Goal: Task Accomplishment & Management: Use online tool/utility

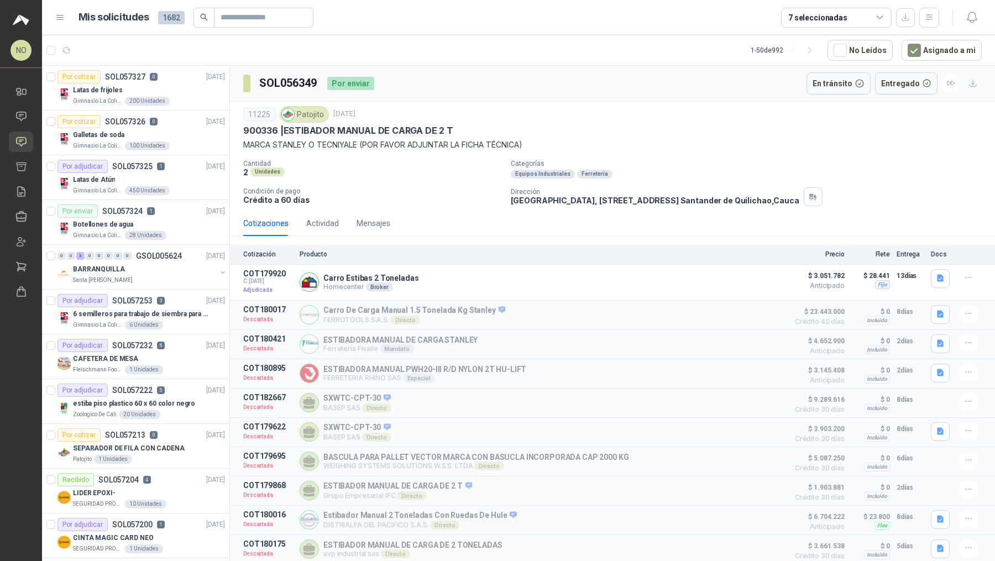
scroll to position [3, 0]
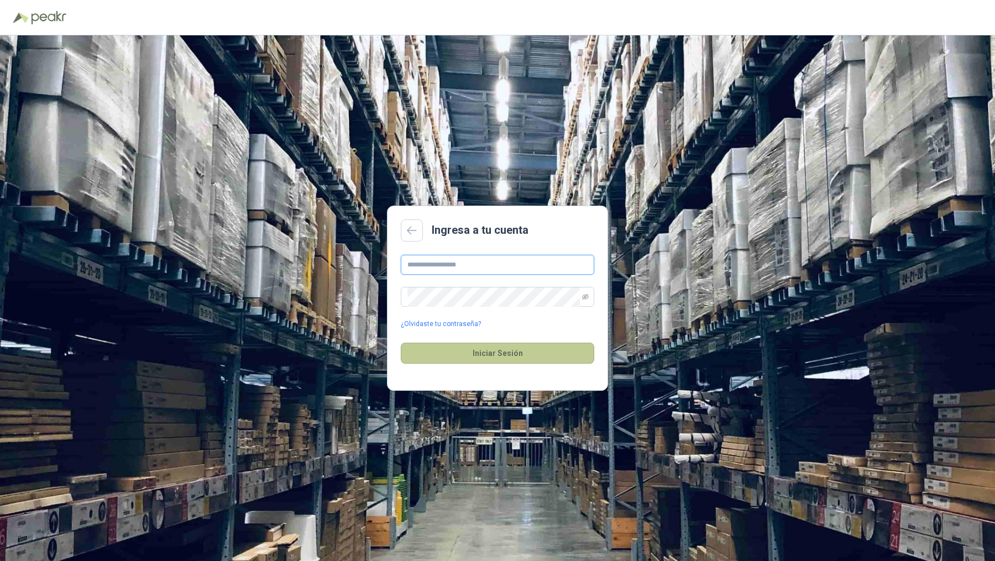
type input "**********"
click at [493, 348] on button "Iniciar Sesión" at bounding box center [498, 353] width 194 height 21
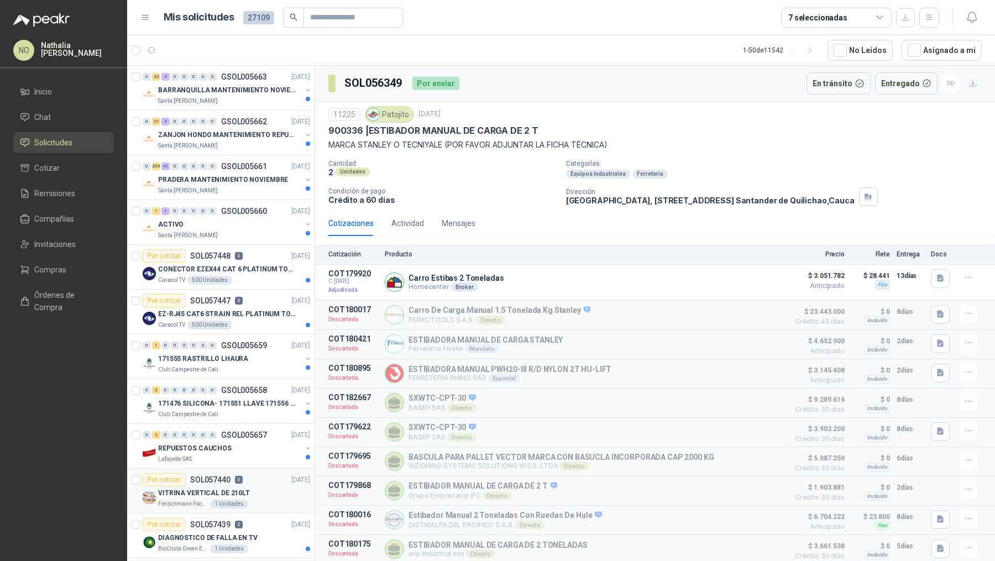
click at [176, 489] on p "VITRINA VERTICAL DE 210LT" at bounding box center [204, 493] width 92 height 11
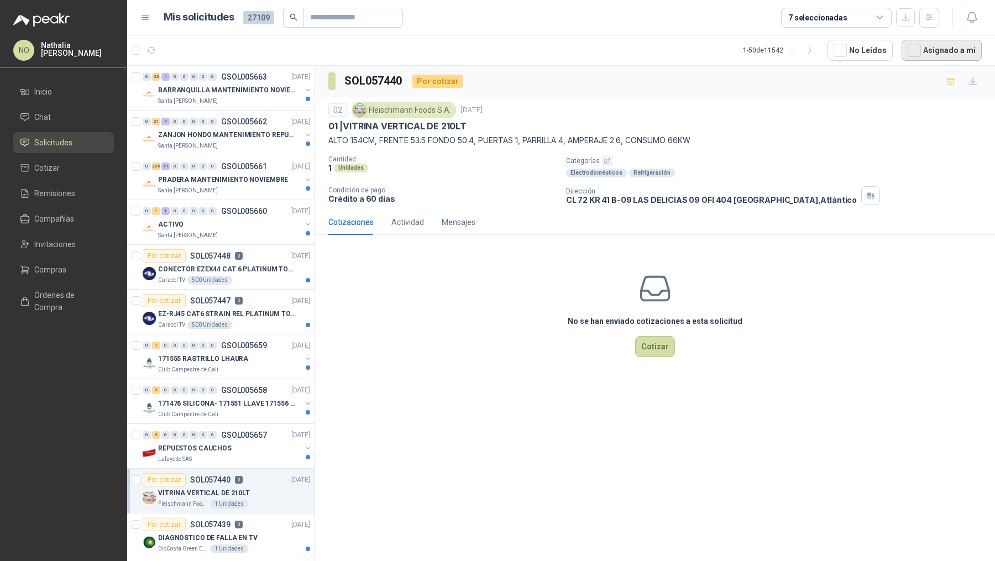
click at [942, 42] on button "Asignado a mi" at bounding box center [942, 50] width 80 height 21
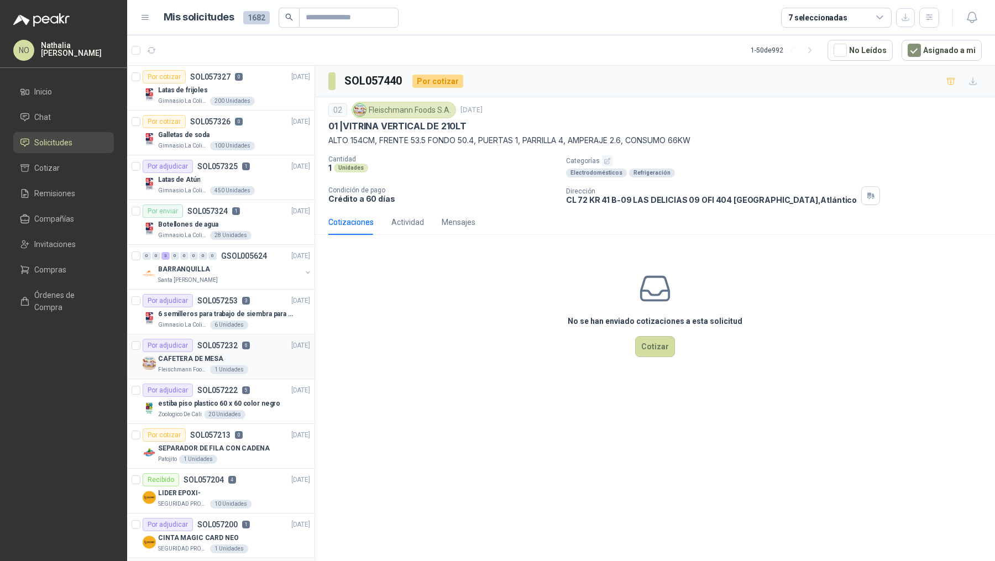
click at [233, 352] on div "CAFETERA DE MESA" at bounding box center [234, 358] width 152 height 13
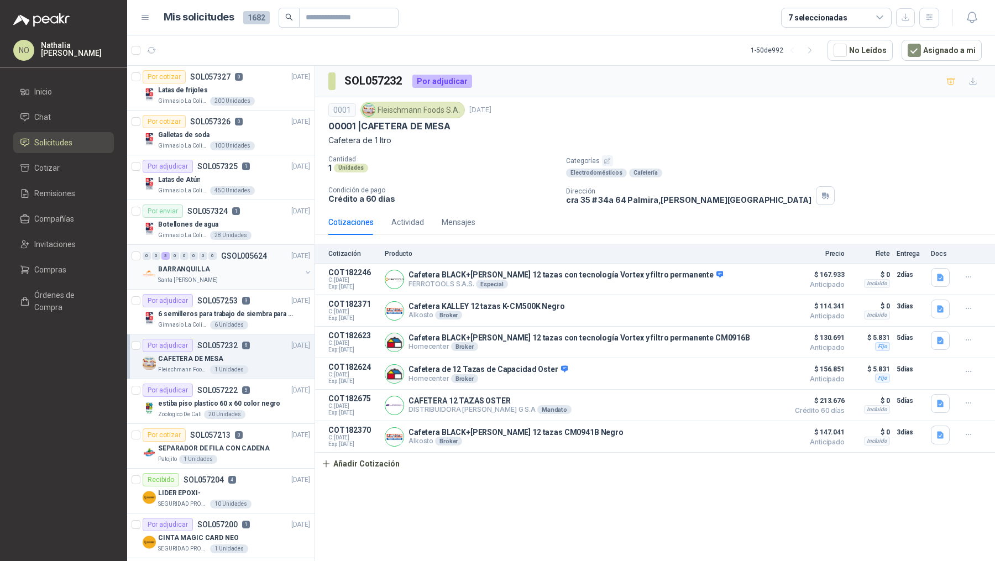
click at [255, 270] on div "BARRANQUILLA" at bounding box center [229, 269] width 143 height 13
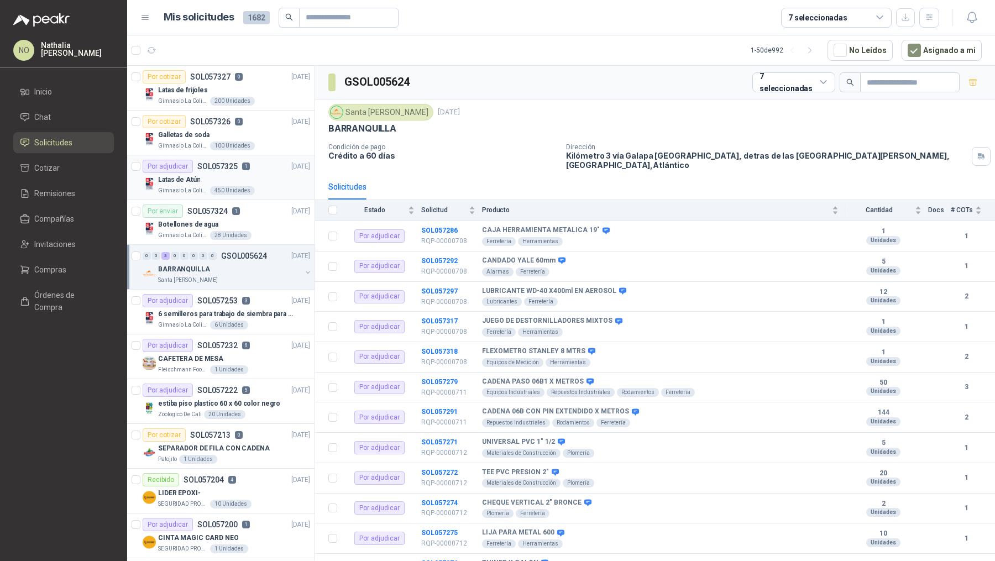
click at [268, 175] on div "Latas de Atún" at bounding box center [234, 179] width 152 height 13
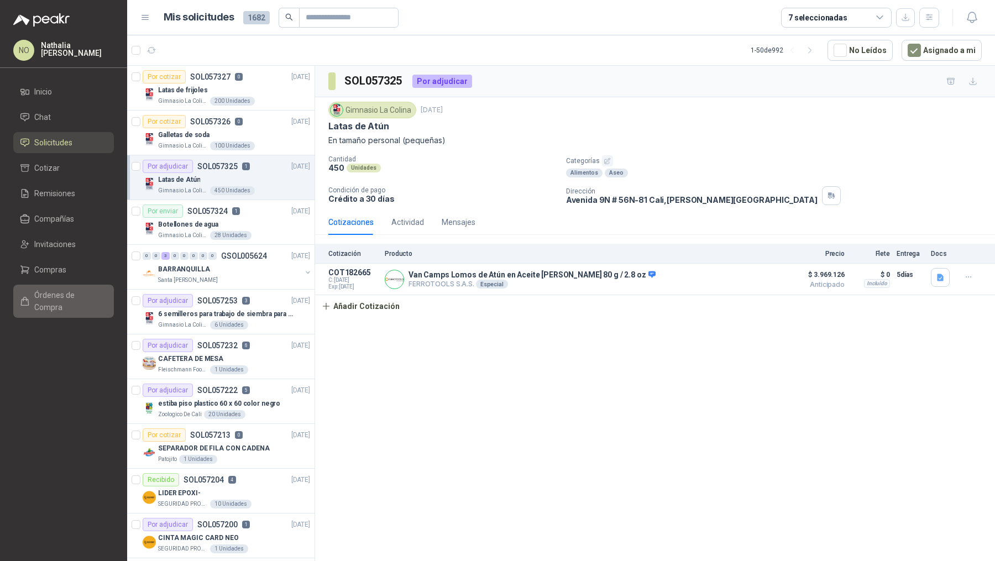
click at [91, 290] on span "Órdenes de Compra" at bounding box center [68, 301] width 69 height 24
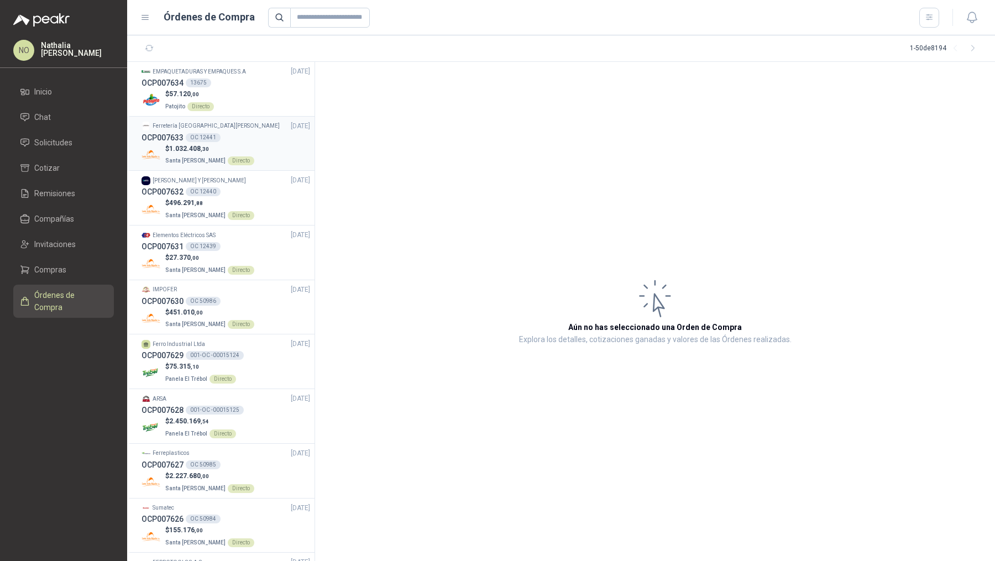
click at [268, 160] on div "$ 1.032.408 ,30 Santa Anita Napoles Directo" at bounding box center [226, 155] width 169 height 23
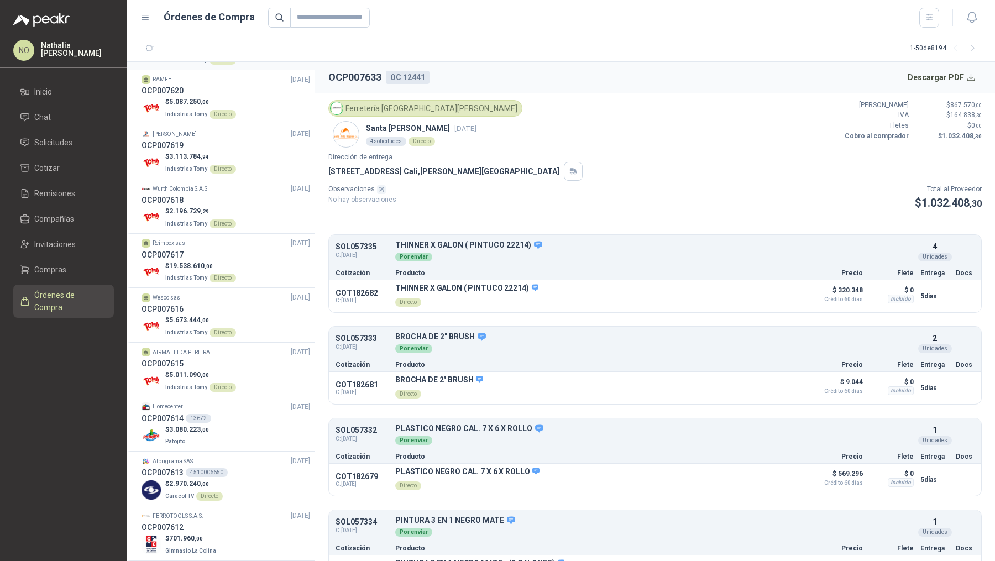
scroll to position [757, 0]
click at [235, 412] on div "OCP007614 13672" at bounding box center [226, 418] width 169 height 12
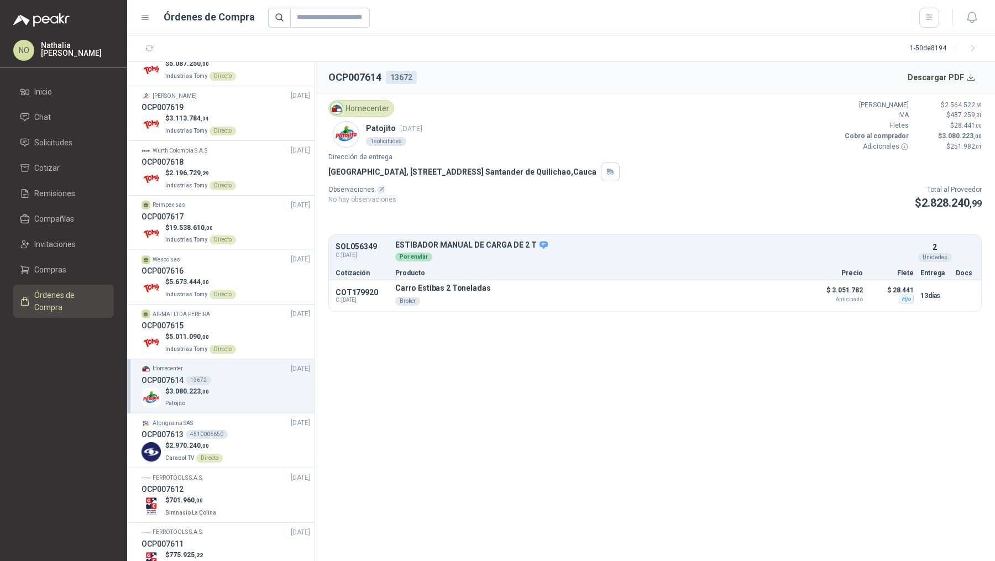
scroll to position [796, 0]
click at [238, 441] on div "$ 2.970.240 ,00 Caracol TV Directo" at bounding box center [226, 450] width 169 height 23
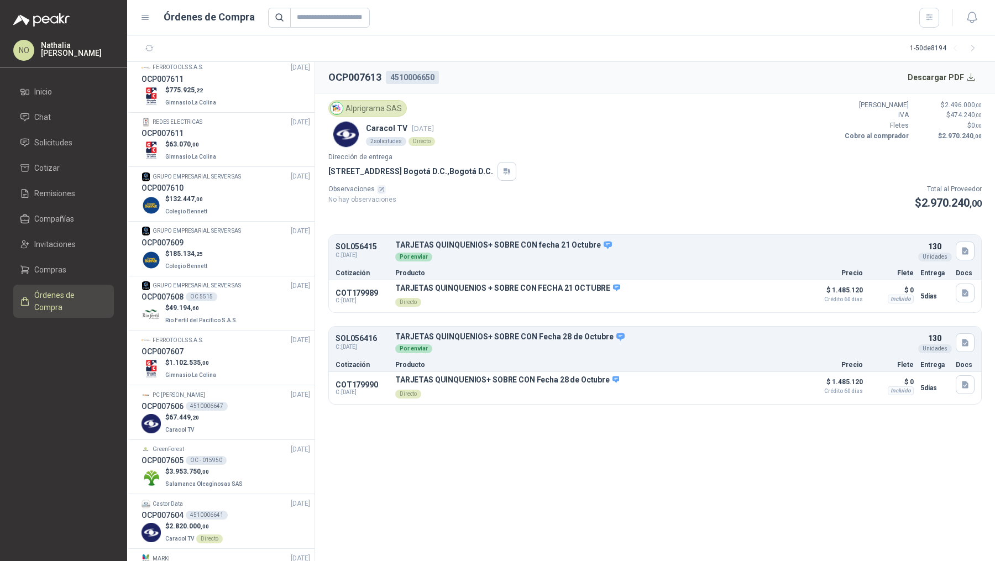
scroll to position [1260, 0]
click at [243, 428] on div "$ 67.449 ,20 Caracol TV" at bounding box center [226, 423] width 169 height 23
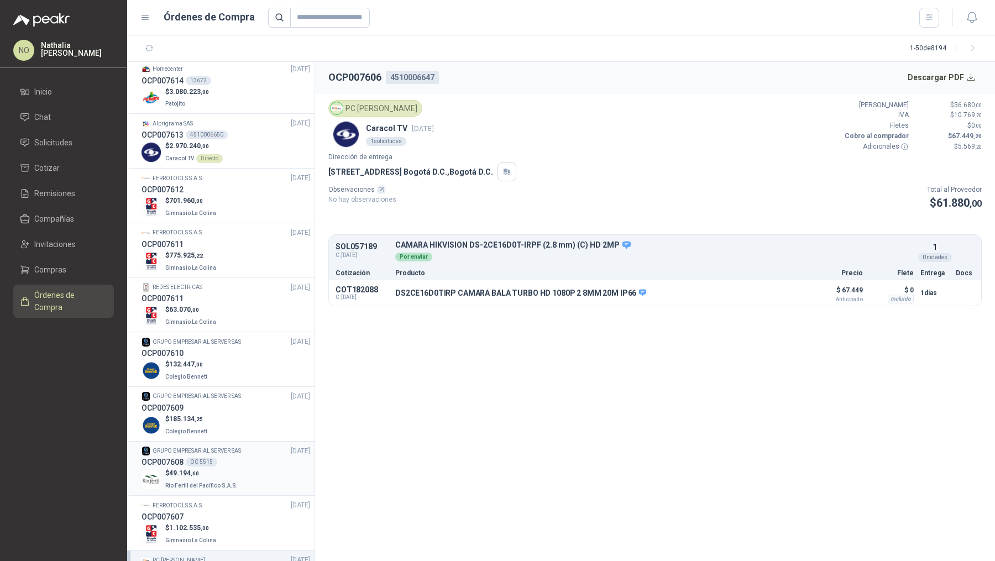
scroll to position [1093, 0]
click at [261, 158] on div "$ 2.970.240 ,00 Caracol TV Directo" at bounding box center [226, 153] width 169 height 23
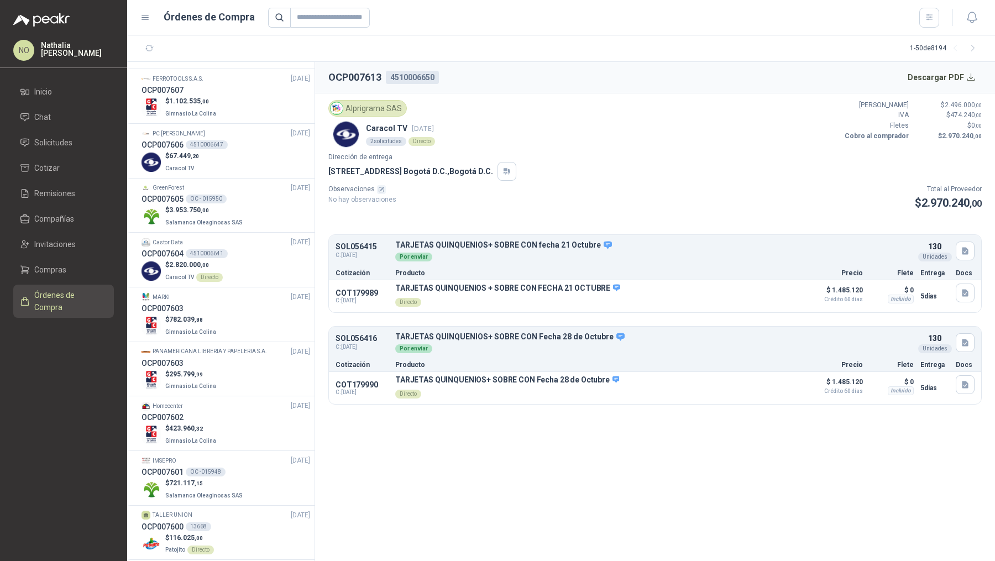
scroll to position [1530, 0]
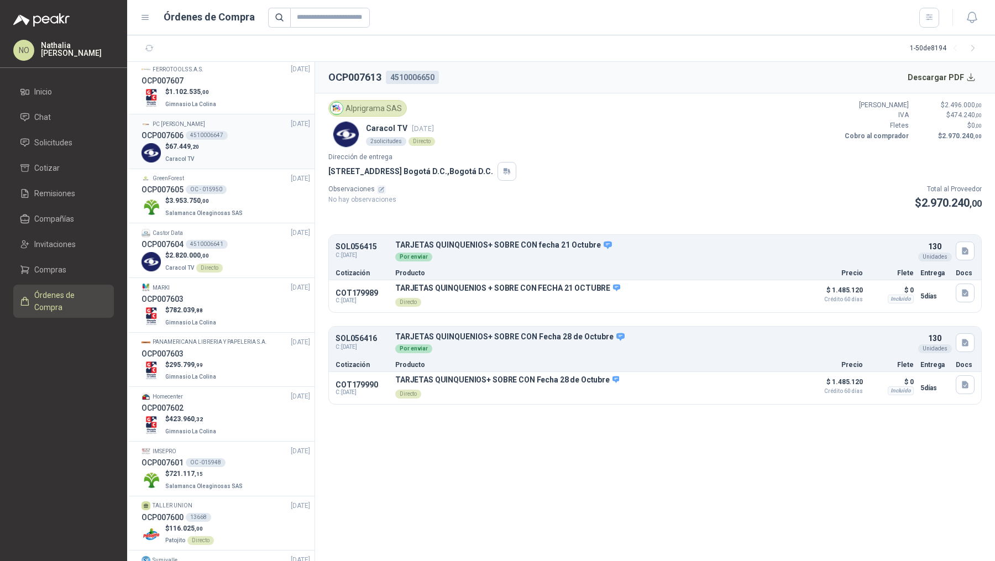
click at [260, 159] on li "PC QUICK 25/09/25 OCP007606 4510006647 $ 67.449 ,20 Caracol TV" at bounding box center [220, 141] width 187 height 55
click at [228, 131] on div "OCP007606 4510006647" at bounding box center [226, 135] width 169 height 12
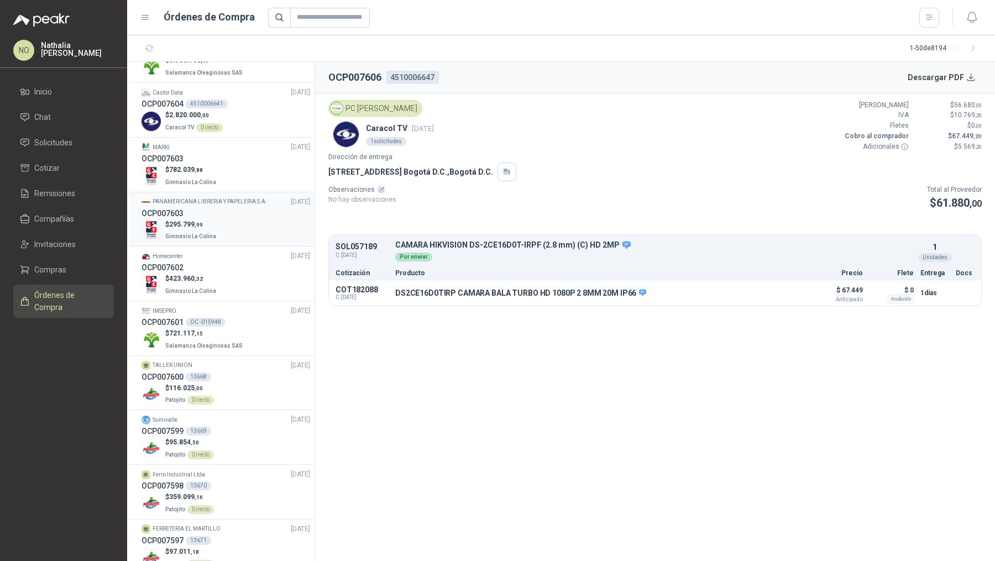
scroll to position [1671, 0]
click at [222, 425] on div "OCP007599 13669" at bounding box center [226, 431] width 169 height 12
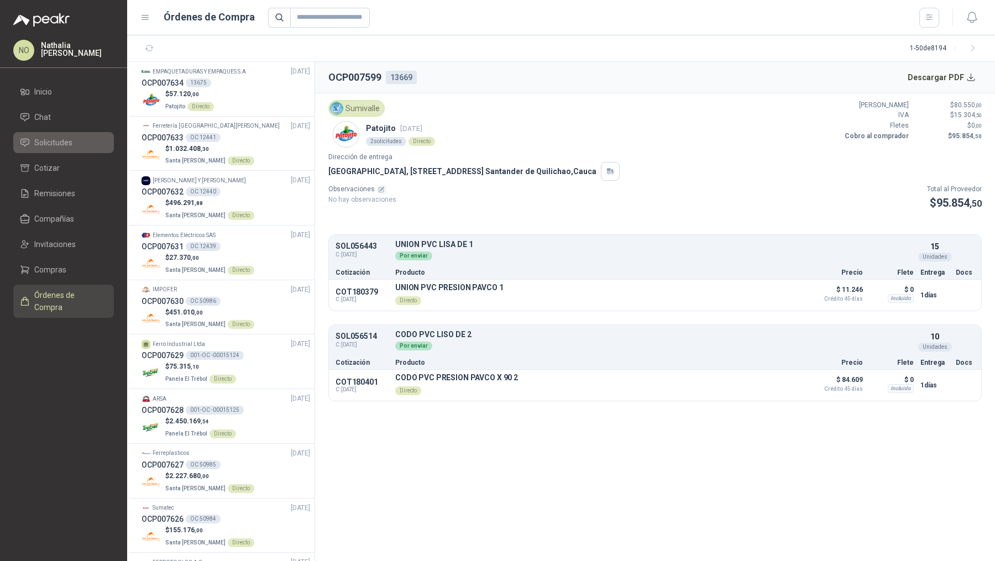
click at [59, 143] on span "Solicitudes" at bounding box center [53, 143] width 38 height 12
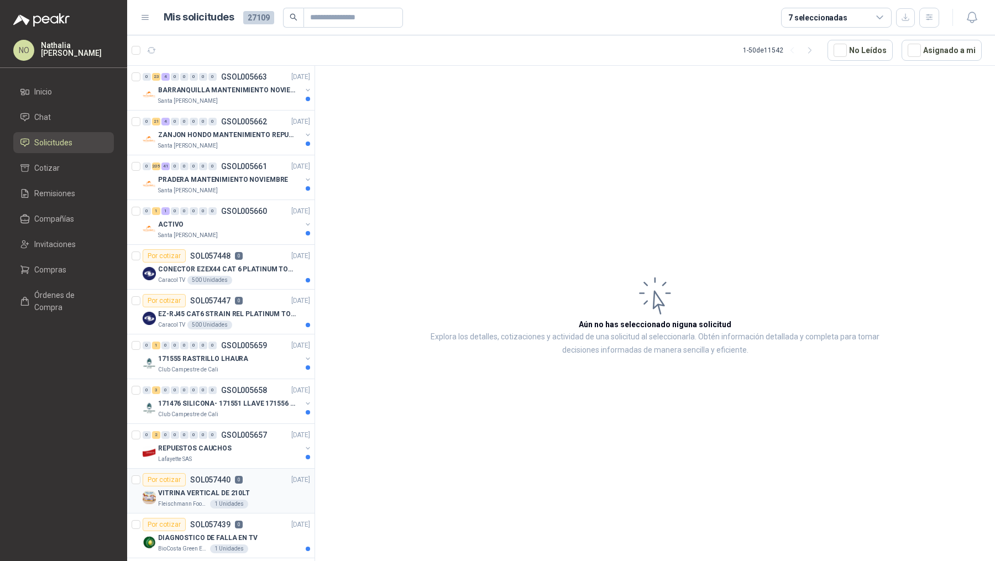
click at [244, 488] on p "VITRINA VERTICAL DE 210LT" at bounding box center [204, 493] width 92 height 11
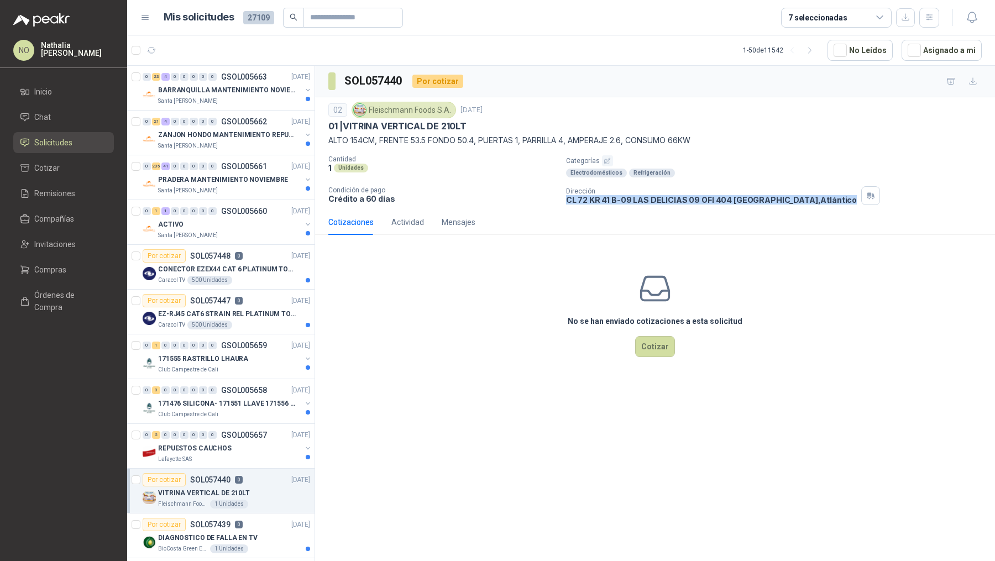
drag, startPoint x: 567, startPoint y: 200, endPoint x: 810, endPoint y: 204, distance: 242.3
click at [810, 204] on div "02 Fleischmann Foods S.A. 25 sept, 2025 01 | VITRINA VERTICAL DE 210LT ALTO 154…" at bounding box center [655, 153] width 680 height 112
copy p "CL 72 KR 41 B-09 LAS DELICIAS 09 OFI 404 Barranquilla , Atlántico"
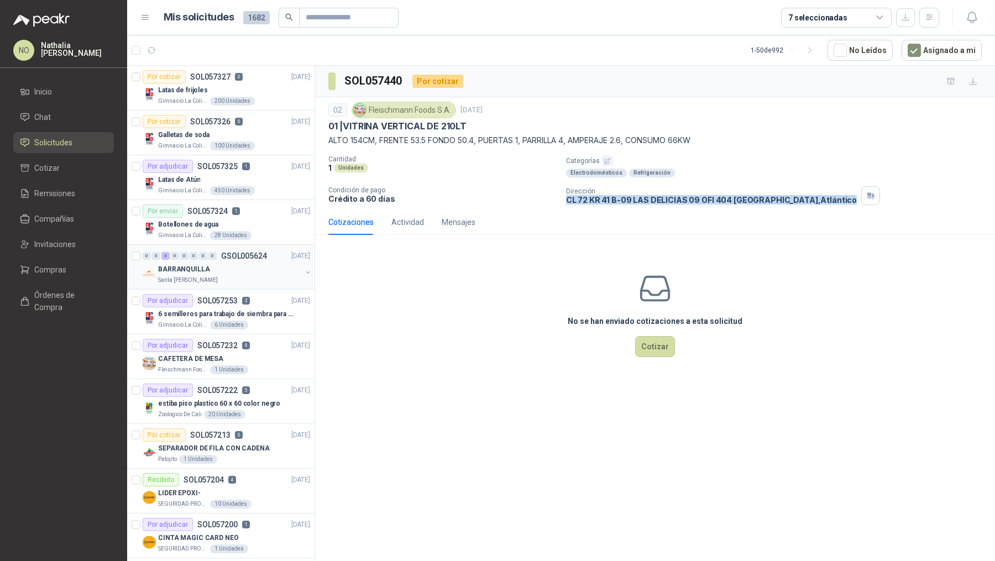
click at [240, 263] on div "BARRANQUILLA" at bounding box center [229, 269] width 143 height 13
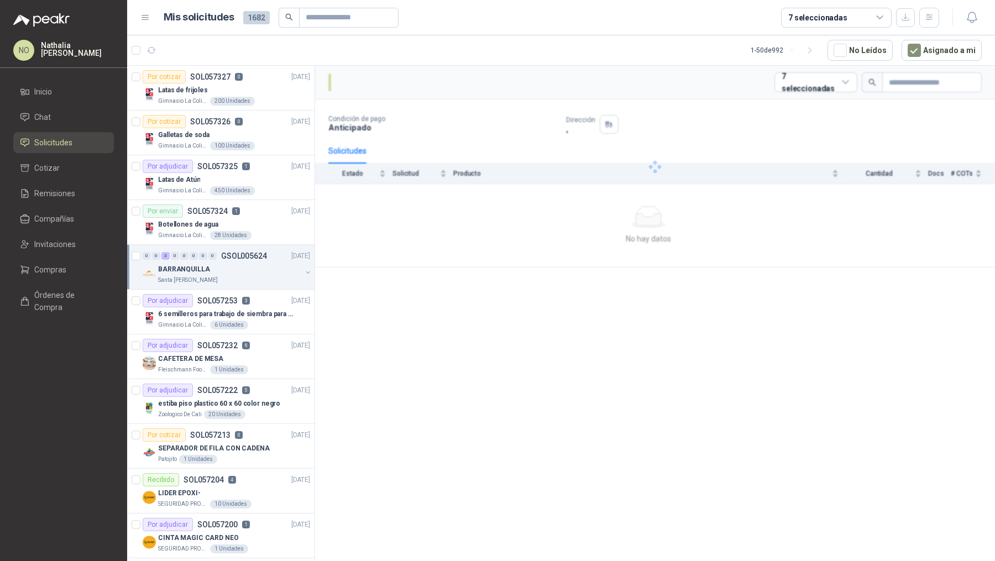
click at [240, 263] on div "BARRANQUILLA" at bounding box center [229, 269] width 143 height 13
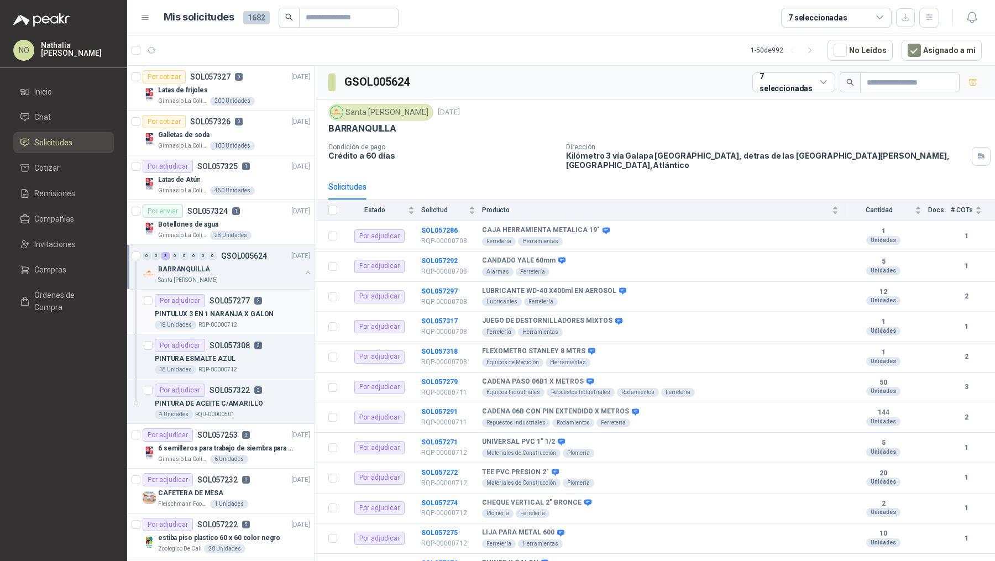
click at [241, 303] on p "SOL057277" at bounding box center [230, 301] width 40 height 8
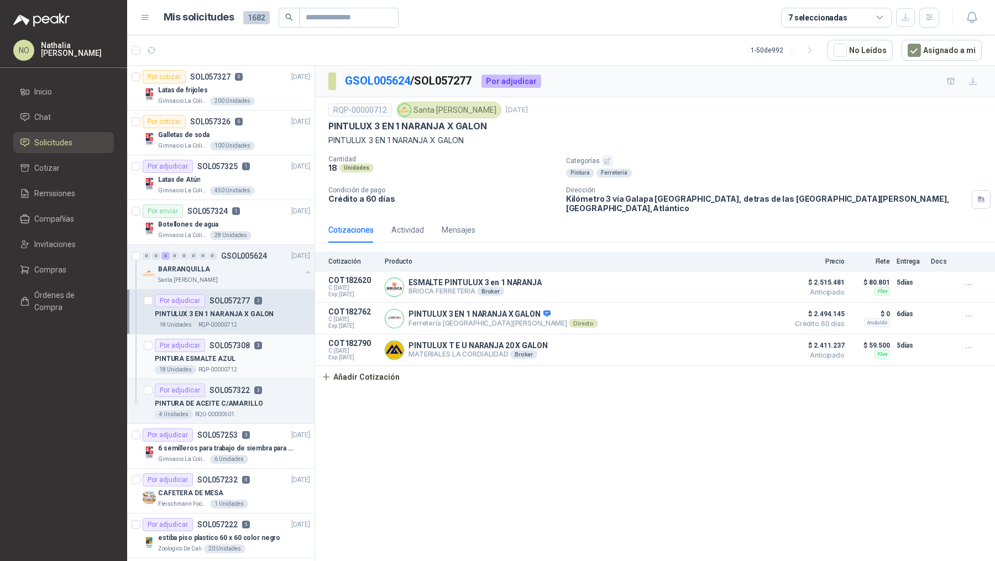
click at [237, 345] on p "SOL057308" at bounding box center [230, 346] width 40 height 8
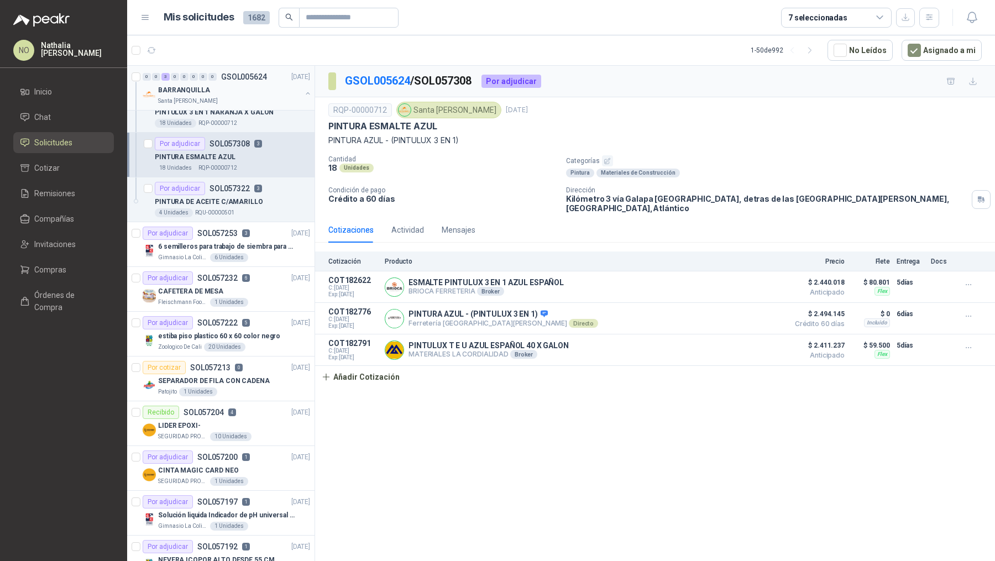
scroll to position [203, 0]
click at [245, 375] on p "SEPARADOR DE FILA CON CADENA" at bounding box center [214, 380] width 112 height 11
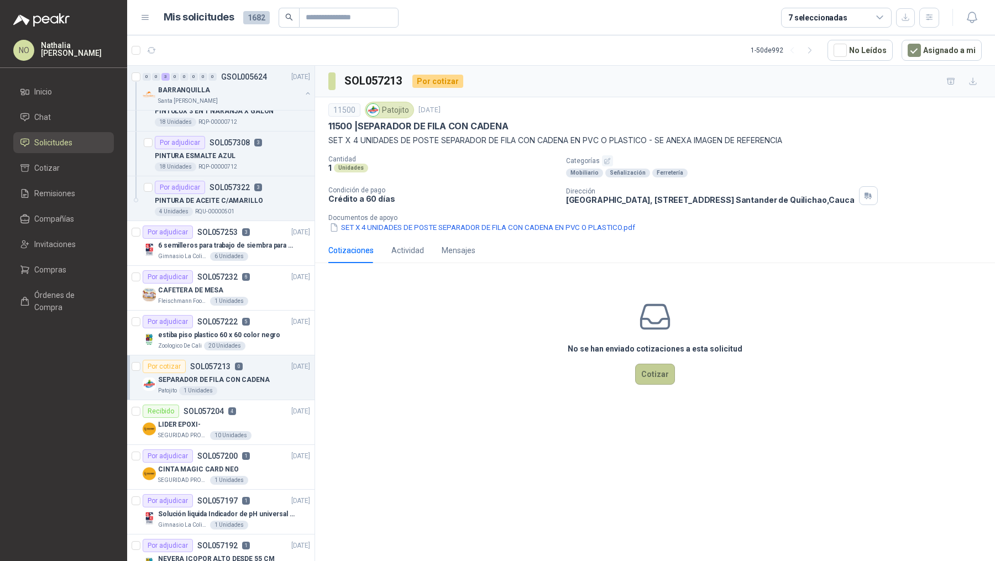
click at [655, 372] on button "Cotizar" at bounding box center [655, 374] width 40 height 21
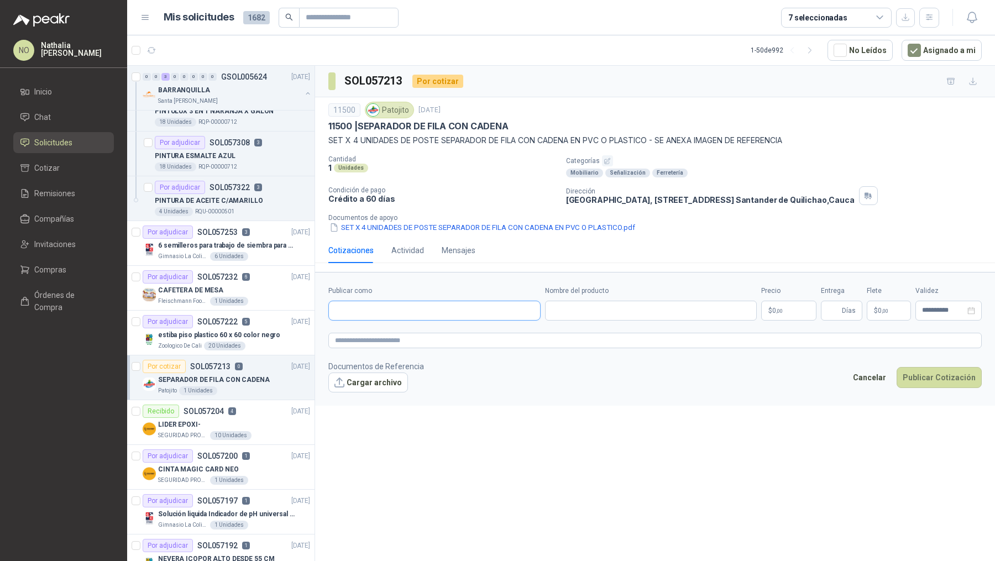
click at [509, 307] on input "Publicar como" at bounding box center [434, 310] width 211 height 19
type input "*******"
click at [385, 128] on p "11500 | SEPARADOR DE FILA CON CADENA" at bounding box center [418, 127] width 180 height 12
drag, startPoint x: 359, startPoint y: 125, endPoint x: 795, endPoint y: 147, distance: 436.3
click at [795, 147] on div "11500 Patojito 24 sept, 2025 11500 | SEPARADOR DE FILA CON CADENA SET X 4 UNIDA…" at bounding box center [655, 168] width 654 height 132
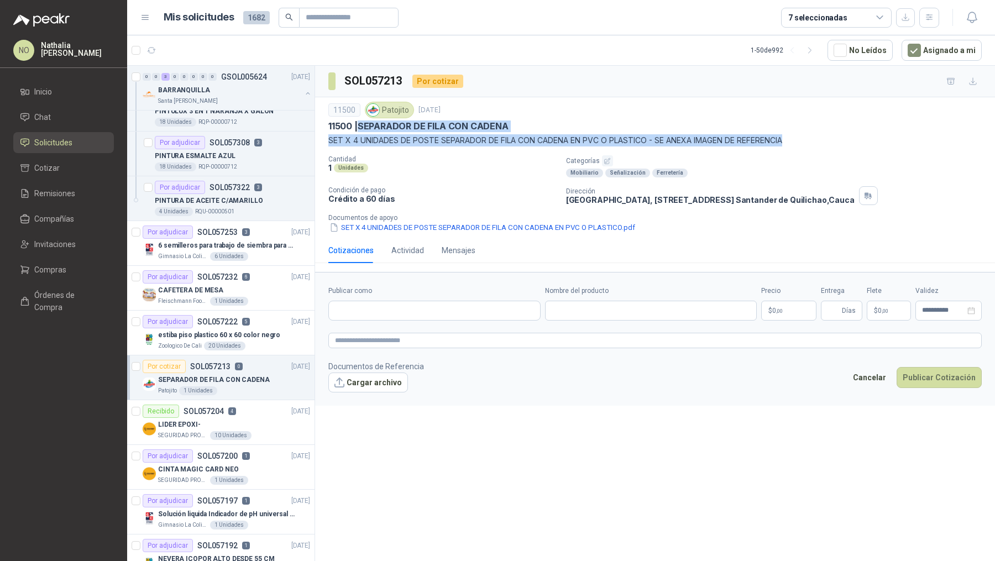
drag, startPoint x: 363, startPoint y: 121, endPoint x: 795, endPoint y: 142, distance: 432.9
click at [795, 142] on div "11500 Patojito 24 sept, 2025 11500 | SEPARADOR DE FILA CON CADENA SET X 4 UNIDA…" at bounding box center [655, 124] width 654 height 45
copy div "SEPARADOR DE FILA CON CADENA SET X 4 UNIDADES DE POSTE SEPARADOR DE FILA CON CA…"
click at [520, 227] on button "SET X 4 UNIDADES DE POSTE SEPARADOR DE FILA CON CADENA EN PVC O PLASTICO.pdf" at bounding box center [482, 228] width 308 height 12
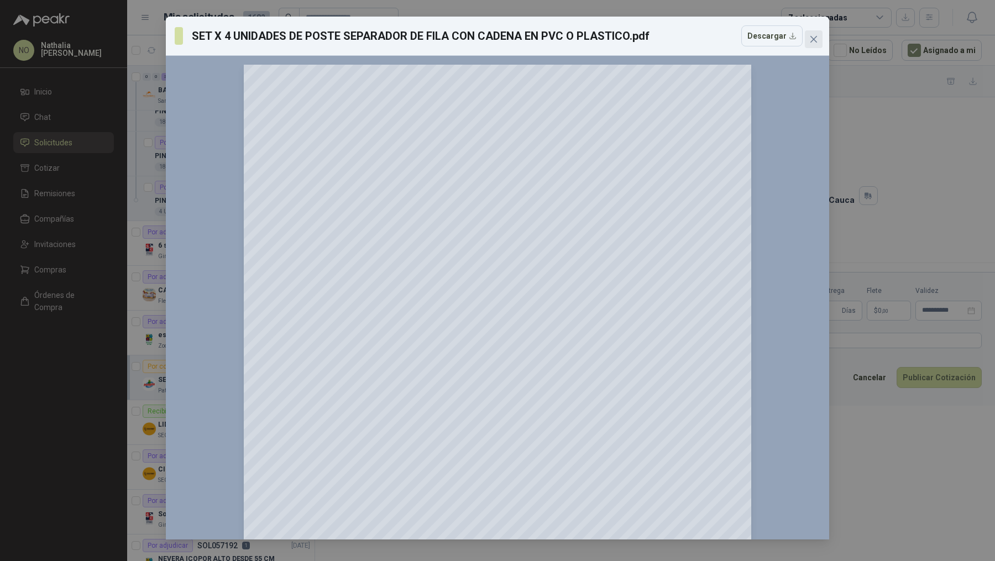
click at [818, 36] on icon "close" at bounding box center [814, 39] width 9 height 9
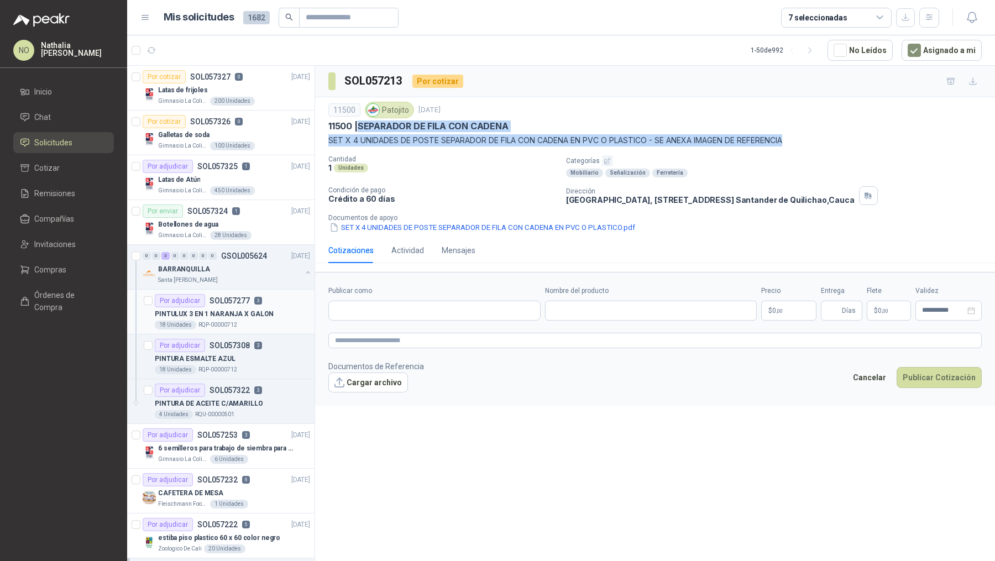
click at [249, 290] on article "Por adjudicar SOL057277 3 PINTULUX 3 EN 1 NARANJA X GALON 18 Unidades RQP-00000…" at bounding box center [220, 312] width 187 height 45
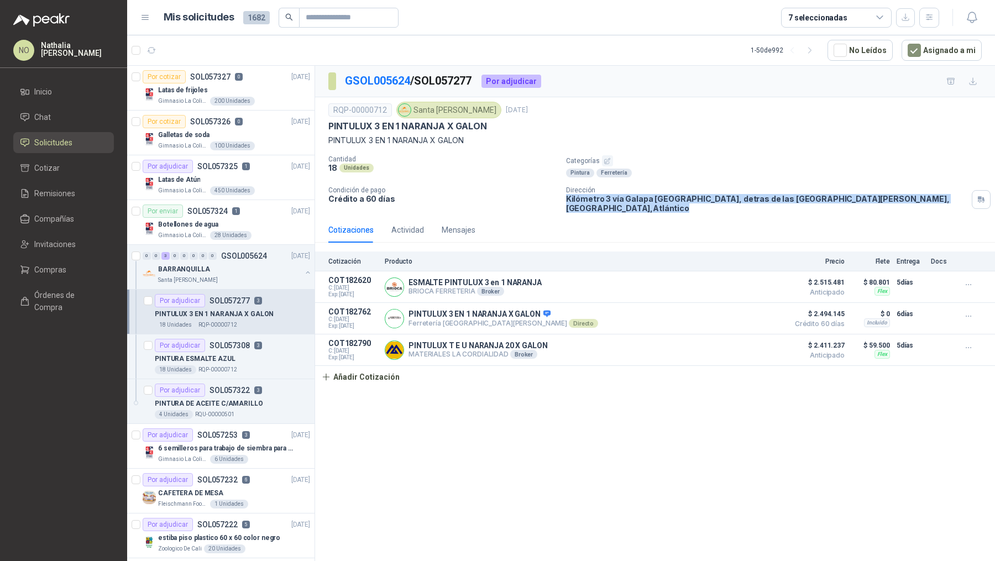
drag, startPoint x: 567, startPoint y: 200, endPoint x: 966, endPoint y: 200, distance: 398.2
click at [966, 200] on div "Dirección Kilómetro 3 vía Galapa diagonal Gecolsa, detras de las bodegas de Jer…" at bounding box center [778, 199] width 425 height 27
copy p "Kilómetro 3 vía Galapa diagonal Gecolsa, detras de las bodegas de Jerónimo Mart…"
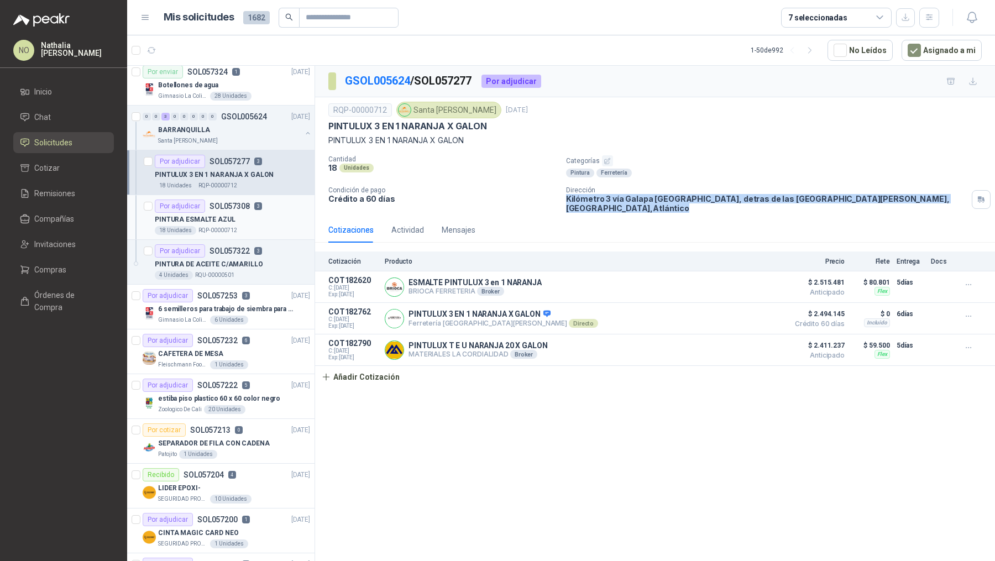
scroll to position [140, 0]
click at [237, 374] on article "Por adjudicar SOL057222 5 24/09/25 estiba piso plastico 60 x 60 color negro Zoo…" at bounding box center [220, 396] width 187 height 45
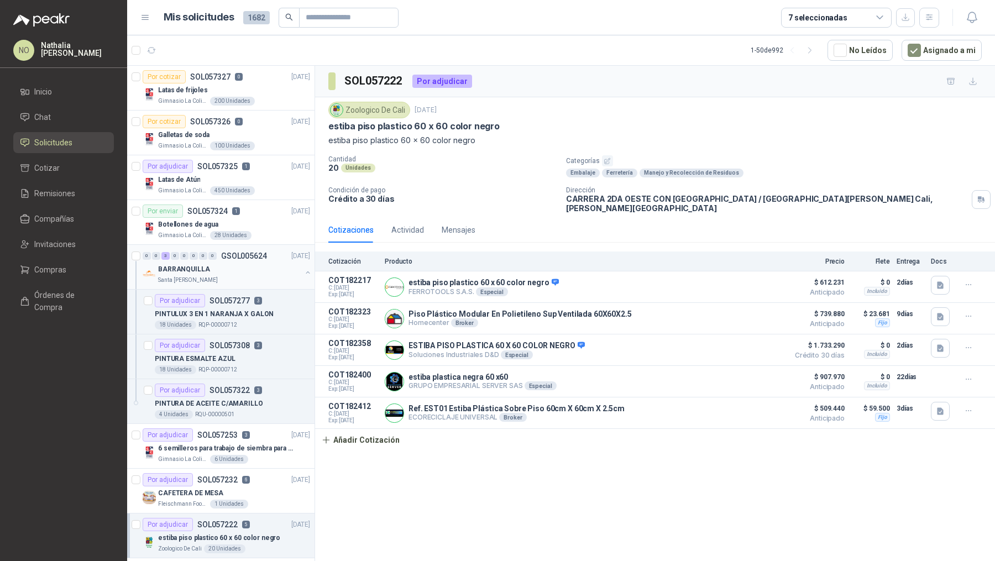
click at [266, 267] on div "BARRANQUILLA" at bounding box center [229, 269] width 143 height 13
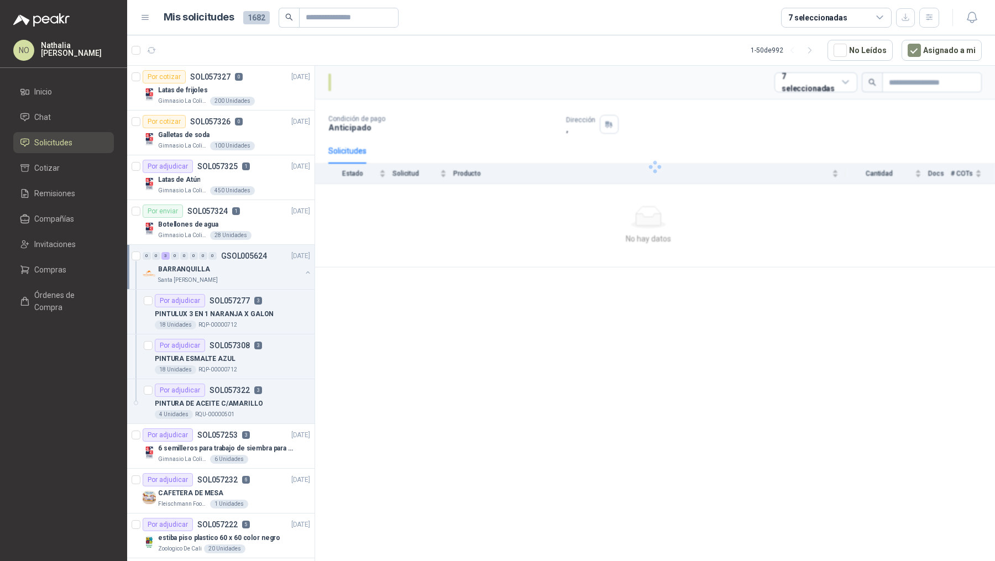
click at [266, 267] on div "BARRANQUILLA" at bounding box center [229, 269] width 143 height 13
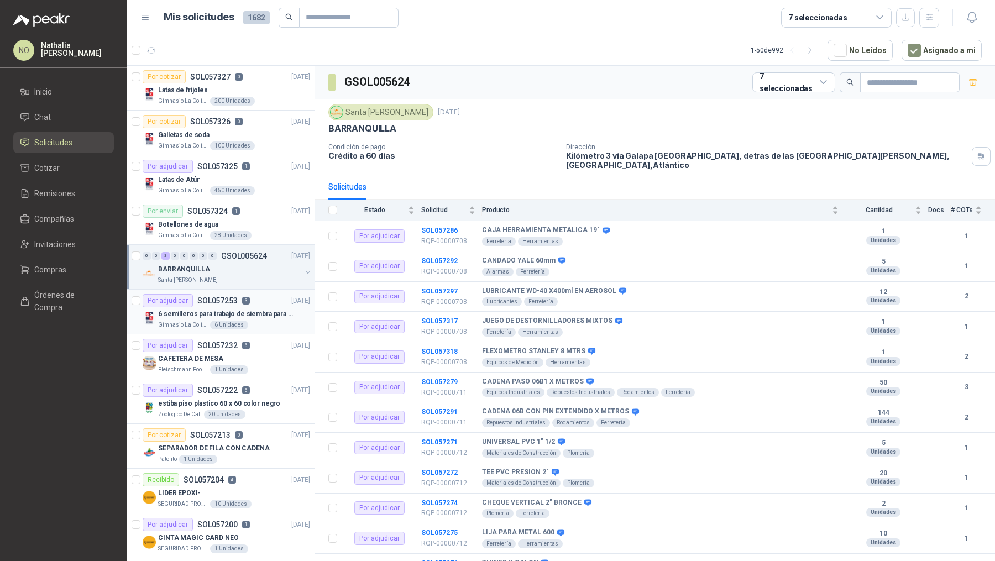
click at [272, 318] on div "6 semilleros para trabajo de siembra para estudiantes en la granja" at bounding box center [234, 313] width 152 height 13
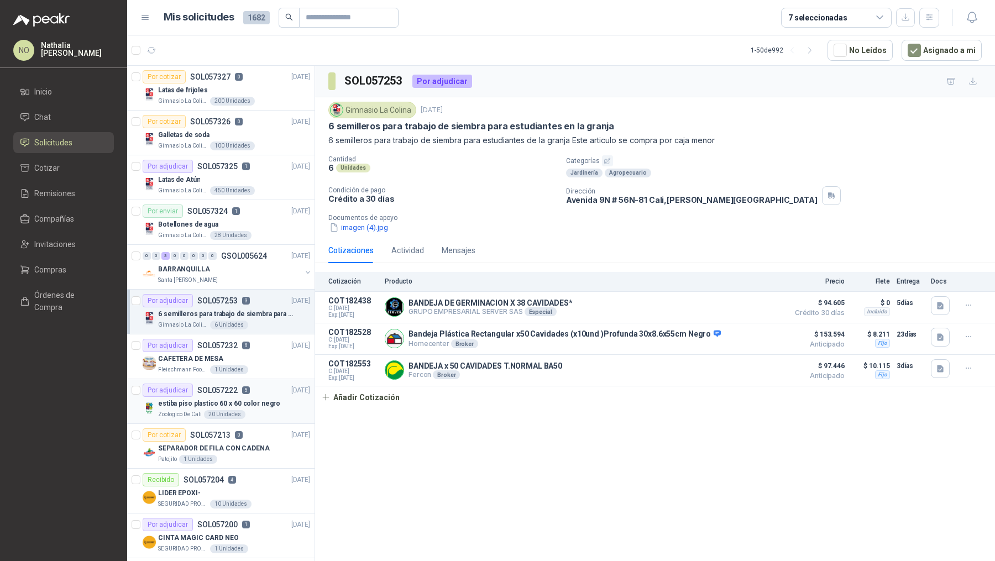
click at [255, 403] on p "estiba piso plastico 60 x 60 color negro" at bounding box center [219, 404] width 122 height 11
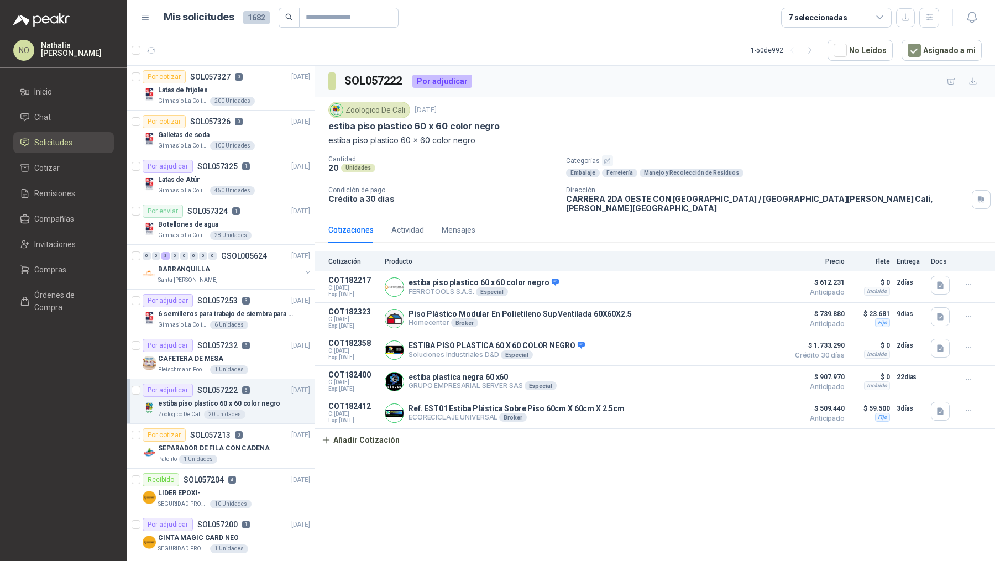
scroll to position [148, 0]
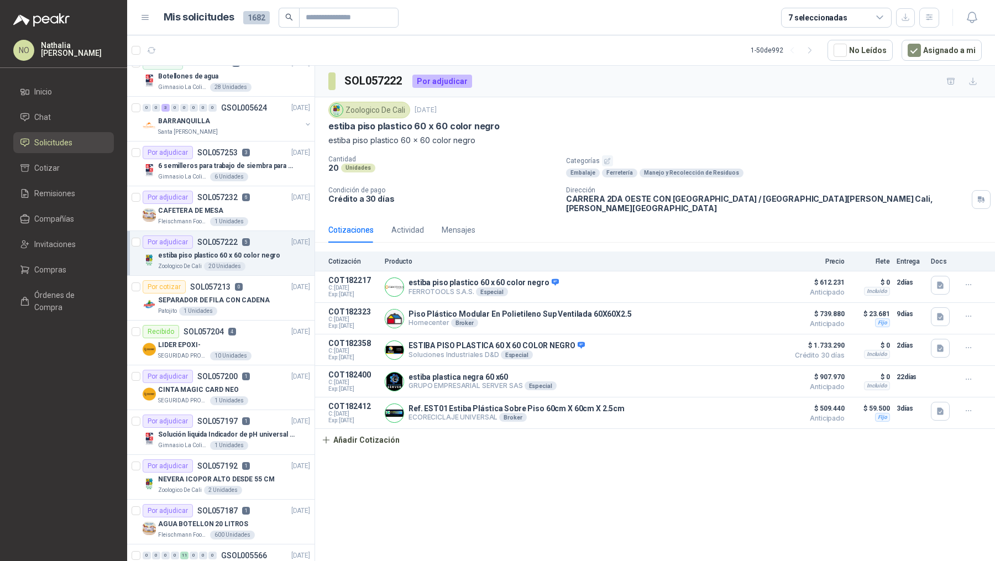
click at [255, 403] on article "Por adjudicar SOL057200 1 24/09/25 CINTA MAGIC CARD NEO SEGURIDAD PROVISER LTDA…" at bounding box center [220, 388] width 187 height 45
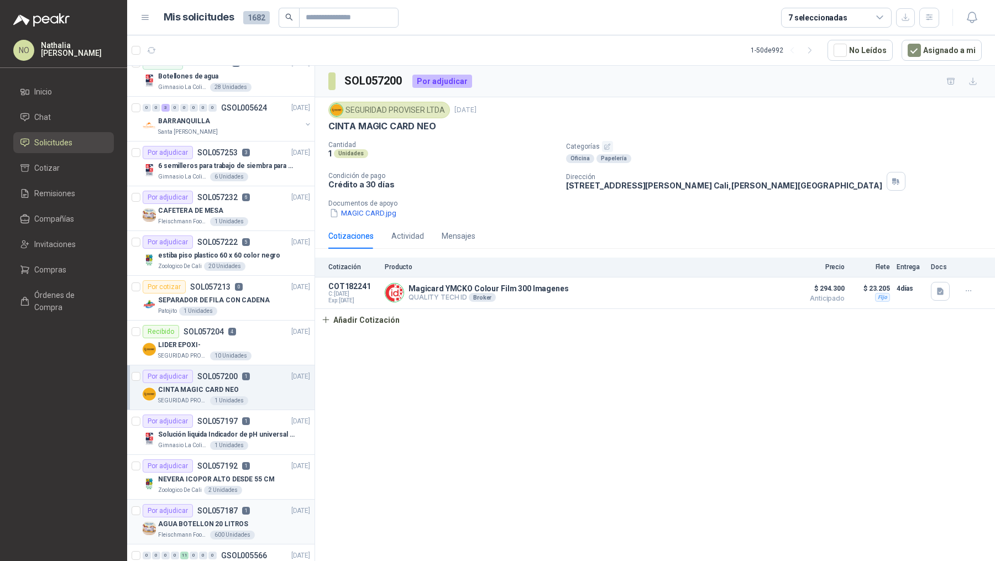
click at [258, 507] on div "Por adjudicar SOL057187 1 23/09/25" at bounding box center [227, 510] width 168 height 13
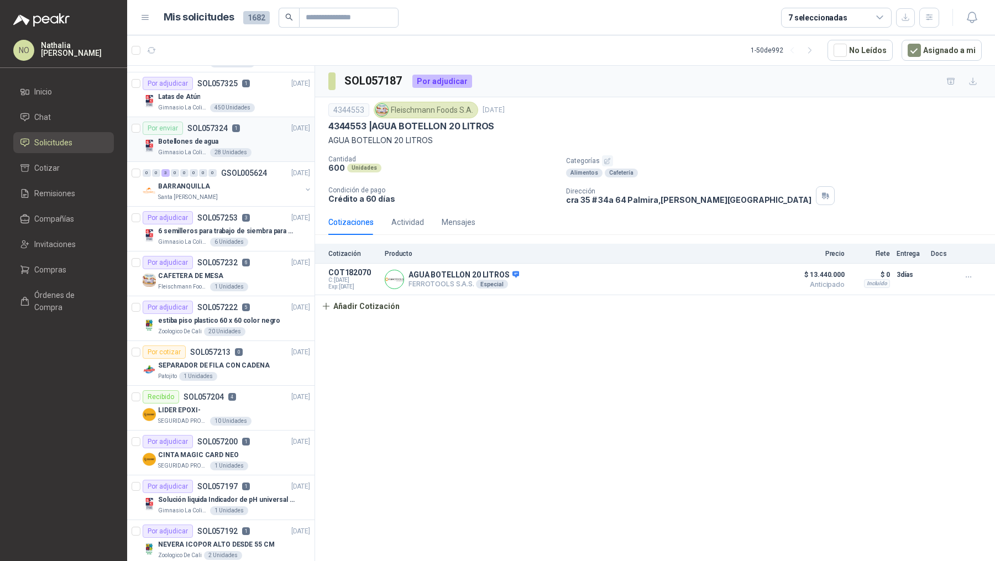
scroll to position [95, 0]
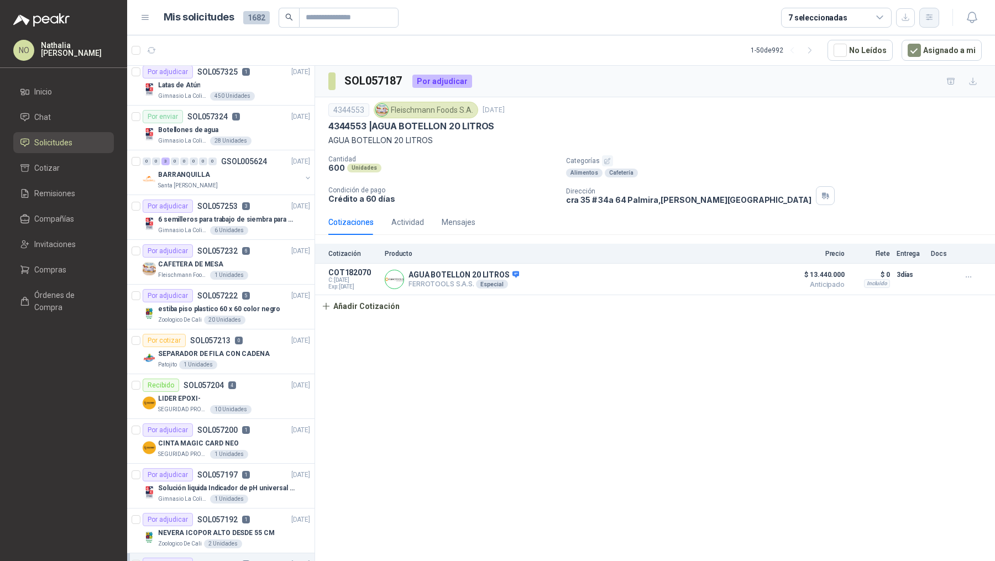
click at [930, 18] on icon "button" at bounding box center [929, 17] width 6 height 6
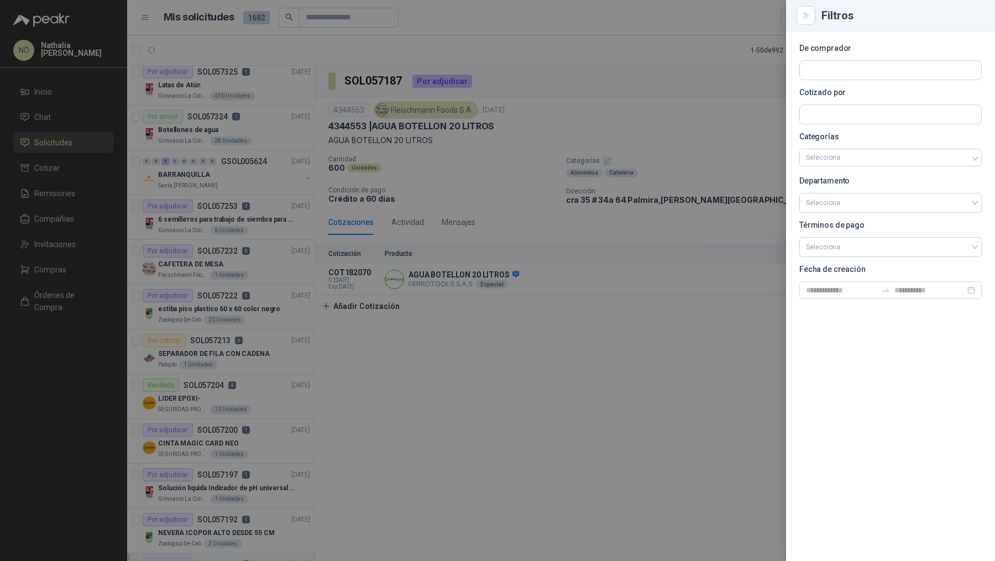
click at [712, 97] on div at bounding box center [497, 280] width 995 height 561
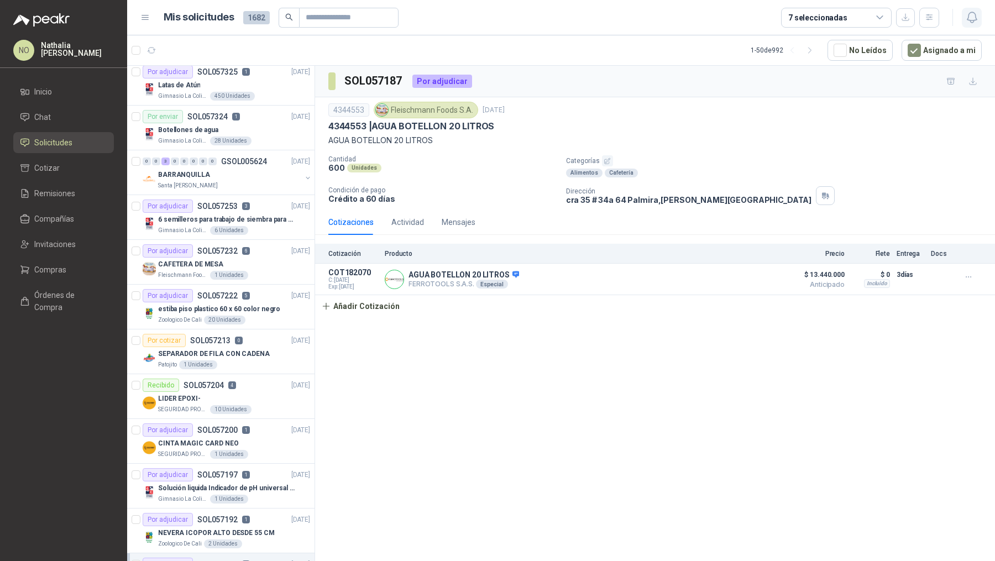
click at [966, 16] on icon "button" at bounding box center [973, 18] width 14 height 14
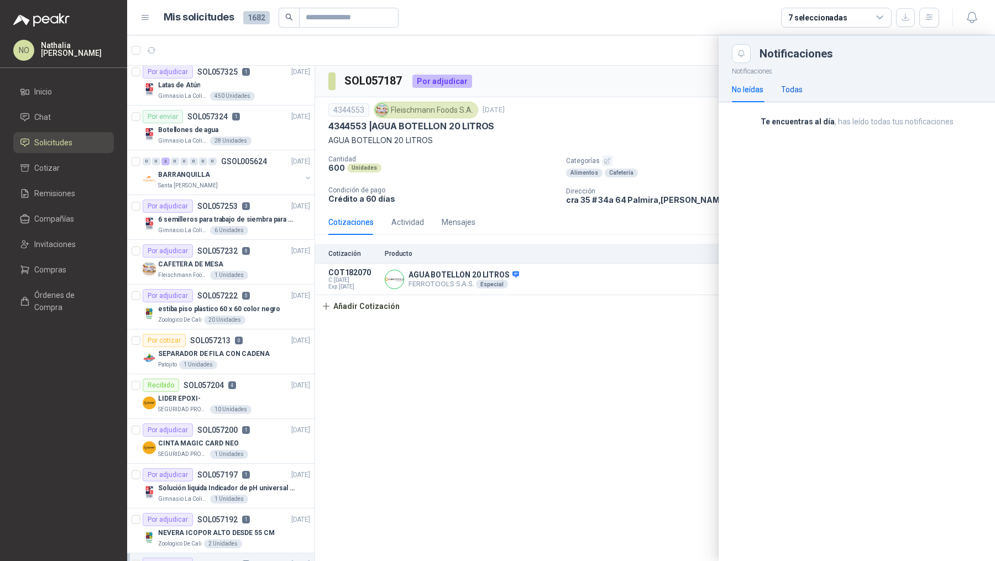
click at [792, 84] on div "Todas" at bounding box center [792, 90] width 22 height 12
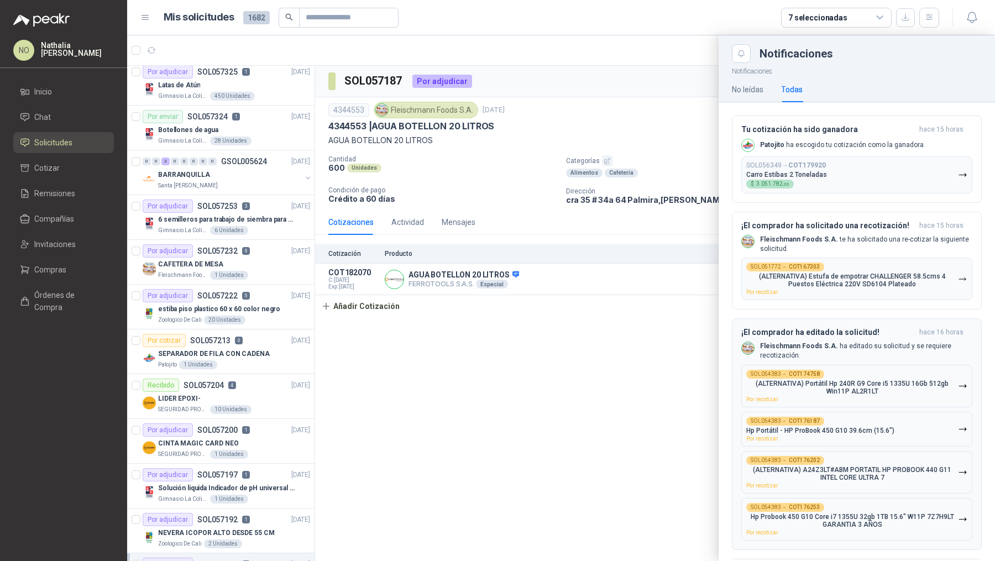
click at [838, 365] on button "SOL054383 → COT174758 (ALTERNATIVA) Portátil Hp 240R G9 Core i5 1335U 16Gb 512g…" at bounding box center [857, 386] width 231 height 43
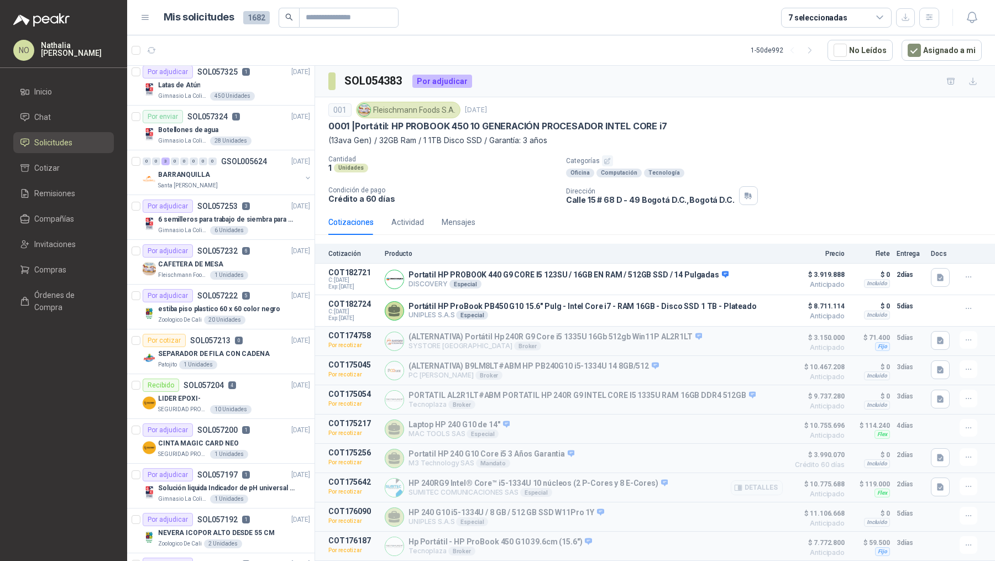
scroll to position [3, 0]
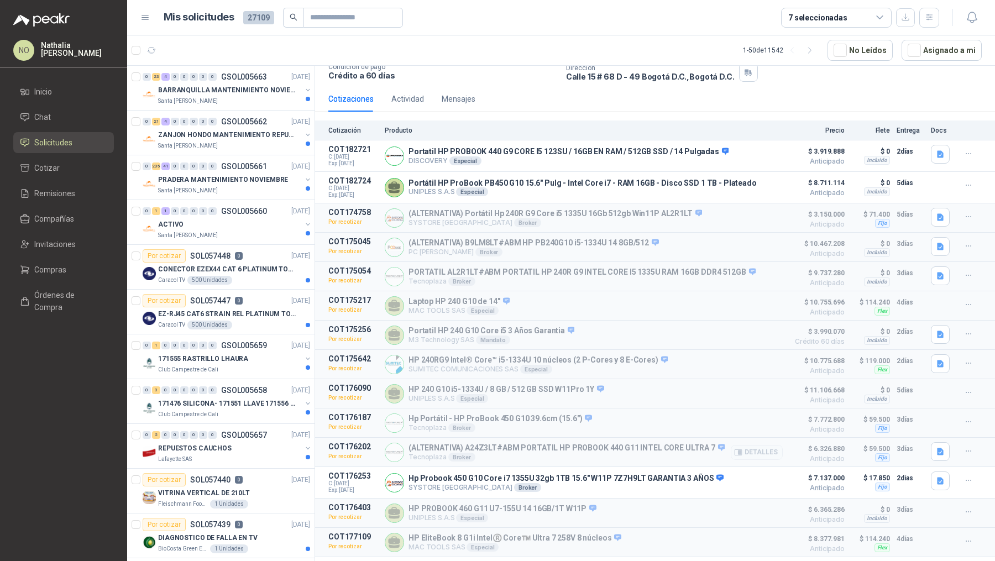
scroll to position [124, 0]
click at [964, 213] on icon "button" at bounding box center [968, 215] width 9 height 9
click at [927, 146] on button "Editar" at bounding box center [947, 150] width 88 height 18
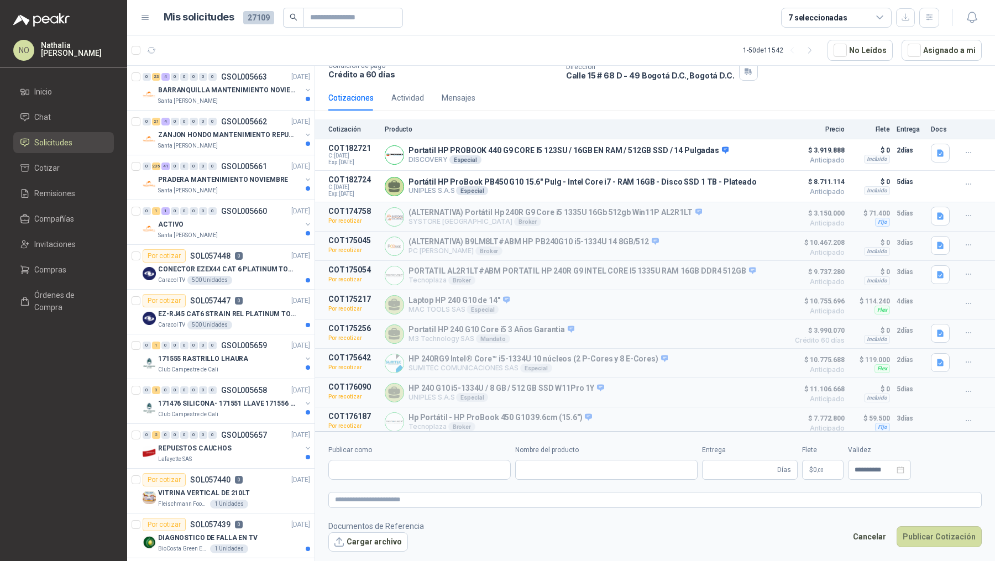
type input "**********"
type input "*"
type input "**********"
type textarea "**********"
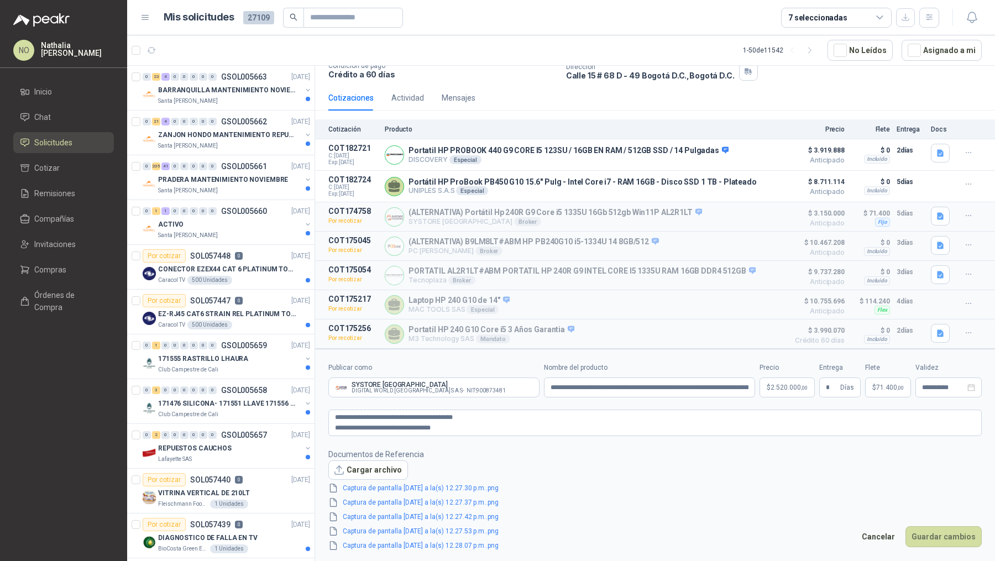
click at [882, 396] on p "$ 71.400 ,00" at bounding box center [888, 388] width 46 height 20
type input "*"
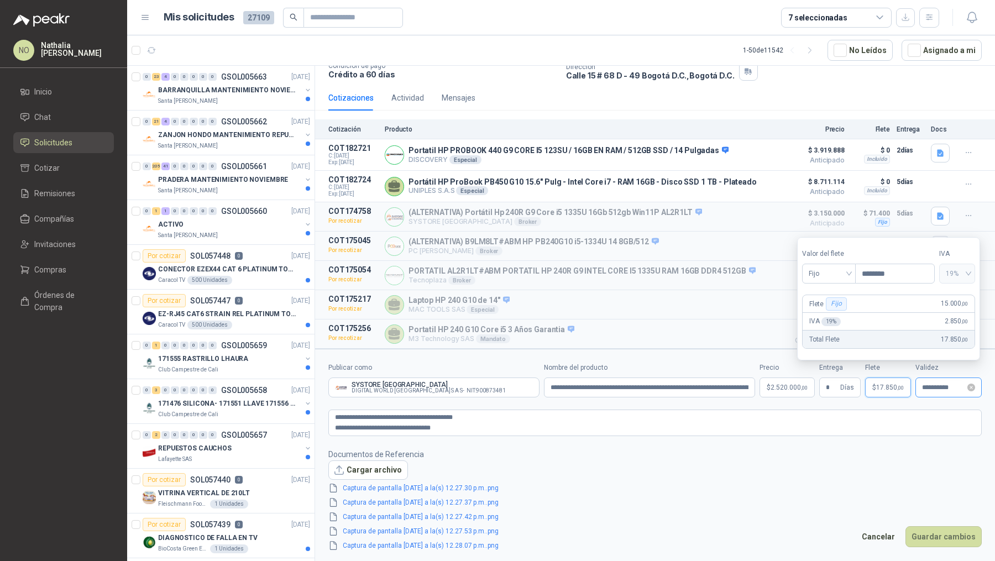
type input "********"
click at [931, 387] on input "**********" at bounding box center [943, 387] width 43 height 7
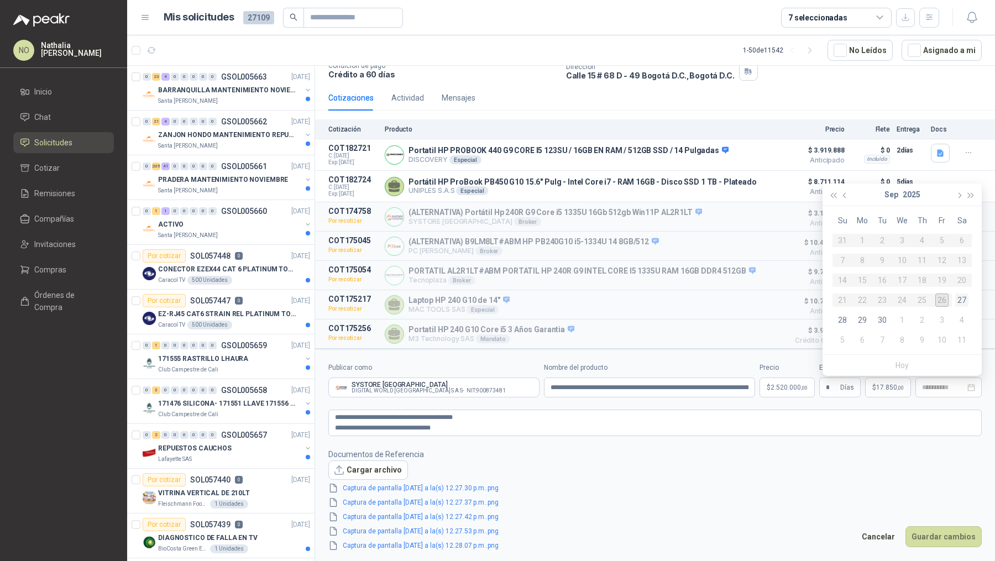
click at [963, 303] on div "27" at bounding box center [962, 300] width 13 height 13
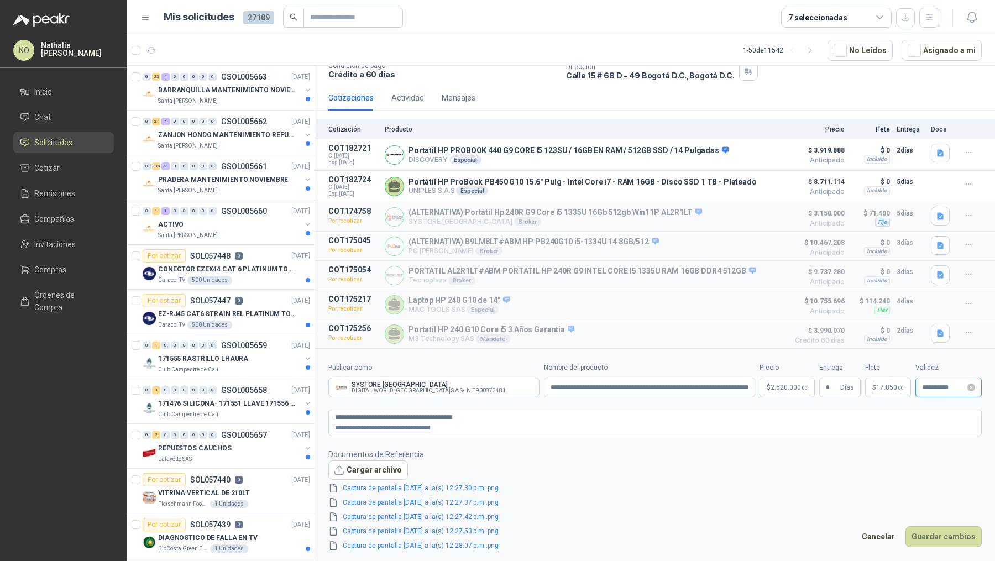
click at [936, 392] on div "**********" at bounding box center [949, 388] width 66 height 20
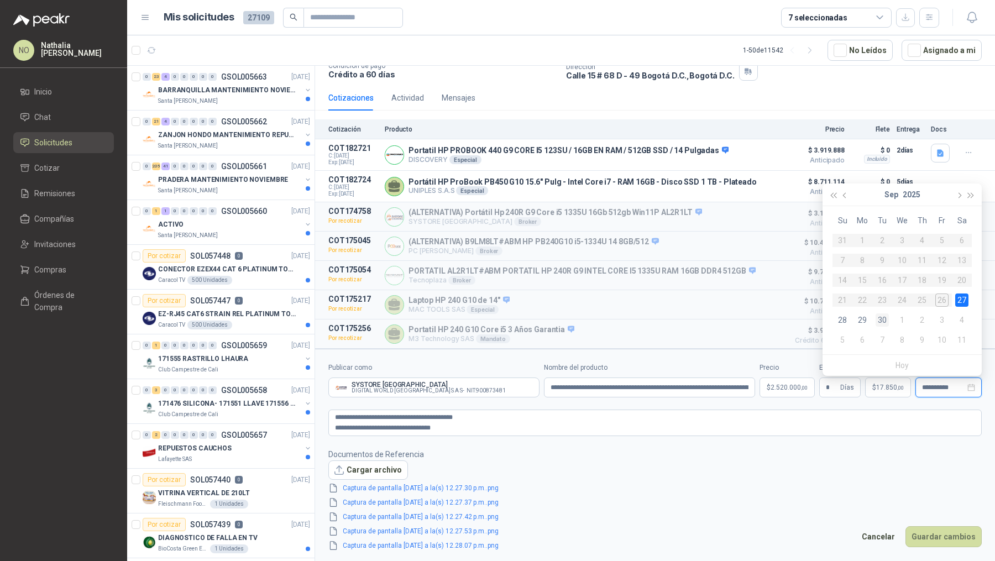
type input "**********"
click at [884, 318] on div "30" at bounding box center [882, 320] width 13 height 13
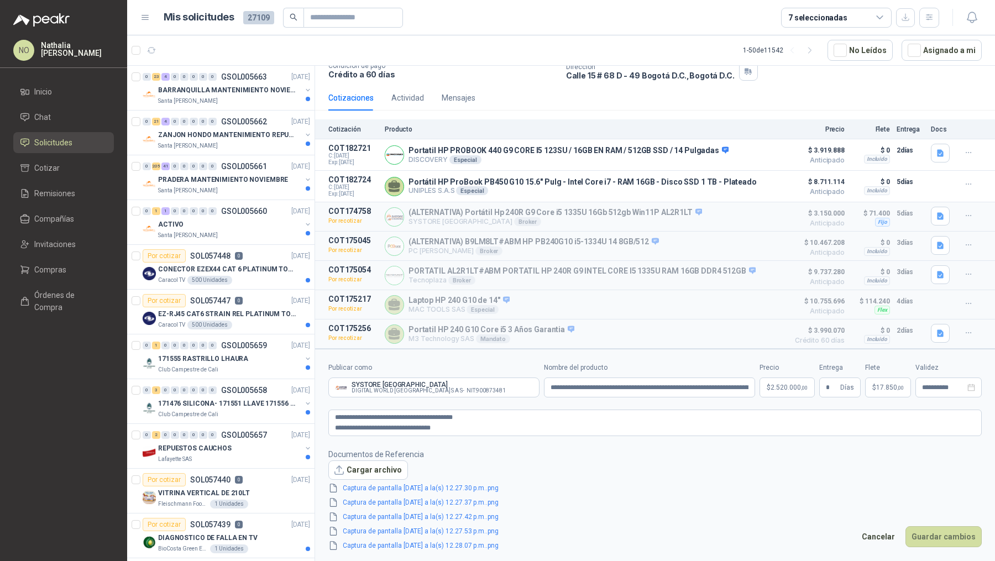
click at [786, 389] on span "2.520.000 ,00" at bounding box center [789, 387] width 37 height 7
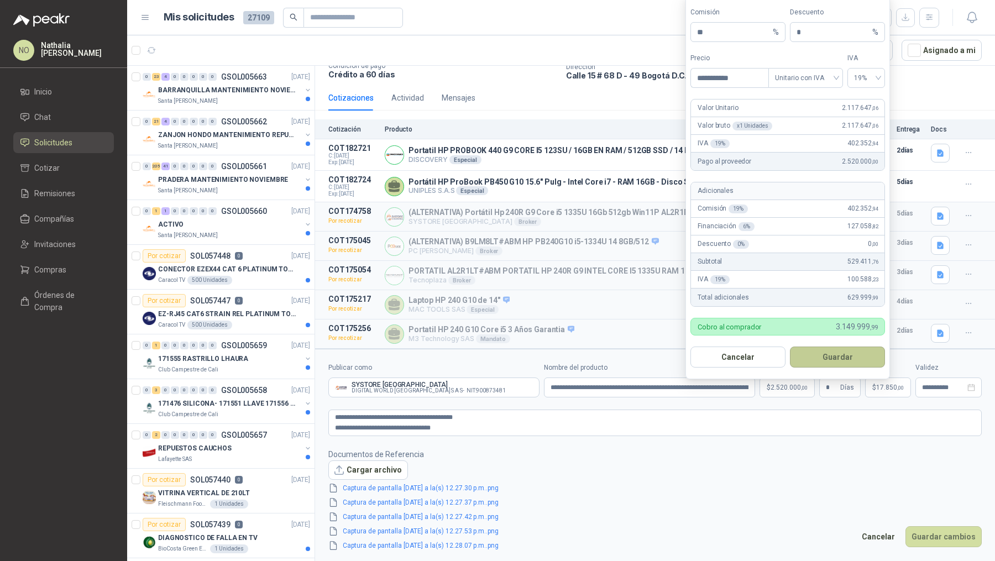
click at [856, 353] on button "Guardar" at bounding box center [837, 357] width 95 height 21
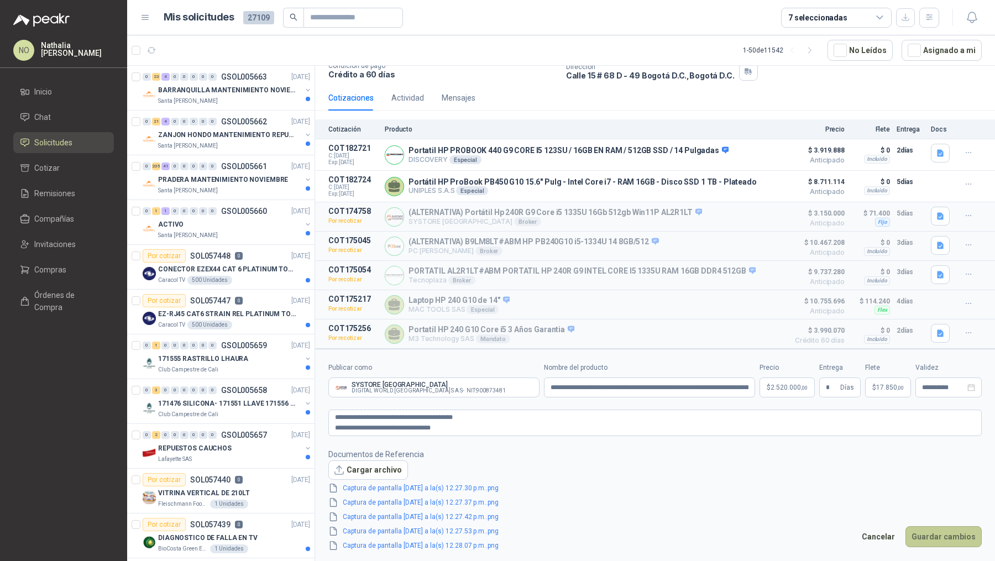
click at [937, 533] on button "Guardar cambios" at bounding box center [944, 536] width 76 height 21
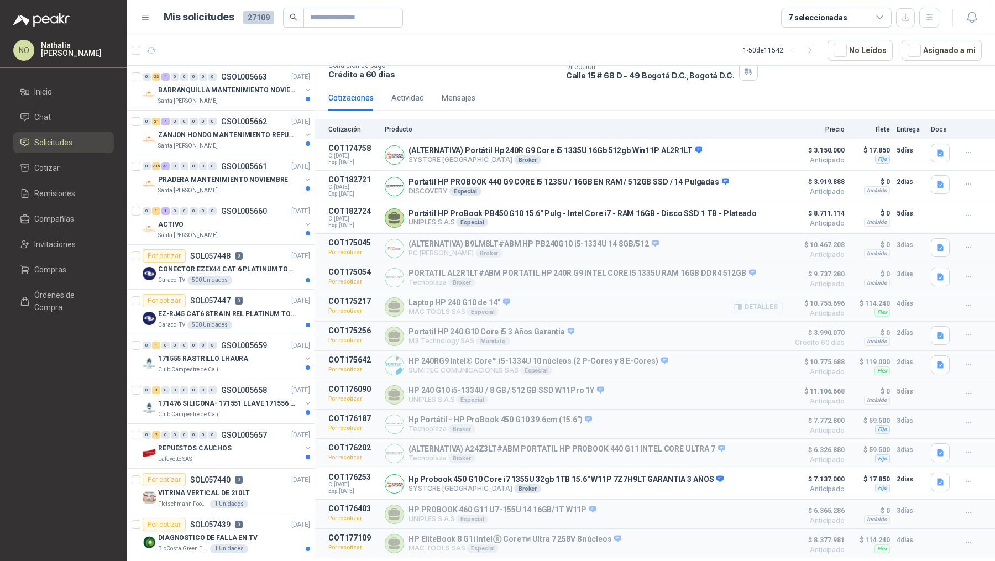
scroll to position [137, 0]
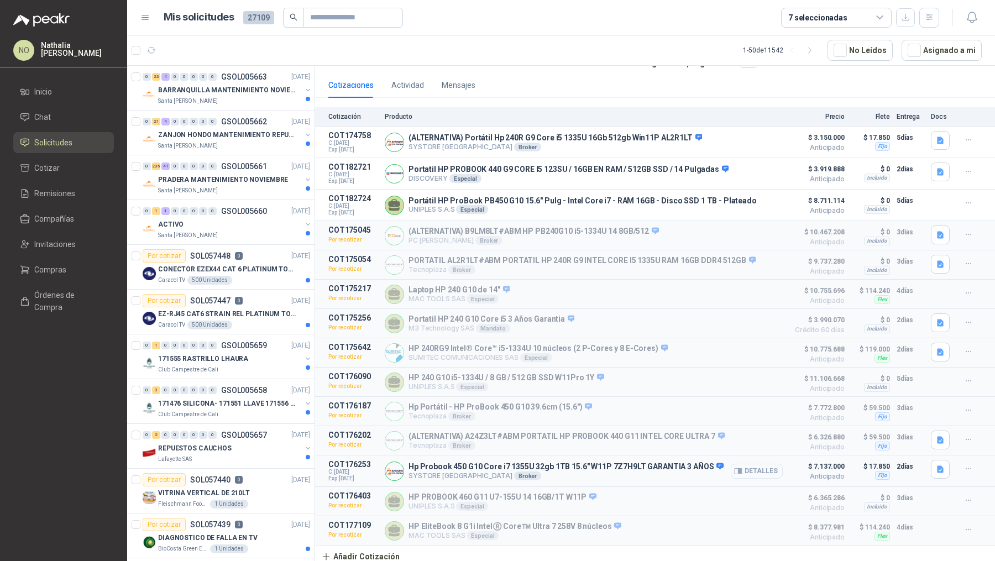
click at [753, 464] on button "Detalles" at bounding box center [757, 471] width 52 height 15
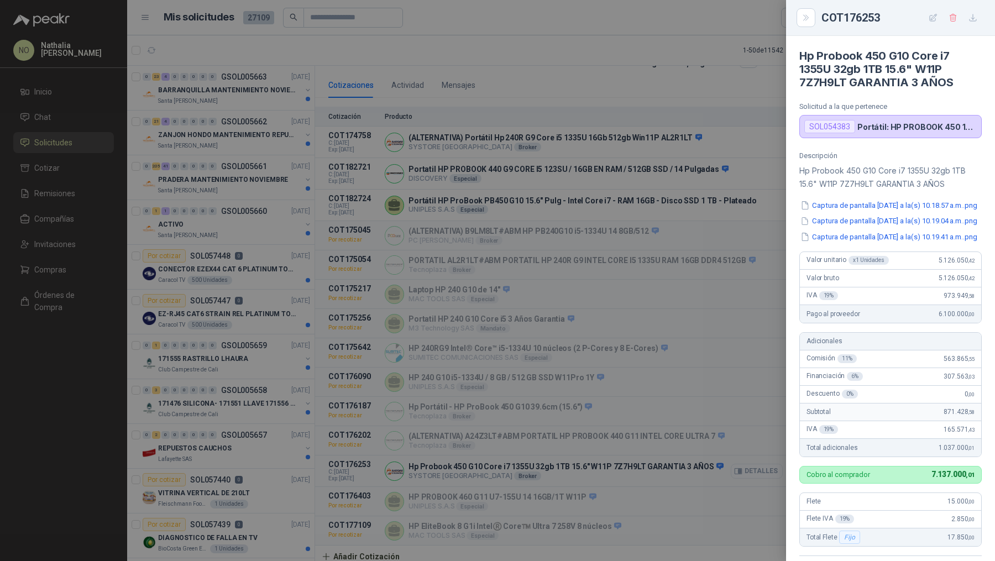
scroll to position [260, 0]
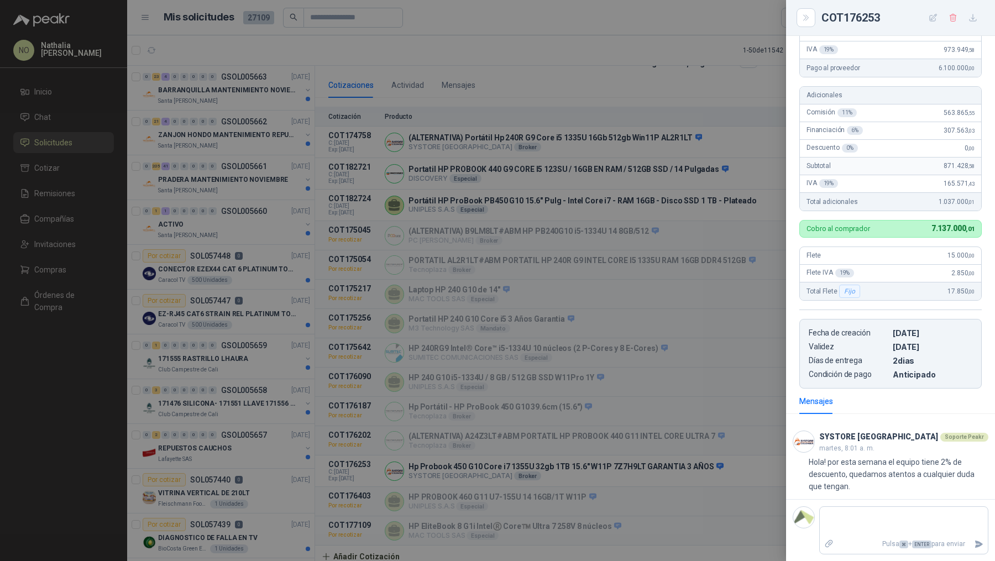
click at [679, 405] on div at bounding box center [497, 280] width 995 height 561
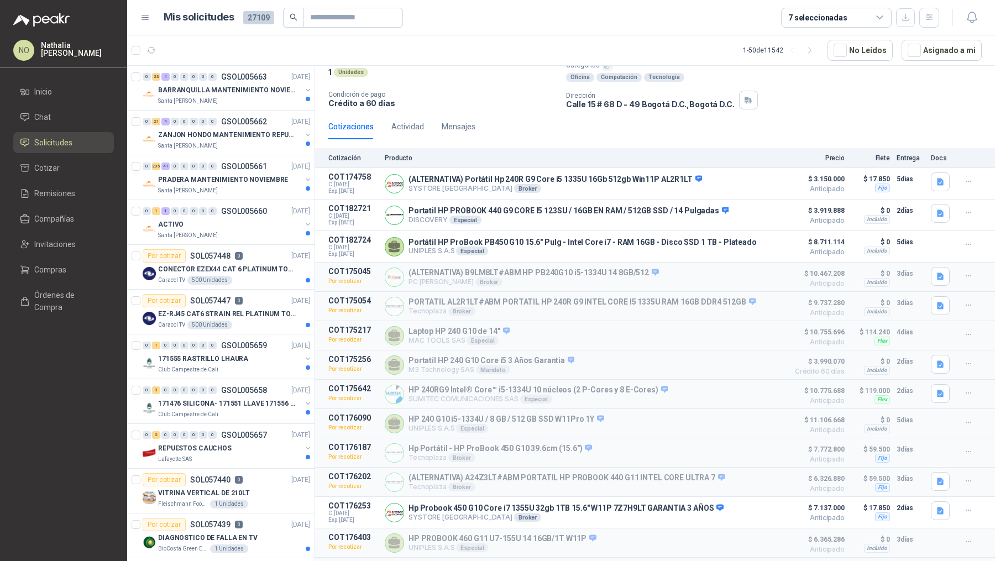
scroll to position [134, 0]
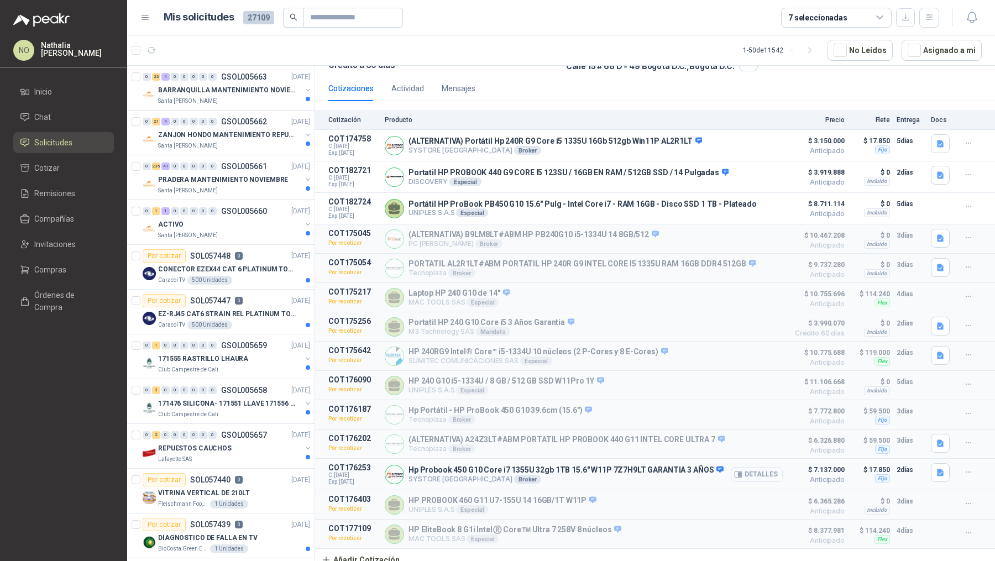
click at [749, 467] on button "Detalles" at bounding box center [757, 474] width 52 height 15
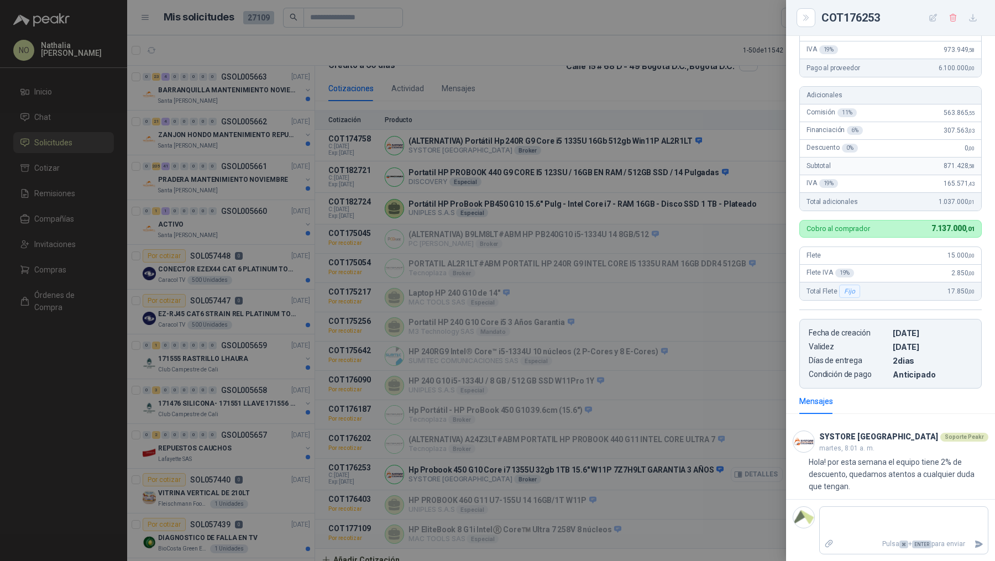
click at [749, 466] on div at bounding box center [497, 280] width 995 height 561
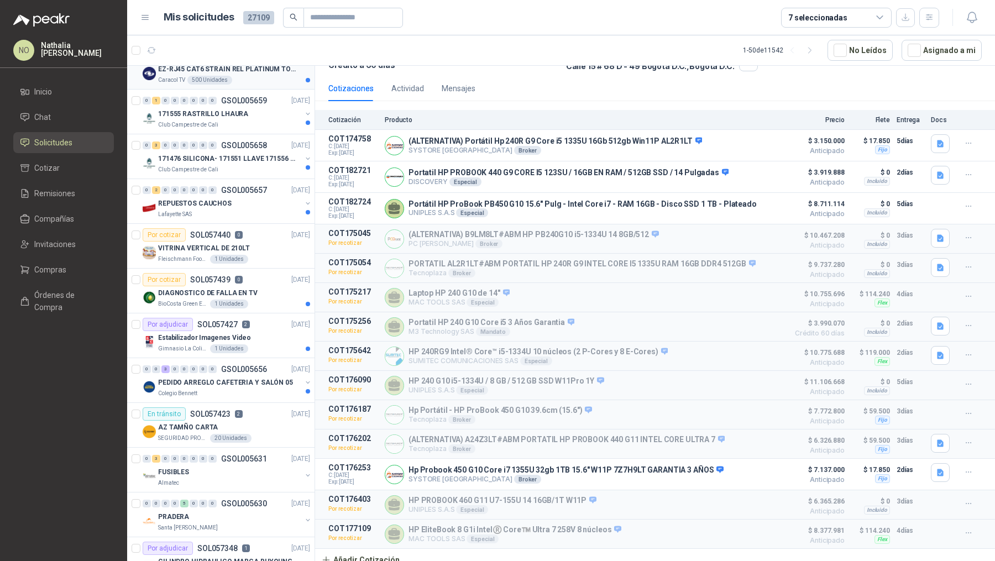
scroll to position [254, 0]
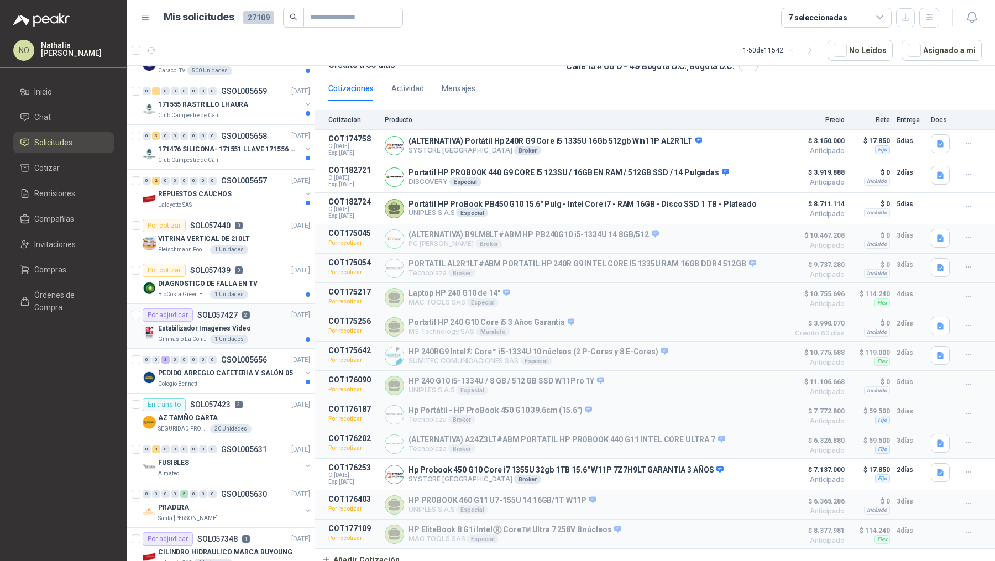
click at [232, 317] on div "Por adjudicar SOL057427 2" at bounding box center [196, 315] width 107 height 13
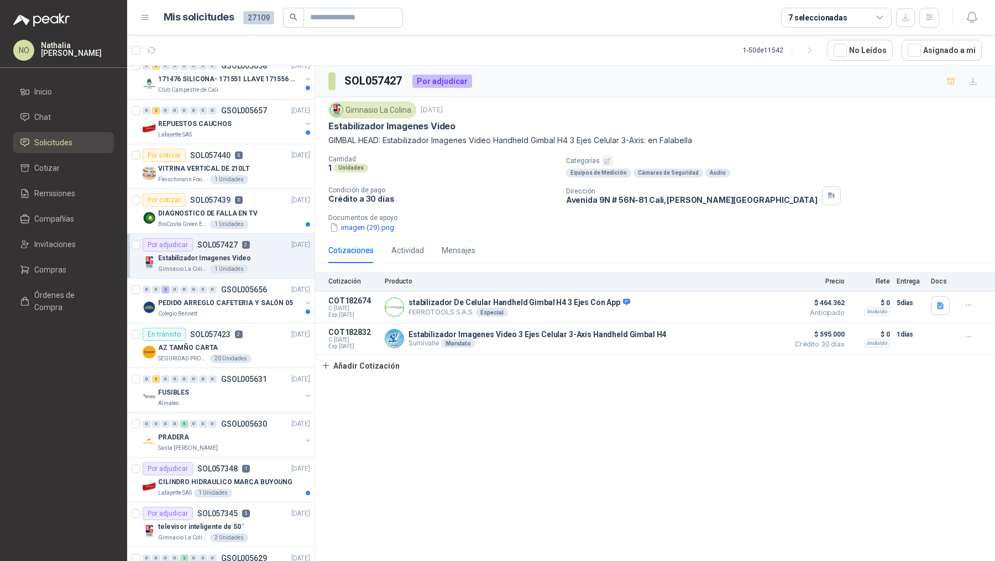
scroll to position [326, 0]
click at [226, 474] on div "CILINDRO HIDRAULICO MARCA BUYOUNG" at bounding box center [234, 480] width 152 height 13
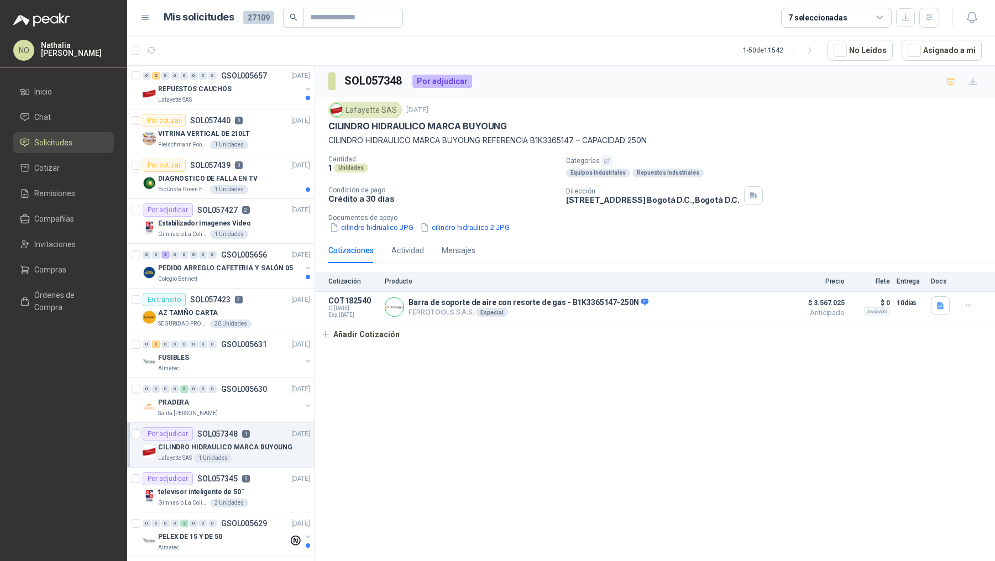
scroll to position [363, 0]
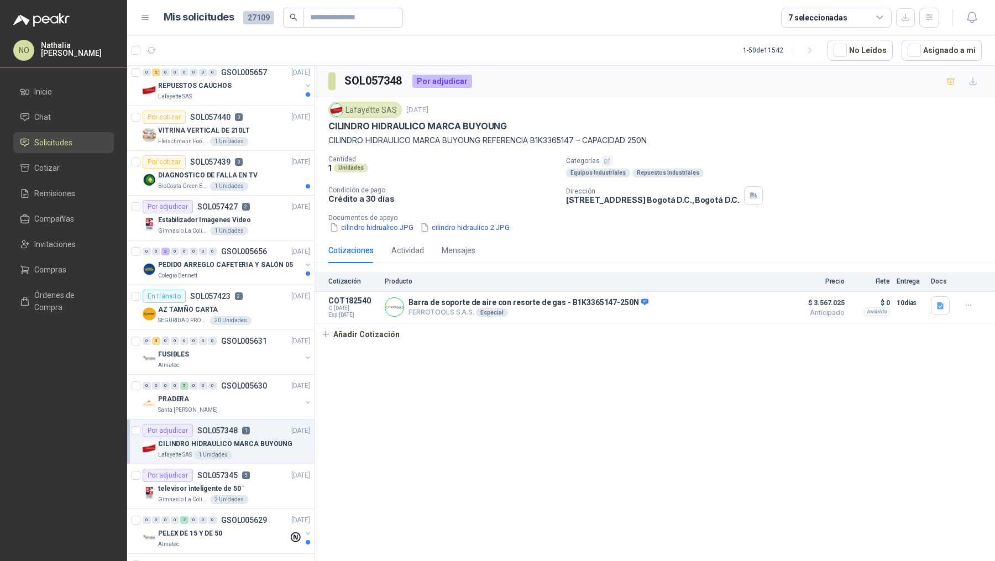
click at [226, 472] on p "SOL057345" at bounding box center [217, 476] width 40 height 8
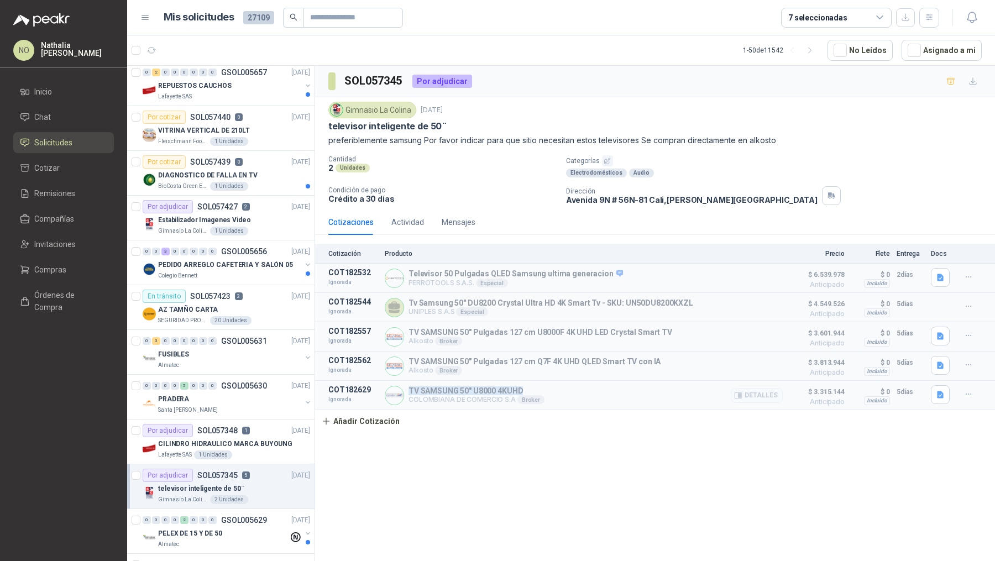
drag, startPoint x: 409, startPoint y: 387, endPoint x: 533, endPoint y: 386, distance: 123.9
click at [533, 387] on p "TV SAMSUNG 50" U8000 4KUHD" at bounding box center [477, 391] width 136 height 9
copy p "TV SAMSUNG 50" U8000 4KUHD"
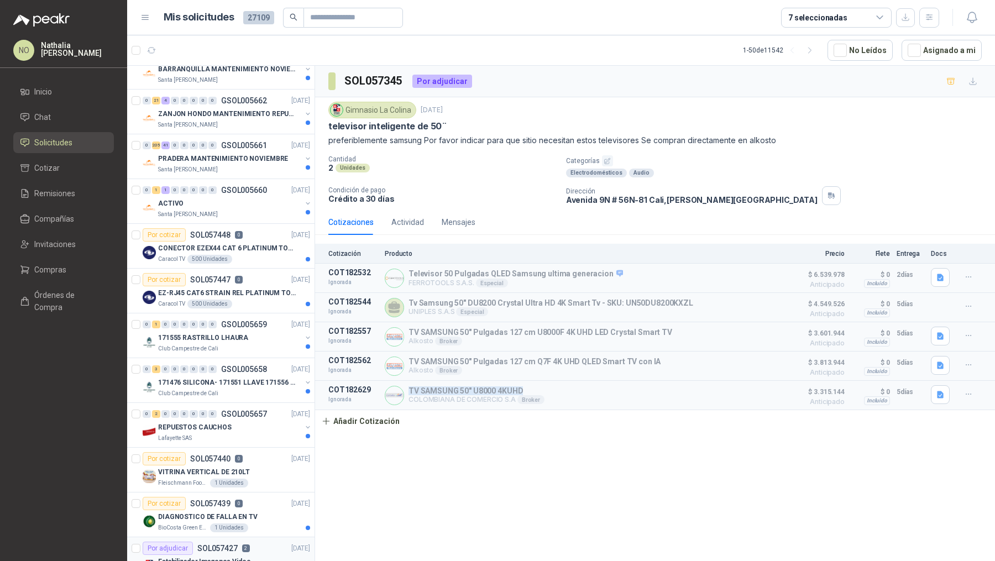
scroll to position [50, 0]
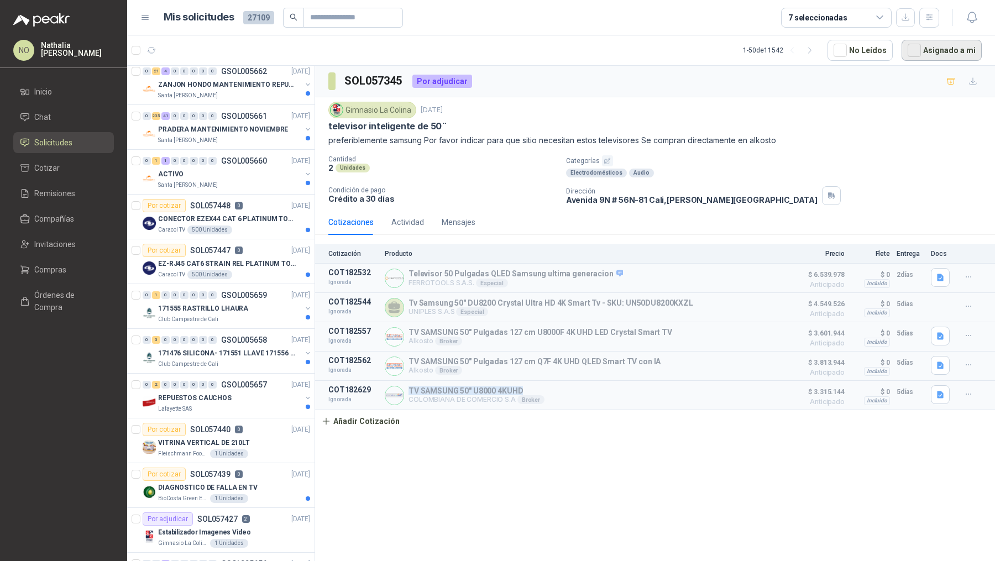
click at [930, 48] on button "Asignado a mi" at bounding box center [942, 50] width 80 height 21
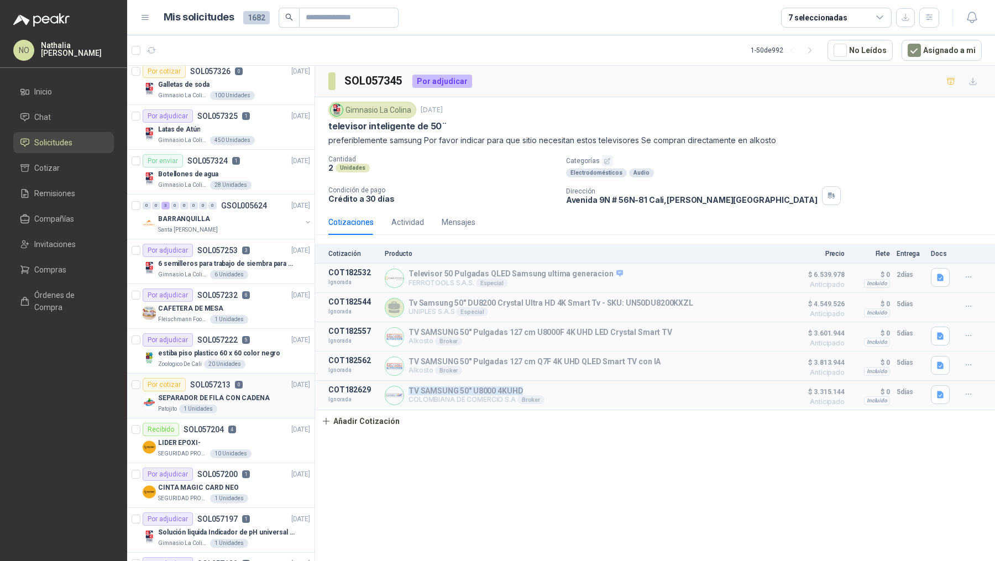
click at [239, 394] on p "SEPARADOR DE FILA CON CADENA" at bounding box center [214, 398] width 112 height 11
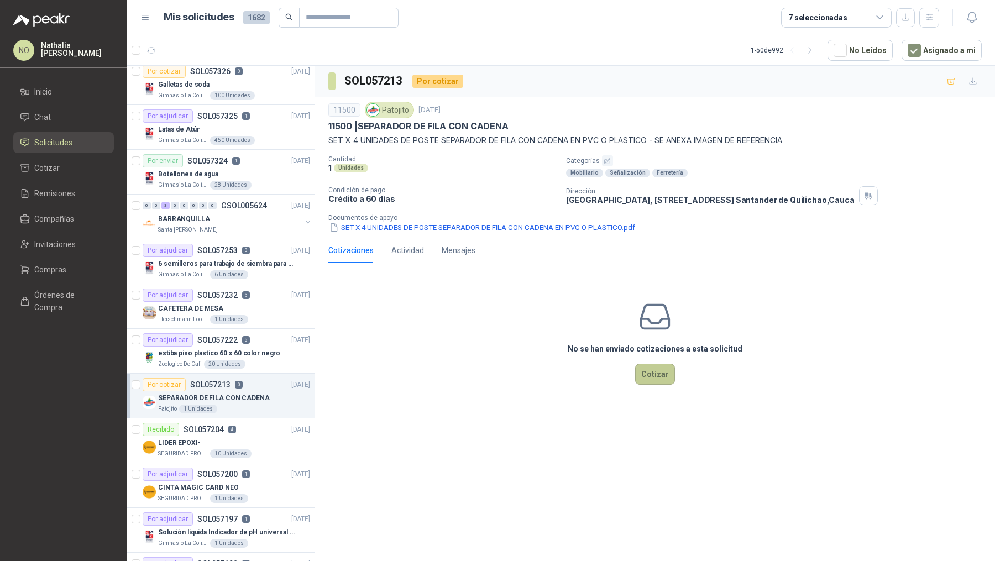
click at [649, 365] on button "Cotizar" at bounding box center [655, 374] width 40 height 21
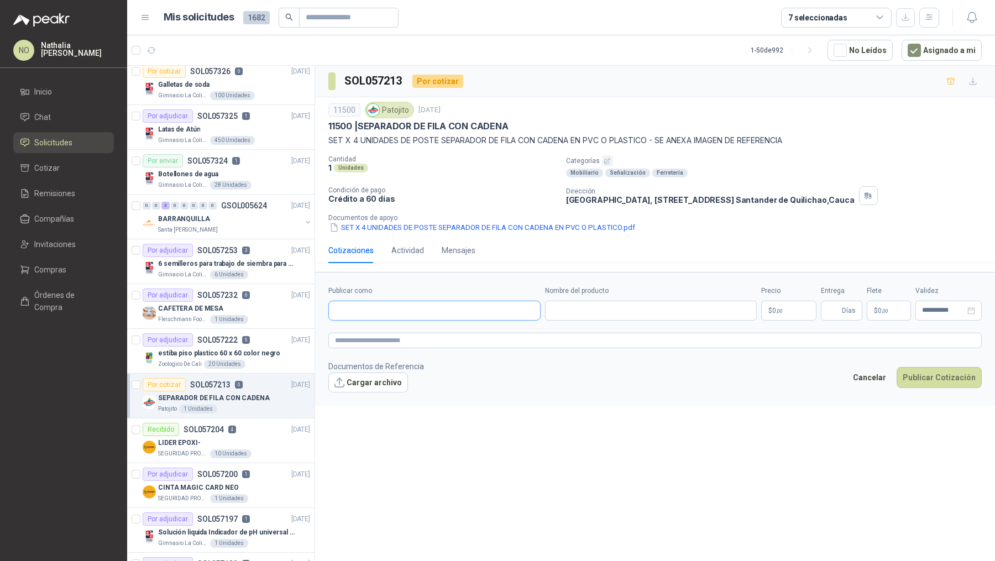
click at [428, 301] on input "Publicar como" at bounding box center [434, 310] width 211 height 19
type input "*******"
click at [872, 373] on button "Cancelar" at bounding box center [869, 377] width 45 height 21
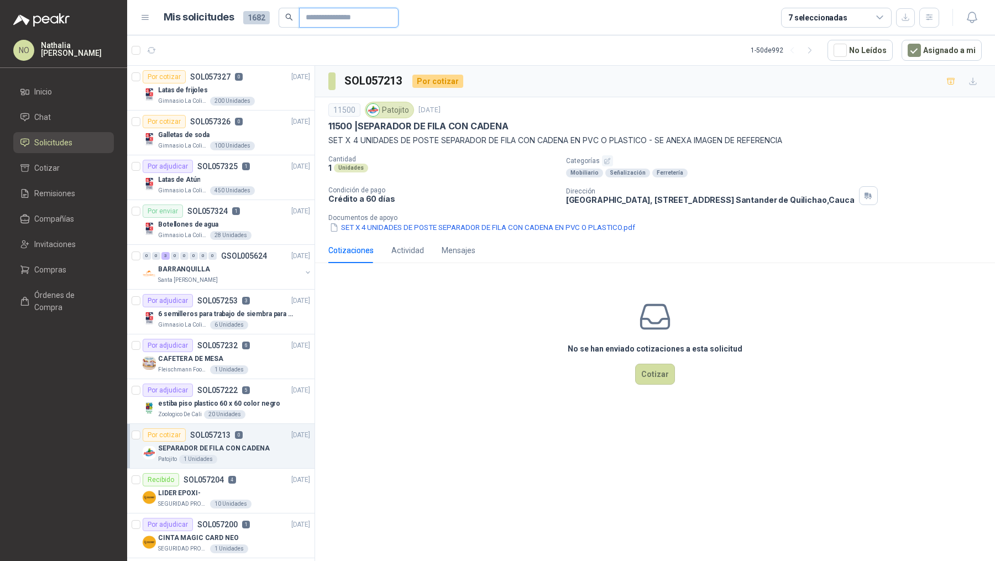
click at [363, 11] on input "text" at bounding box center [344, 17] width 77 height 19
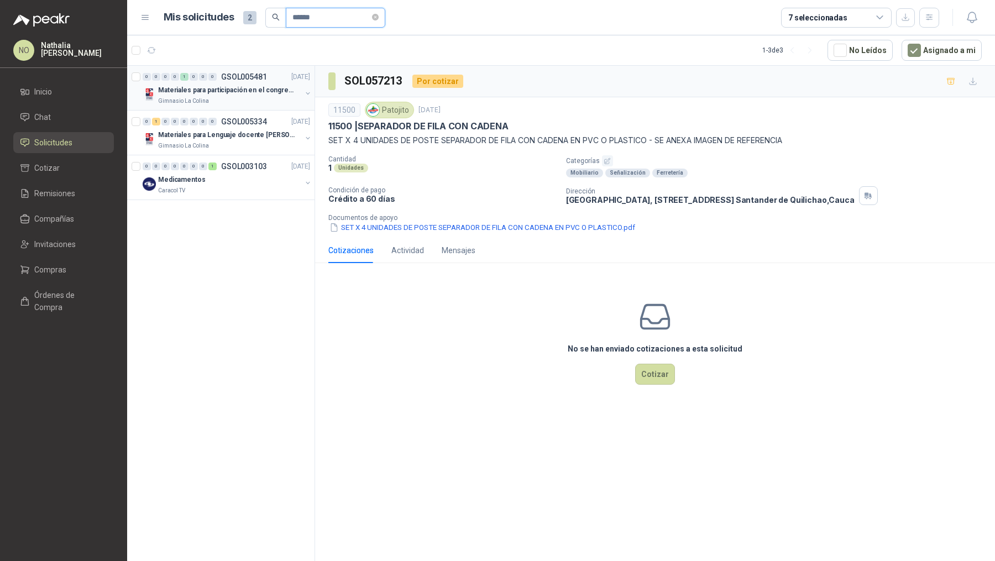
type input "******"
click at [237, 78] on p "GSOL005481" at bounding box center [244, 77] width 46 height 8
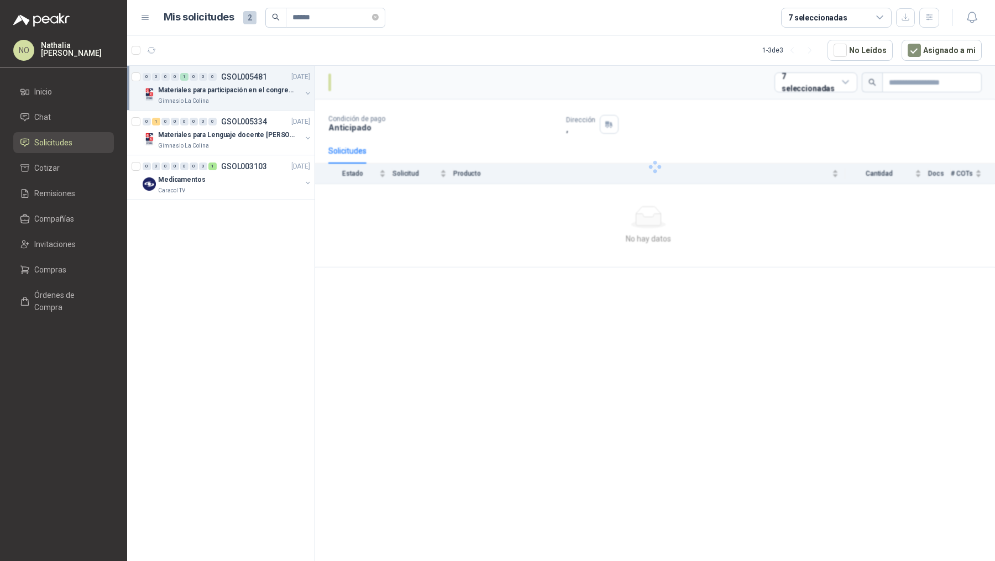
click at [237, 78] on p "GSOL005481" at bounding box center [244, 77] width 46 height 8
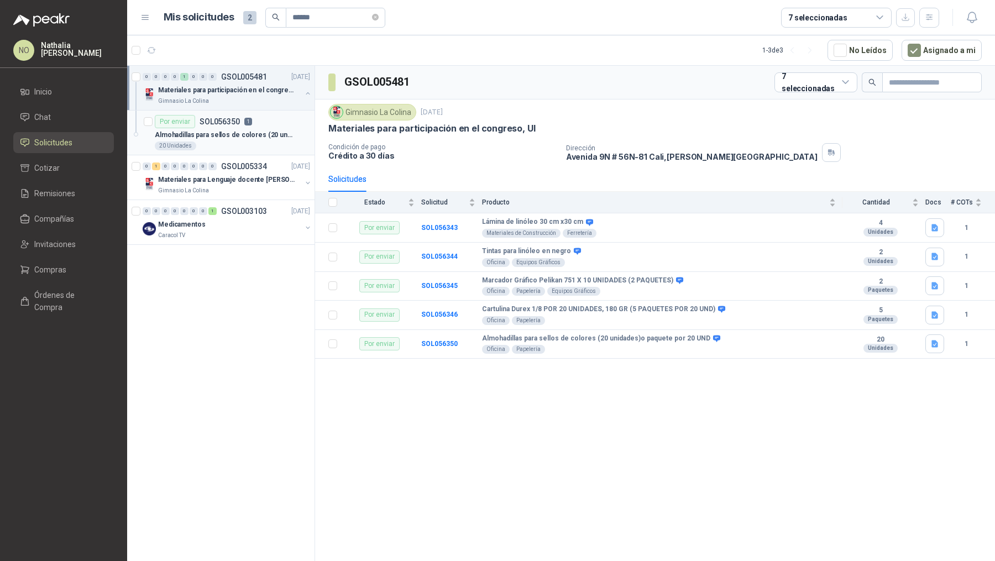
click at [243, 126] on div "Por enviar SOL056350 1" at bounding box center [203, 121] width 97 height 13
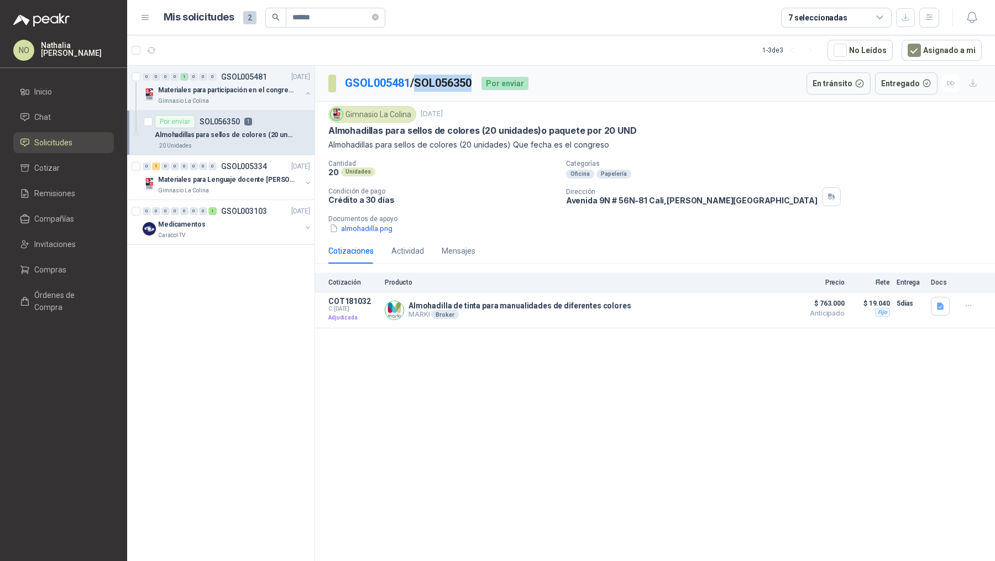
drag, startPoint x: 421, startPoint y: 84, endPoint x: 478, endPoint y: 85, distance: 57.0
click at [473, 85] on p "GSOL005481 / SOL056350" at bounding box center [409, 83] width 128 height 17
copy p "SOL056350"
click at [762, 309] on button "Detalles" at bounding box center [757, 310] width 52 height 15
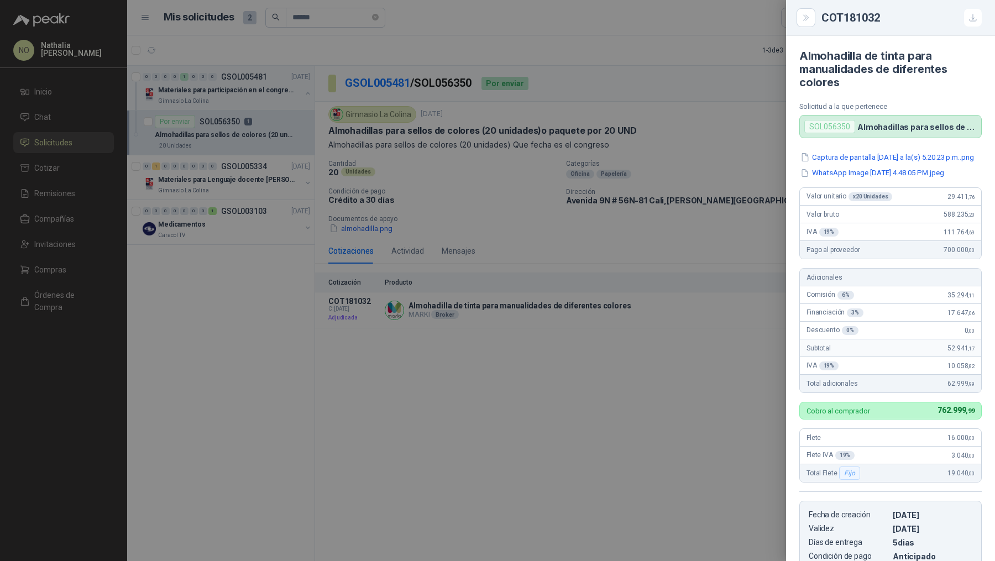
scroll to position [207, 0]
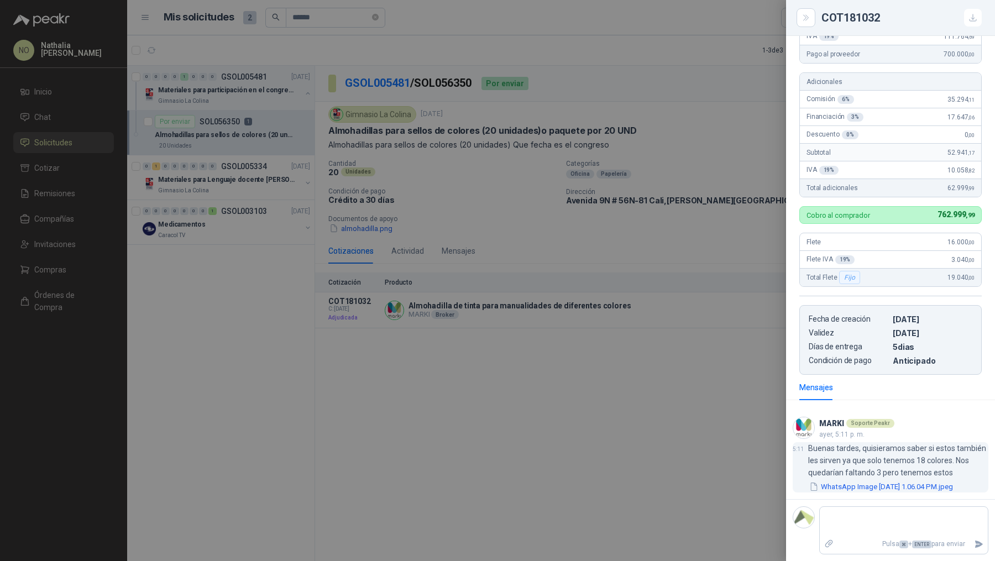
click at [917, 493] on button "WhatsApp Image [DATE] 1.06.04 PM.jpeg" at bounding box center [882, 487] width 146 height 12
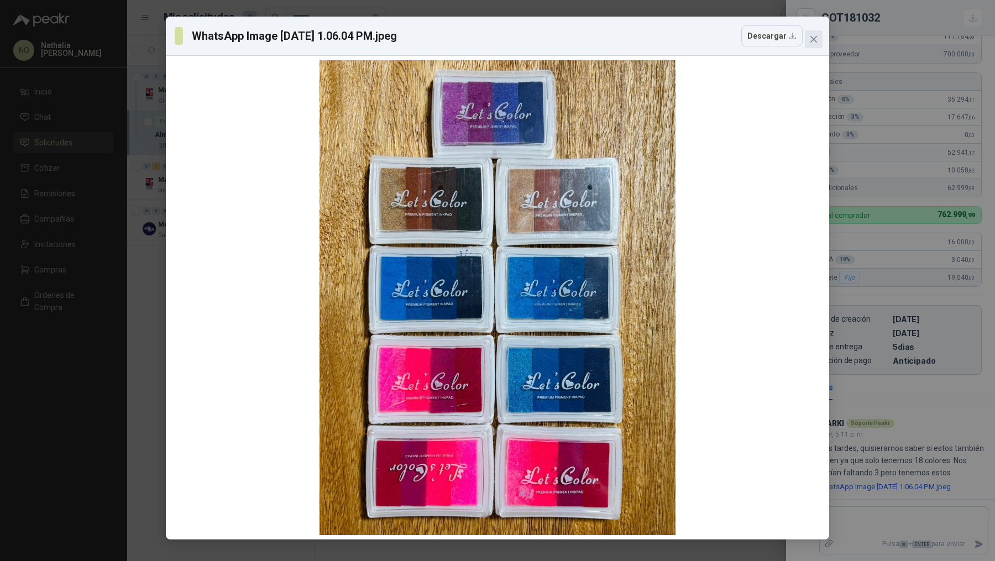
click at [814, 37] on icon "close" at bounding box center [814, 39] width 9 height 9
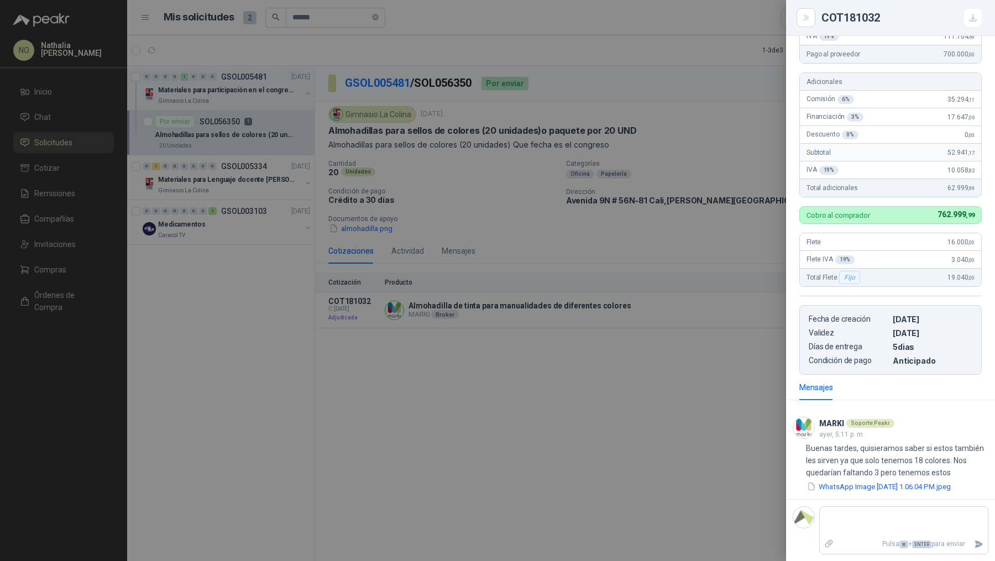
click at [309, 175] on div at bounding box center [497, 280] width 995 height 561
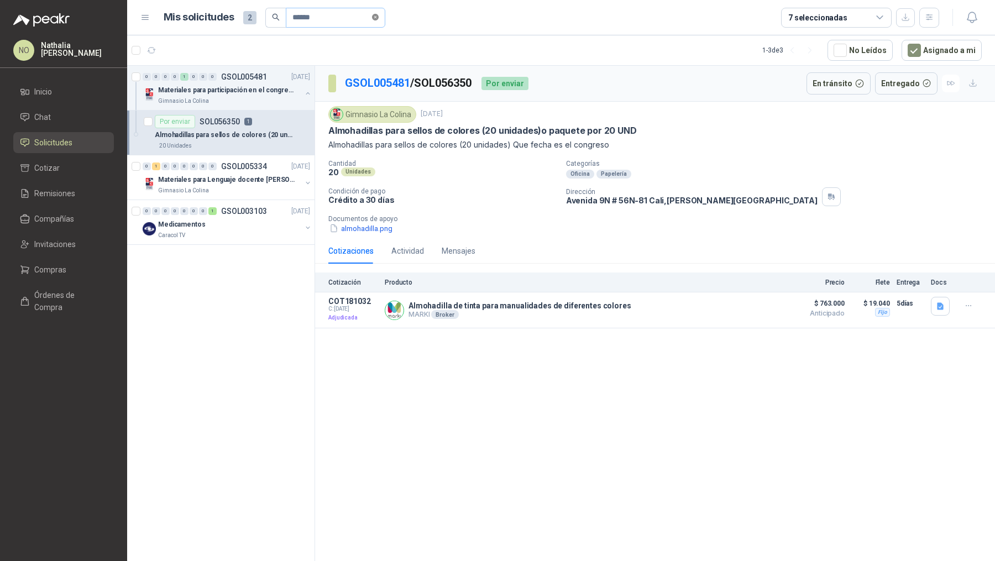
click at [379, 16] on icon "close-circle" at bounding box center [375, 17] width 7 height 7
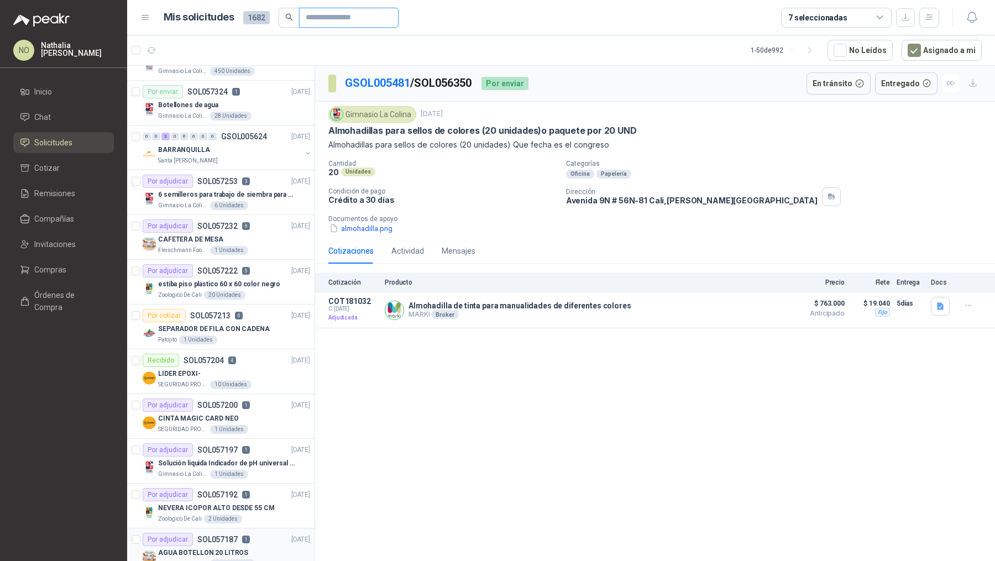
scroll to position [0, 0]
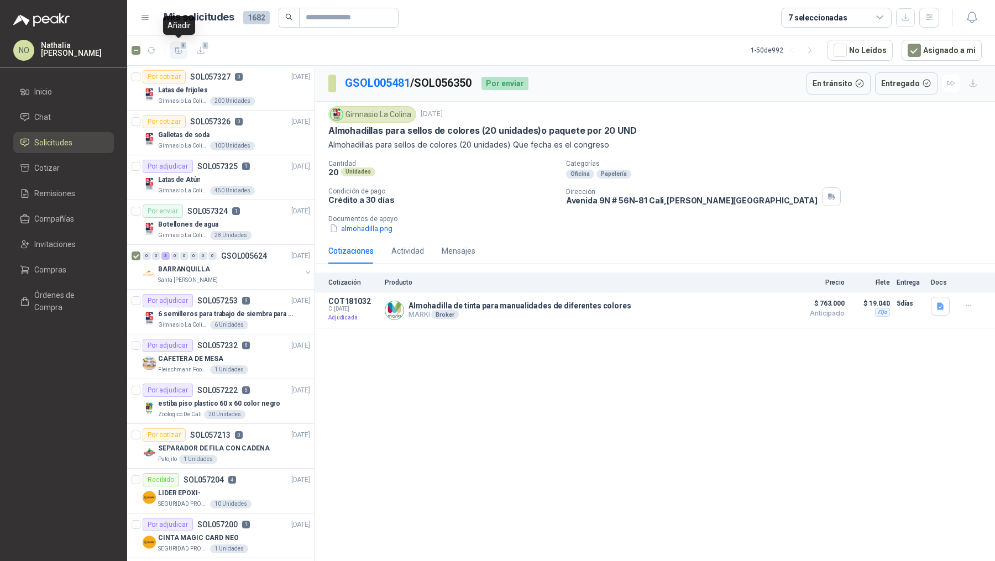
click at [181, 44] on span "3" at bounding box center [184, 45] width 8 height 9
click at [66, 173] on li "Cotizar 3" at bounding box center [63, 168] width 87 height 12
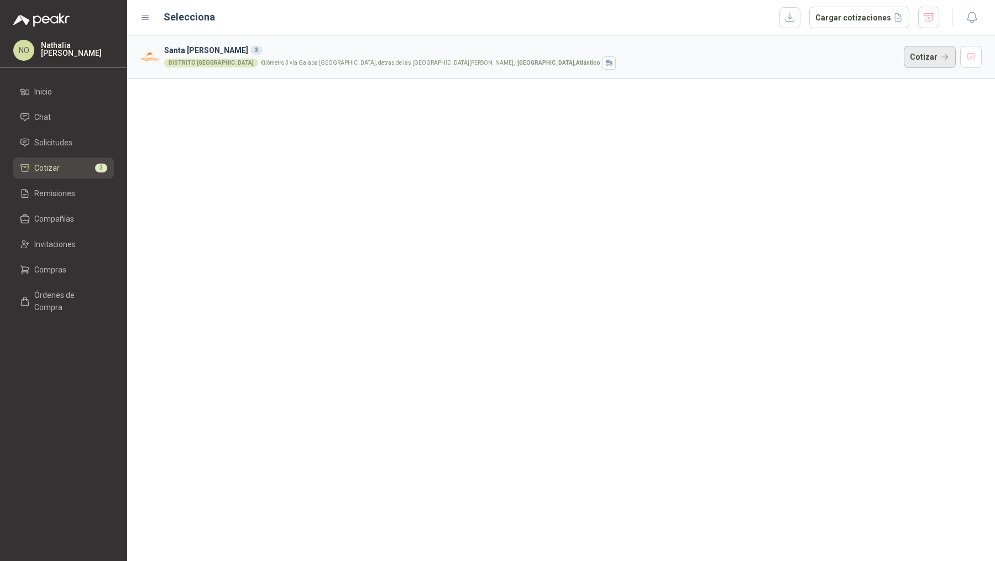
click at [916, 53] on button "Cotizar" at bounding box center [930, 57] width 52 height 22
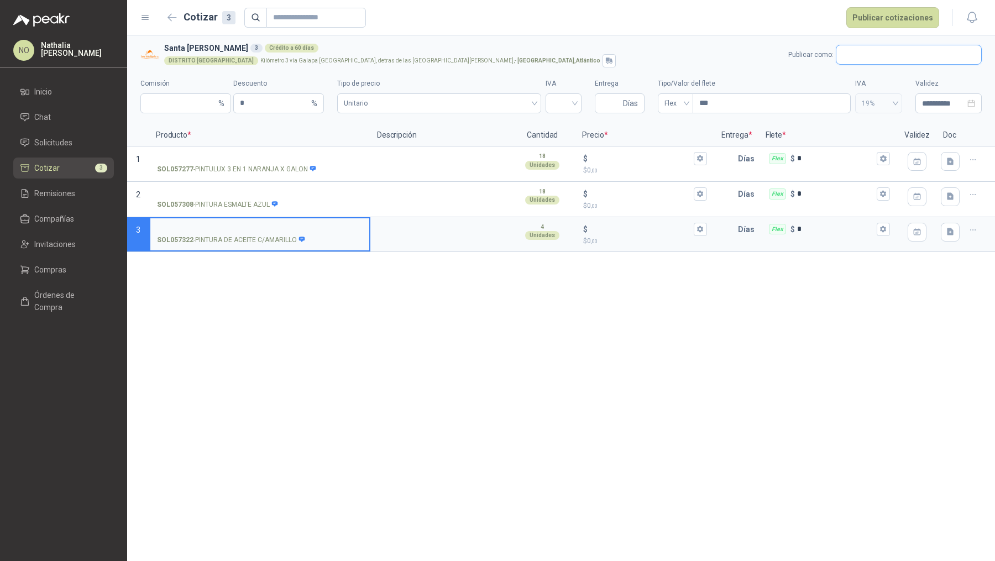
click at [884, 58] on input "text" at bounding box center [909, 54] width 145 height 19
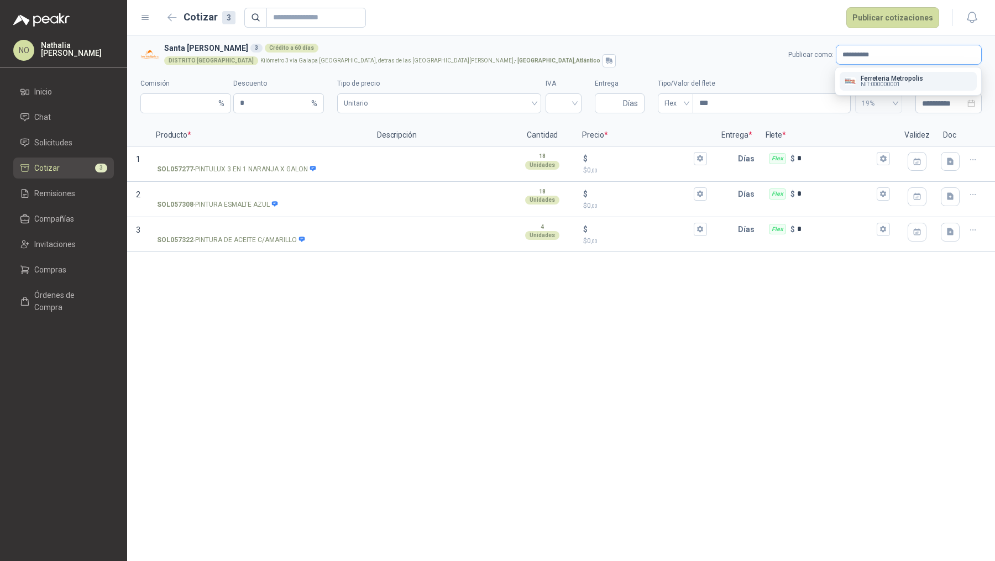
type input "**********"
click at [901, 81] on p "Ferreteria Metropolis" at bounding box center [892, 78] width 62 height 7
type input "*"
type input "**********"
click at [577, 100] on div at bounding box center [564, 103] width 36 height 20
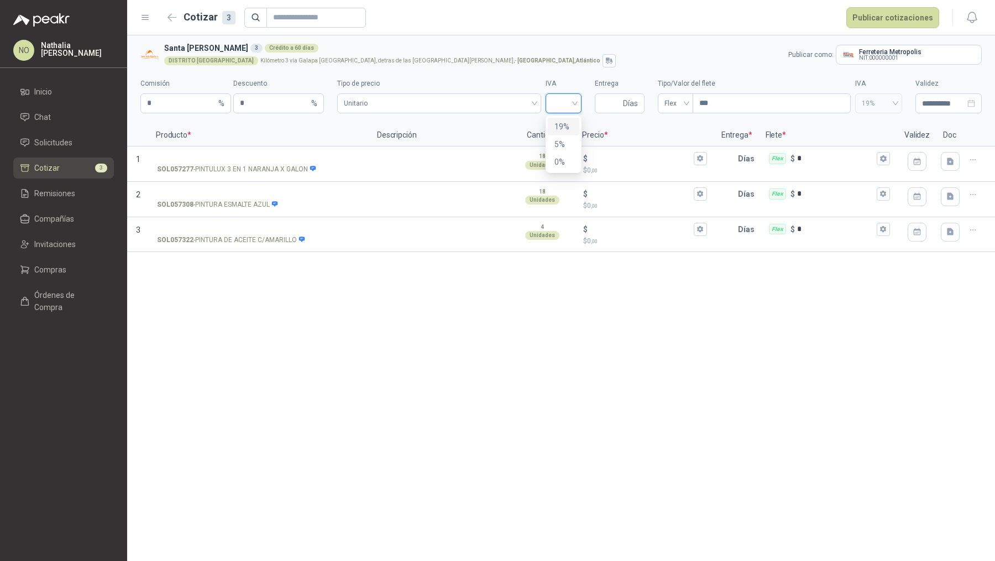
click at [559, 128] on div "19%" at bounding box center [564, 127] width 18 height 12
click at [615, 105] on input "Entrega" at bounding box center [611, 103] width 19 height 19
type input "*"
click at [711, 104] on input "***" at bounding box center [771, 103] width 157 height 19
type input "*"
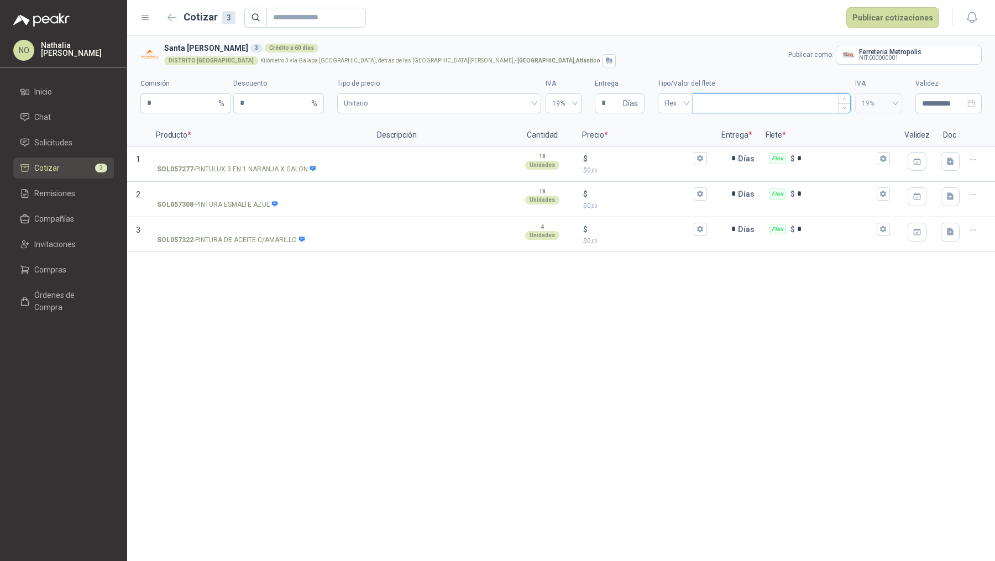
type input "***"
type input "****"
type input "*****"
type input "*******"
type input "********"
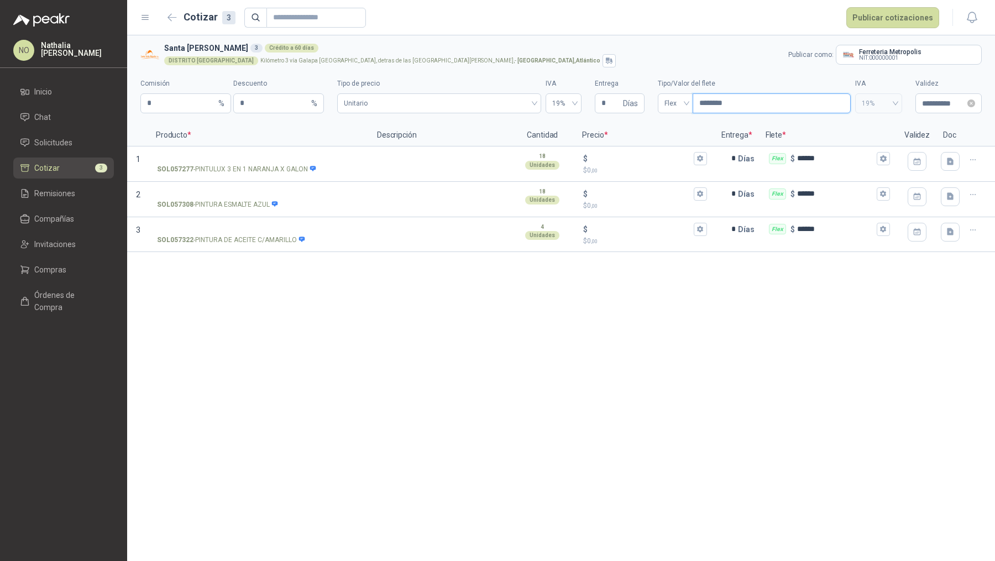
type input "********"
click at [937, 98] on input "**********" at bounding box center [943, 103] width 43 height 12
click at [848, 126] on span "button" at bounding box center [846, 127] width 6 height 6
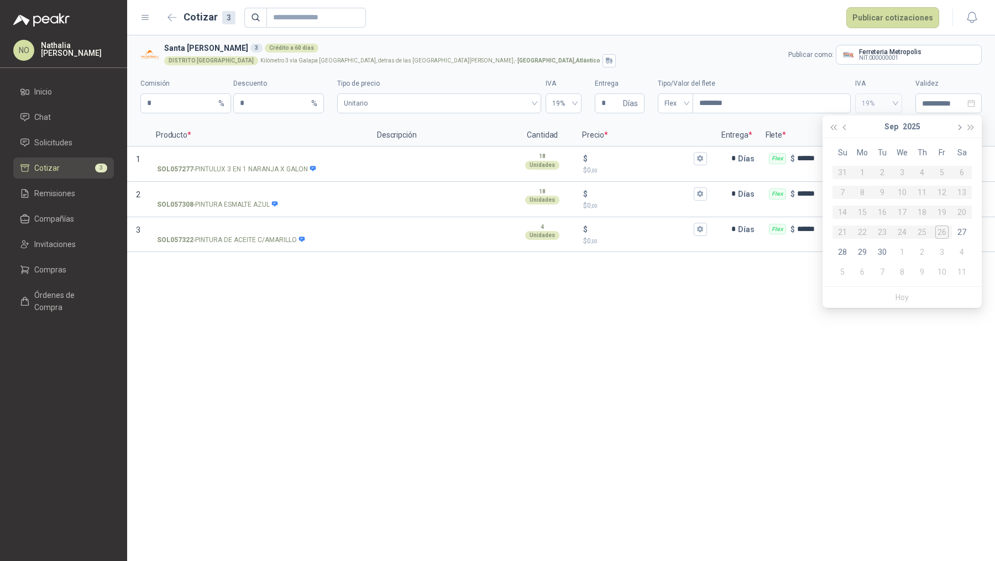
click at [959, 129] on span "button" at bounding box center [959, 127] width 6 height 6
type input "**********"
click at [945, 171] on div "3" at bounding box center [942, 172] width 13 height 13
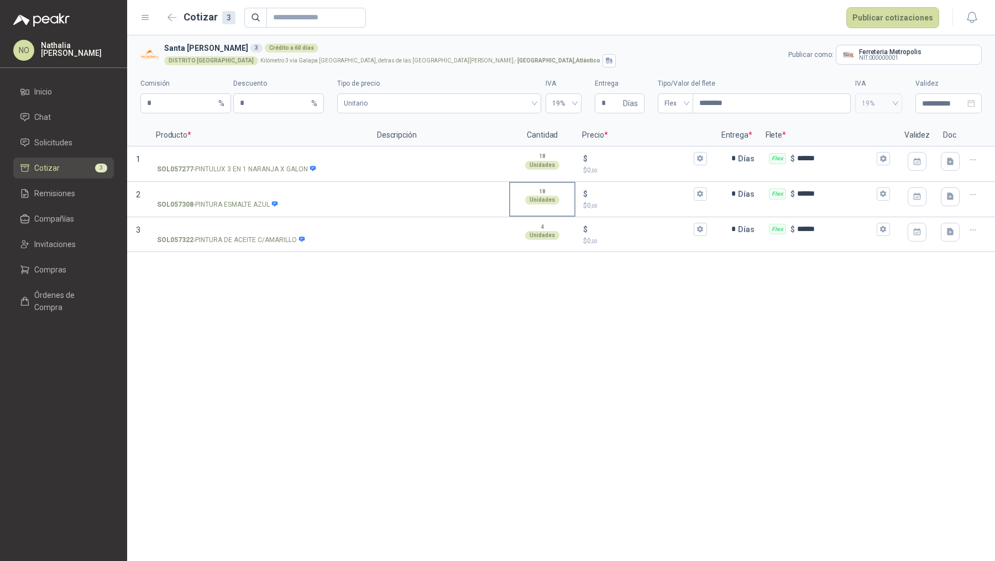
type input "**********"
click at [252, 195] on input "SOL057308 - PINTURA ESMALTE AZUL" at bounding box center [260, 194] width 206 height 8
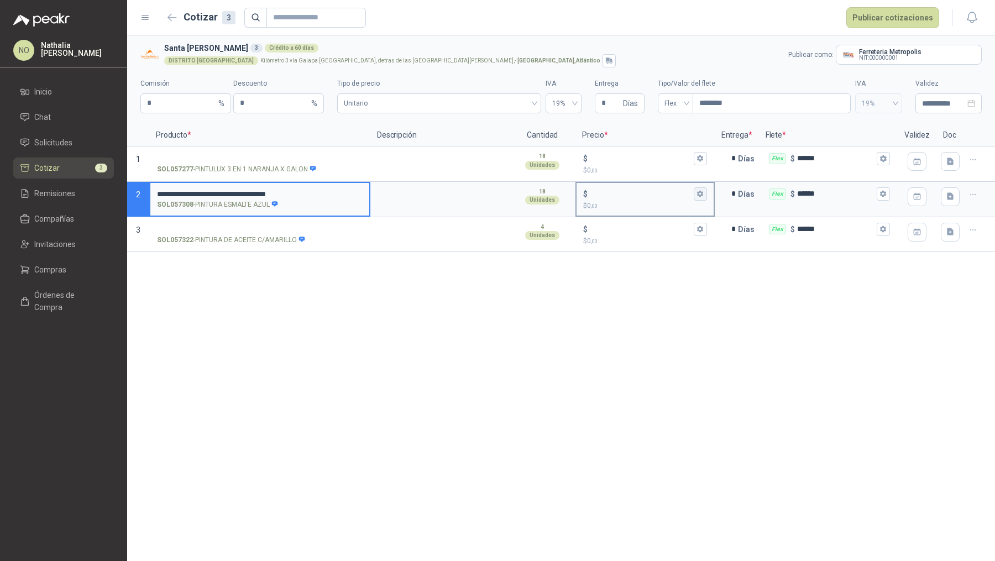
click at [699, 193] on icon "button" at bounding box center [700, 194] width 6 height 7
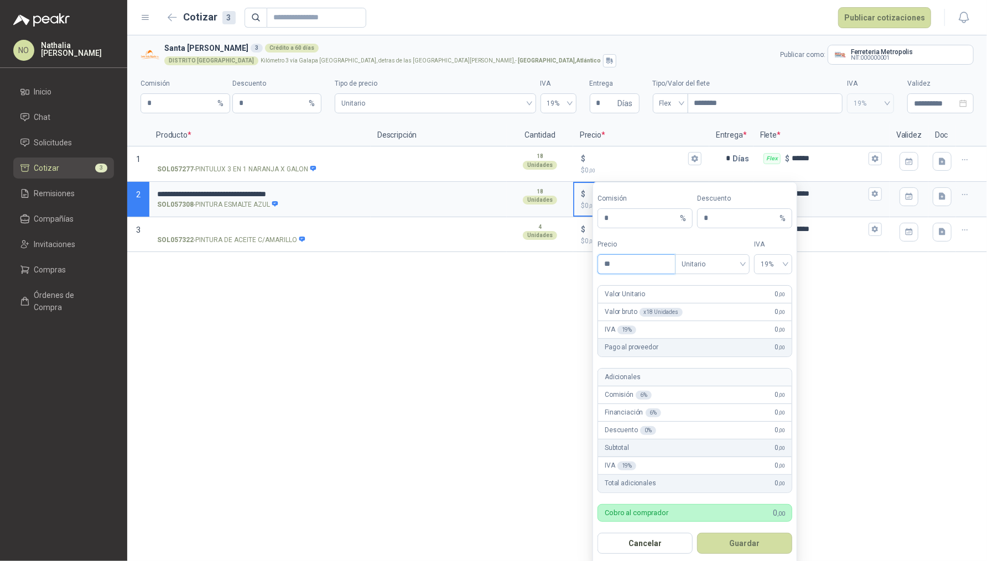
type input "*"
type input "********"
click at [749, 541] on button "Guardar" at bounding box center [744, 543] width 95 height 21
type input "******"
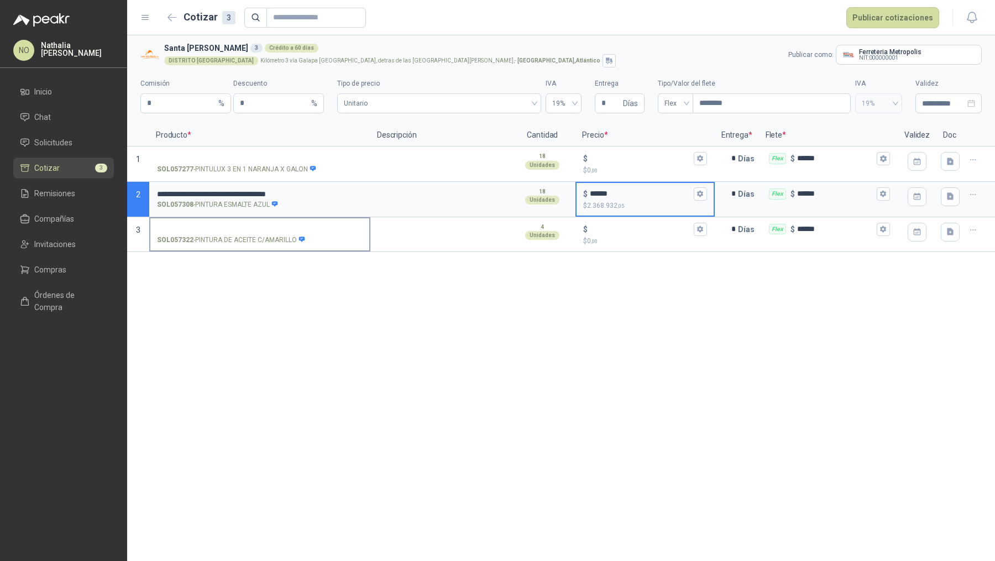
click at [262, 226] on input "SOL057322 - PINTURA DE ACEITE C/AMARILLO" at bounding box center [260, 230] width 206 height 8
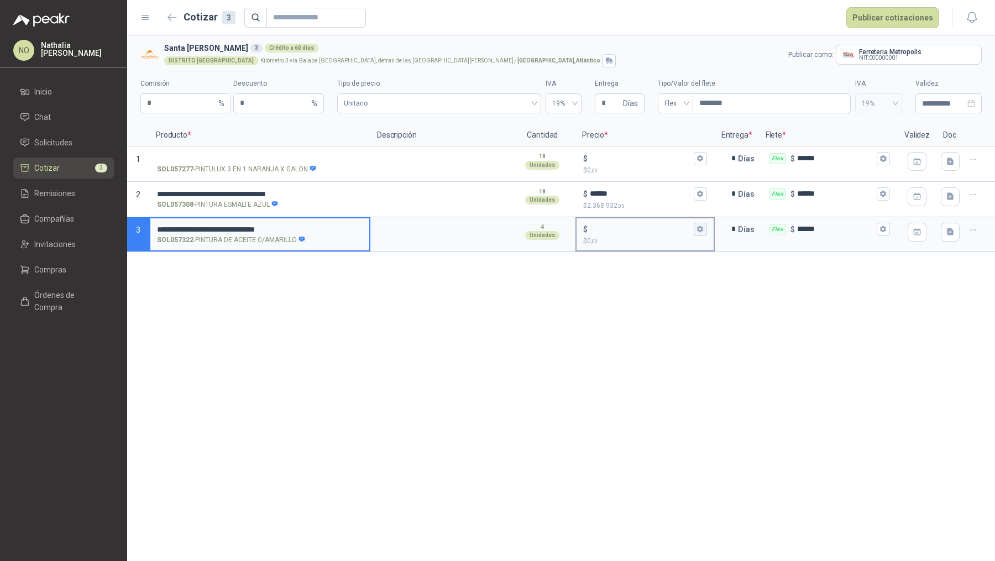
click at [703, 227] on icon "button" at bounding box center [700, 229] width 7 height 7
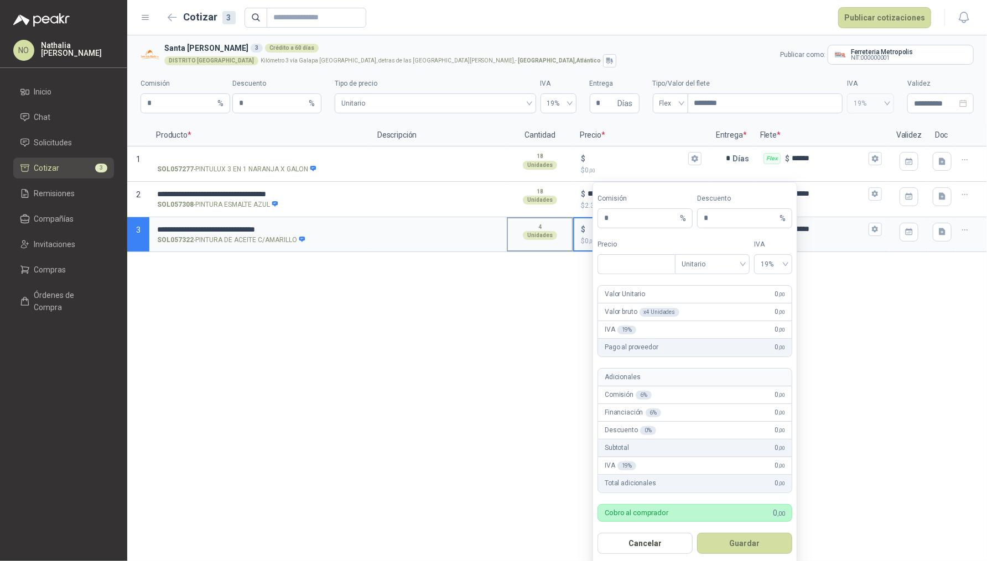
click at [556, 251] on div "4 Unidades" at bounding box center [540, 234] width 66 height 35
type input "***"
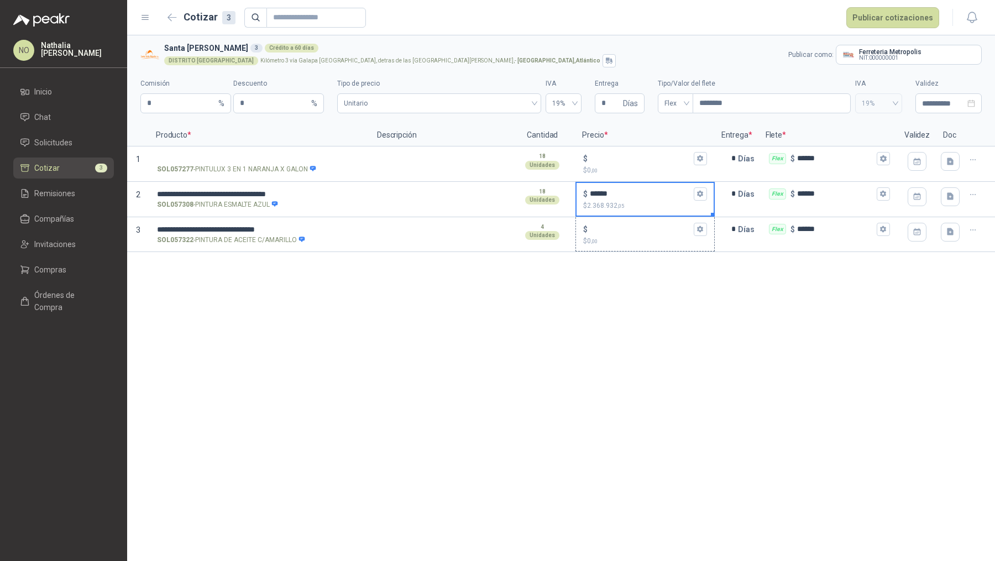
drag, startPoint x: 713, startPoint y: 213, endPoint x: 713, endPoint y: 229, distance: 16.0
click at [702, 231] on icon "button" at bounding box center [700, 229] width 7 height 7
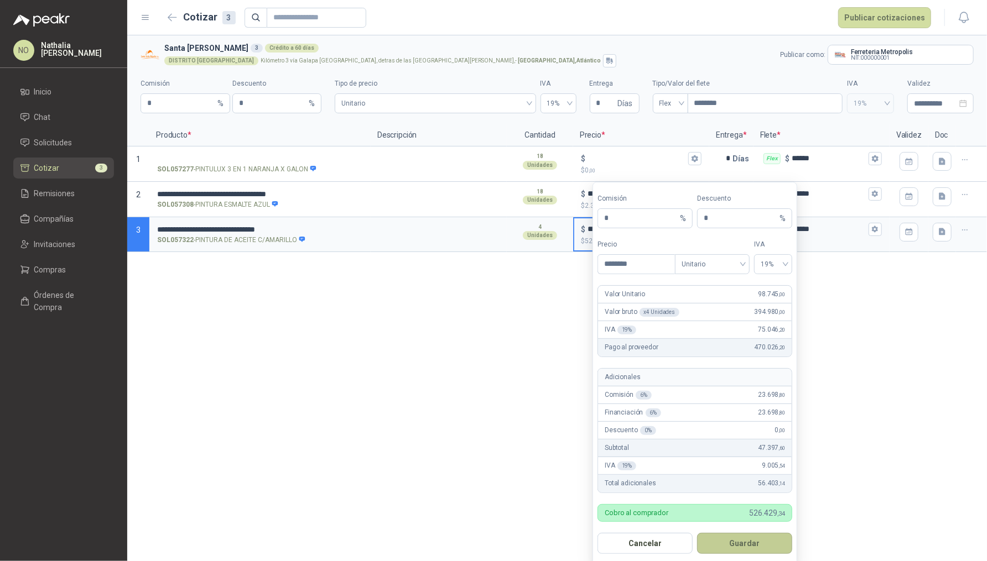
click at [762, 538] on button "Guardar" at bounding box center [744, 543] width 95 height 21
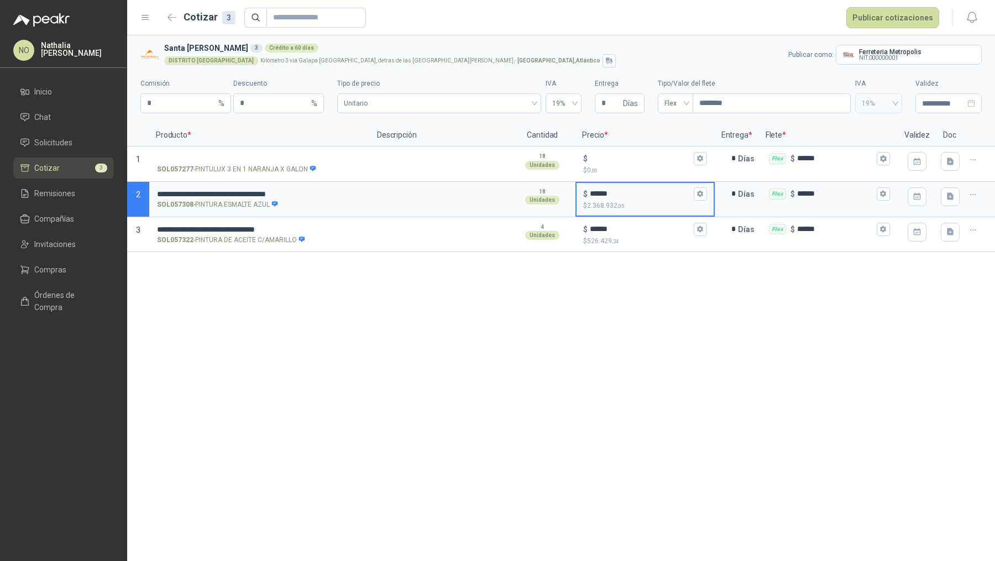
drag, startPoint x: 625, startPoint y: 194, endPoint x: 584, endPoint y: 194, distance: 40.9
click at [584, 194] on div "$ ******" at bounding box center [644, 193] width 123 height 13
click at [701, 160] on icon "button" at bounding box center [700, 158] width 6 height 7
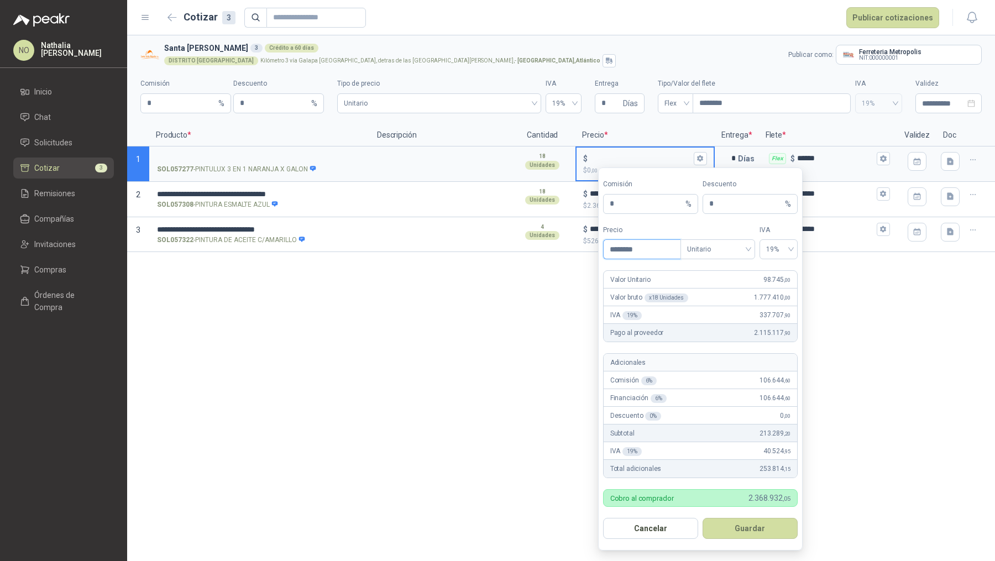
type input "********"
click at [768, 526] on button "Guardar" at bounding box center [750, 528] width 95 height 21
type input "******"
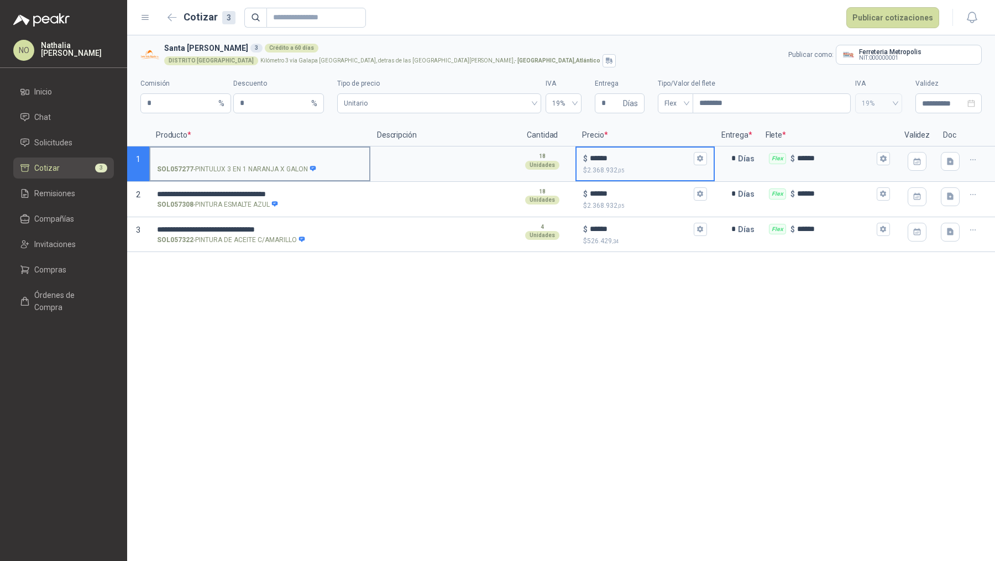
click at [278, 155] on input "SOL057277 - PINTULUX 3 EN 1 NARANJA X GALON" at bounding box center [260, 159] width 206 height 8
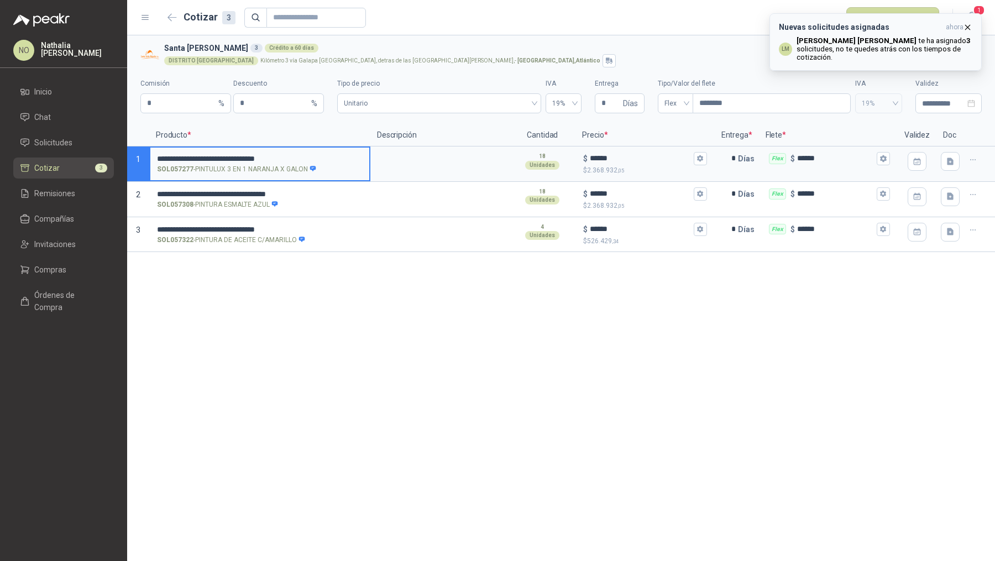
click at [971, 23] on icon "button" at bounding box center [967, 27] width 9 height 9
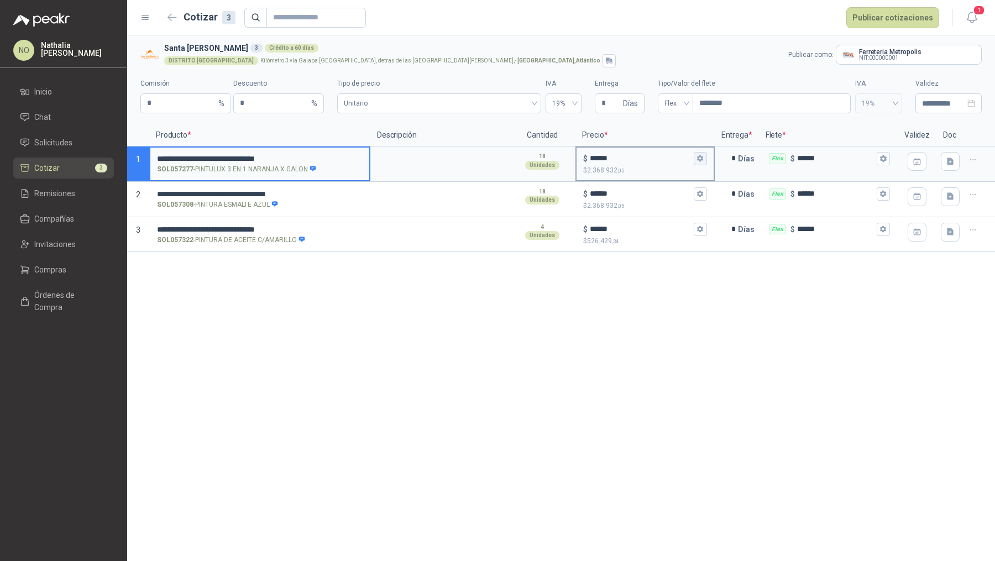
click at [701, 162] on icon "button" at bounding box center [700, 158] width 7 height 7
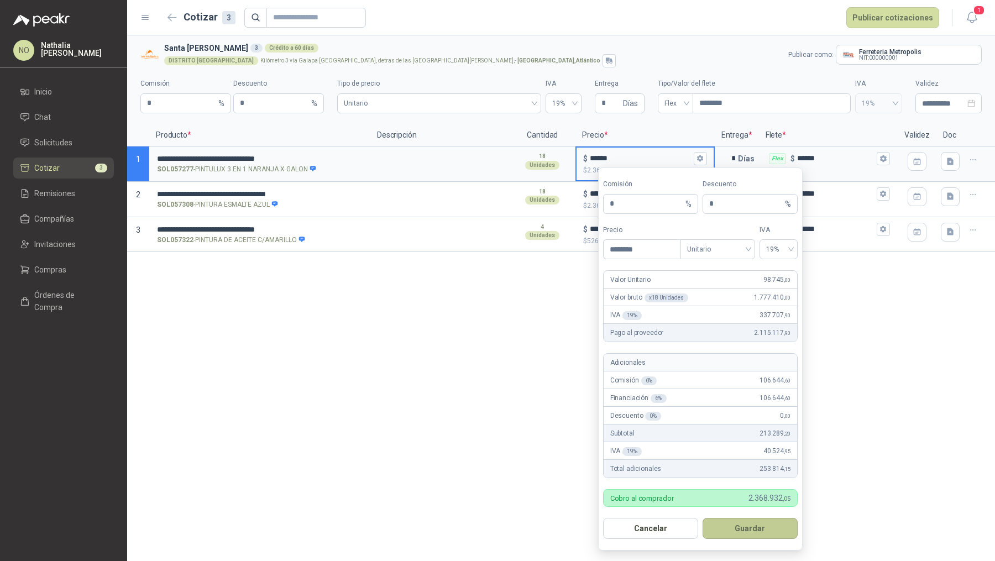
click at [757, 532] on button "Guardar" at bounding box center [750, 528] width 95 height 21
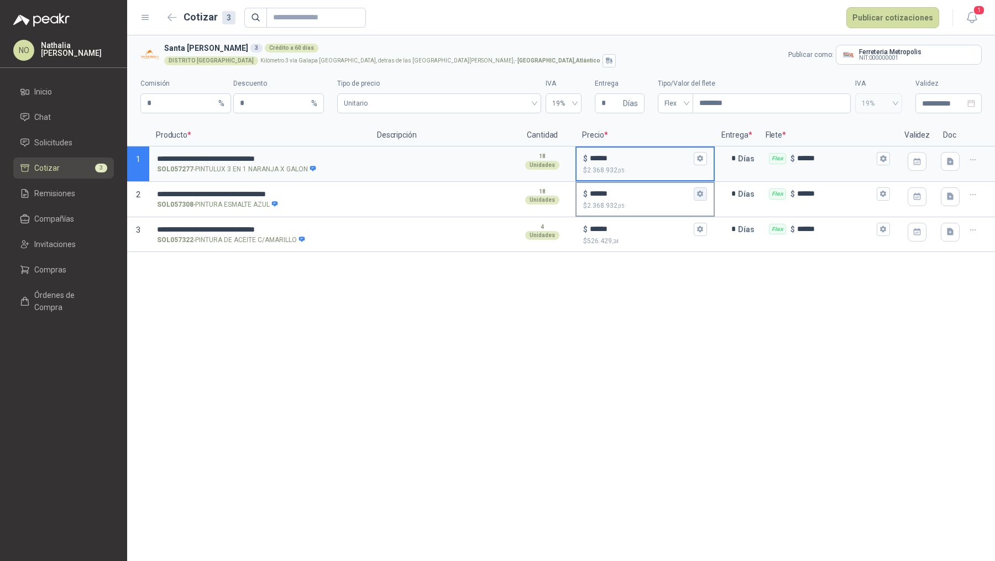
click at [698, 199] on button "$ ****** $ 2.368.932 ,05" at bounding box center [700, 193] width 13 height 13
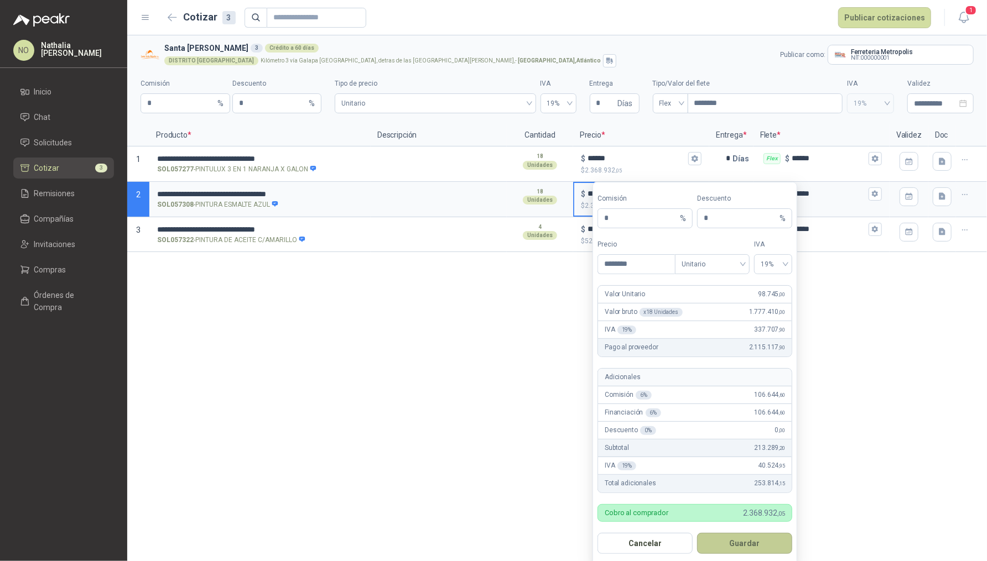
click at [755, 543] on button "Guardar" at bounding box center [744, 543] width 95 height 21
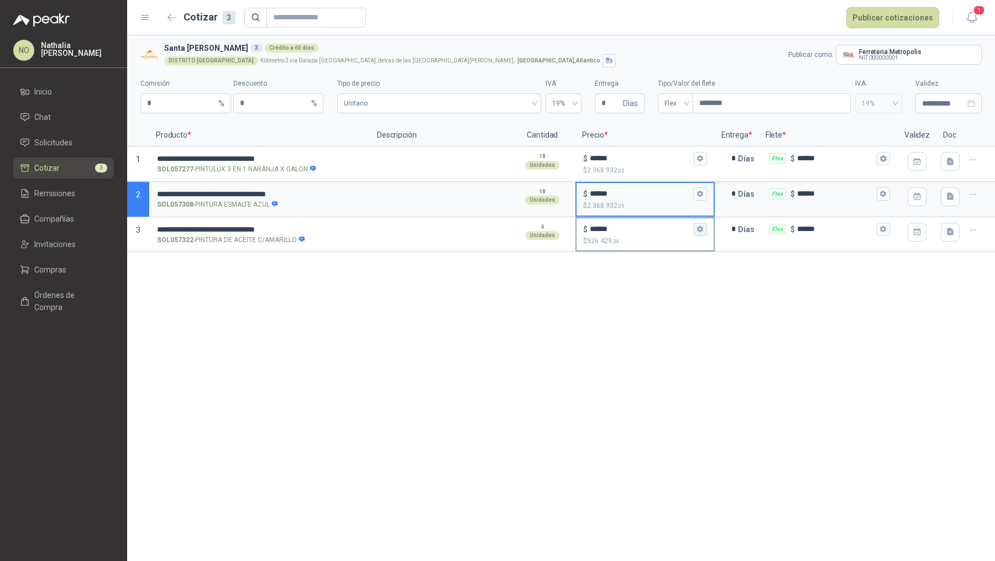
click at [701, 228] on icon "button" at bounding box center [700, 229] width 6 height 7
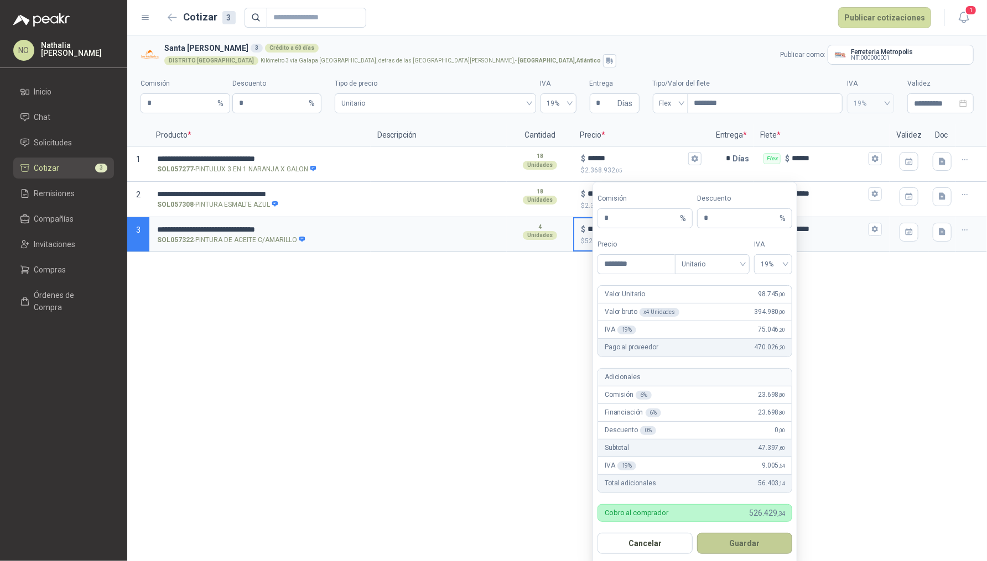
click at [745, 536] on button "Guardar" at bounding box center [744, 543] width 95 height 21
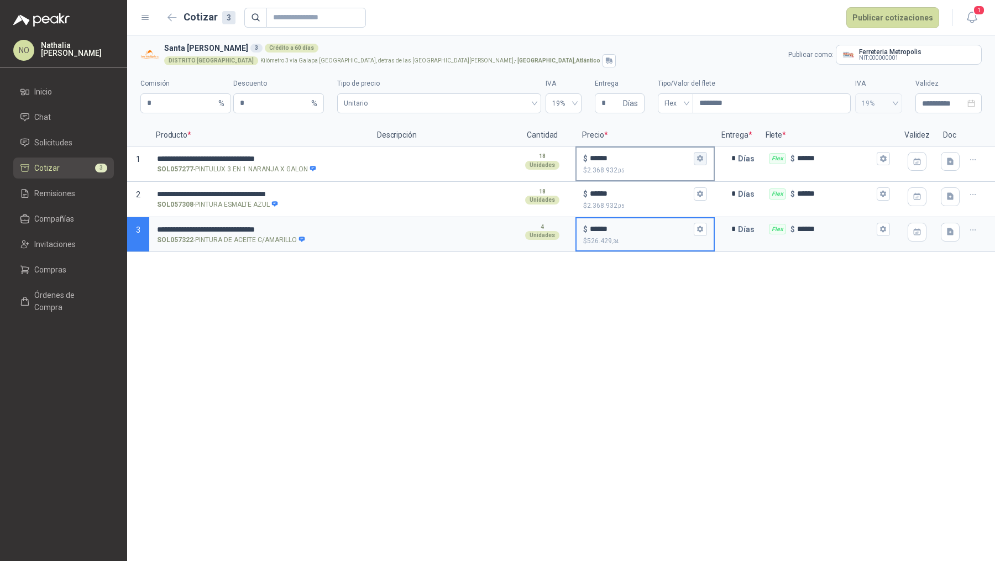
click at [700, 158] on icon "button" at bounding box center [700, 158] width 7 height 7
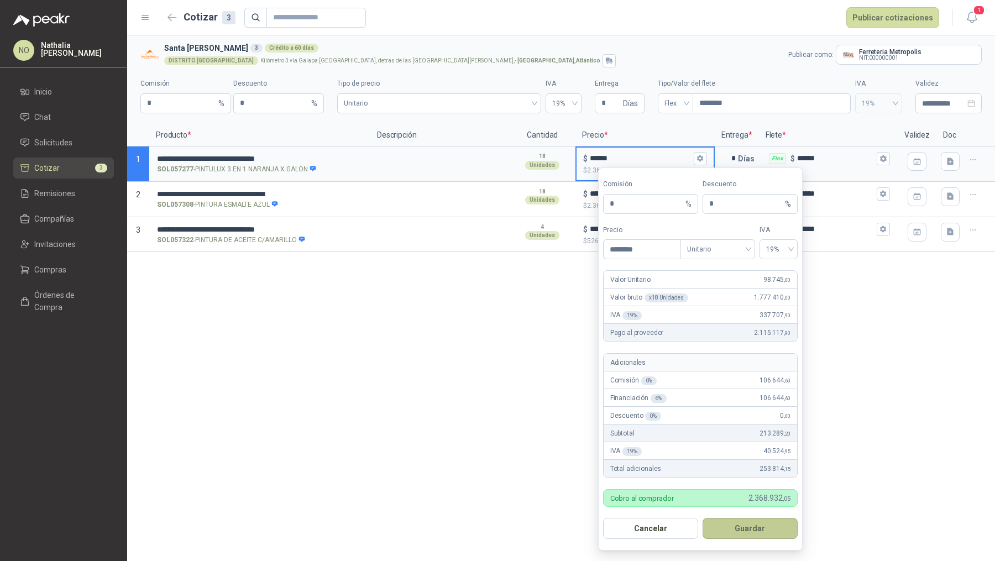
click at [757, 523] on button "Guardar" at bounding box center [750, 528] width 95 height 21
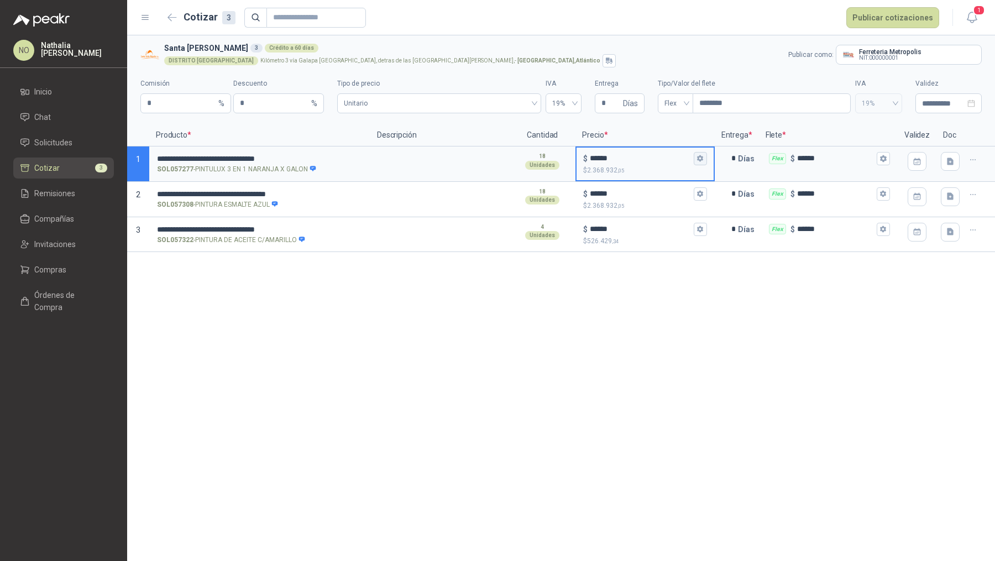
click at [703, 161] on icon "button" at bounding box center [700, 158] width 7 height 7
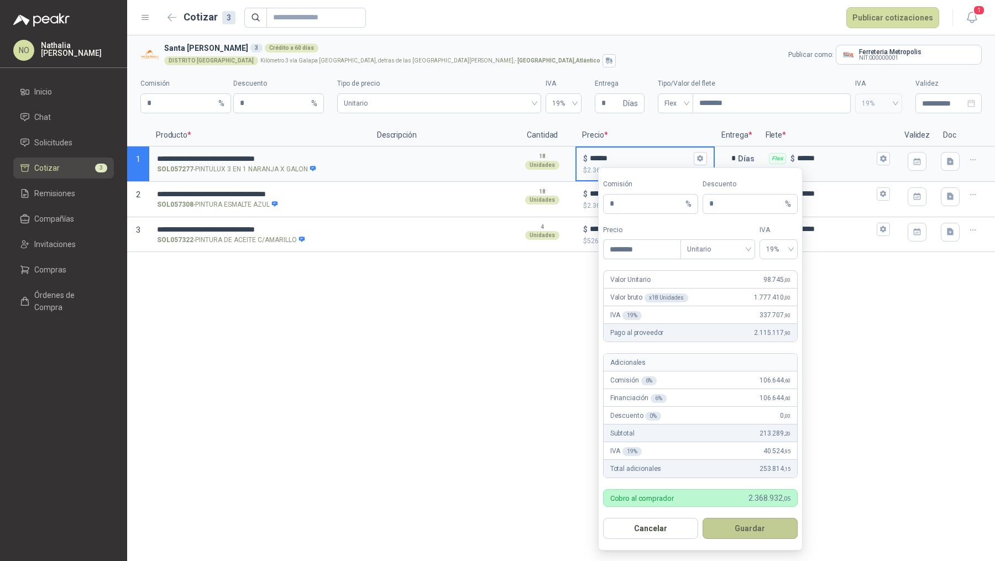
click at [744, 528] on button "Guardar" at bounding box center [750, 528] width 95 height 21
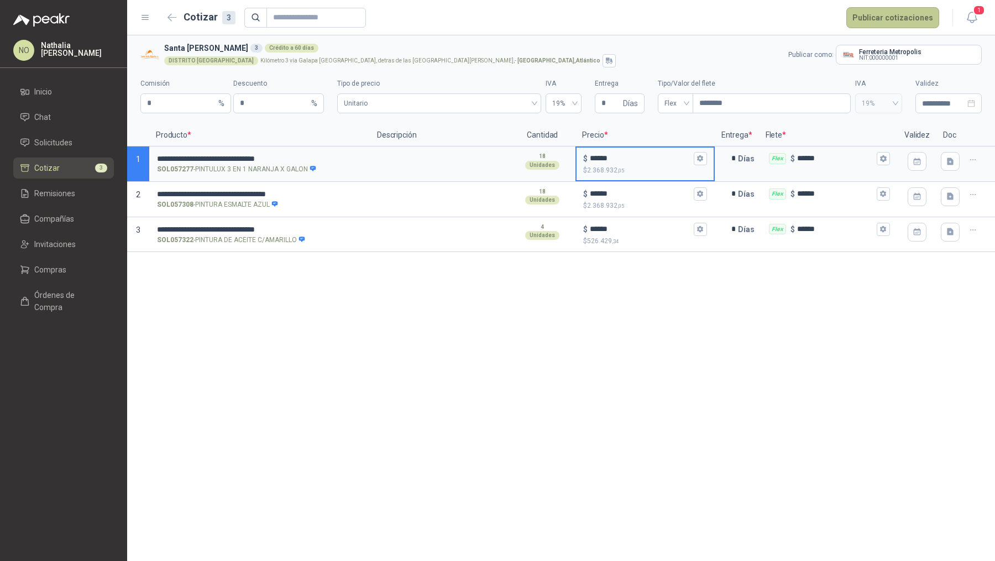
click at [899, 23] on button "Publicar cotizaciones" at bounding box center [893, 17] width 93 height 21
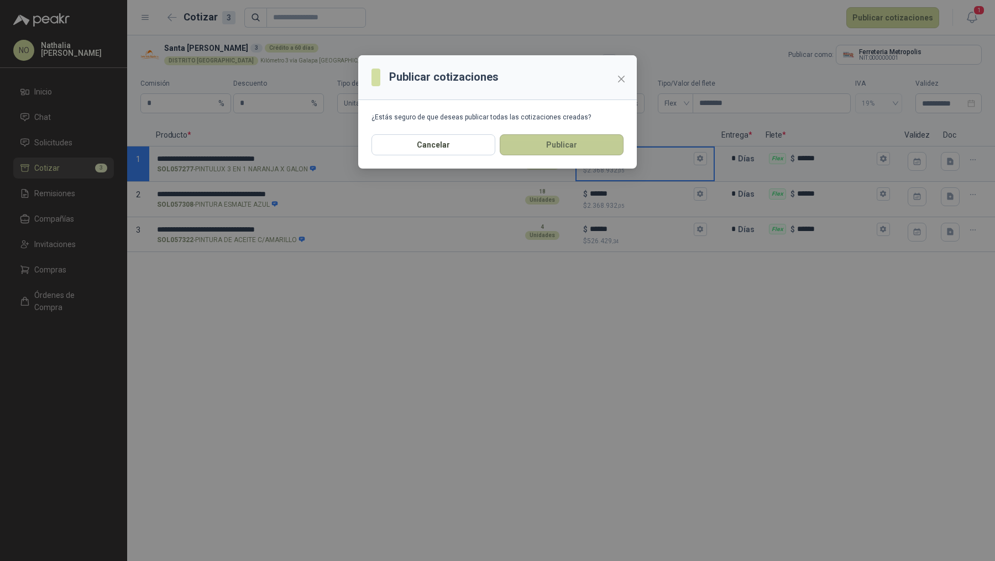
click at [611, 147] on button "Publicar" at bounding box center [562, 144] width 124 height 21
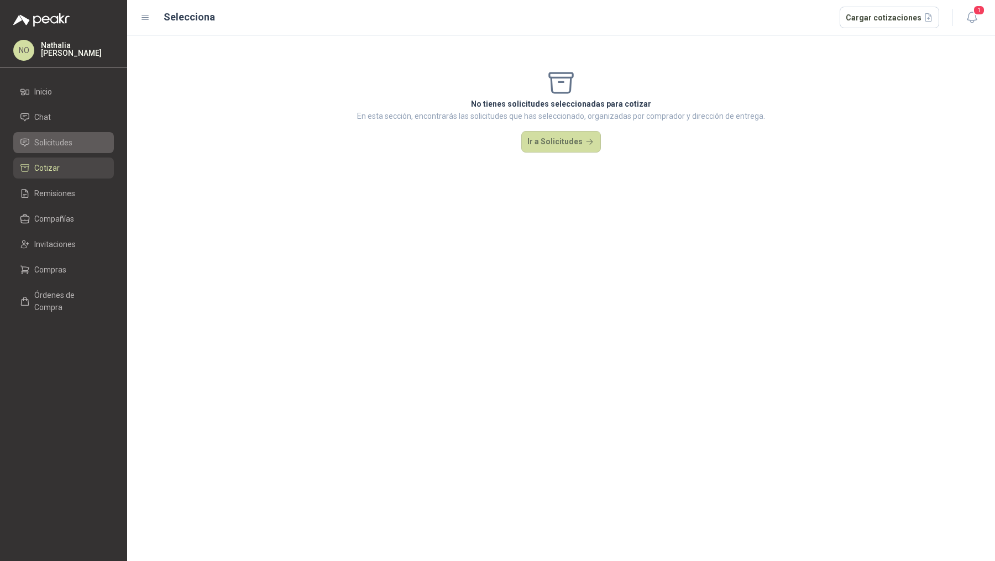
click at [74, 142] on li "Solicitudes" at bounding box center [63, 143] width 87 height 12
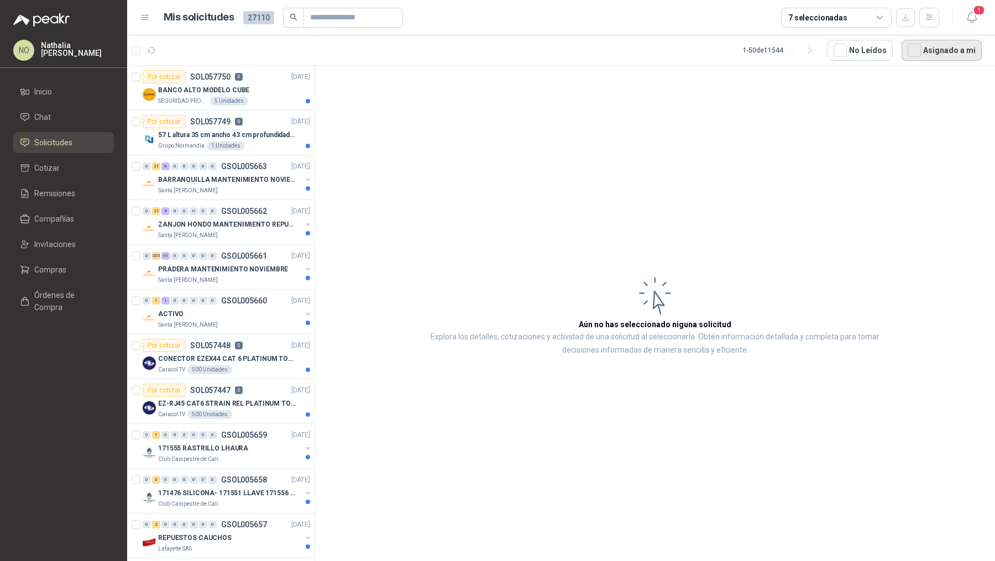
click at [930, 49] on button "Asignado a mi" at bounding box center [942, 50] width 80 height 21
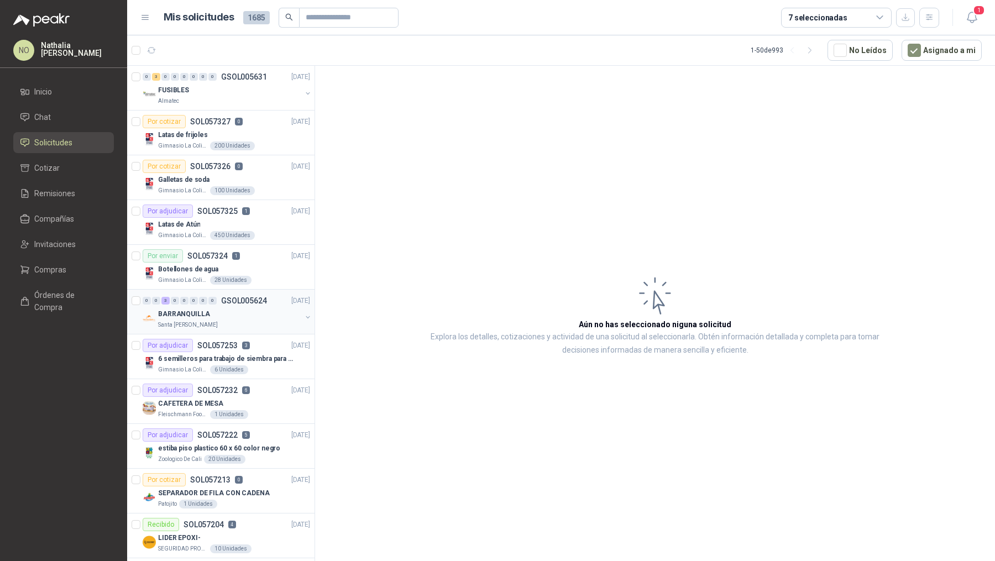
click at [221, 304] on div "0 0 3 0 0 0 0 0 GSOL005624 [DATE]" at bounding box center [228, 300] width 170 height 13
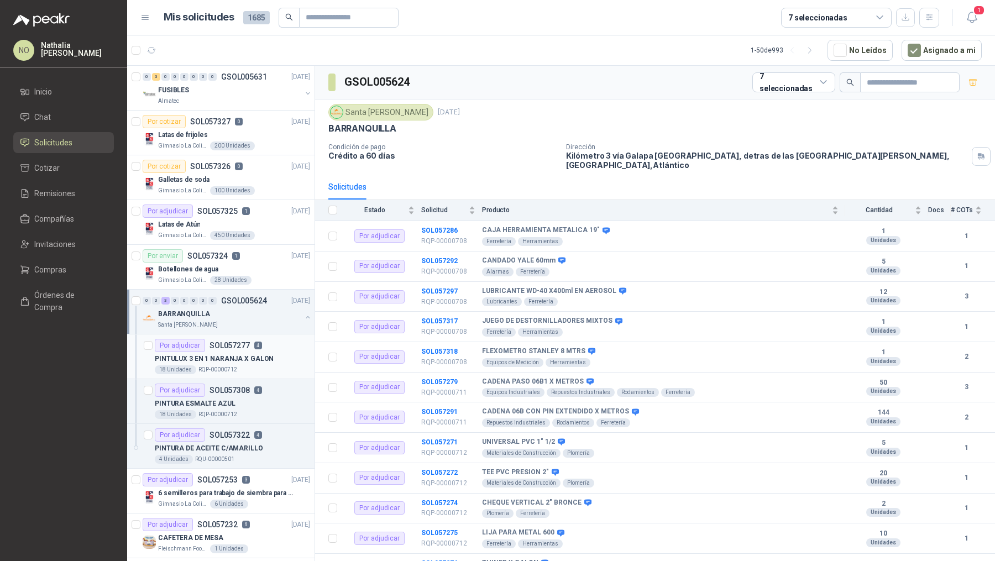
click at [221, 357] on p "PINTULUX 3 EN 1 NARANJA X GALON" at bounding box center [214, 359] width 119 height 11
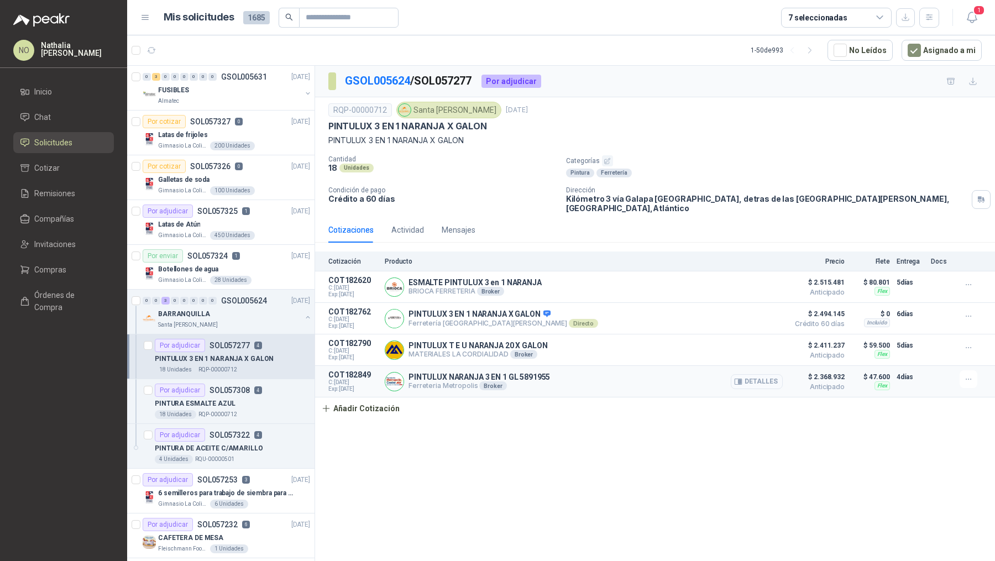
click at [756, 374] on button "Detalles" at bounding box center [757, 381] width 52 height 15
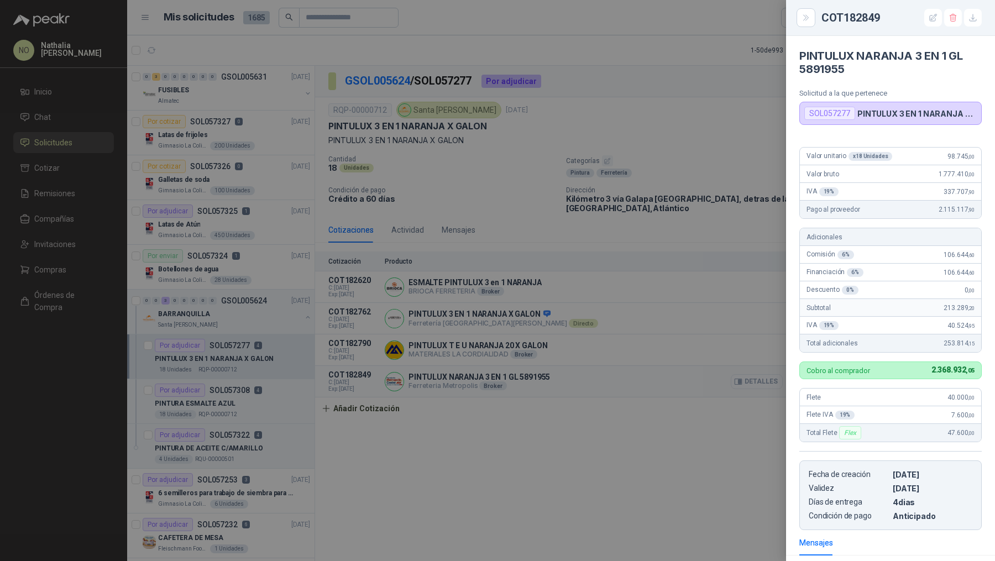
scroll to position [144, 0]
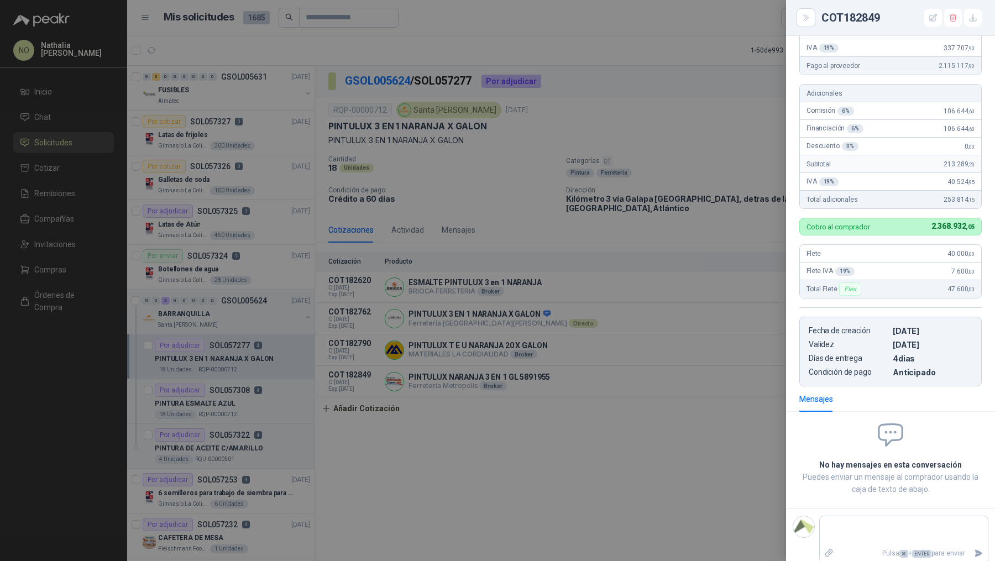
click at [692, 384] on div at bounding box center [497, 280] width 995 height 561
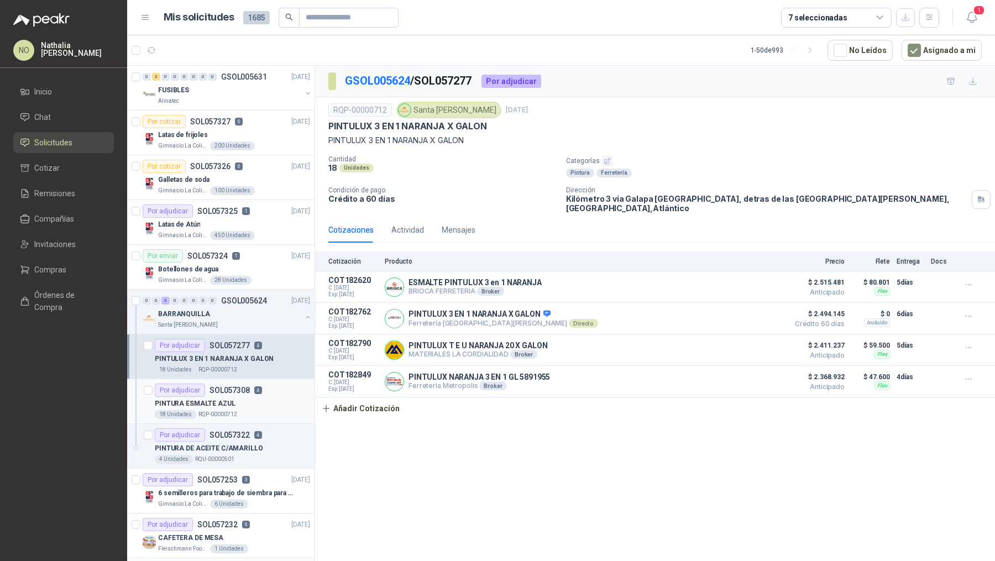
click at [211, 399] on p "PINTURA ESMALTE AZUL" at bounding box center [195, 404] width 81 height 11
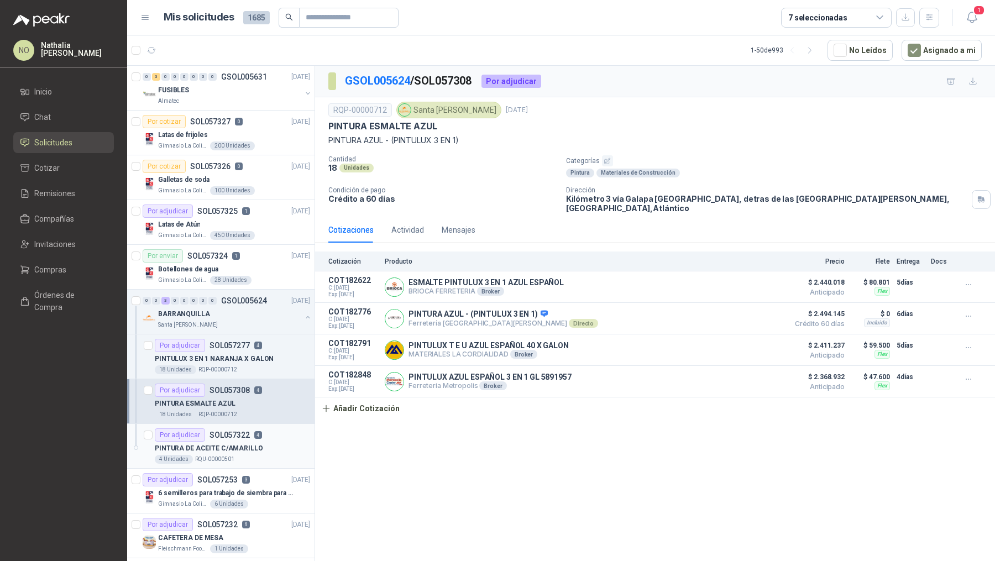
click at [208, 429] on div "Por adjudicar SOL057322 4" at bounding box center [208, 435] width 107 height 13
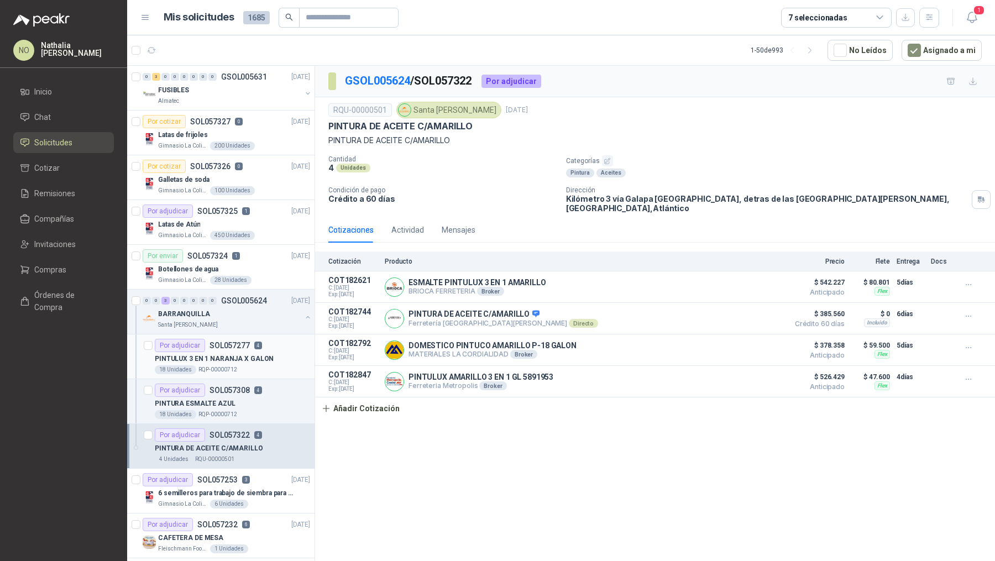
click at [244, 352] on div "PINTULUX 3 EN 1 NARANJA X GALON" at bounding box center [232, 358] width 155 height 13
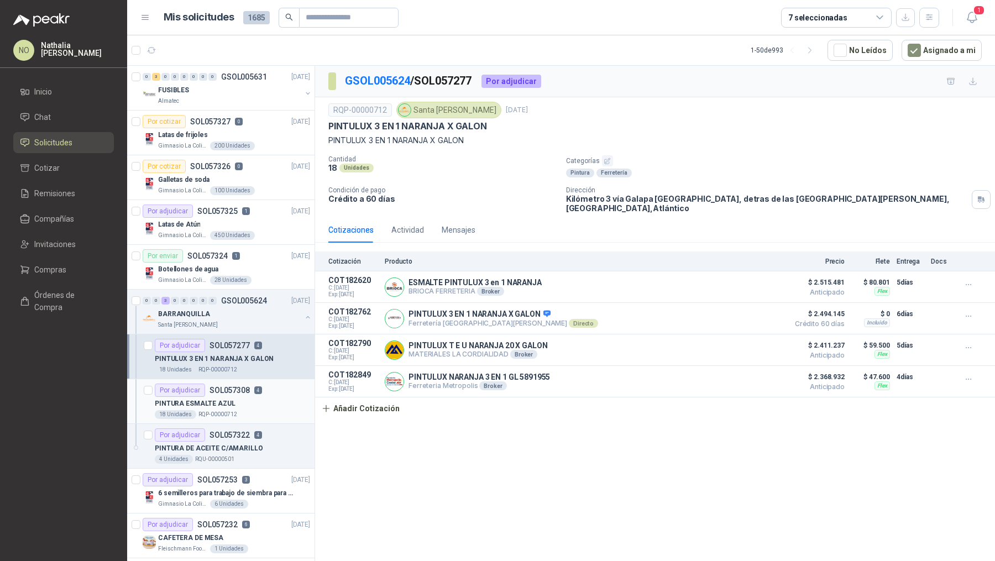
click at [232, 387] on p "SOL057308" at bounding box center [230, 391] width 40 height 8
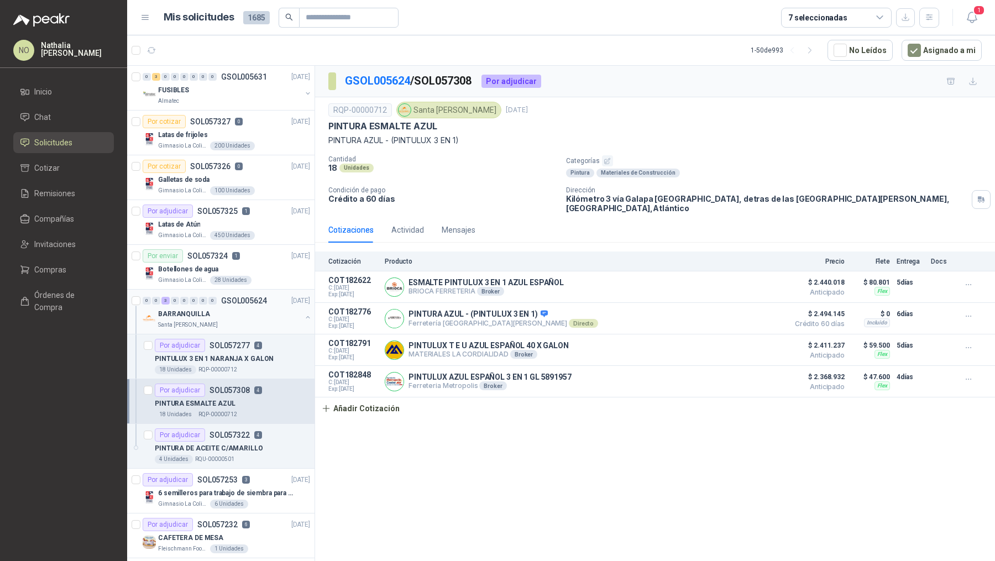
click at [259, 305] on div "0 0 3 0 0 0 0 0 GSOL005624 [DATE]" at bounding box center [228, 300] width 170 height 13
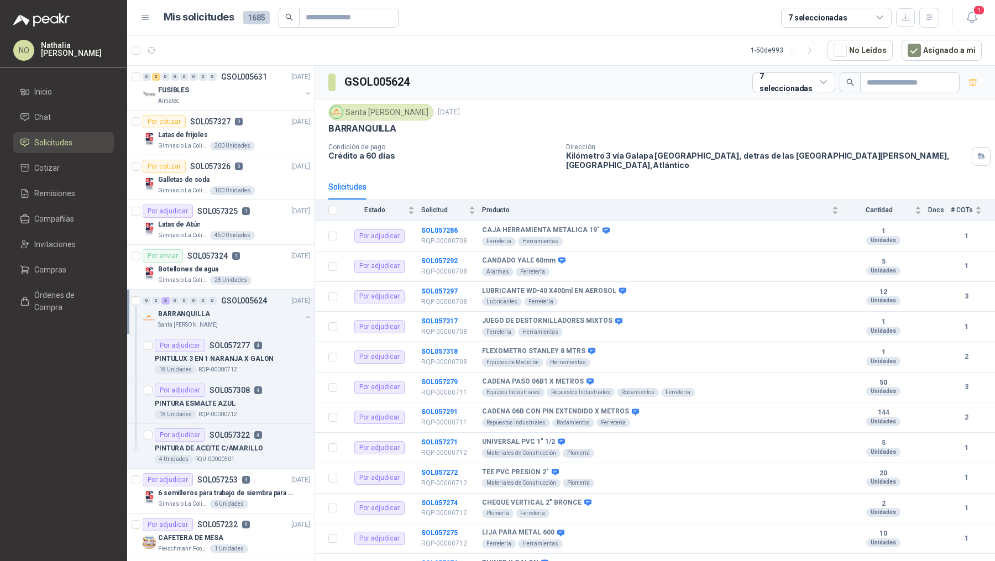
click at [259, 305] on div "0 0 3 0 0 0 0 0 GSOL005624 [DATE]" at bounding box center [228, 300] width 170 height 13
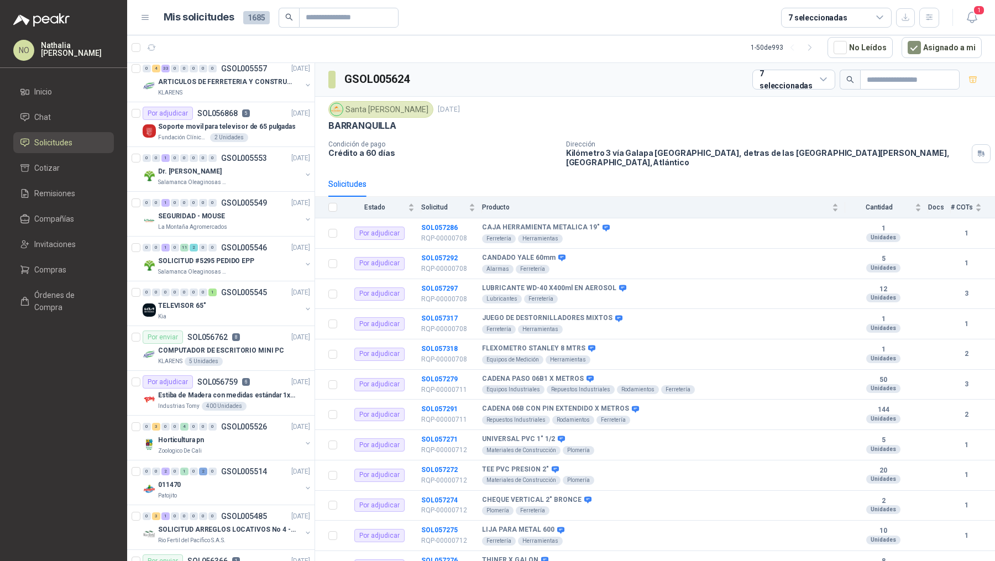
scroll to position [721, 0]
click at [247, 377] on div "Por adjudicar SOL056759 6" at bounding box center [196, 383] width 107 height 13
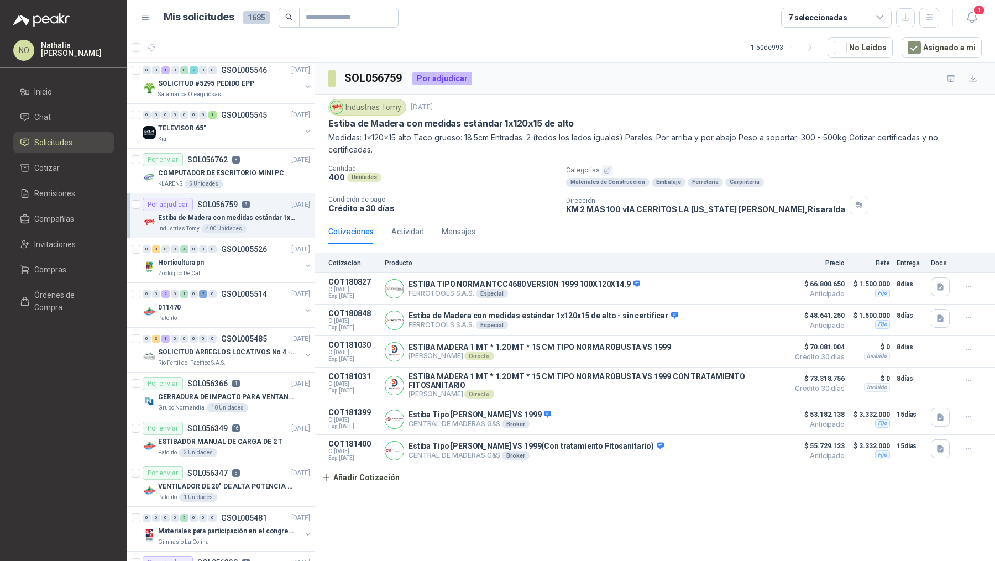
scroll to position [899, 0]
click at [247, 378] on div "Por enviar SOL056366 1 [DATE]" at bounding box center [227, 384] width 168 height 13
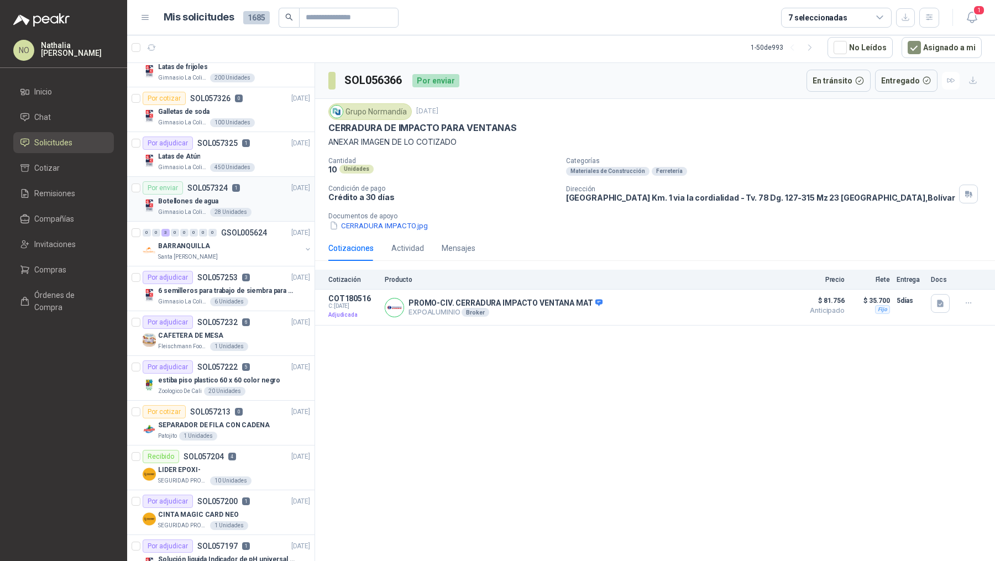
scroll to position [69, 0]
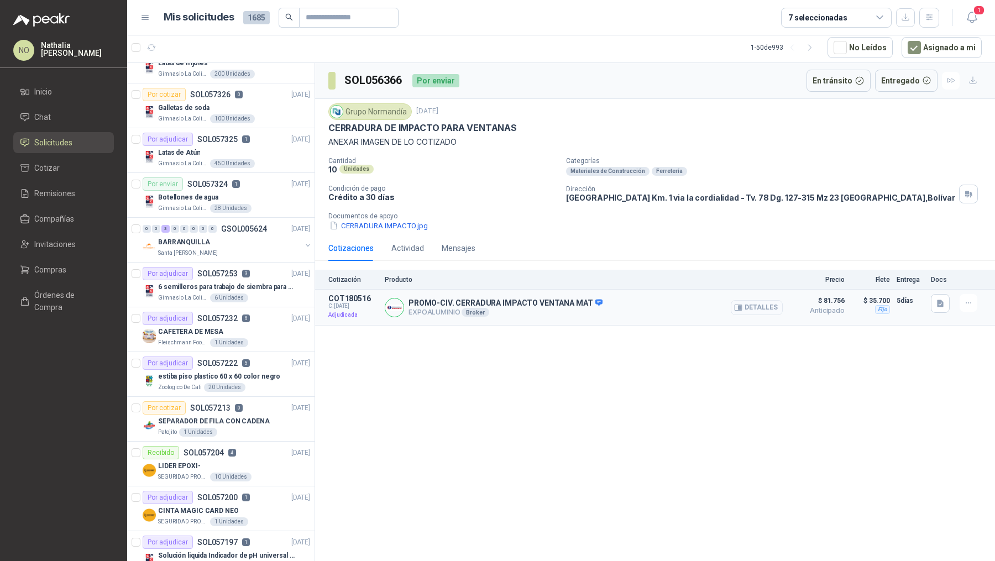
click at [742, 306] on icon "button" at bounding box center [740, 308] width 3 height 4
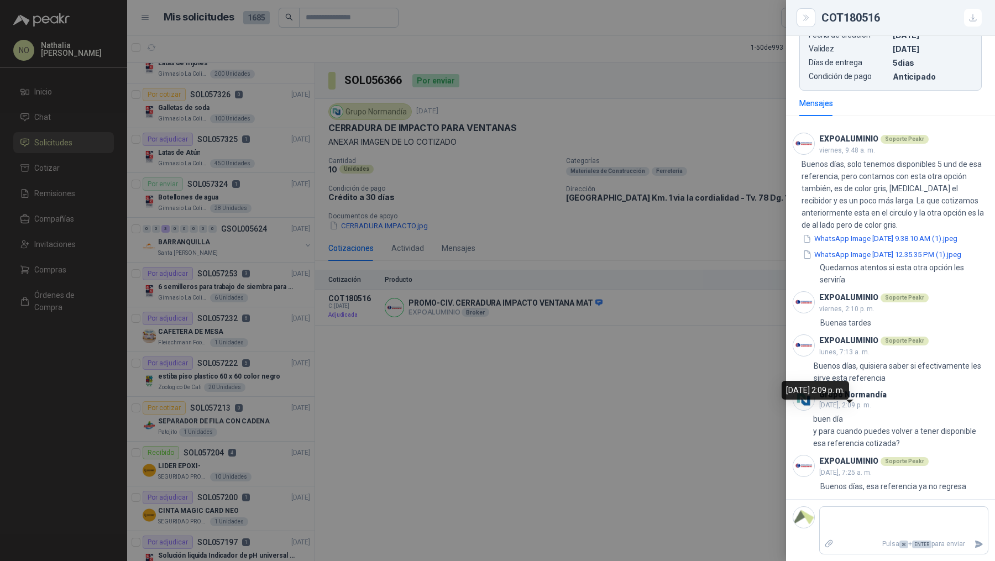
scroll to position [507, 0]
click at [715, 286] on div at bounding box center [497, 280] width 995 height 561
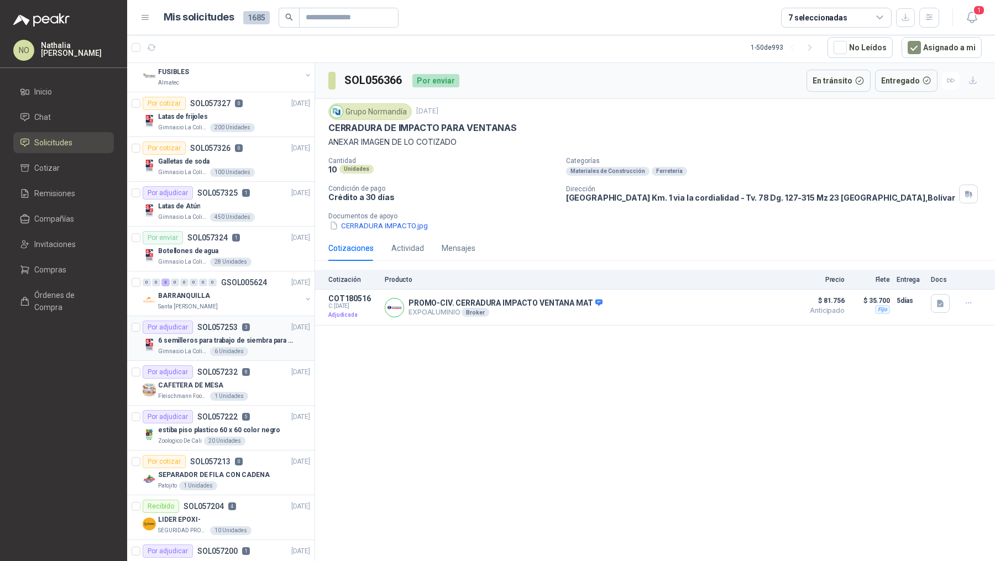
scroll to position [0, 0]
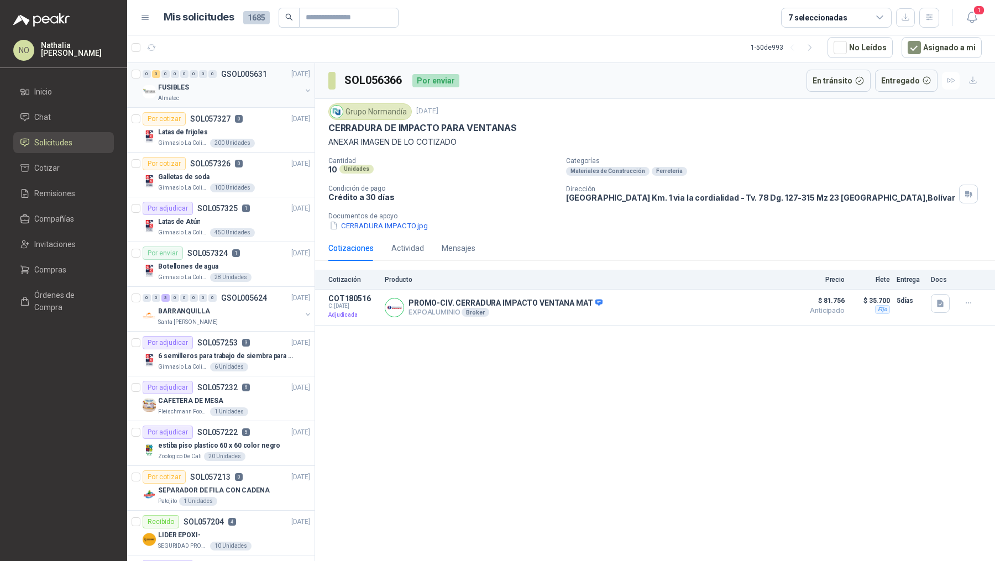
click at [232, 92] on div "FUSIBLES" at bounding box center [229, 87] width 143 height 13
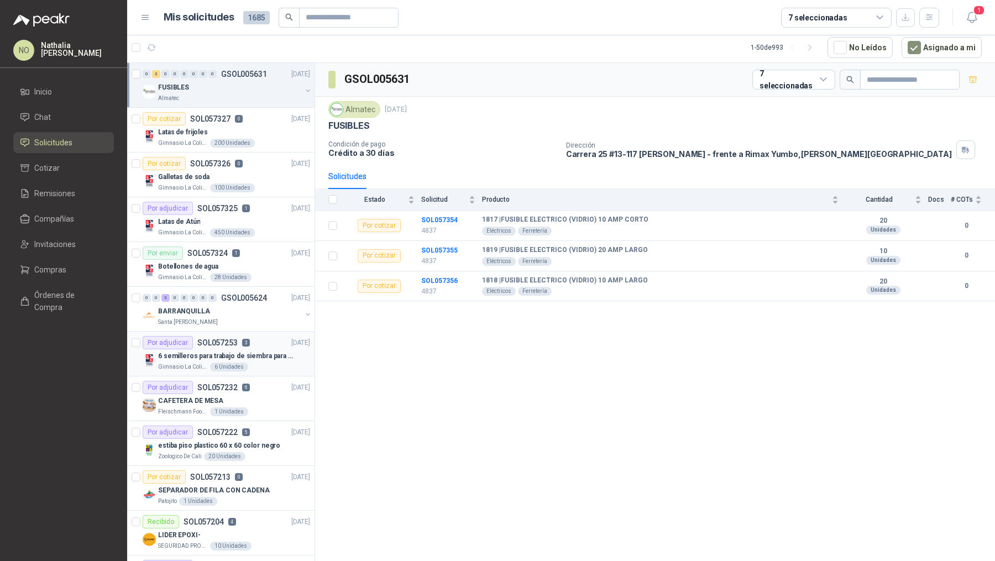
click at [262, 358] on p "6 semilleros para trabajo de siembra para estudiantes en la granja" at bounding box center [227, 356] width 138 height 11
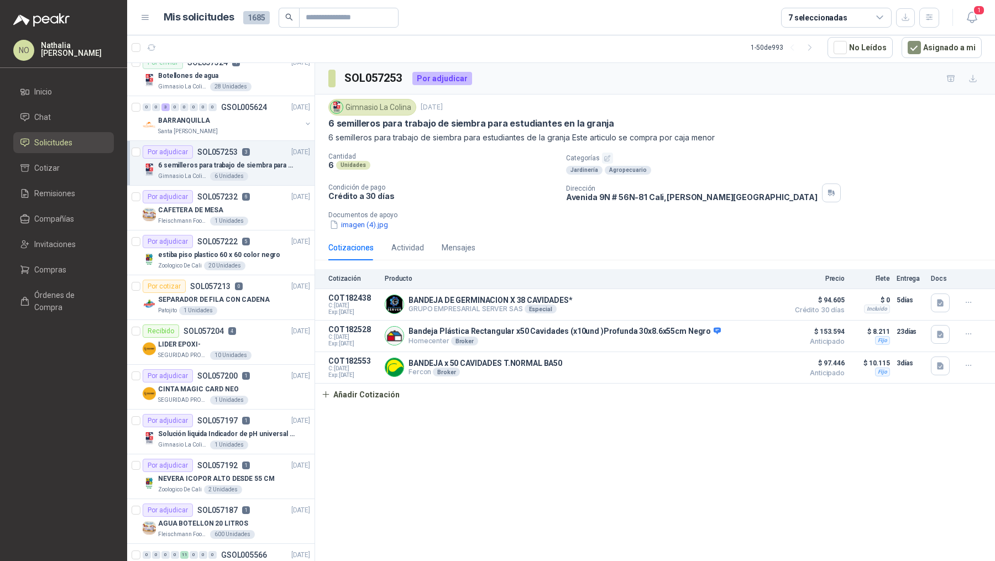
scroll to position [203, 0]
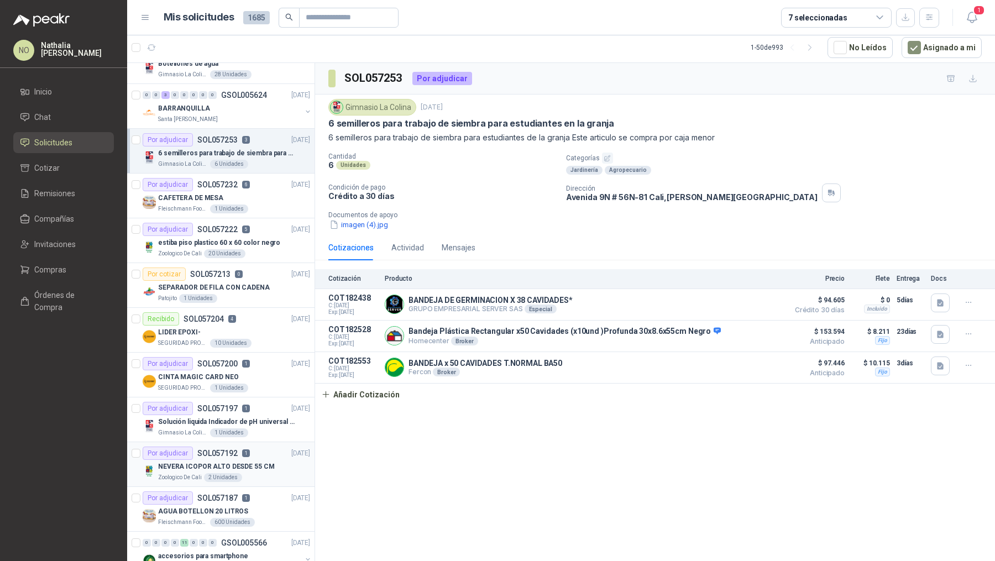
click at [257, 460] on div "NEVERA ICOPOR ALTO DESDE 55 CM" at bounding box center [234, 466] width 152 height 13
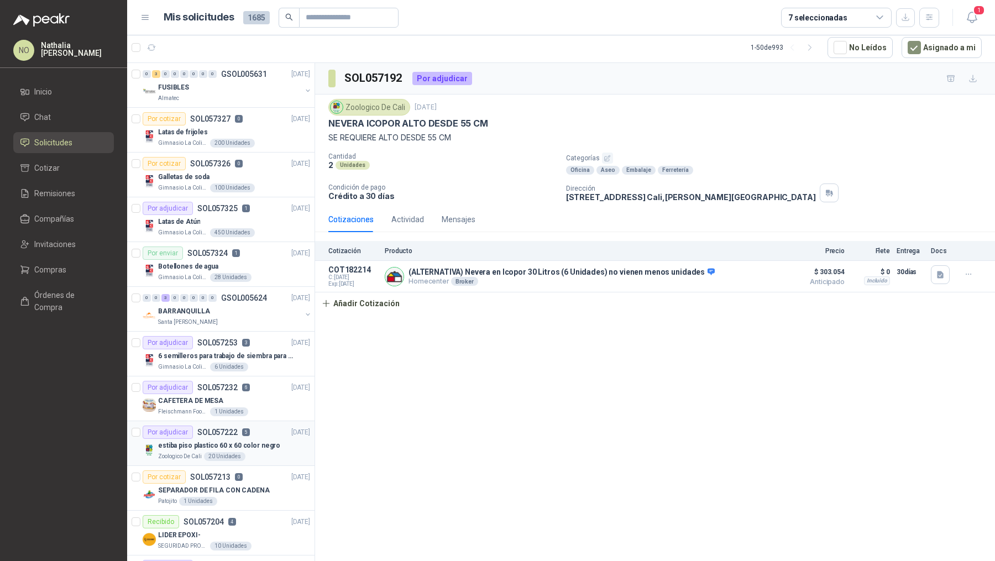
scroll to position [96, 0]
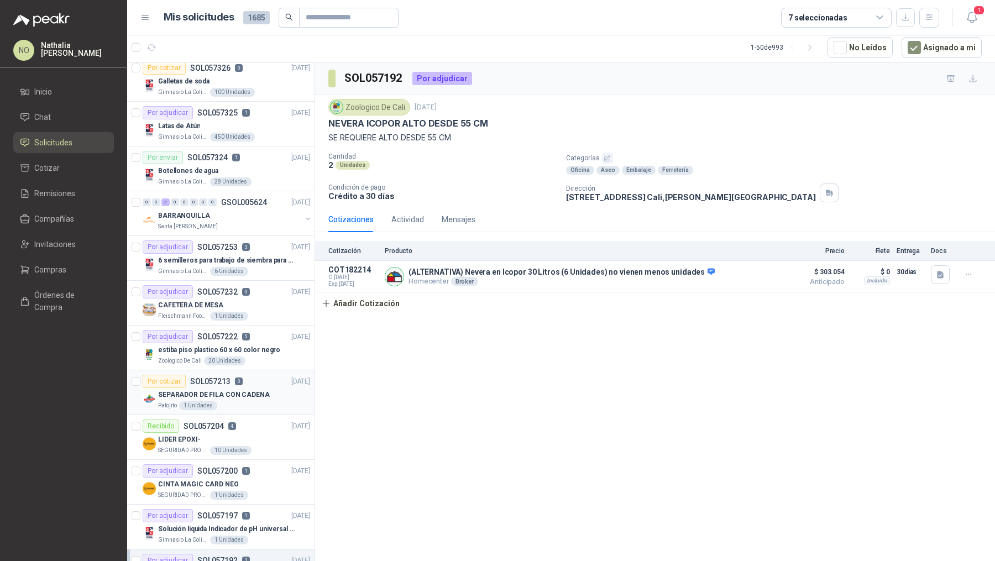
click at [247, 393] on p "SEPARADOR DE FILA CON CADENA" at bounding box center [214, 395] width 112 height 11
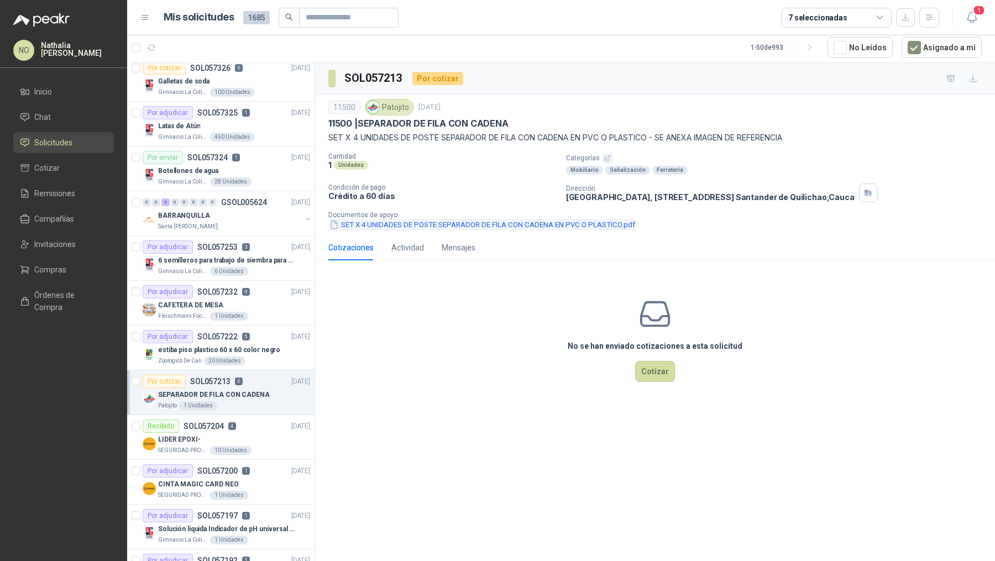
click at [471, 221] on button "SET X 4 UNIDADES DE POSTE SEPARADOR DE FILA CON CADENA EN PVC O PLASTICO.pdf" at bounding box center [482, 225] width 308 height 12
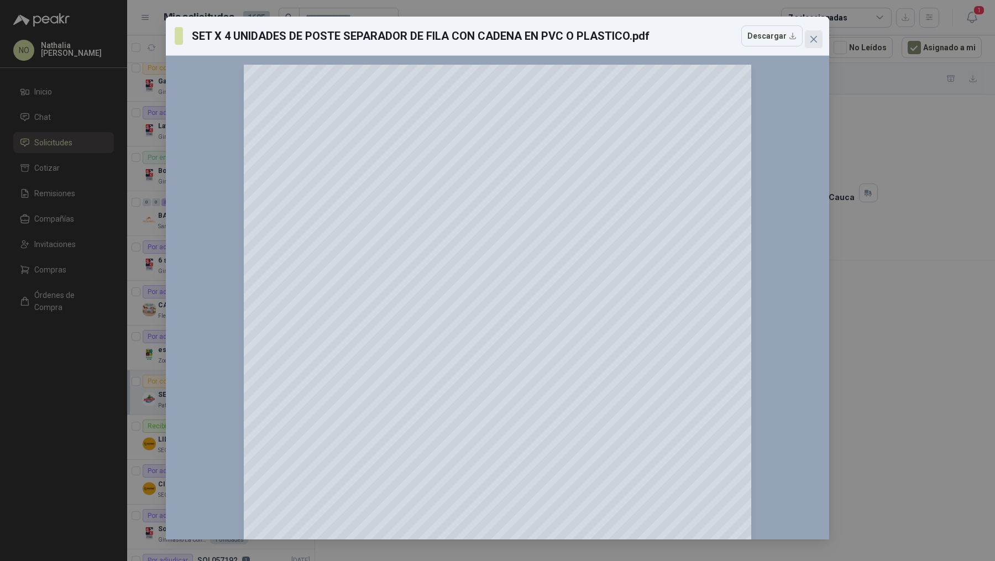
click at [818, 38] on icon "close" at bounding box center [814, 39] width 9 height 9
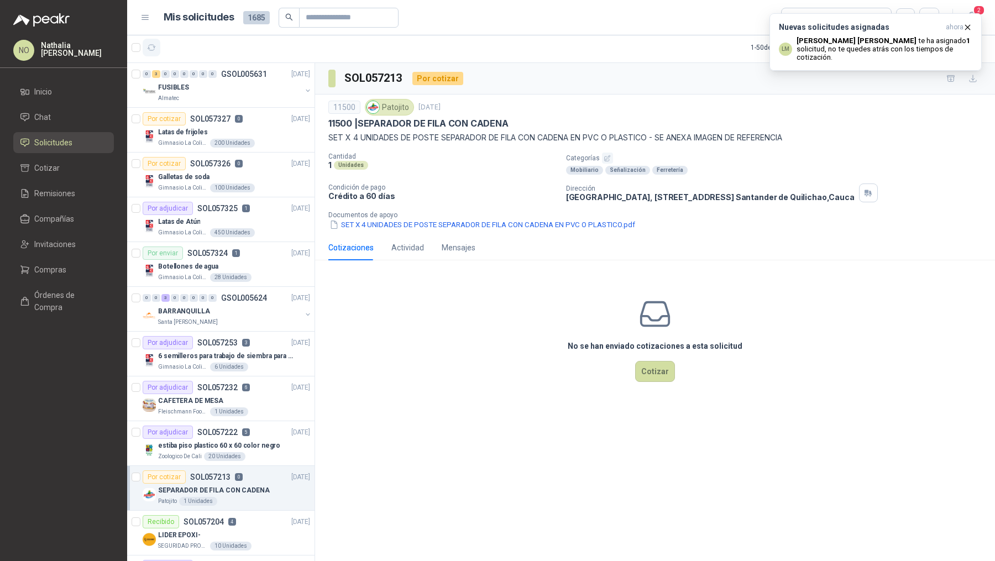
click at [150, 45] on icon "button" at bounding box center [151, 47] width 9 height 9
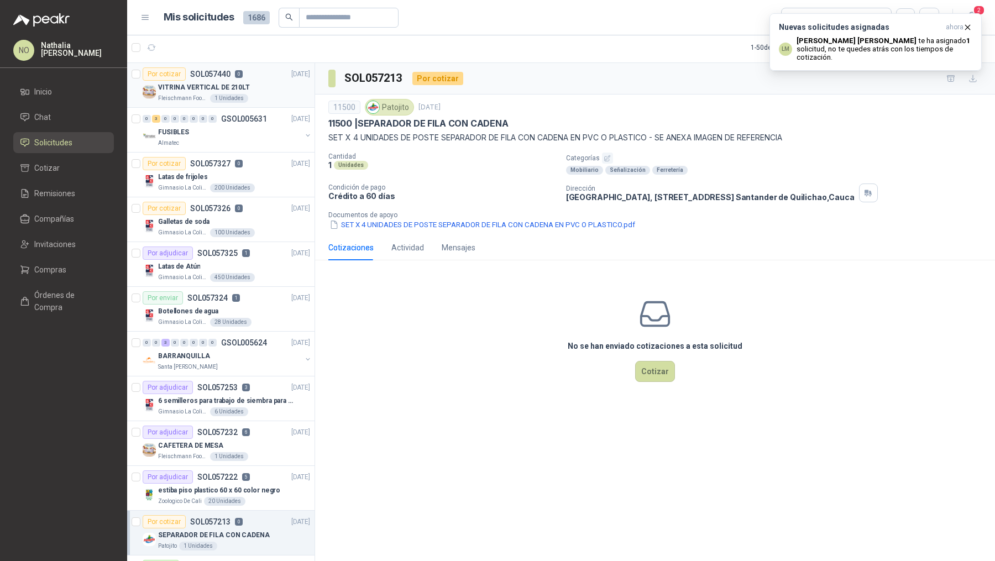
click at [228, 76] on p "SOL057440" at bounding box center [210, 74] width 40 height 8
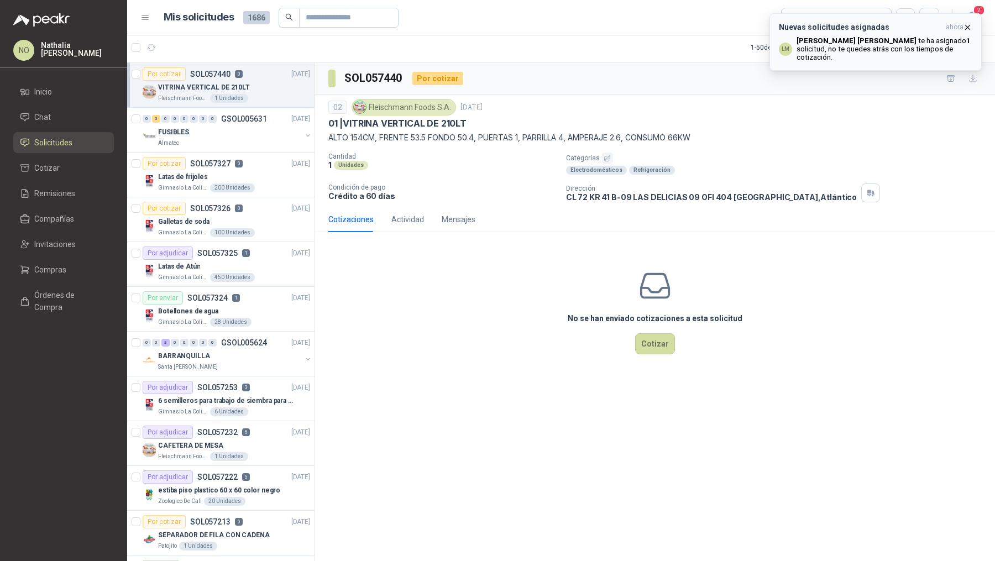
click at [970, 29] on icon "button" at bounding box center [968, 27] width 4 height 4
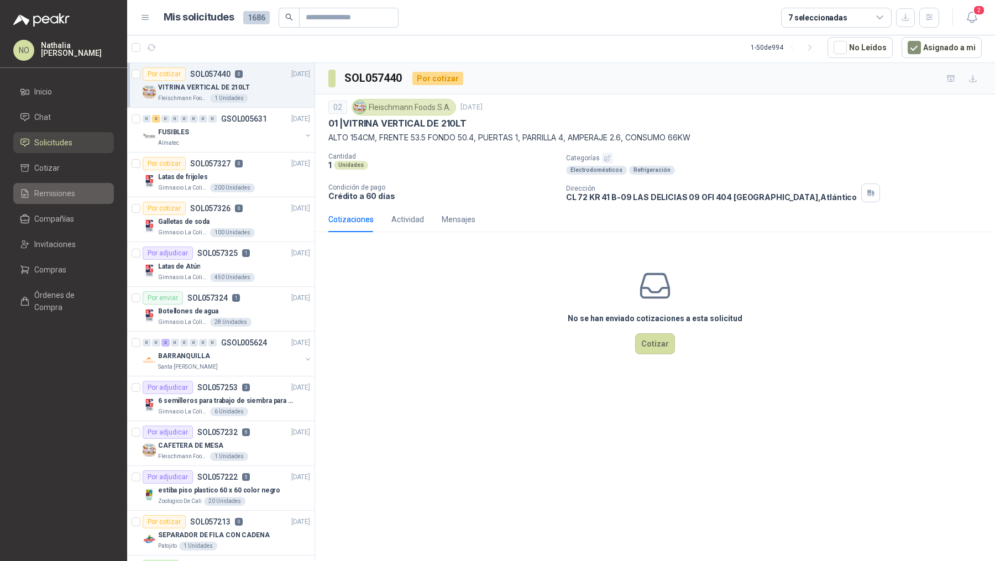
click at [73, 192] on span "Remisiones" at bounding box center [54, 193] width 41 height 12
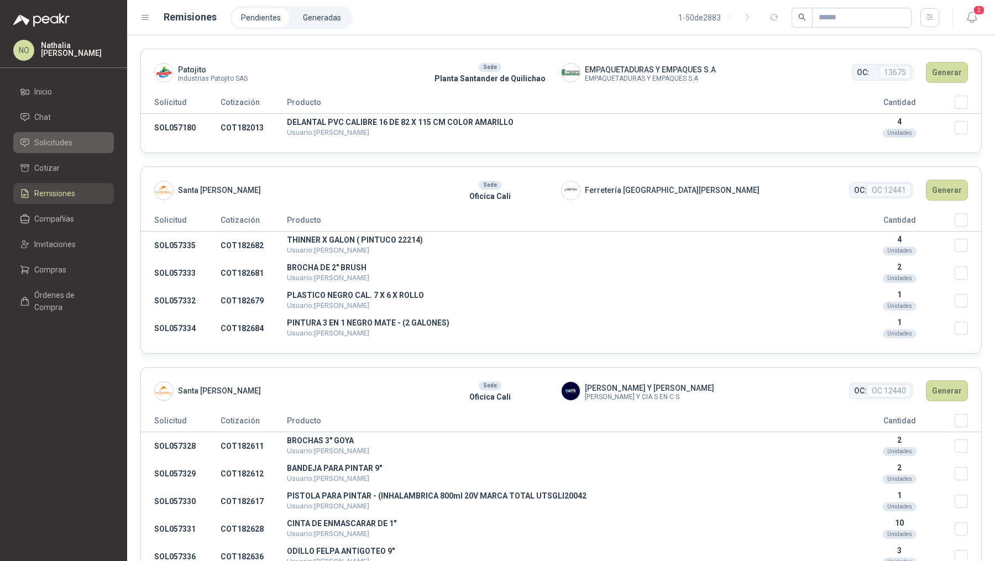
click at [78, 144] on li "Solicitudes" at bounding box center [63, 143] width 87 height 12
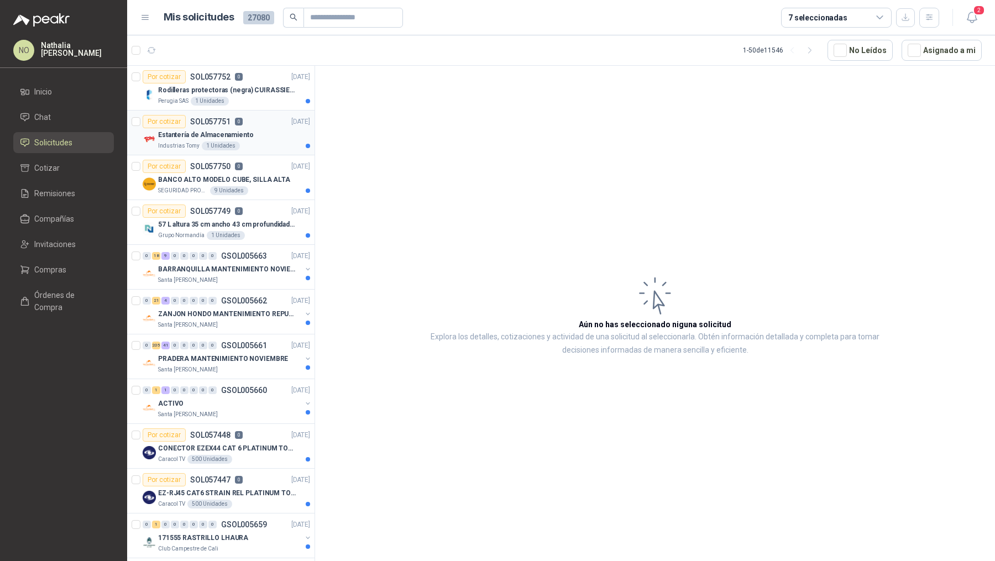
click at [246, 126] on div "Por cotizar SOL057751 0 [DATE]" at bounding box center [227, 121] width 168 height 13
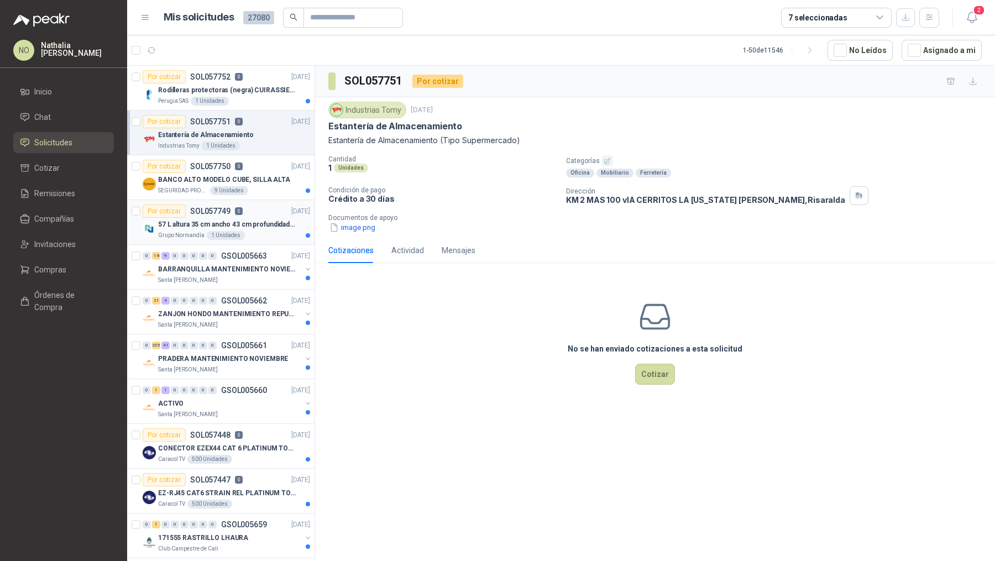
click at [240, 215] on div "Por cotizar SOL057749 0" at bounding box center [193, 211] width 100 height 13
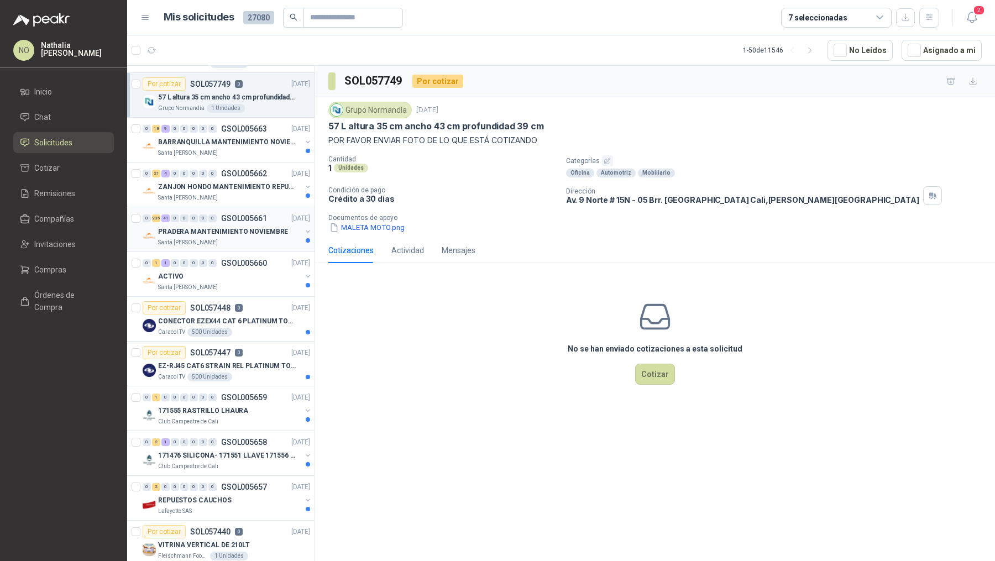
scroll to position [132, 0]
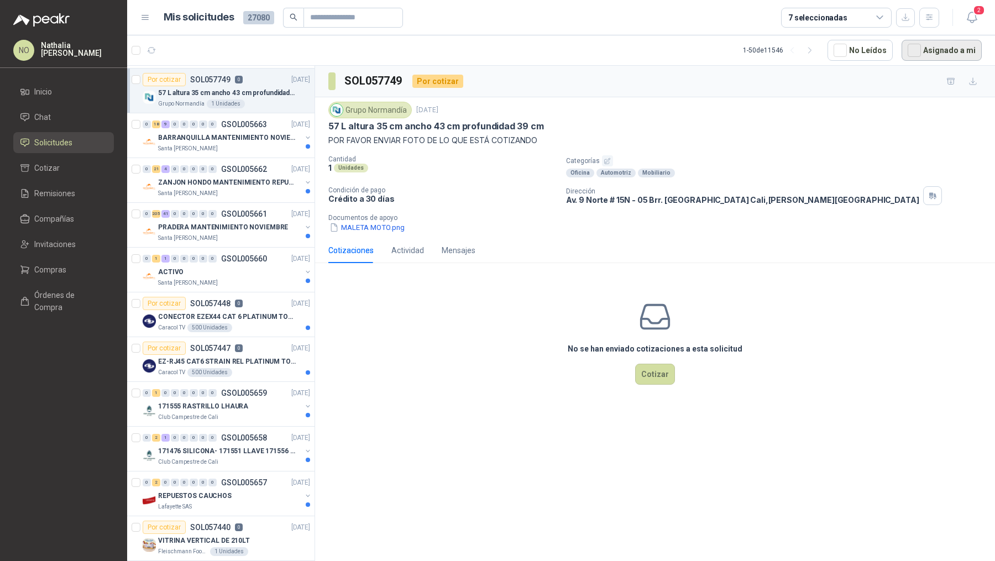
click at [931, 49] on button "Asignado a mi" at bounding box center [942, 50] width 80 height 21
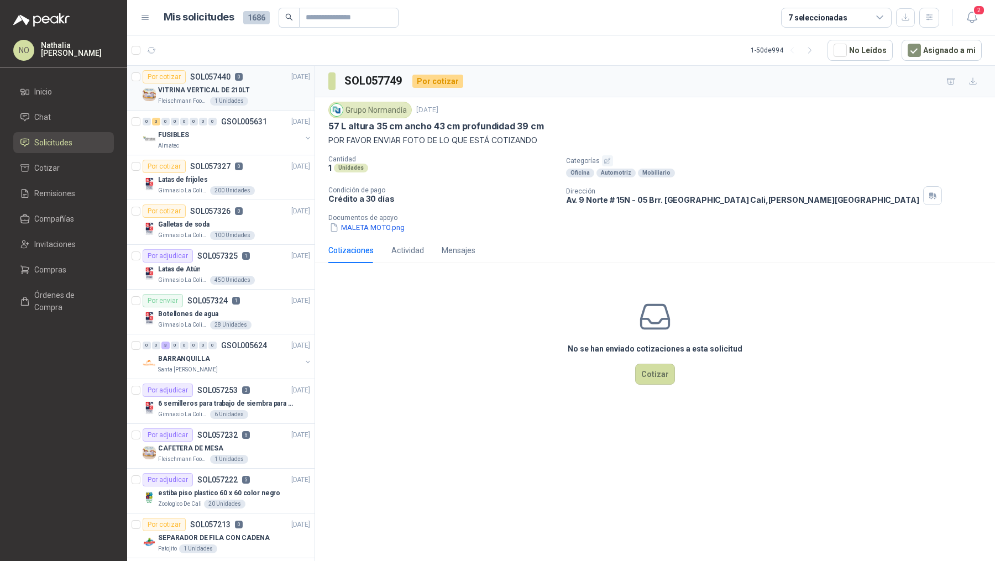
click at [227, 89] on p "VITRINA VERTICAL DE 210LT" at bounding box center [204, 90] width 92 height 11
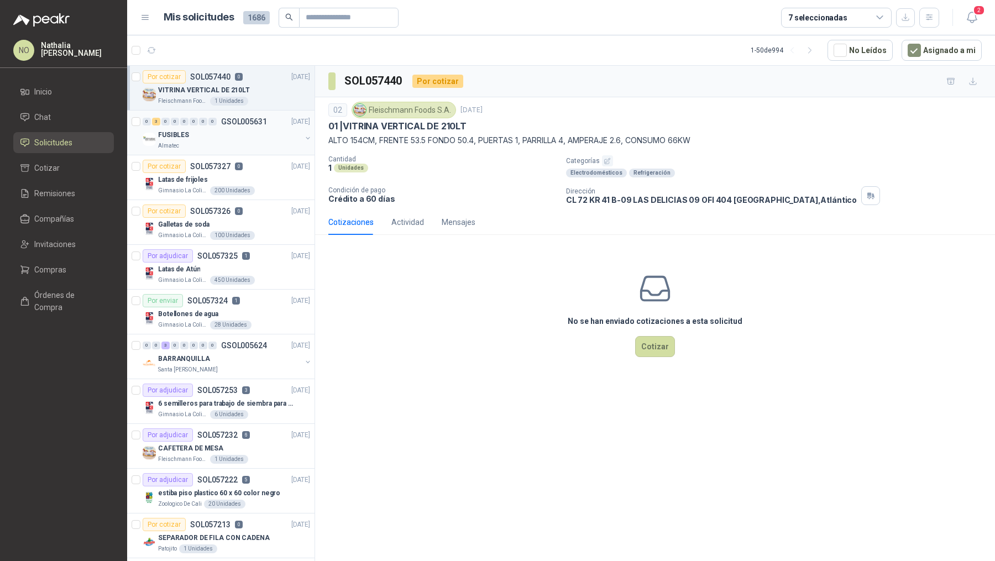
click at [234, 153] on div "0 3 0 0 0 0 0 0 GSOL005631 [DATE] FUSIBLES Almatec" at bounding box center [220, 133] width 187 height 45
click at [250, 134] on div "FUSIBLES" at bounding box center [229, 134] width 143 height 13
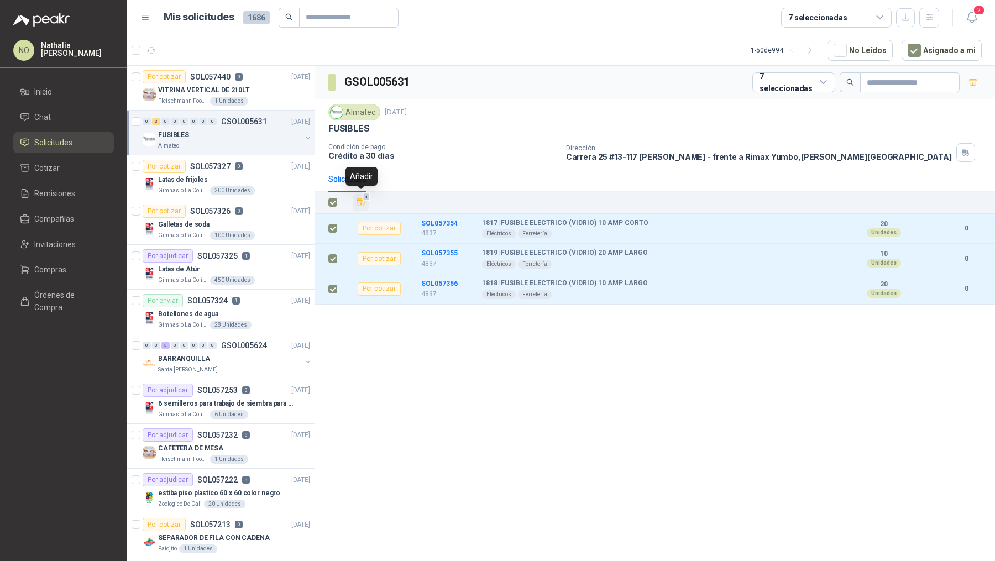
click at [363, 200] on icon "Añadir" at bounding box center [361, 202] width 10 height 10
click at [65, 171] on li "Cotizar 3" at bounding box center [63, 168] width 87 height 12
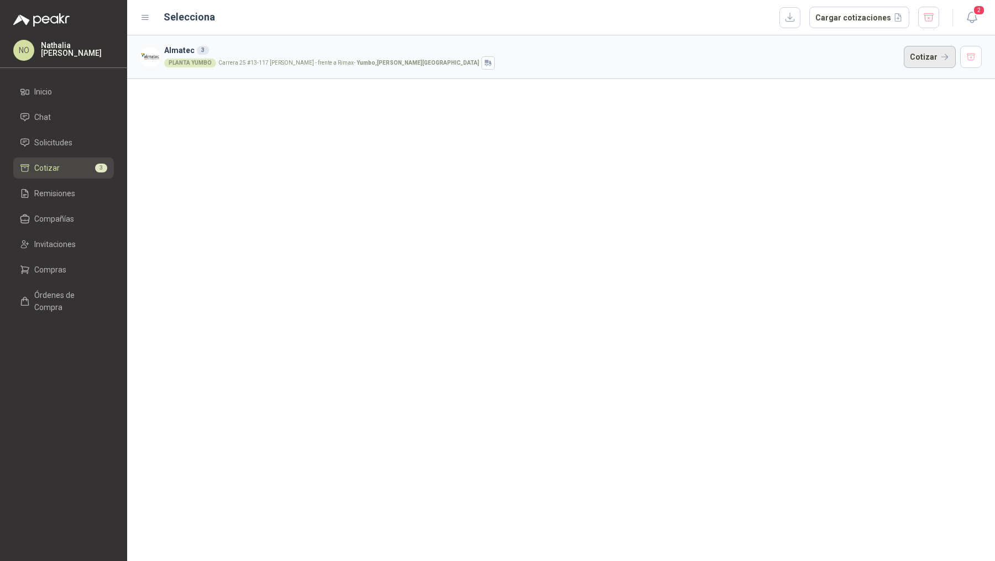
click at [927, 63] on button "Cotizar" at bounding box center [930, 57] width 52 height 22
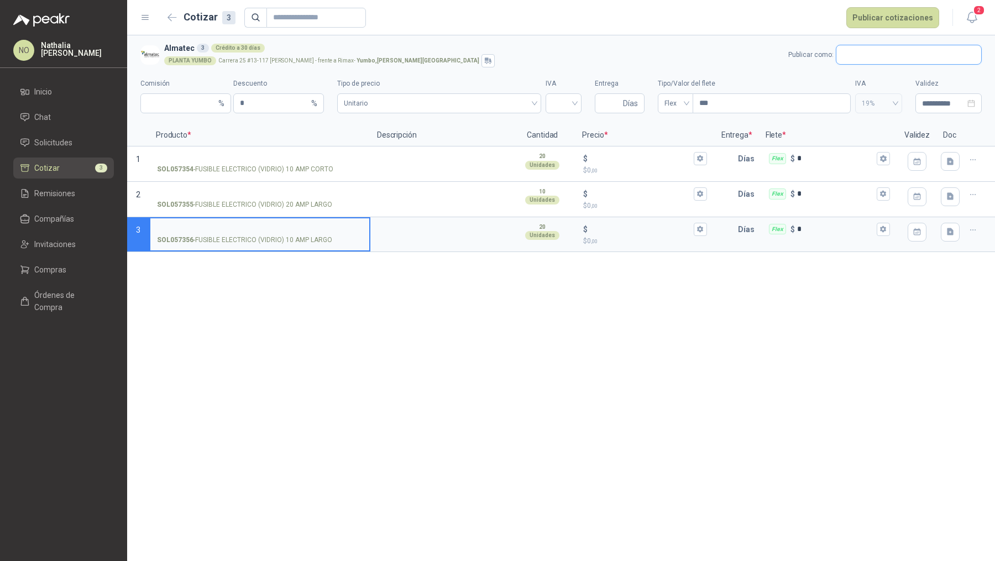
click at [880, 55] on input "text" at bounding box center [909, 54] width 145 height 19
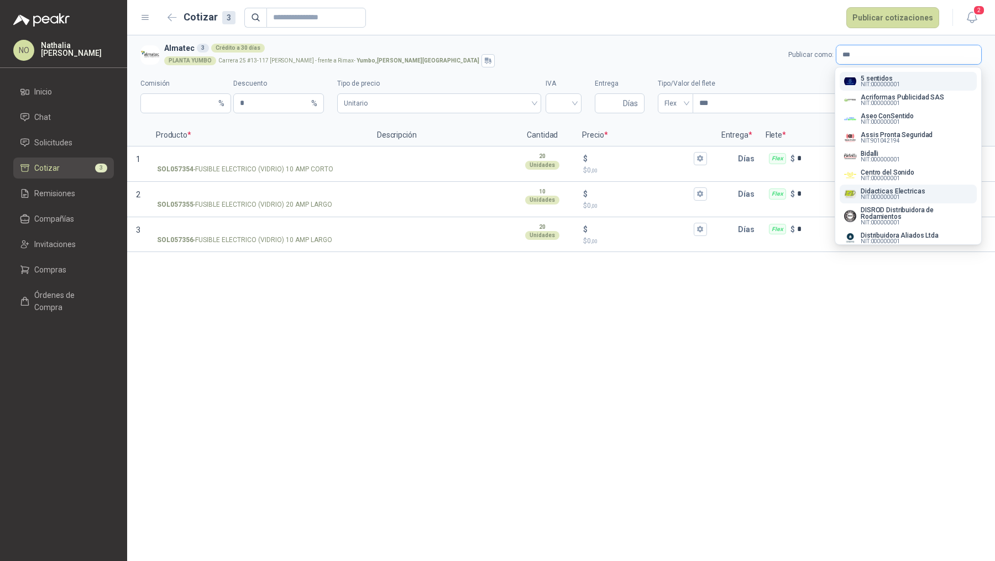
type input "**"
click at [891, 197] on span "NIT : 000000001" at bounding box center [880, 198] width 39 height 6
type input "*"
type input "**********"
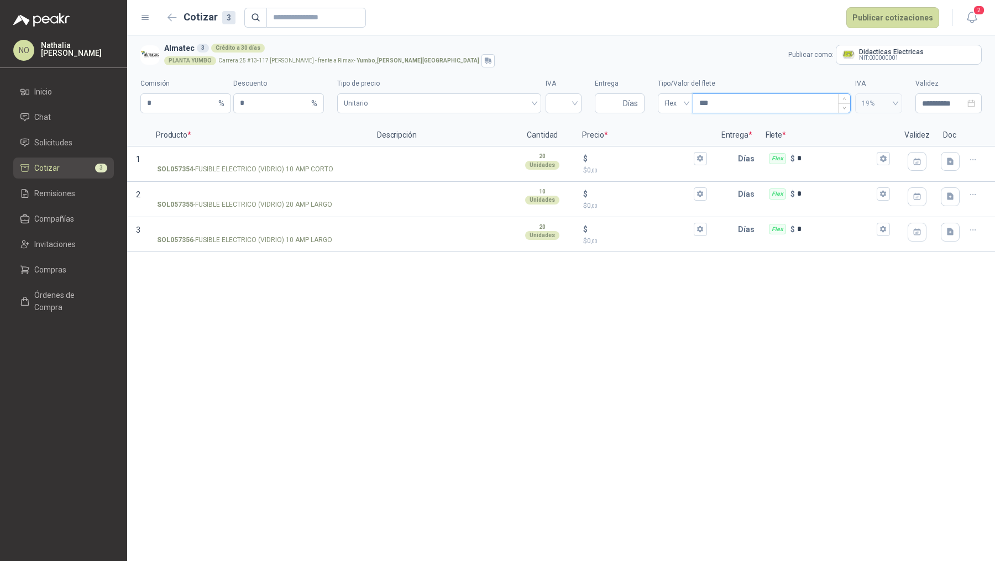
click at [729, 109] on input "***" at bounding box center [771, 103] width 157 height 19
type input "*"
type input "***"
type input "****"
type input "*****"
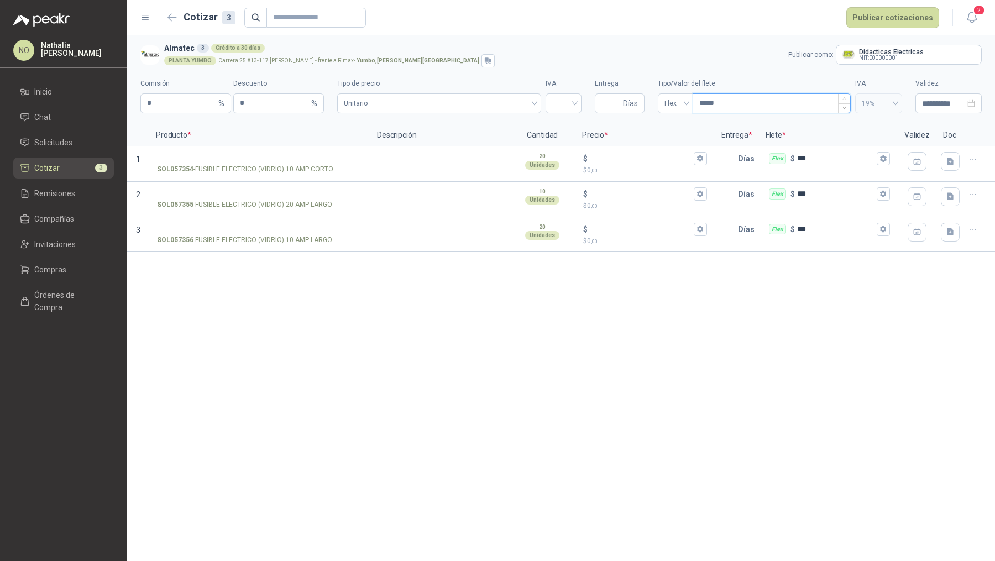
type input "*******"
type input "********"
click at [607, 109] on input "Entrega" at bounding box center [611, 103] width 19 height 19
type input "*"
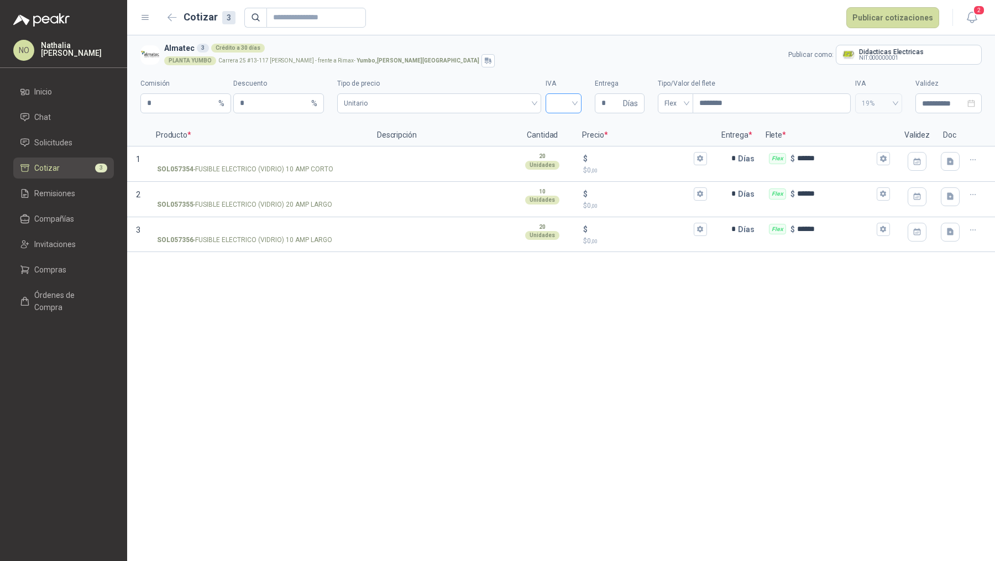
click at [564, 101] on input "search" at bounding box center [563, 102] width 23 height 17
click at [561, 124] on div "19%" at bounding box center [564, 127] width 18 height 12
click at [499, 100] on span "Unitario" at bounding box center [439, 103] width 191 height 17
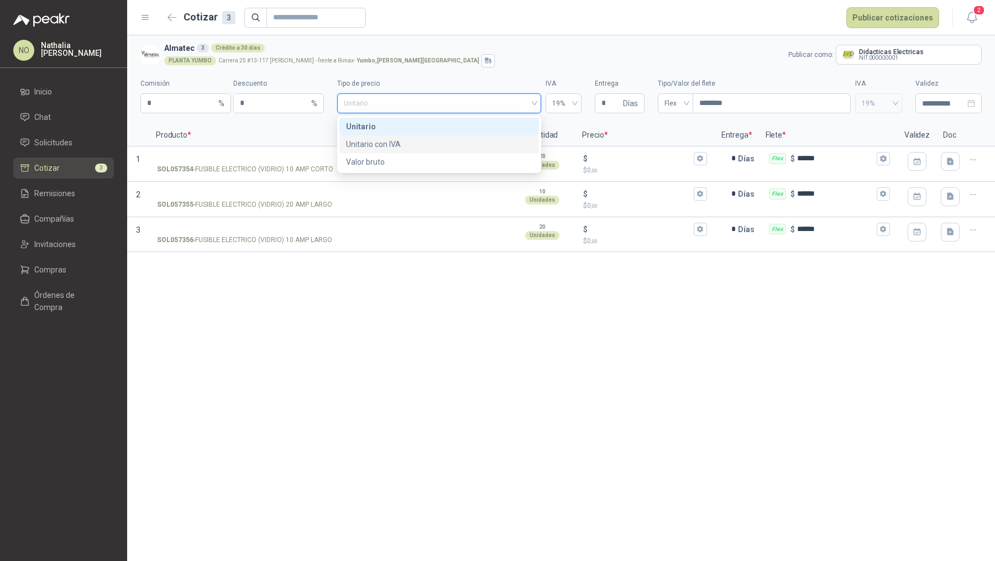
click at [488, 138] on div "Unitario con IVA" at bounding box center [439, 144] width 186 height 12
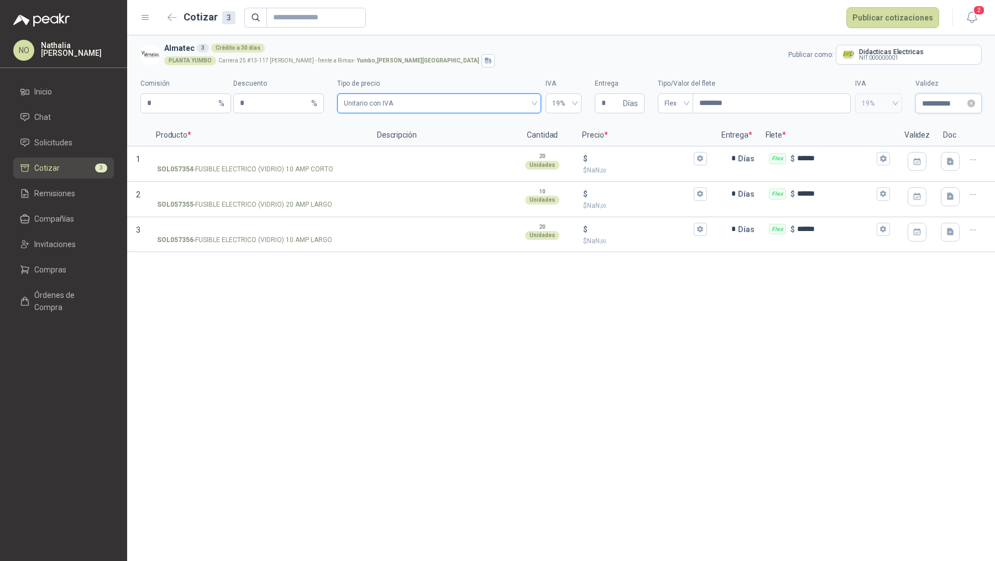
click at [936, 99] on input "**********" at bounding box center [943, 103] width 43 height 12
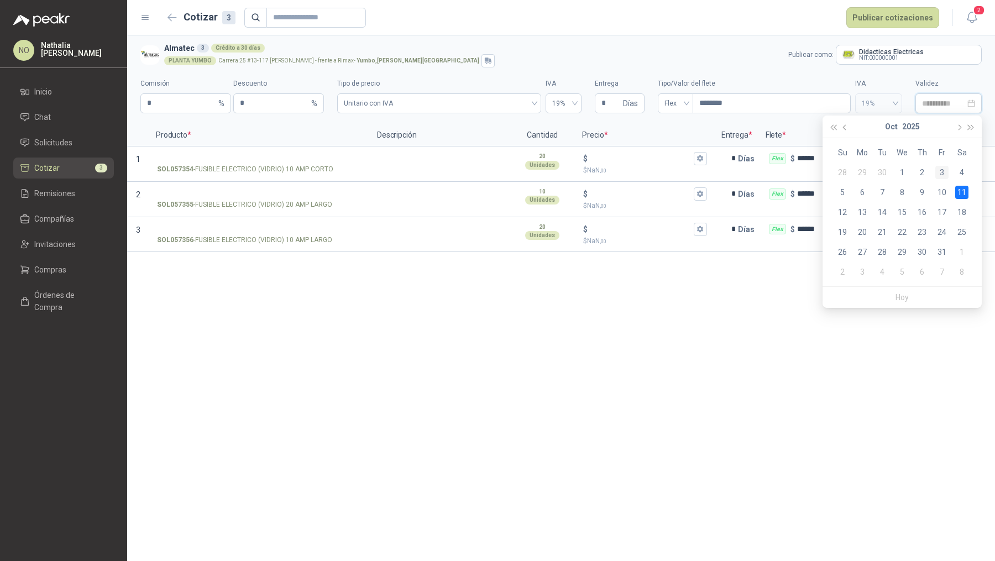
type input "**********"
click at [942, 176] on div "3" at bounding box center [942, 172] width 13 height 13
type input "**********"
click at [254, 229] on input "SOL057356 - FUSIBLE ELECTRICO (VIDRIO) 10 AMP LARGO" at bounding box center [260, 230] width 206 height 8
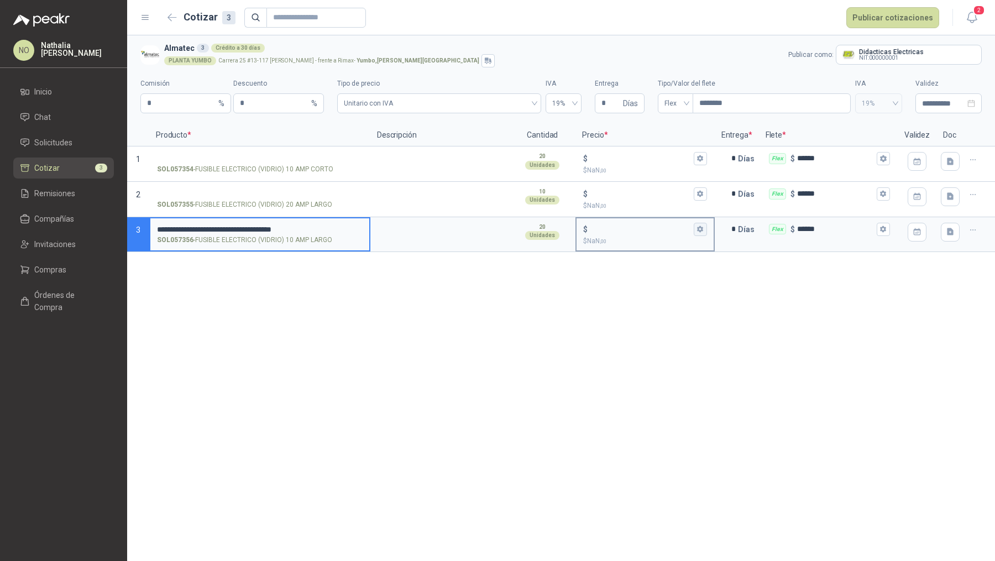
click at [701, 227] on icon "button" at bounding box center [700, 229] width 6 height 7
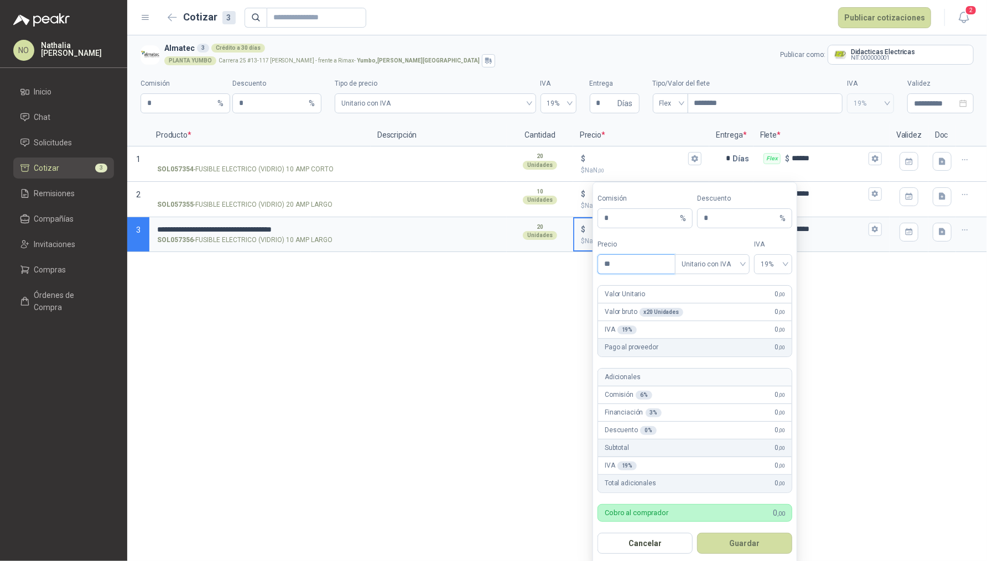
type input "*"
type input "*****"
click at [709, 257] on span "Unitario con IVA" at bounding box center [711, 264] width 61 height 17
click at [707, 288] on div "Unitario" at bounding box center [712, 286] width 57 height 12
click at [773, 537] on button "Guardar" at bounding box center [744, 543] width 95 height 21
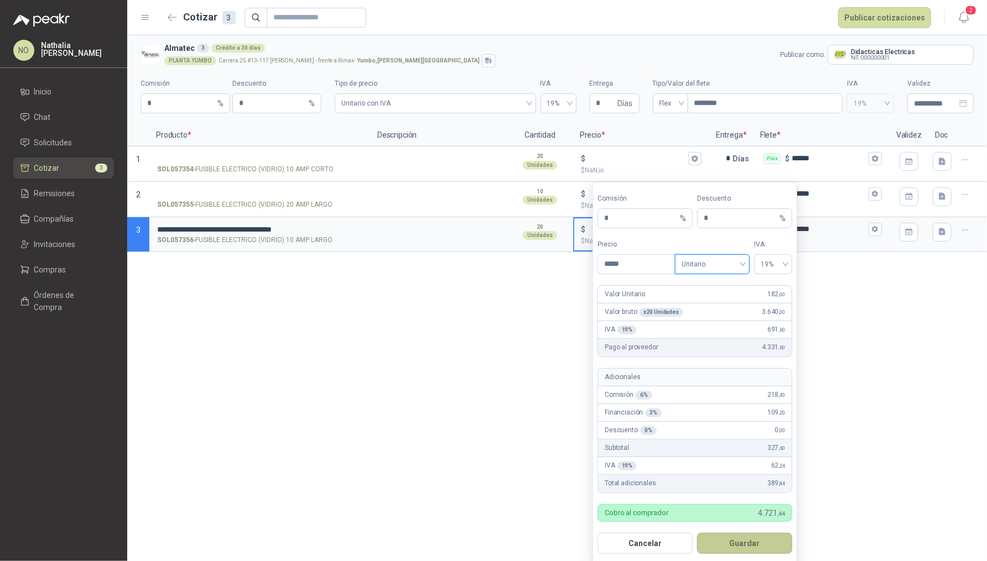
type input "***"
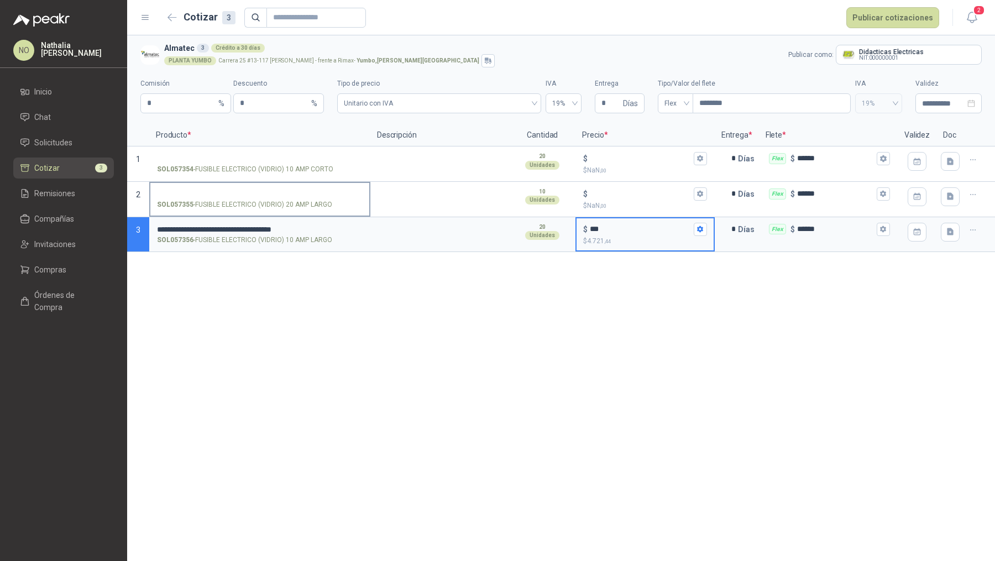
click at [271, 191] on input "SOL057355 - FUSIBLE ELECTRICO (VIDRIO) 20 AMP LARGO" at bounding box center [260, 194] width 206 height 8
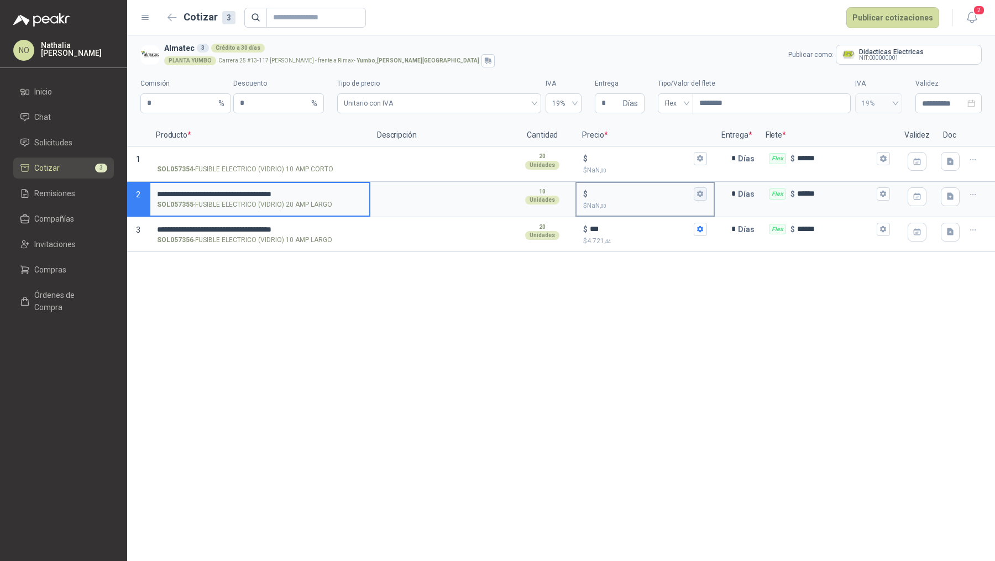
click at [703, 190] on icon "button" at bounding box center [700, 193] width 7 height 7
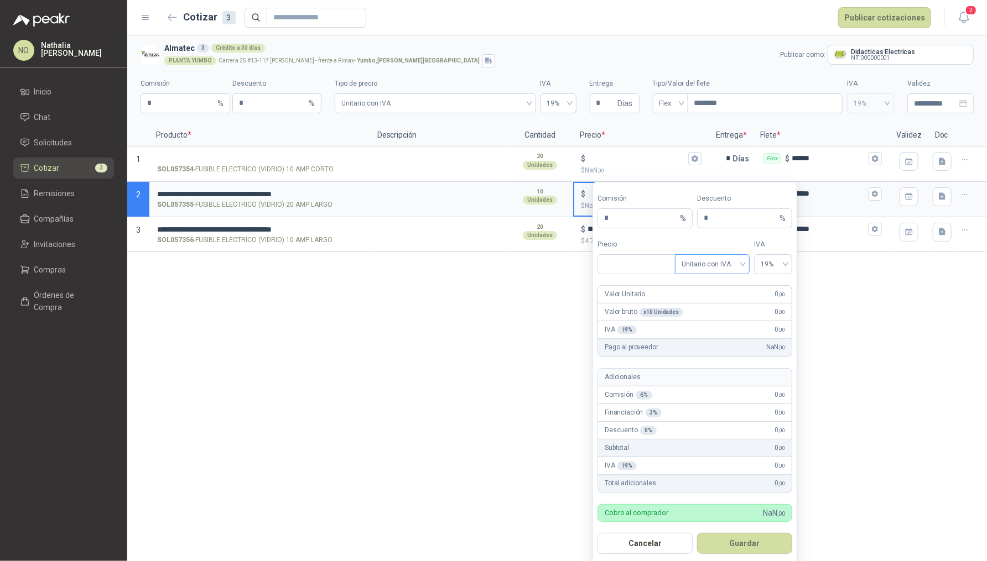
click at [717, 263] on span "Unitario con IVA" at bounding box center [711, 264] width 61 height 17
type input "***"
click at [715, 287] on div "Unitario" at bounding box center [712, 286] width 57 height 12
click at [486, 107] on span "Unitario con IVA" at bounding box center [434, 103] width 187 height 17
type input "*"
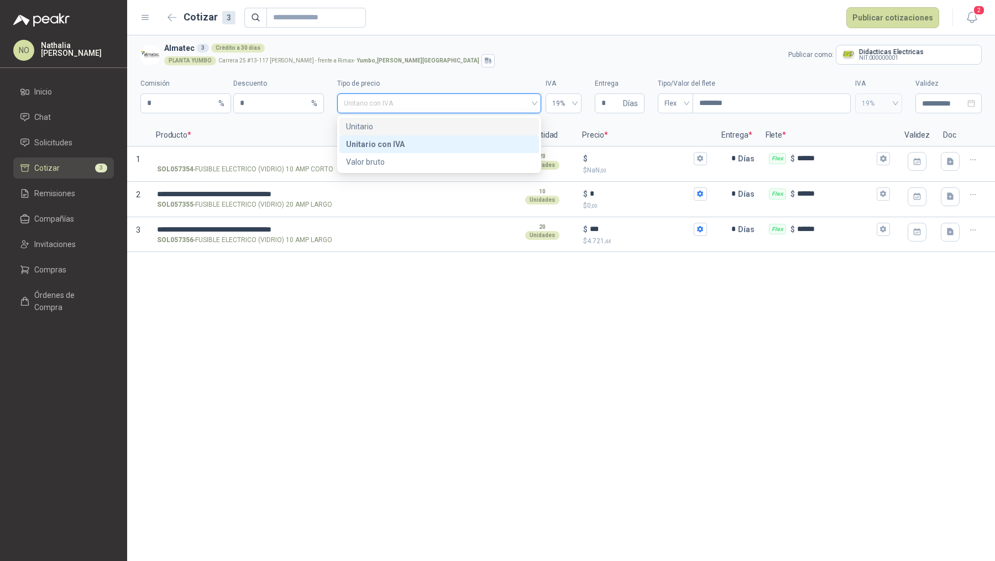
click at [449, 130] on div "Unitario" at bounding box center [439, 127] width 186 height 12
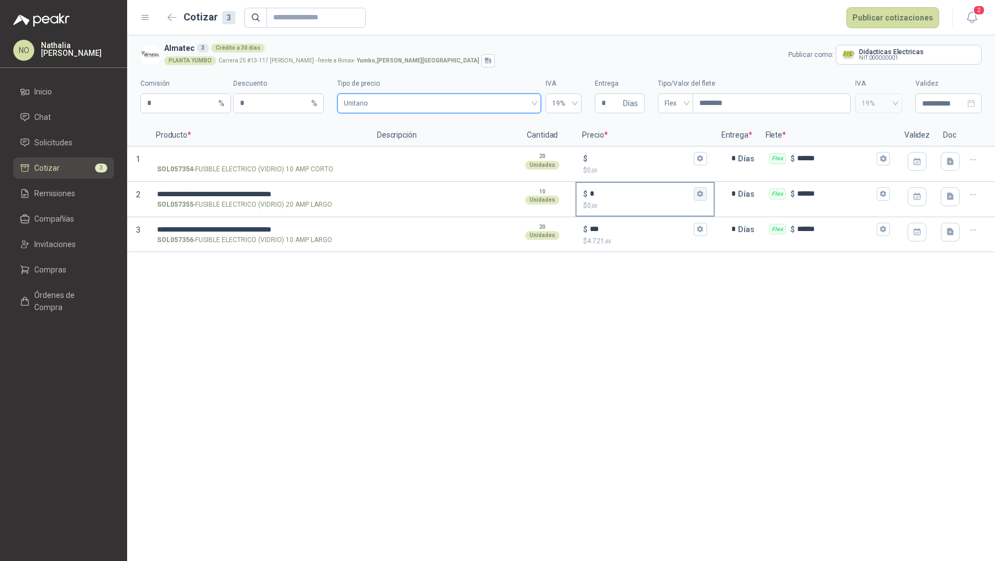
click at [706, 193] on button "$ * $ 0 ,00" at bounding box center [700, 193] width 13 height 13
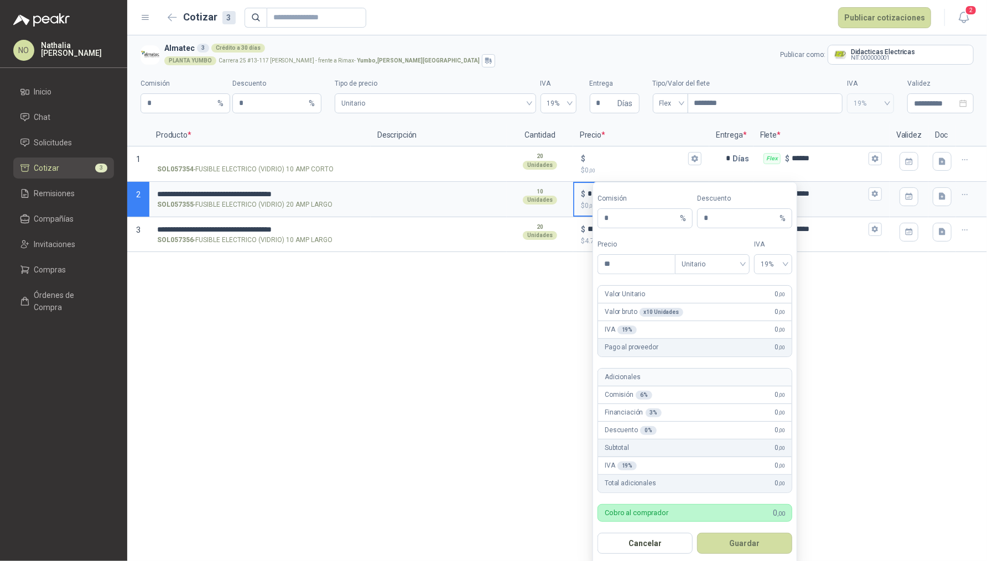
type input "*"
type input "*****"
click at [762, 535] on button "Guardar" at bounding box center [744, 543] width 95 height 21
type input "***"
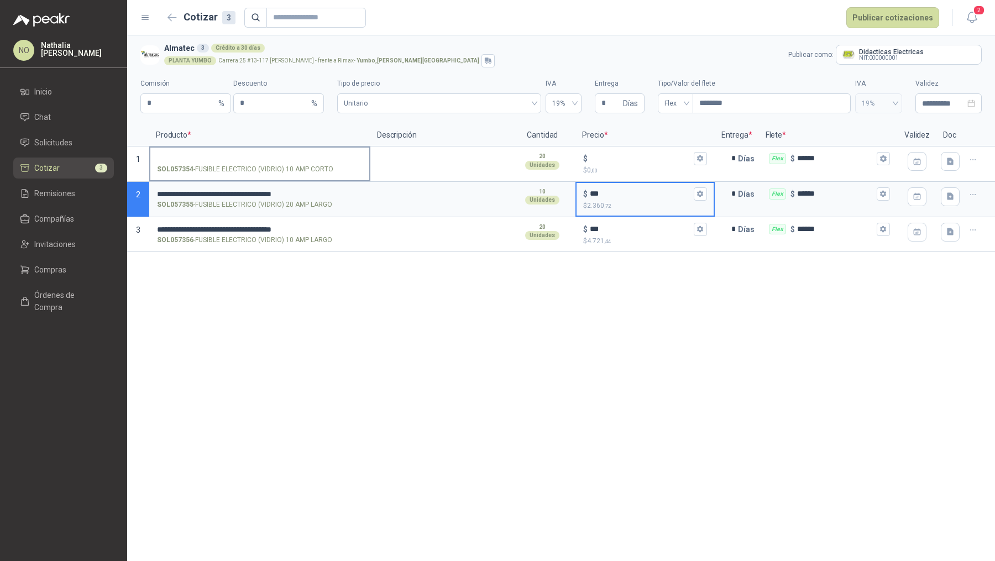
click at [321, 160] on input "SOL057354 - FUSIBLE ELECTRICO (VIDRIO) 10 AMP CORTO" at bounding box center [260, 159] width 206 height 8
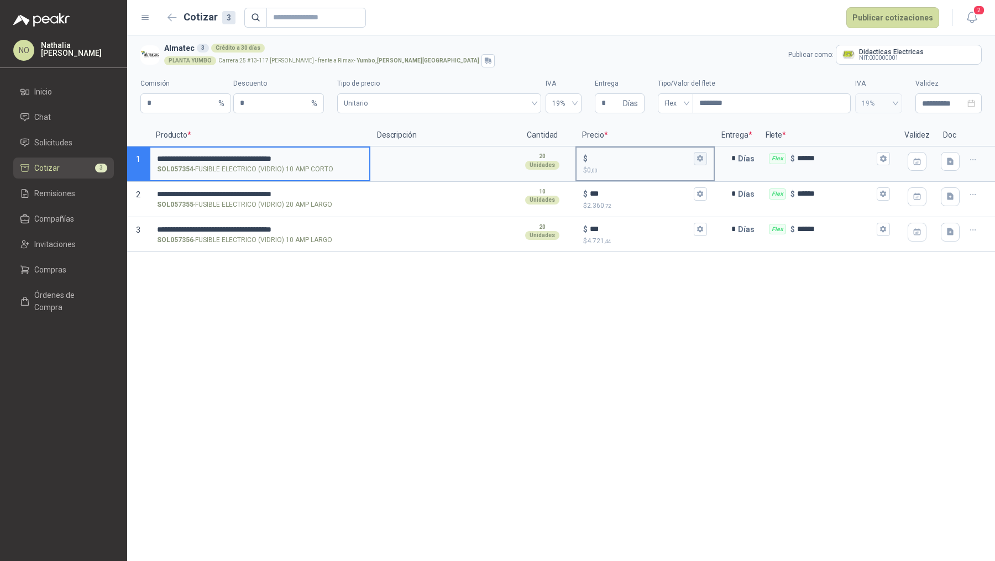
click at [701, 160] on icon "button" at bounding box center [700, 158] width 6 height 7
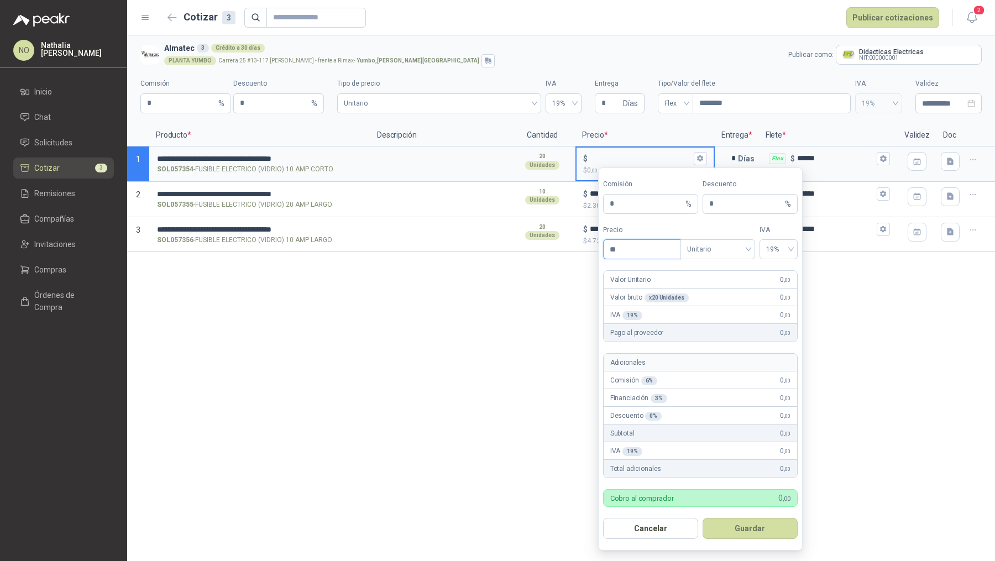
type input "*"
type input "*****"
click at [770, 523] on button "Guardar" at bounding box center [750, 528] width 95 height 21
type input "***"
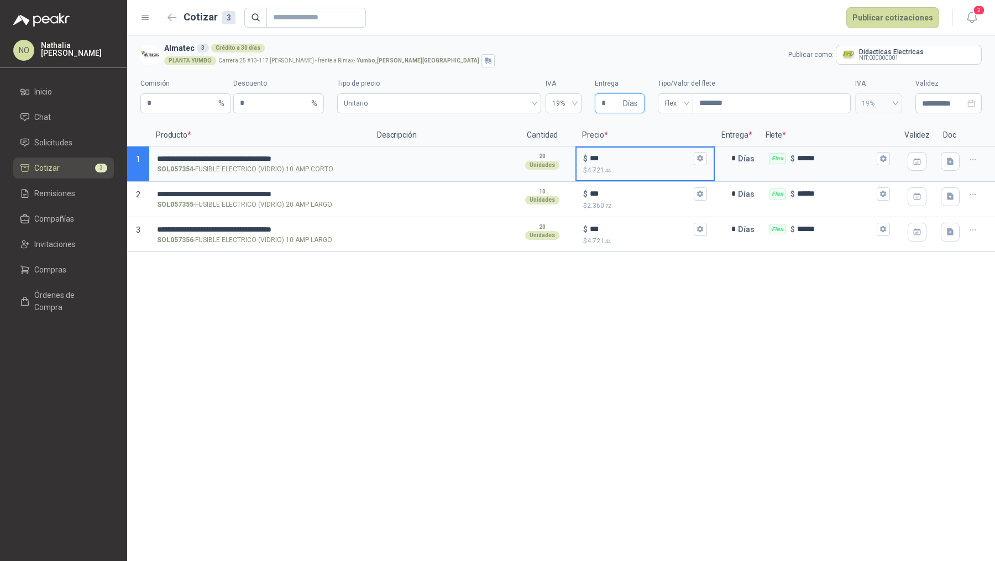
click at [612, 105] on input "*" at bounding box center [611, 103] width 19 height 19
type input "*"
click at [909, 14] on button "Publicar cotizaciones" at bounding box center [893, 17] width 93 height 21
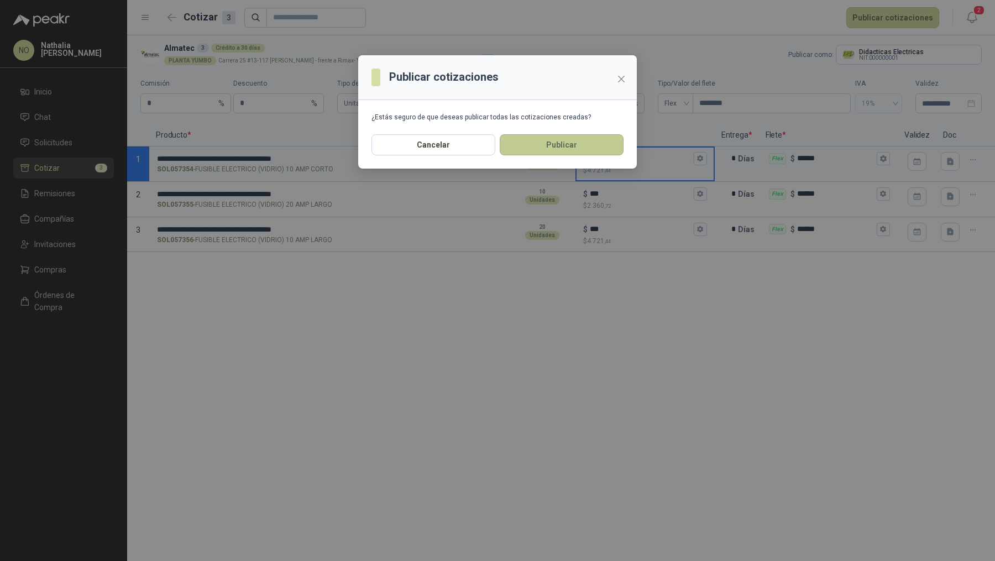
click at [589, 143] on button "Publicar" at bounding box center [562, 144] width 124 height 21
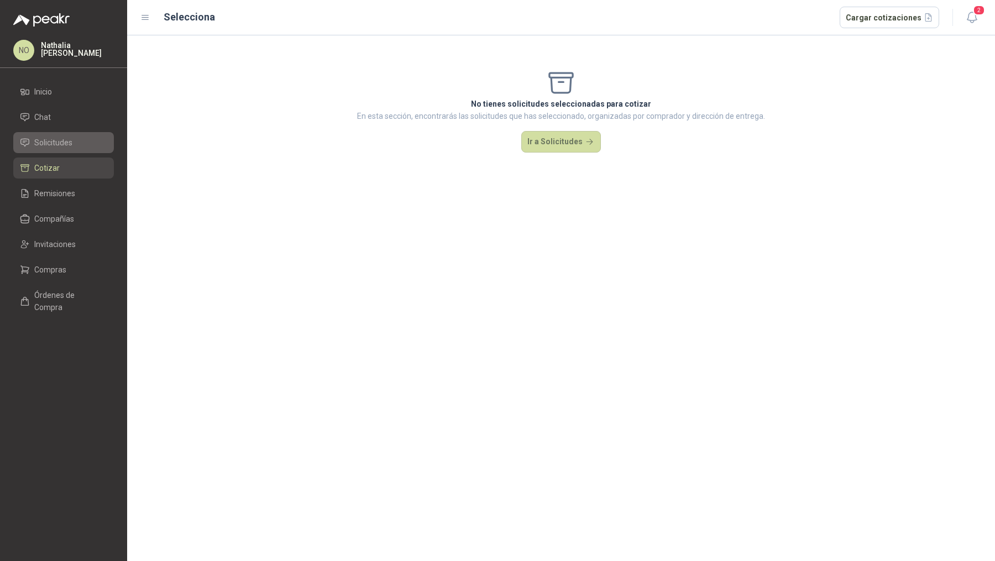
click at [70, 143] on span "Solicitudes" at bounding box center [53, 143] width 38 height 12
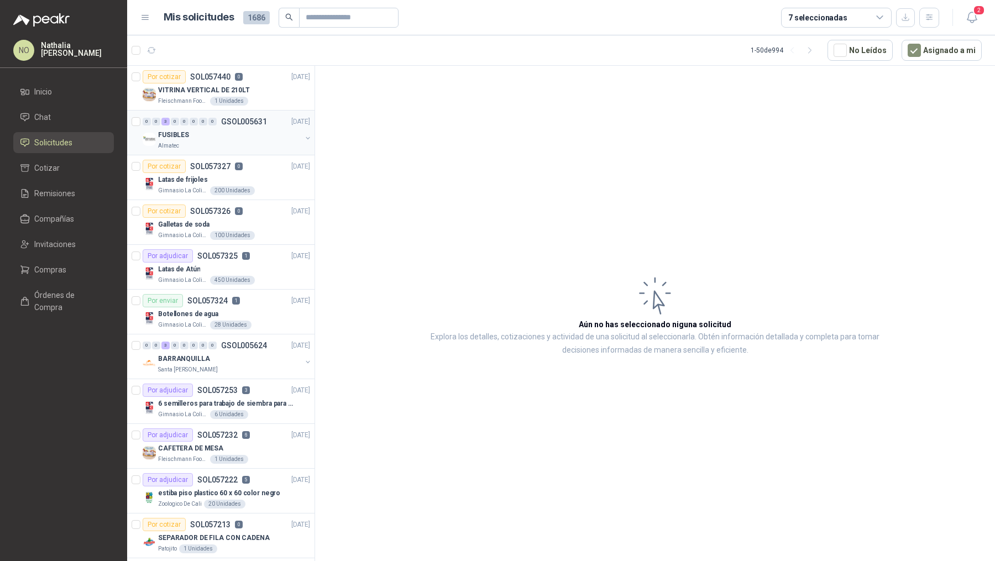
click at [250, 133] on div "FUSIBLES" at bounding box center [229, 134] width 143 height 13
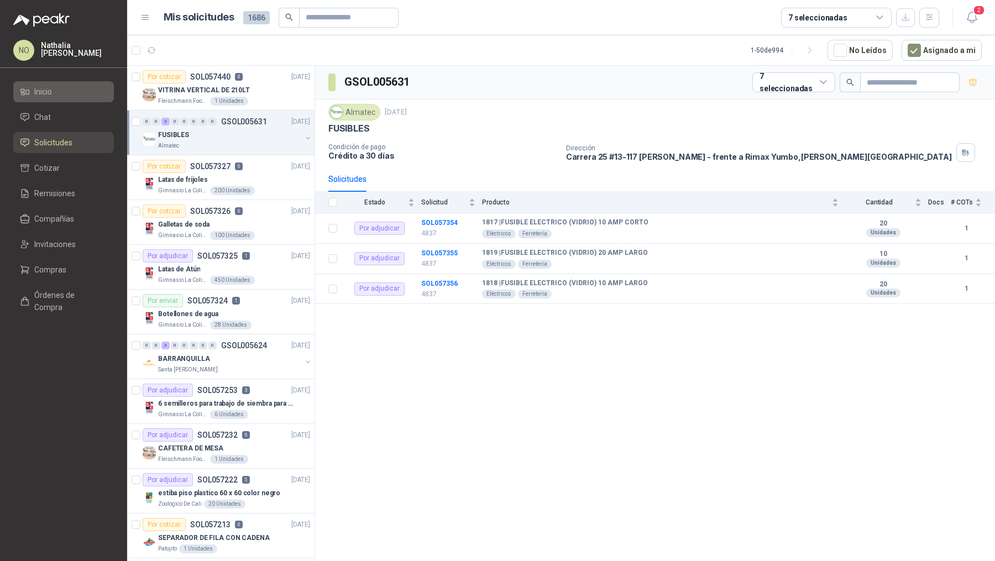
click at [69, 96] on li "Inicio" at bounding box center [63, 92] width 87 height 12
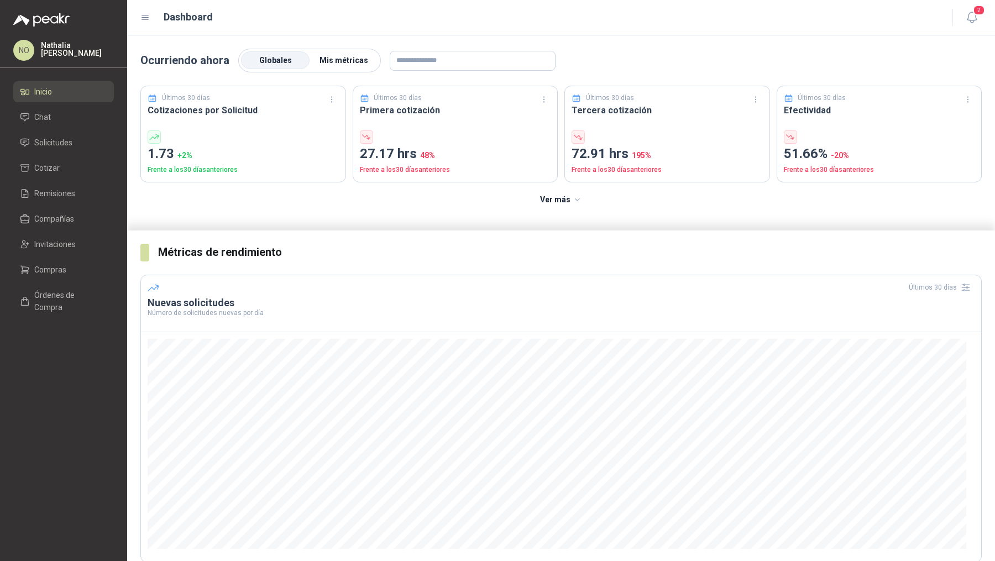
click at [338, 57] on span "Mis métricas" at bounding box center [344, 60] width 49 height 9
click at [283, 54] on label "Globales" at bounding box center [275, 61] width 69 height 18
click at [75, 142] on li "Solicitudes" at bounding box center [63, 143] width 87 height 12
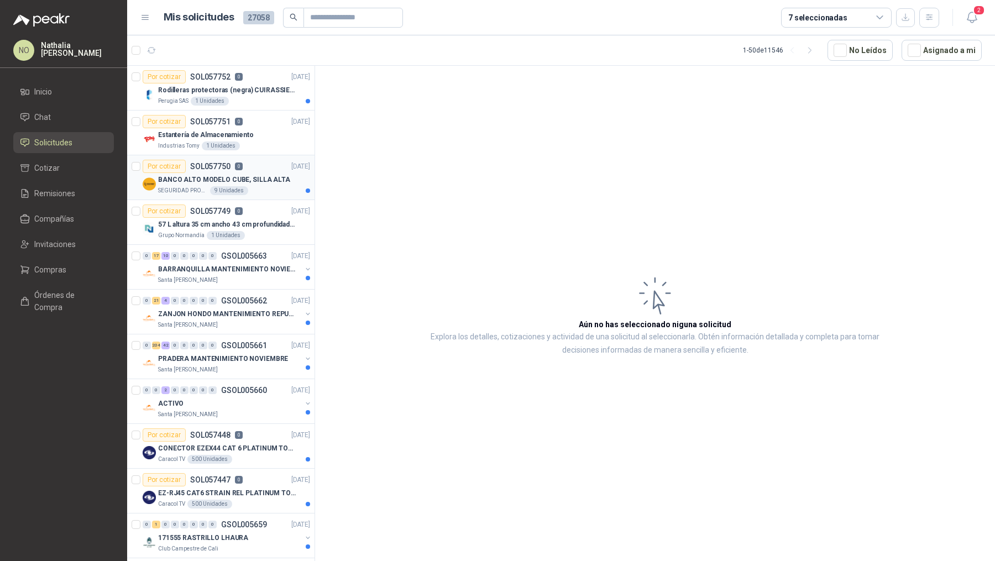
click at [260, 177] on p "BANCO ALTO MODELO CUBE, SILLA ALTA" at bounding box center [224, 180] width 132 height 11
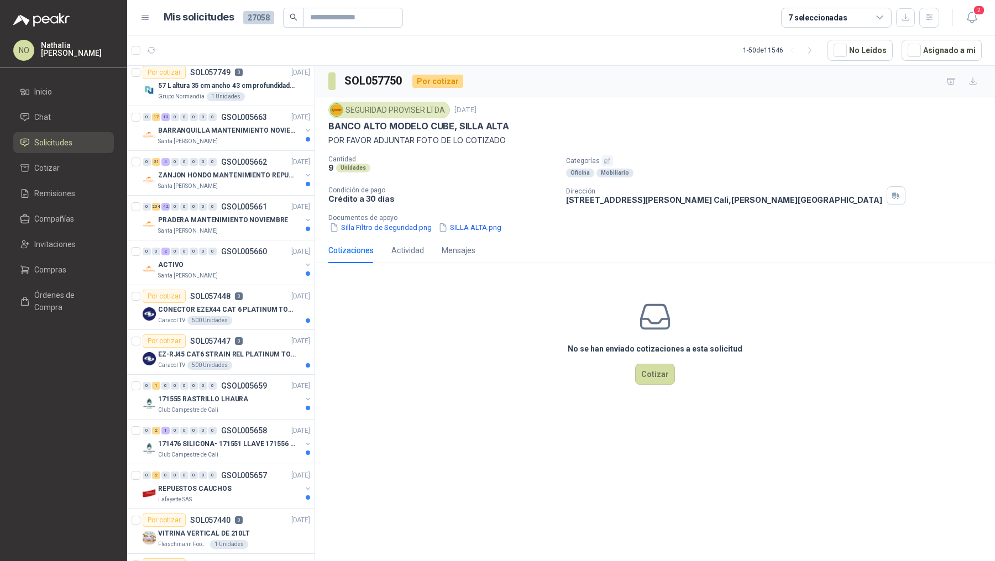
scroll to position [312, 0]
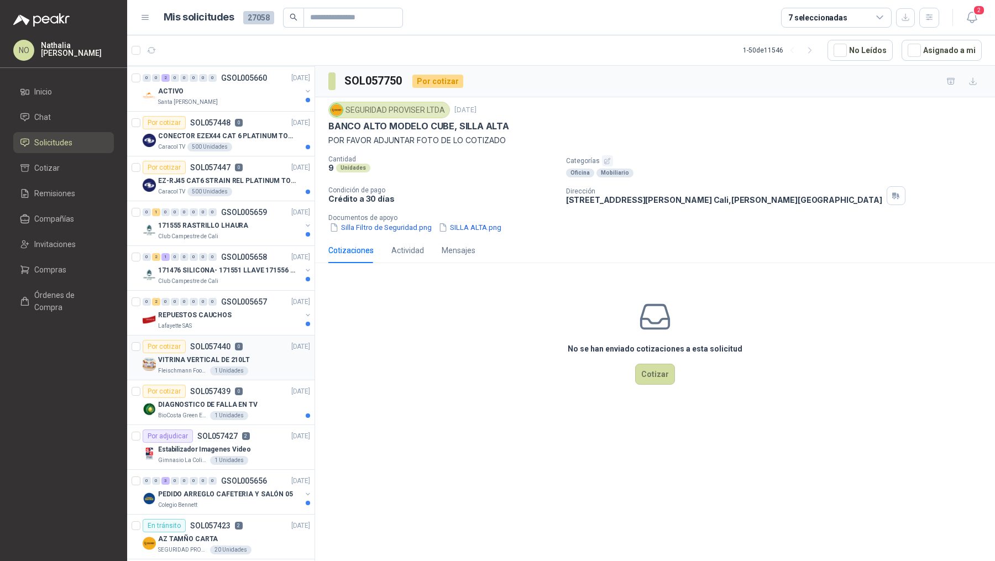
click at [249, 359] on div "VITRINA VERTICAL DE 210LT" at bounding box center [234, 359] width 152 height 13
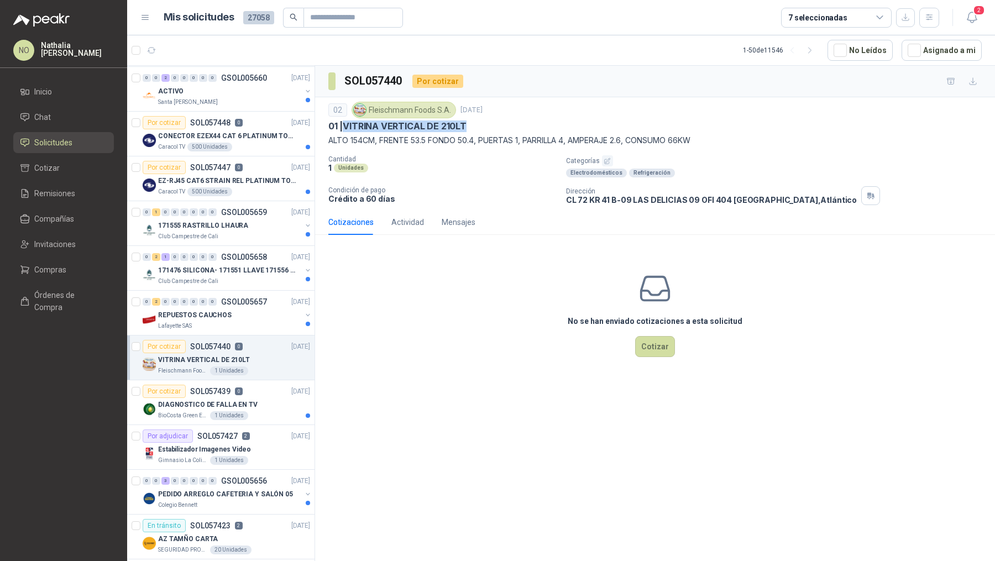
drag, startPoint x: 347, startPoint y: 124, endPoint x: 482, endPoint y: 124, distance: 135.5
click at [483, 124] on div "01 | VITRINA VERTICAL DE 210LT" at bounding box center [655, 127] width 654 height 12
copy p "VITRINA VERTICAL DE 210LT"
click at [375, 21] on input "text" at bounding box center [348, 17] width 77 height 19
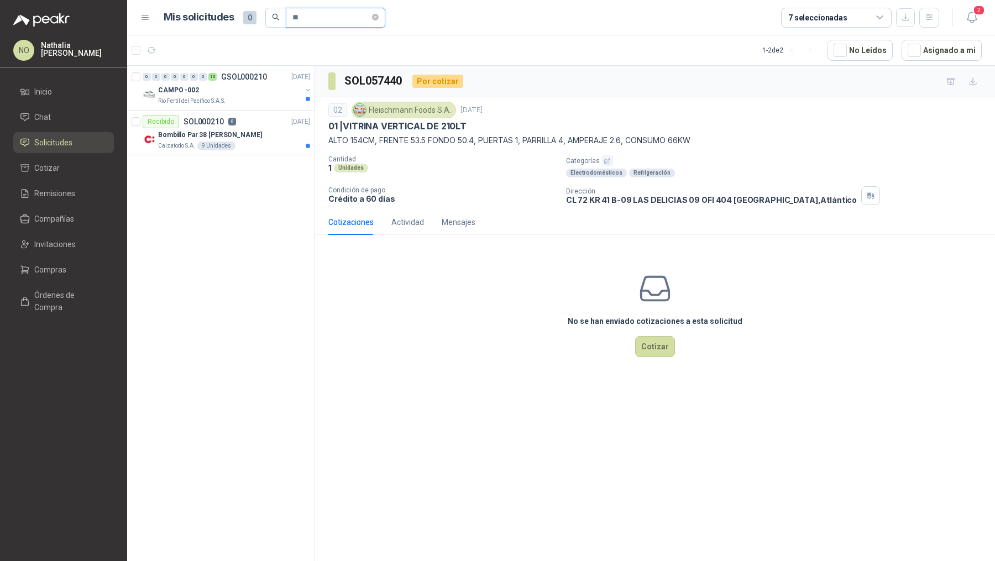
type input "*"
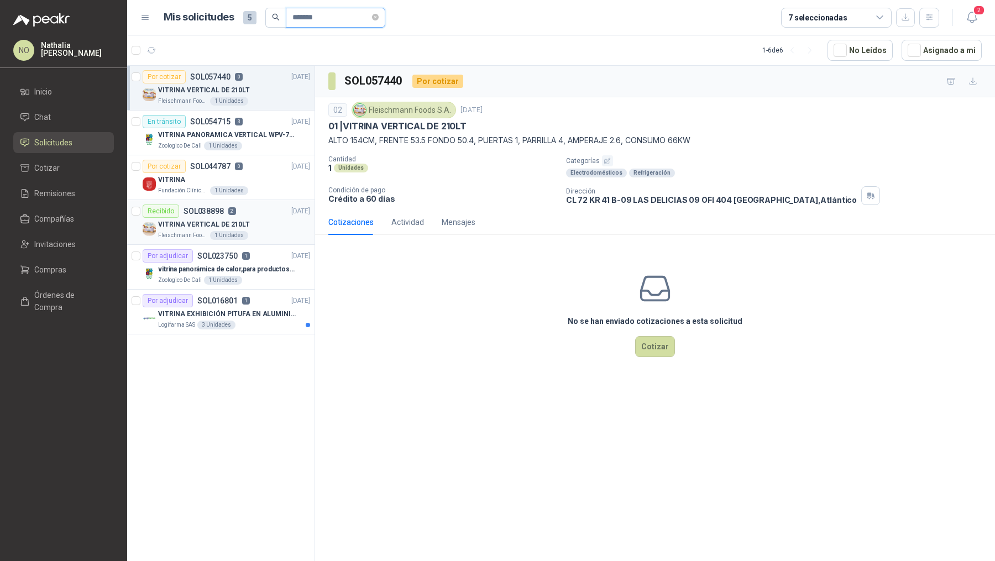
type input "*******"
click at [292, 220] on div "VITRINA VERTICAL DE 210LT" at bounding box center [234, 224] width 152 height 13
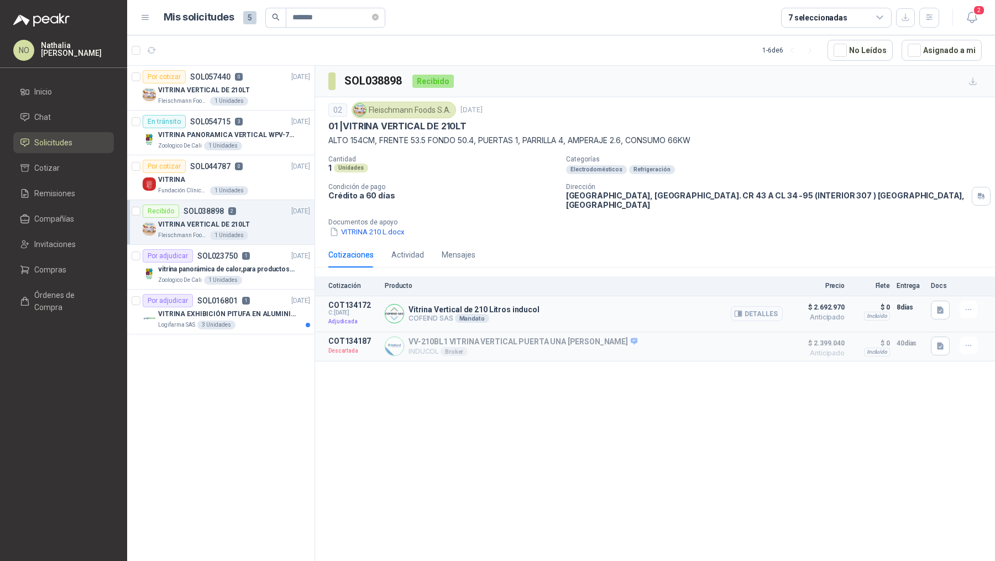
click at [762, 309] on button "Detalles" at bounding box center [757, 313] width 52 height 15
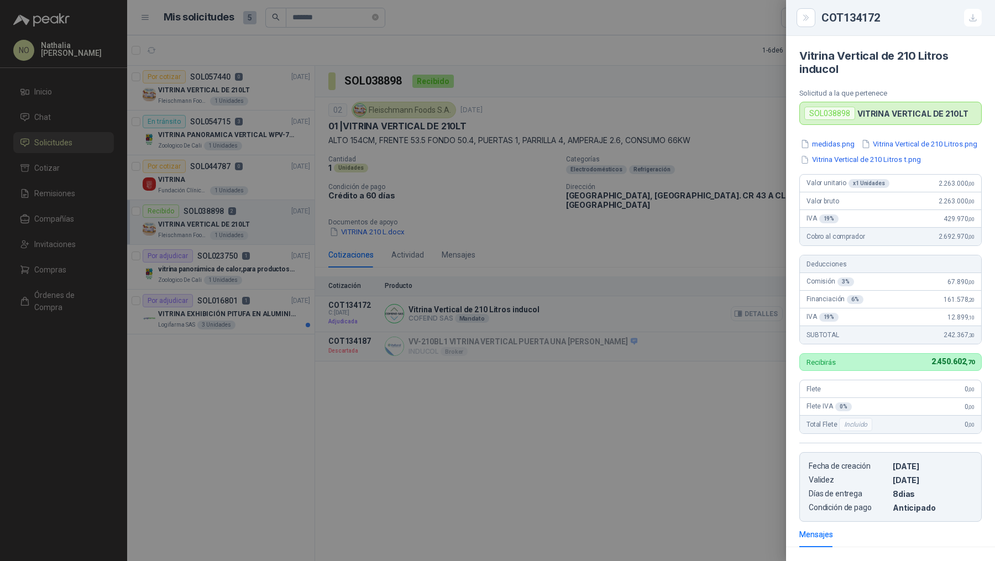
click at [762, 309] on div at bounding box center [497, 280] width 995 height 561
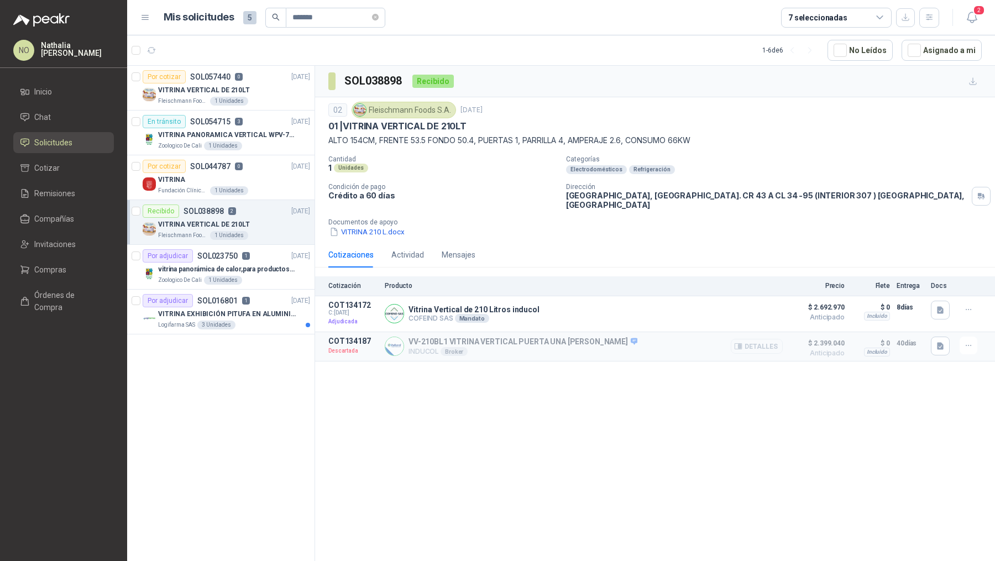
click at [769, 339] on button "Detalles" at bounding box center [757, 346] width 52 height 15
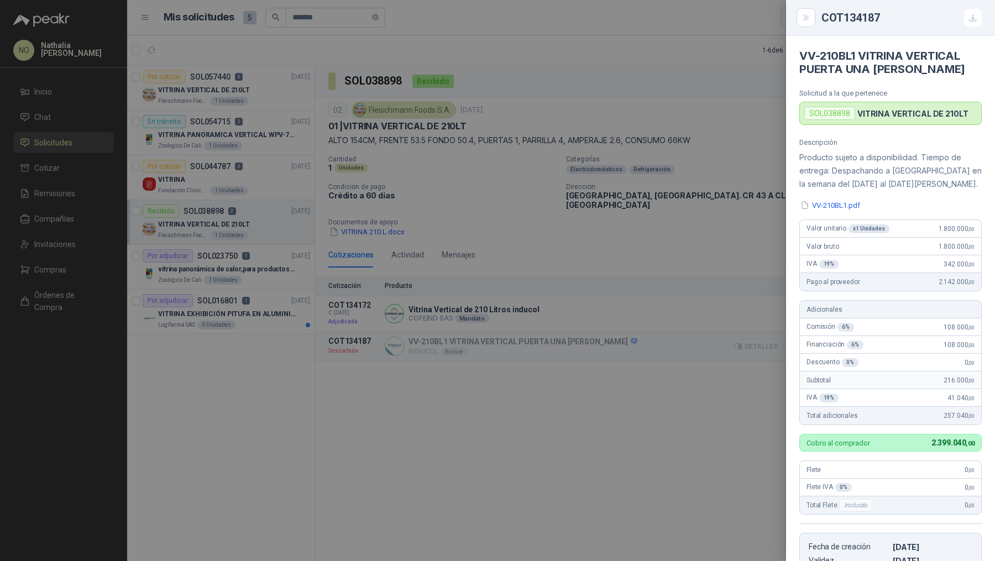
scroll to position [263, 0]
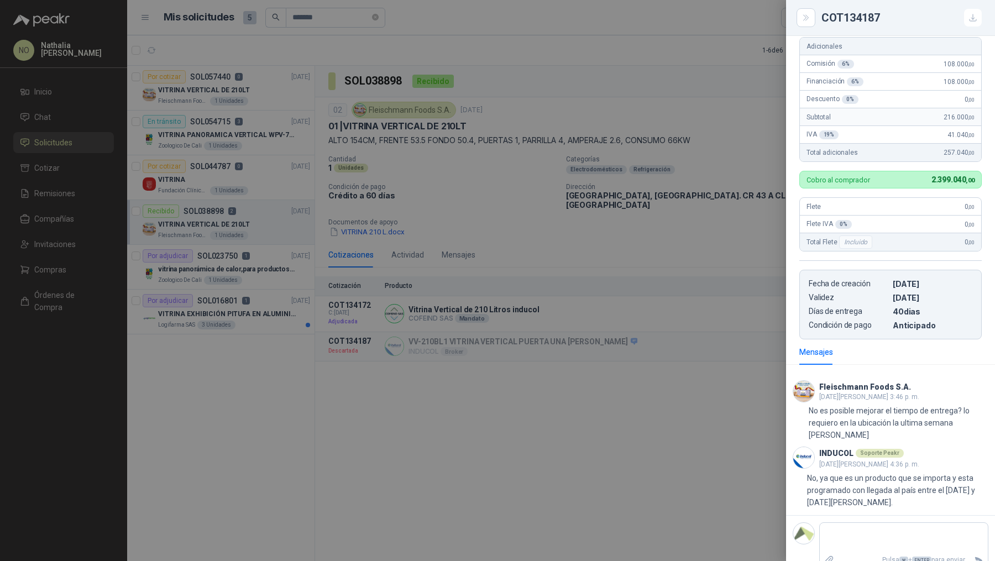
click at [740, 295] on div at bounding box center [497, 280] width 995 height 561
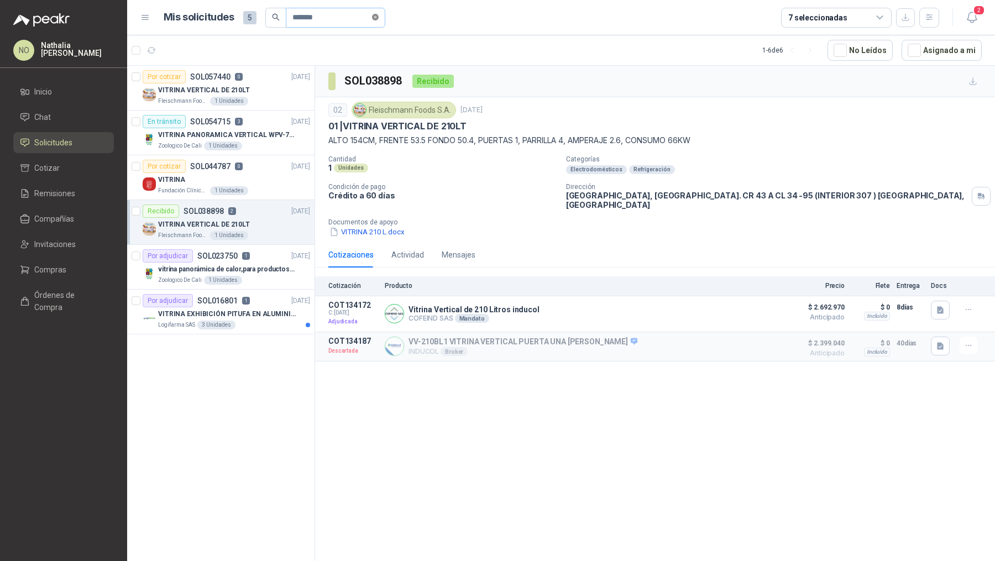
click at [373, 20] on span at bounding box center [375, 17] width 7 height 11
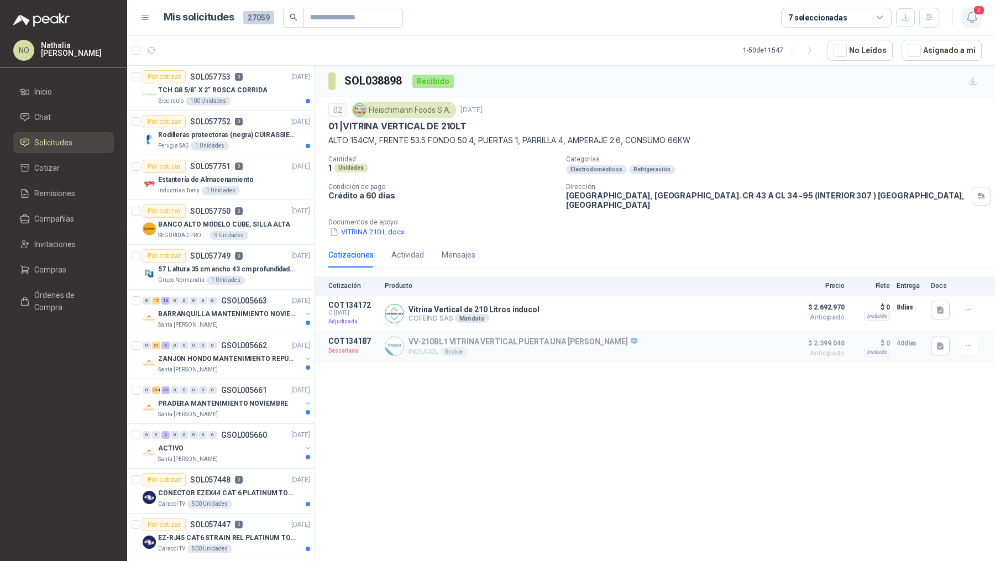
click at [979, 22] on button "2" at bounding box center [972, 18] width 20 height 20
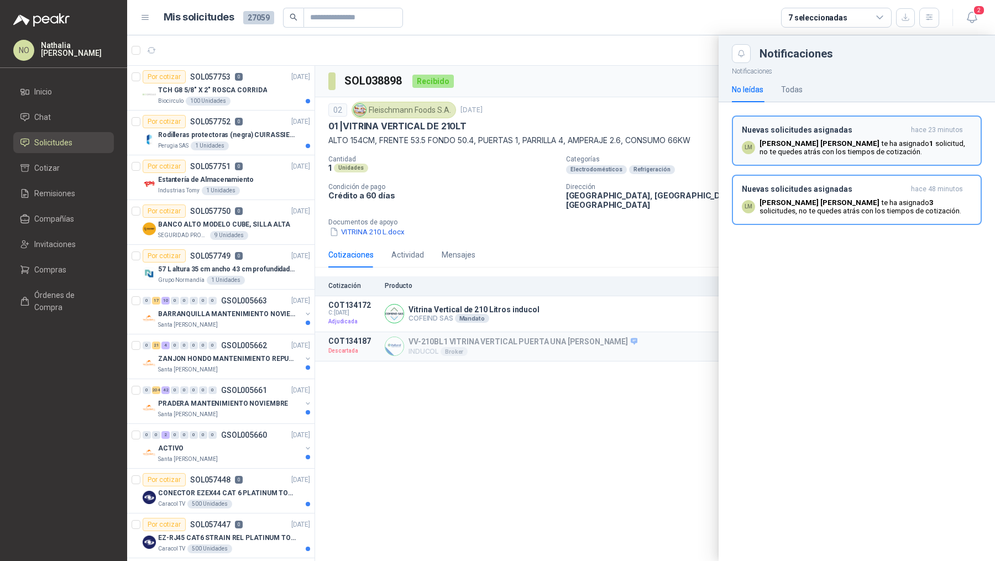
click at [872, 124] on button "Nuevas solicitudes asignadas hace 23 minutos LM [PERSON_NAME] te ha asignado 1 …" at bounding box center [857, 141] width 250 height 50
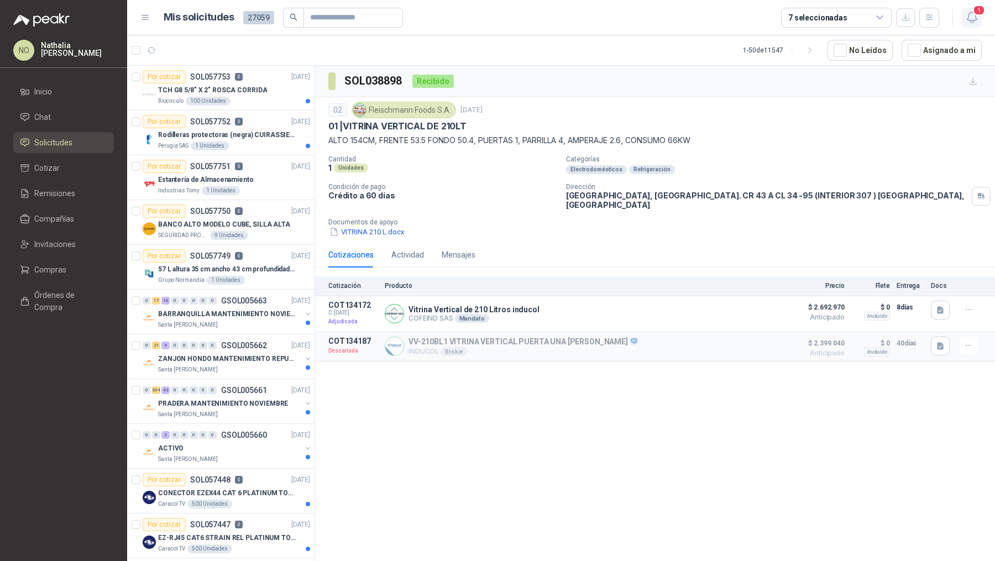
click at [980, 20] on button "1" at bounding box center [972, 18] width 20 height 20
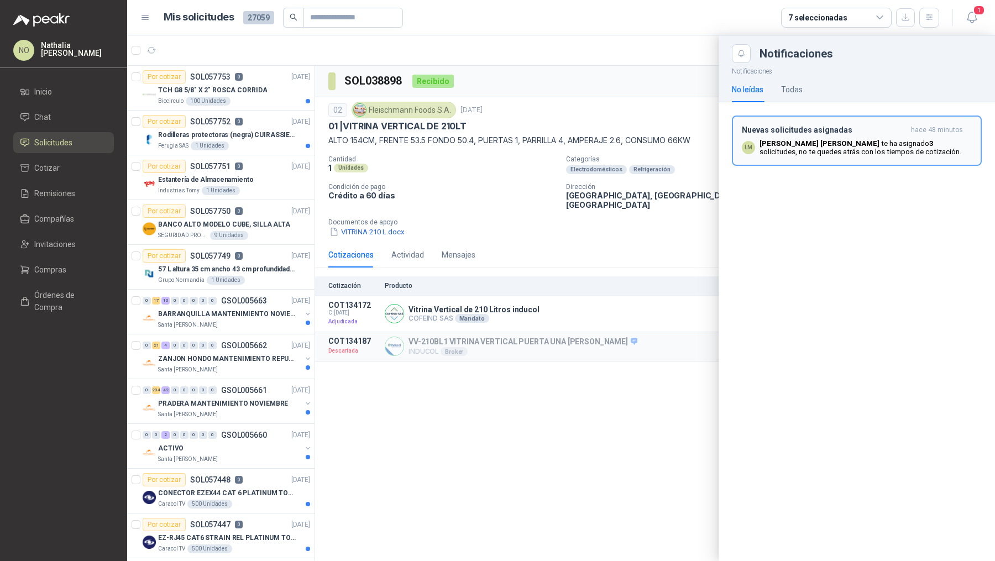
click at [864, 132] on h3 "Nuevas solicitudes asignadas" at bounding box center [824, 130] width 165 height 9
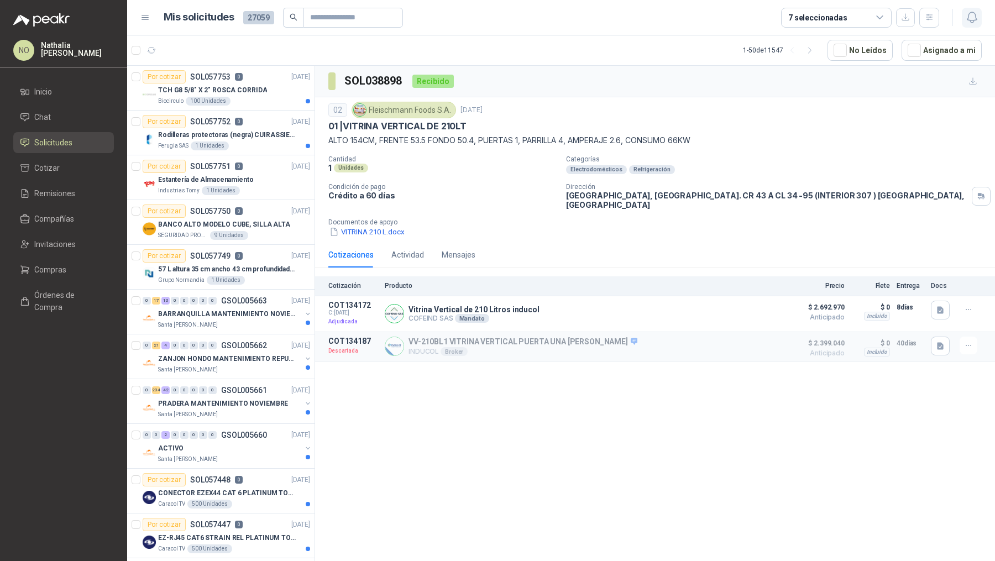
click at [966, 17] on icon "button" at bounding box center [973, 18] width 14 height 14
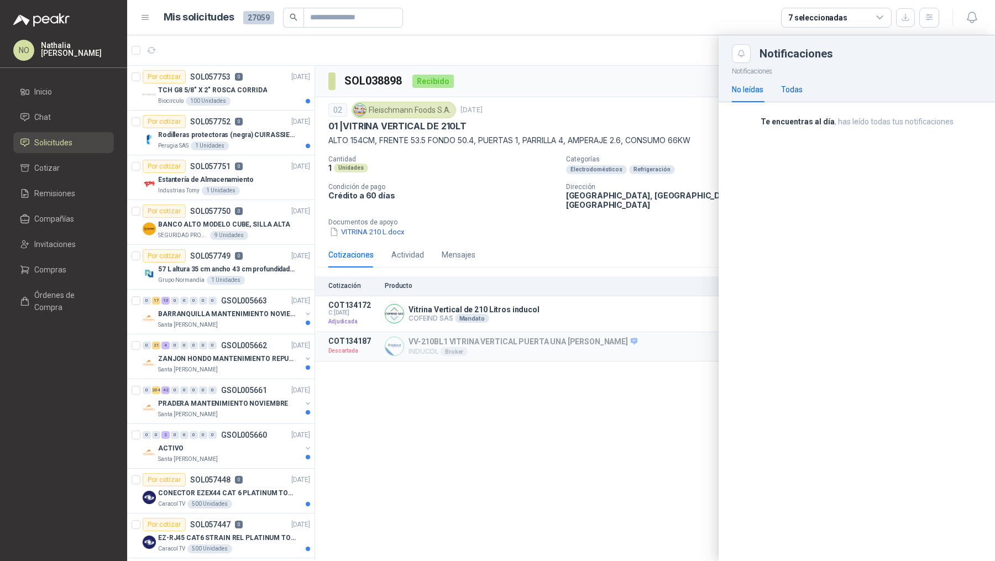
click at [797, 87] on div "Todas" at bounding box center [792, 90] width 22 height 12
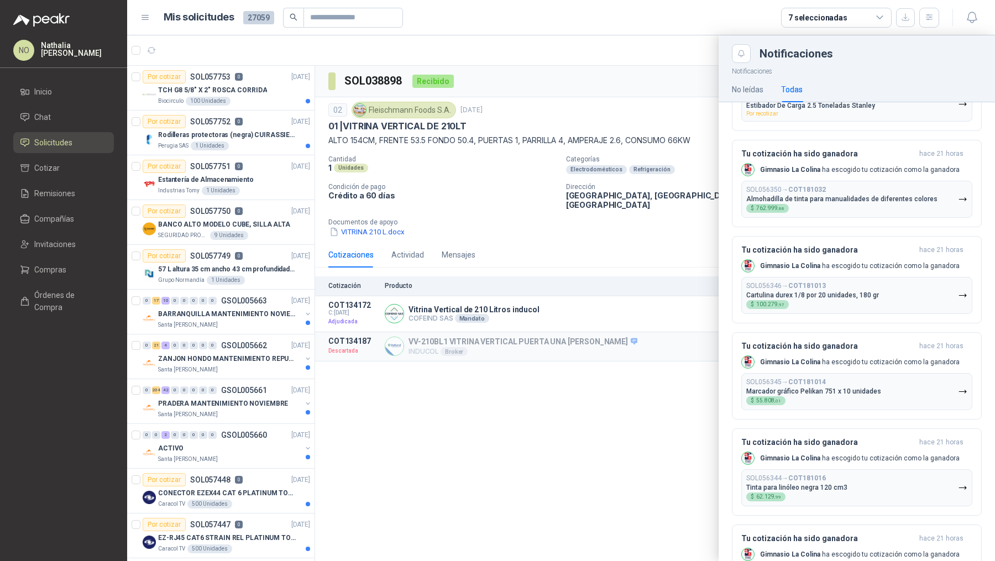
scroll to position [731, 0]
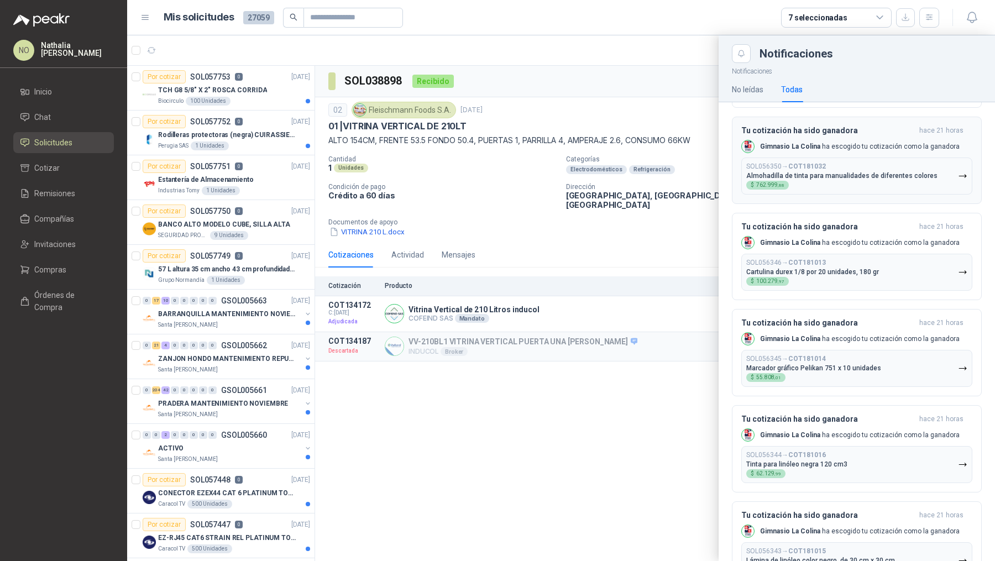
click at [842, 173] on p "Almohadilla de tinta para manualidades de diferentes colores" at bounding box center [842, 176] width 191 height 8
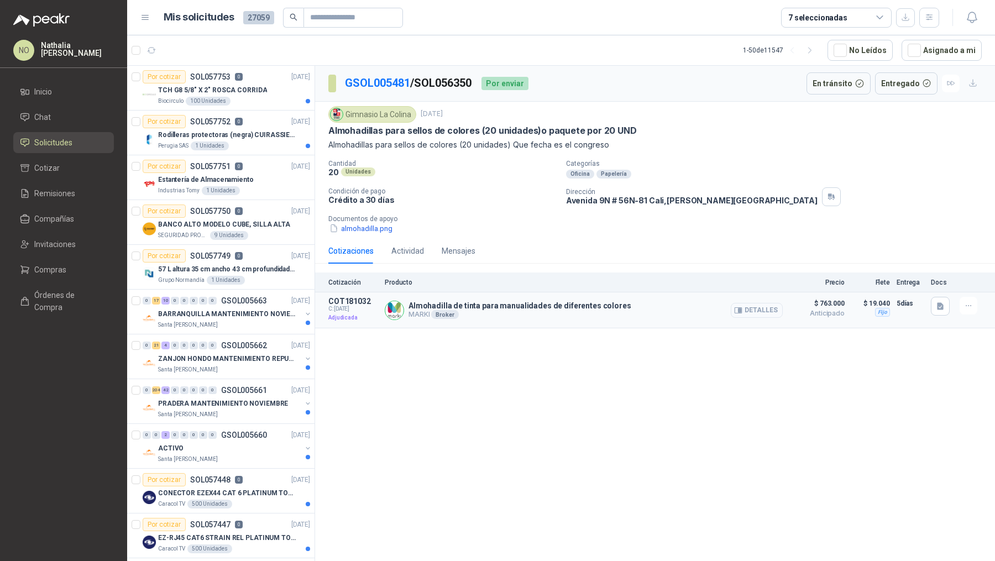
click at [769, 312] on button "Detalles" at bounding box center [757, 310] width 52 height 15
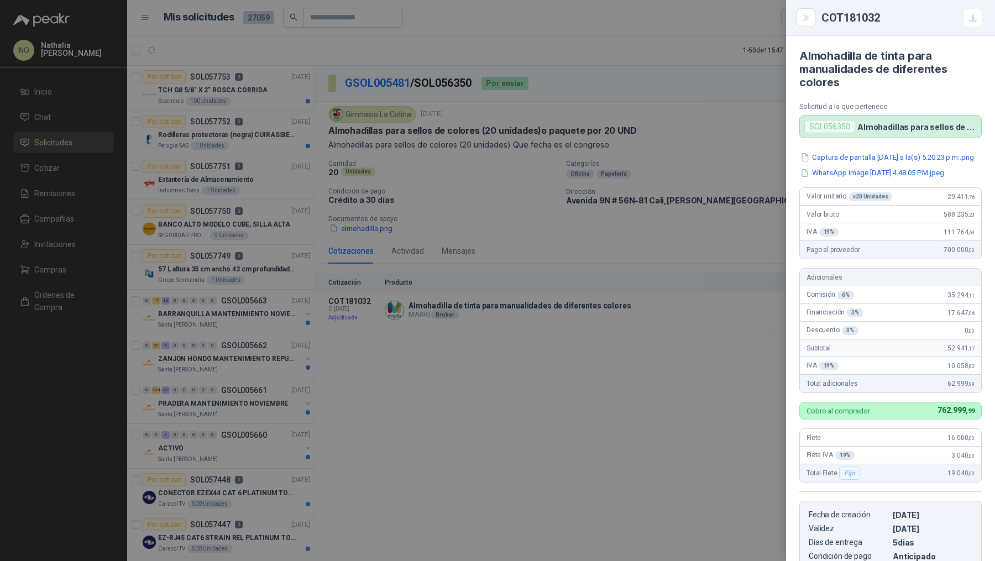
scroll to position [207, 0]
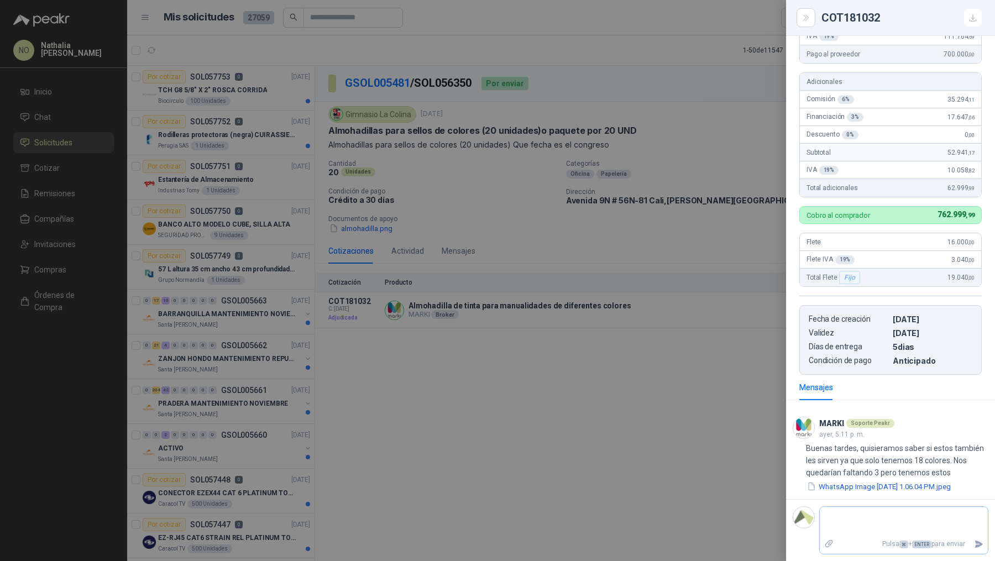
click at [863, 524] on textarea at bounding box center [904, 521] width 168 height 25
type textarea "*"
type textarea "**"
type textarea "****"
type textarea "*****"
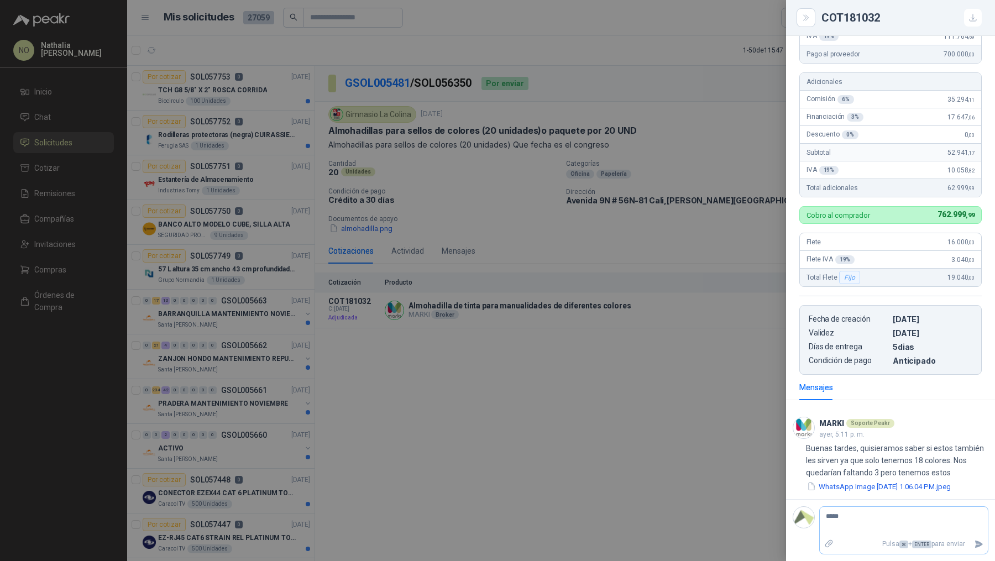
type textarea "******"
type textarea "********"
type textarea "*********"
type textarea "**********"
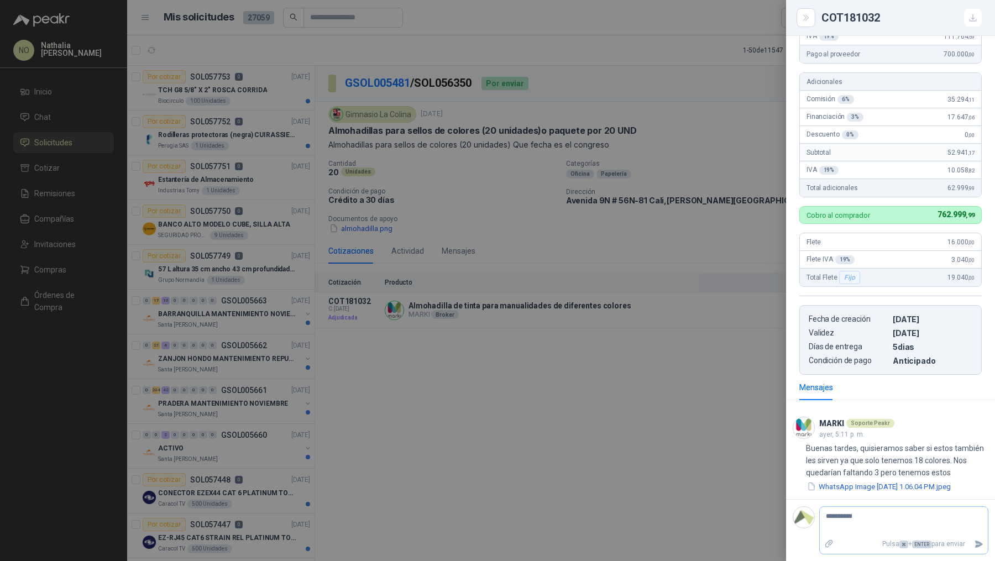
type textarea "**********"
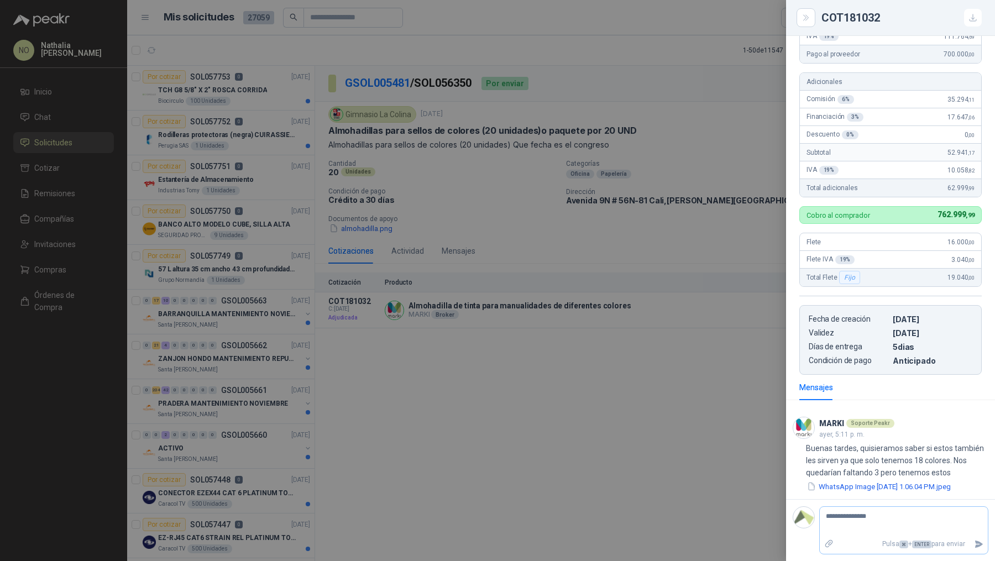
type textarea "**********"
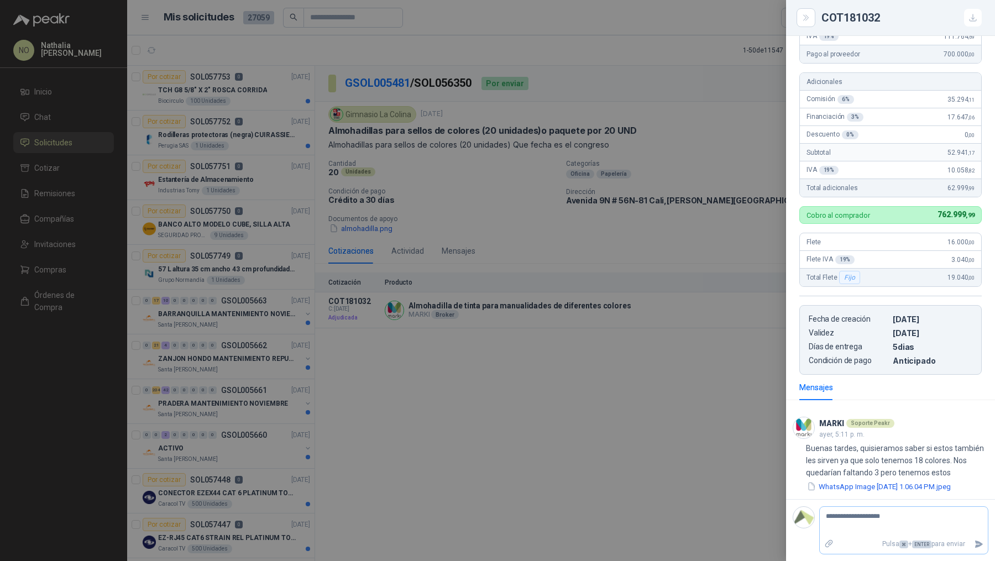
type textarea "**********"
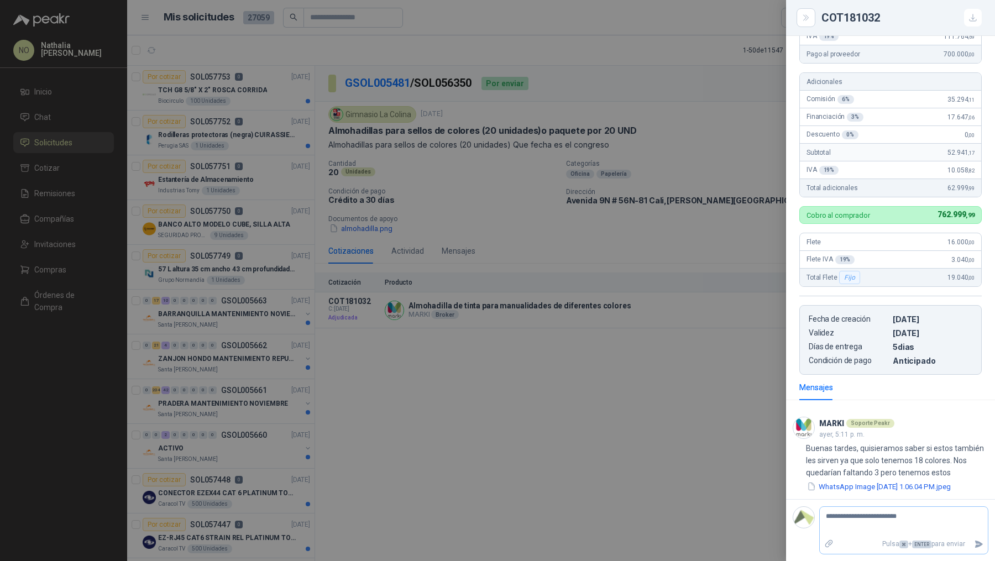
type textarea "**********"
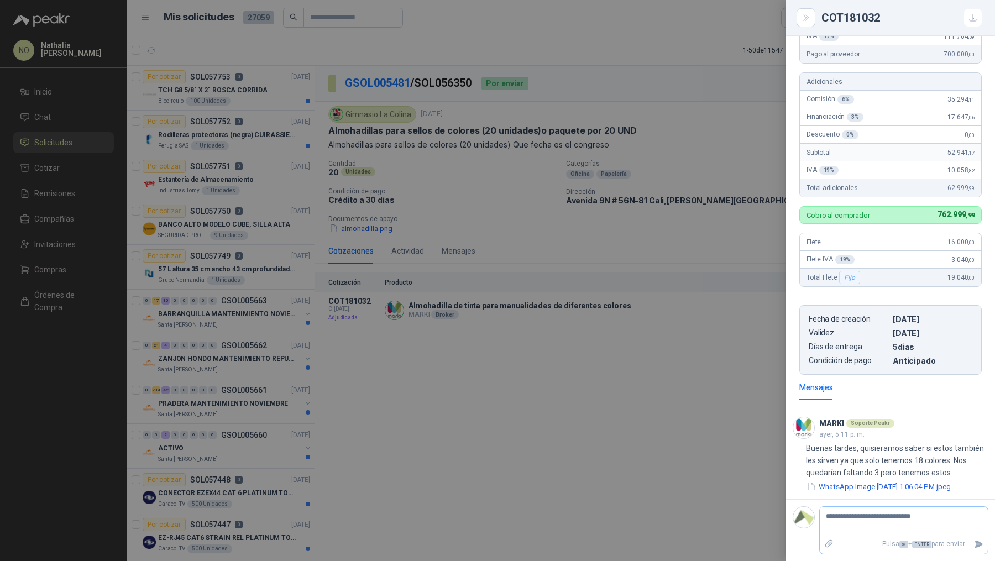
type textarea "**********"
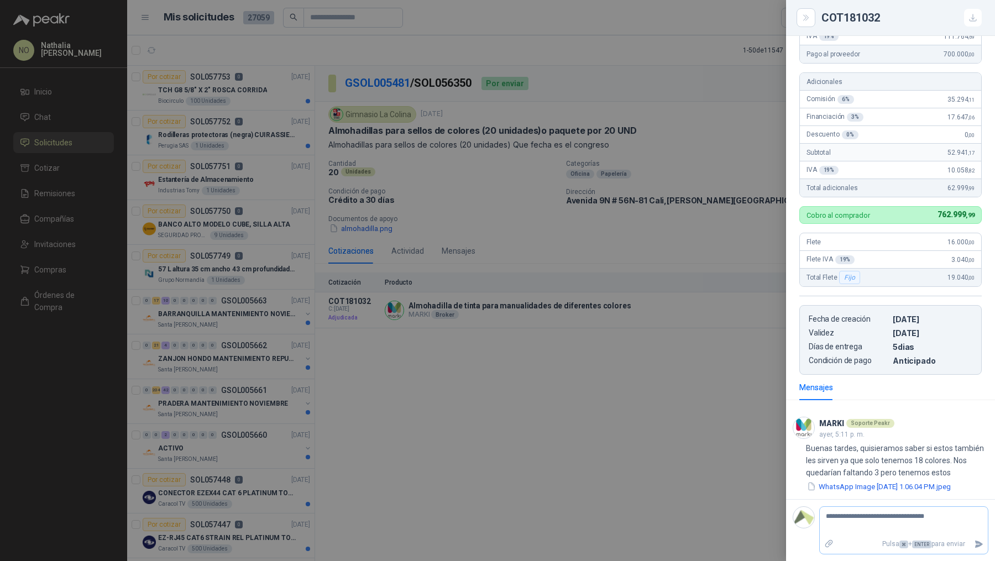
type textarea "**********"
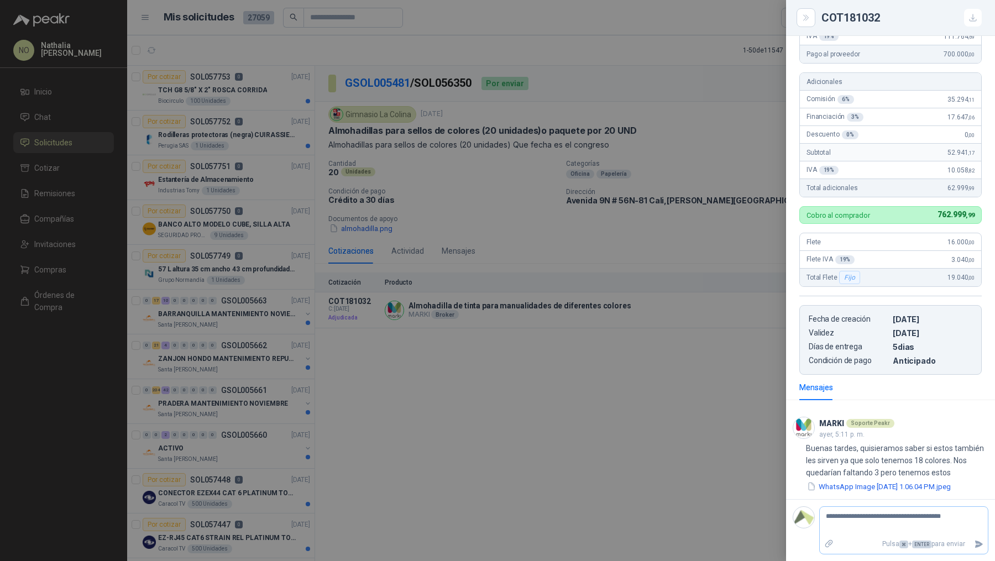
type textarea "**********"
click at [976, 548] on icon "Enviar" at bounding box center [980, 544] width 8 height 7
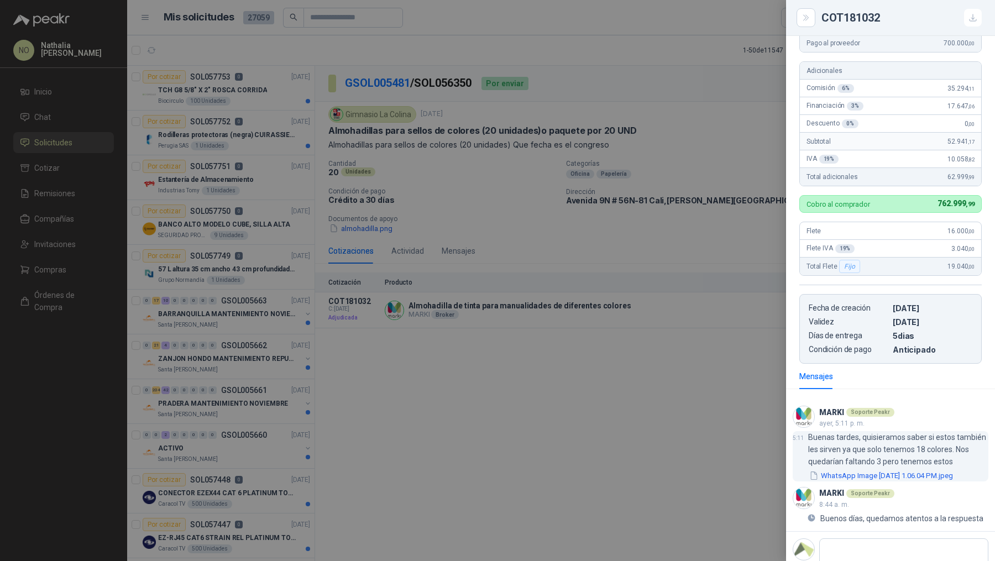
click at [906, 482] on button "WhatsApp Image [DATE] 1.06.04 PM.jpeg" at bounding box center [882, 476] width 146 height 12
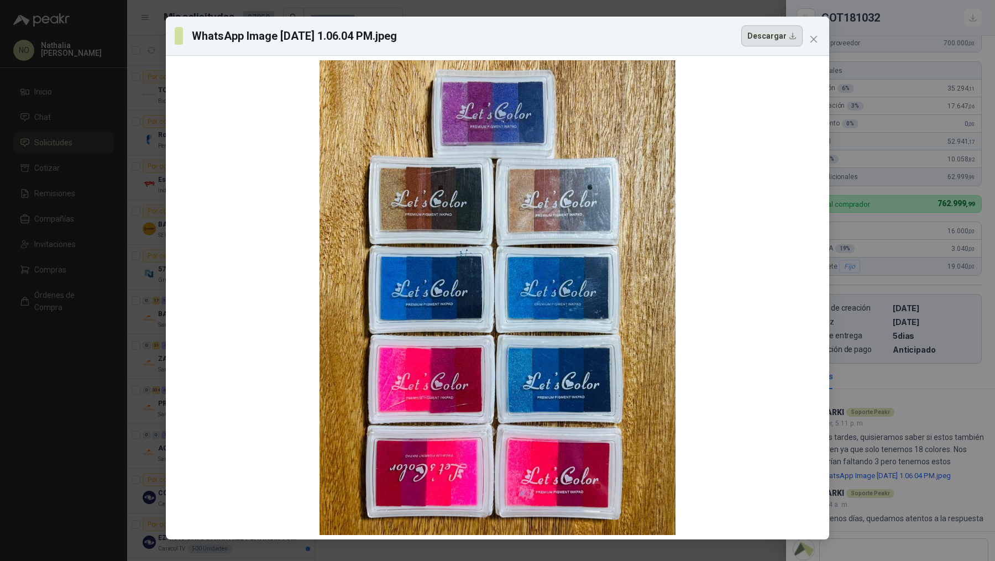
click at [771, 35] on button "Descargar" at bounding box center [772, 35] width 61 height 21
click at [961, 190] on div "WhatsApp Image [DATE] 1.06.04 PM.jpeg Descargar" at bounding box center [497, 280] width 995 height 561
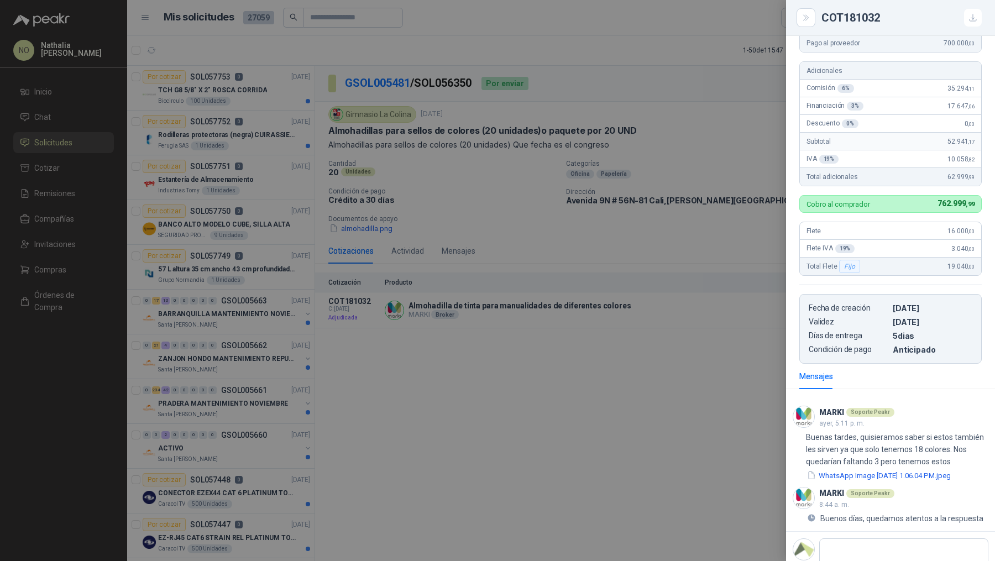
click at [625, 296] on div at bounding box center [497, 280] width 995 height 561
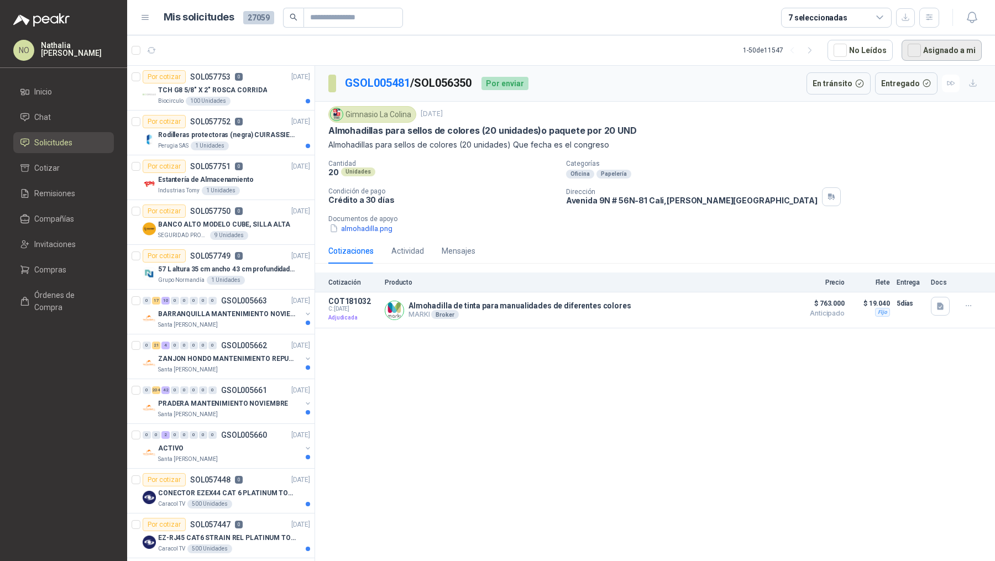
click at [969, 55] on button "Asignado a mi" at bounding box center [942, 50] width 80 height 21
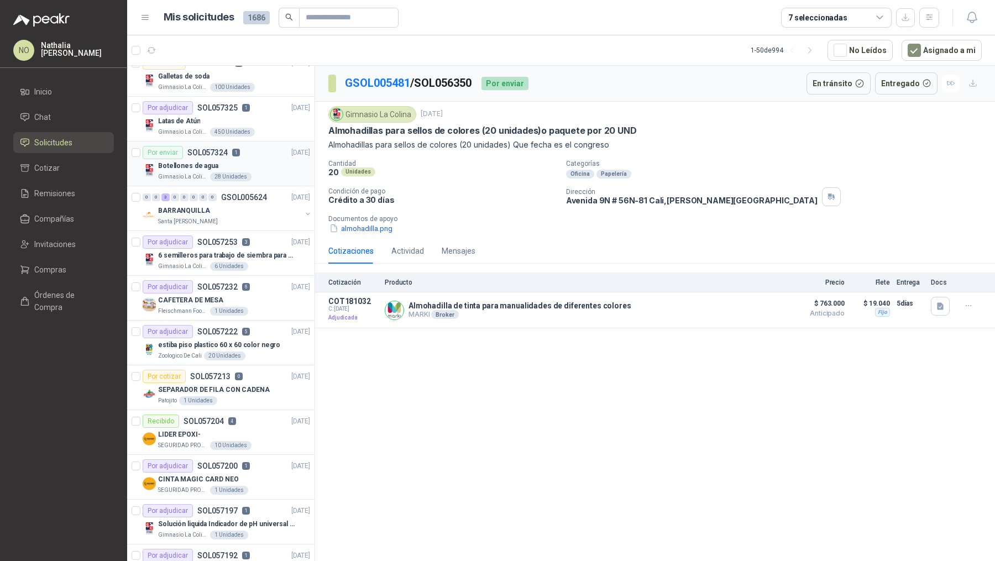
scroll to position [153, 0]
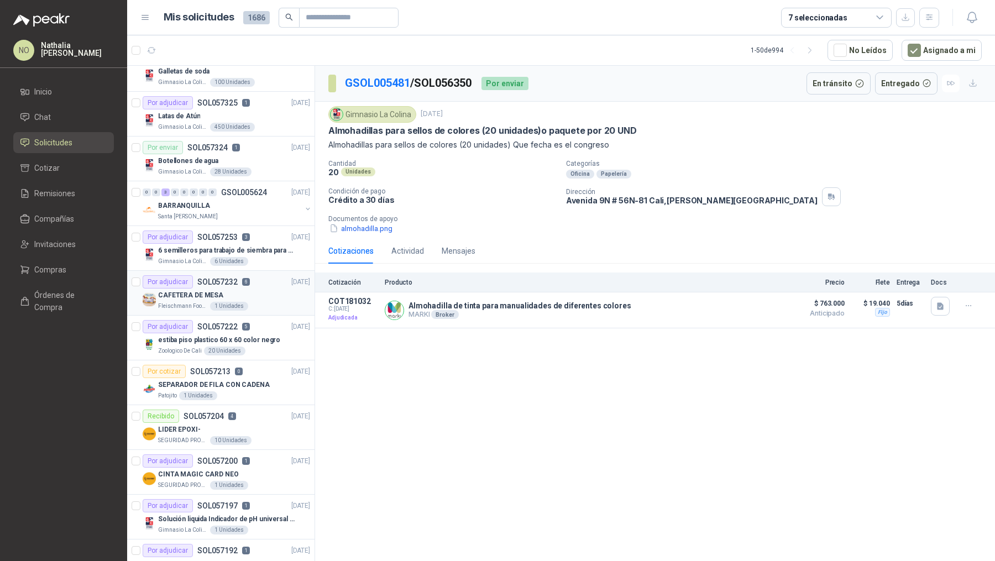
click at [245, 289] on div "CAFETERA DE MESA" at bounding box center [234, 295] width 152 height 13
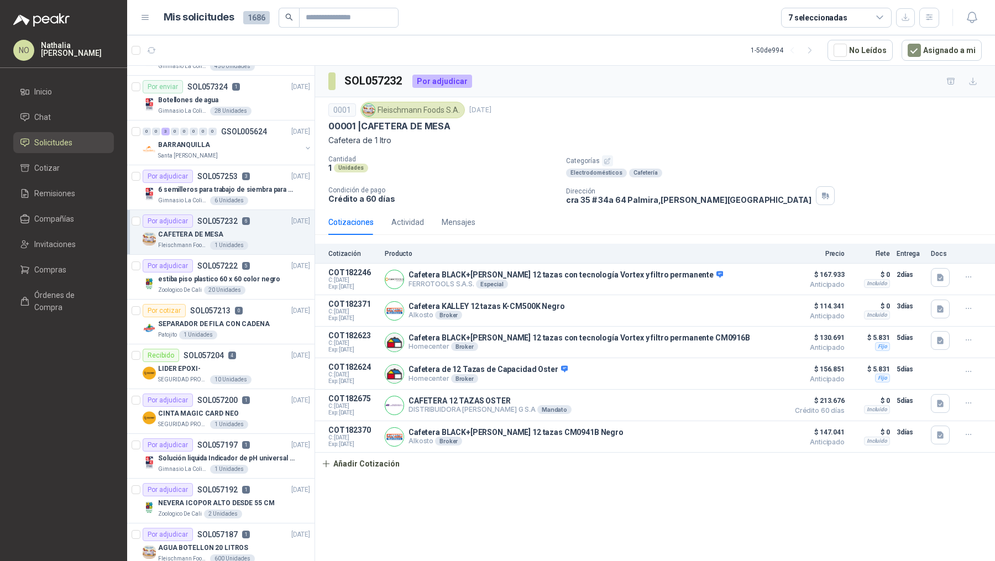
scroll to position [227, 0]
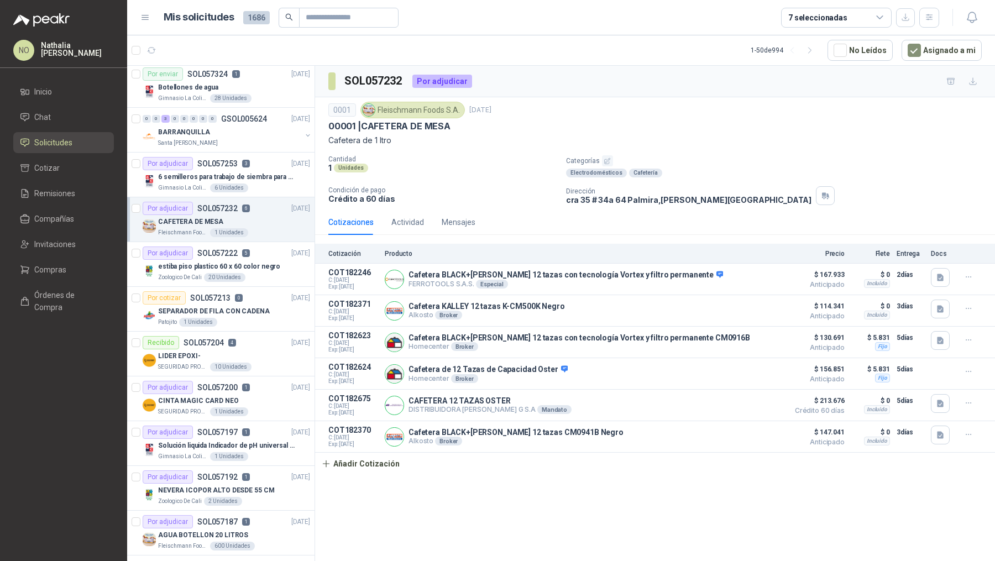
click at [245, 291] on div "Por cotizar SOL057213 0 [DATE]" at bounding box center [227, 297] width 168 height 13
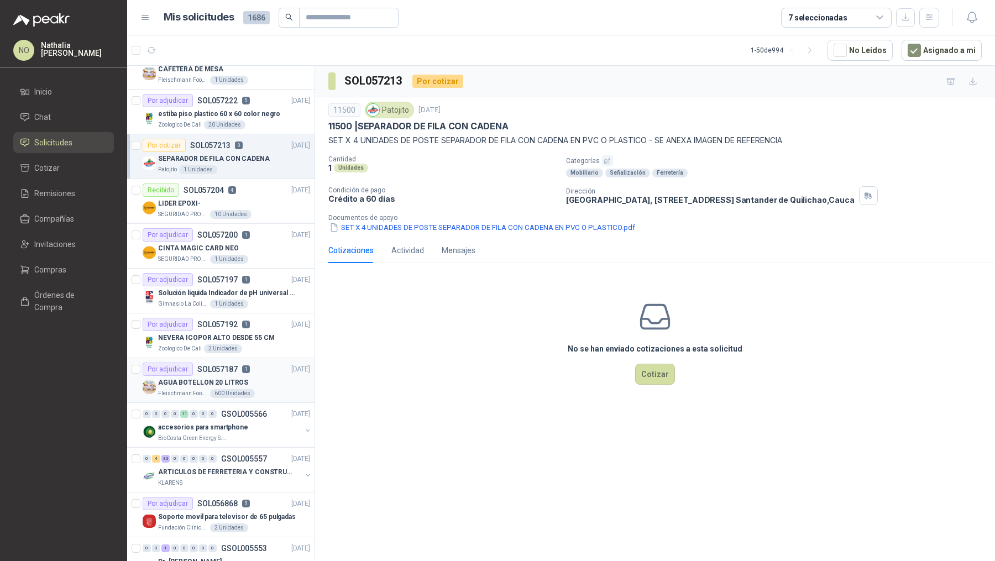
scroll to position [380, 0]
click at [262, 377] on div "AGUA BOTELLON 20 LITROS" at bounding box center [234, 382] width 152 height 13
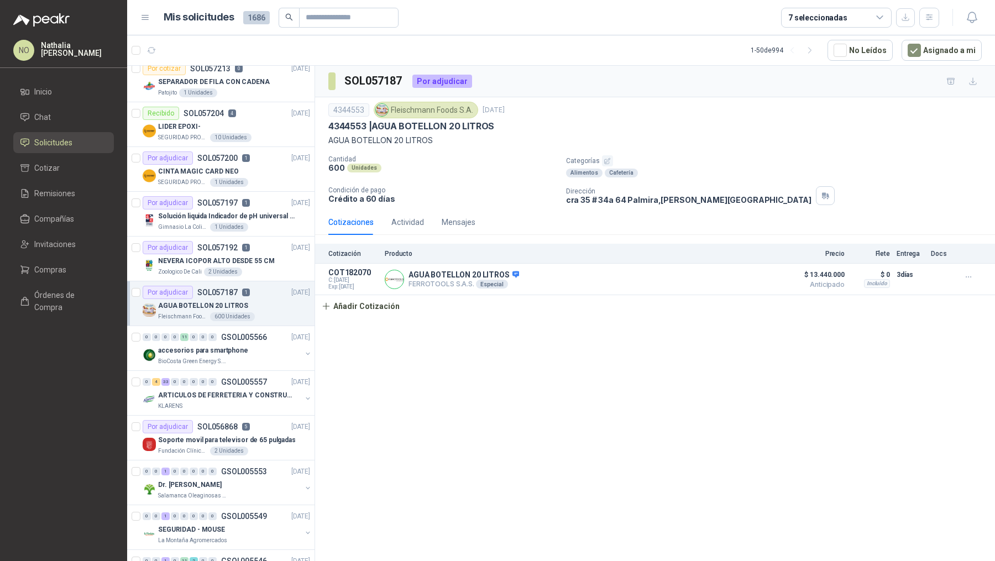
scroll to position [457, 0]
click at [755, 272] on button "Detalles" at bounding box center [757, 279] width 52 height 15
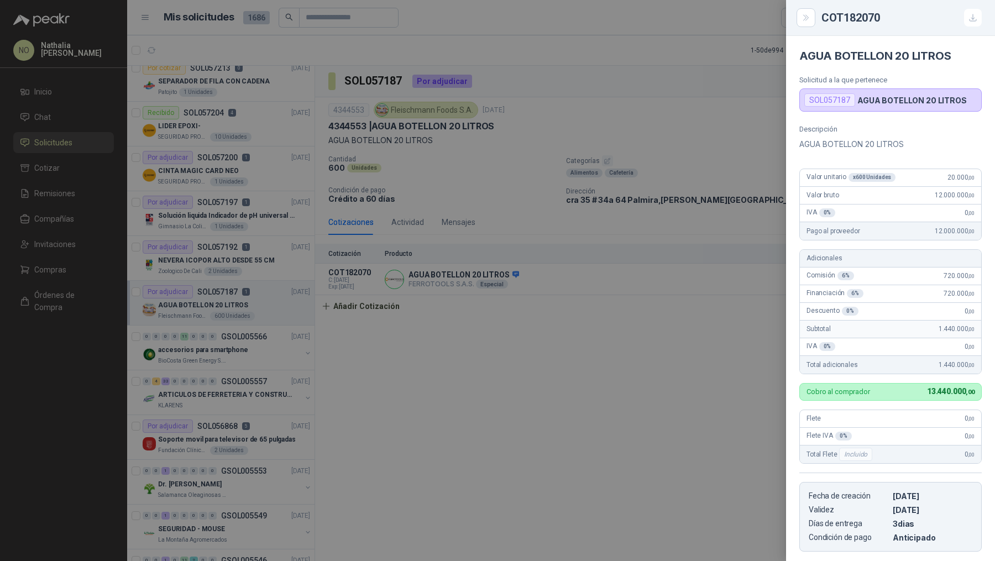
click at [494, 295] on div at bounding box center [497, 280] width 995 height 561
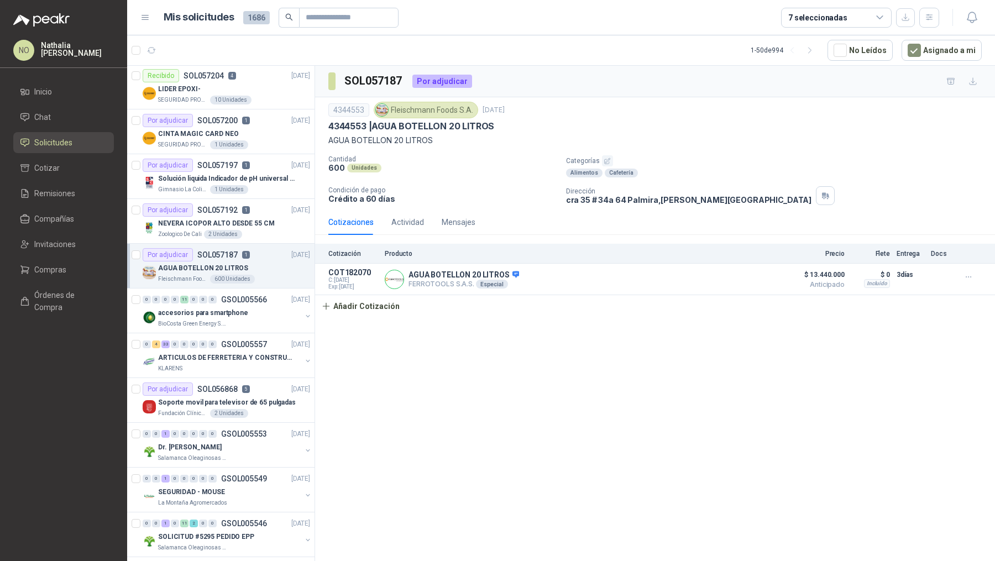
scroll to position [498, 0]
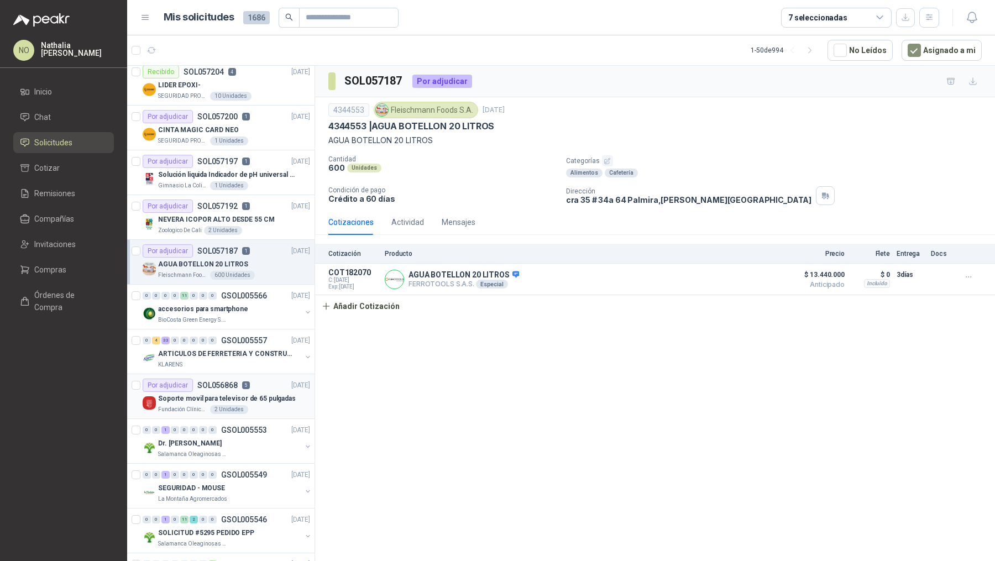
click at [266, 383] on div "Por adjudicar SOL056868 5 [DATE]" at bounding box center [227, 385] width 168 height 13
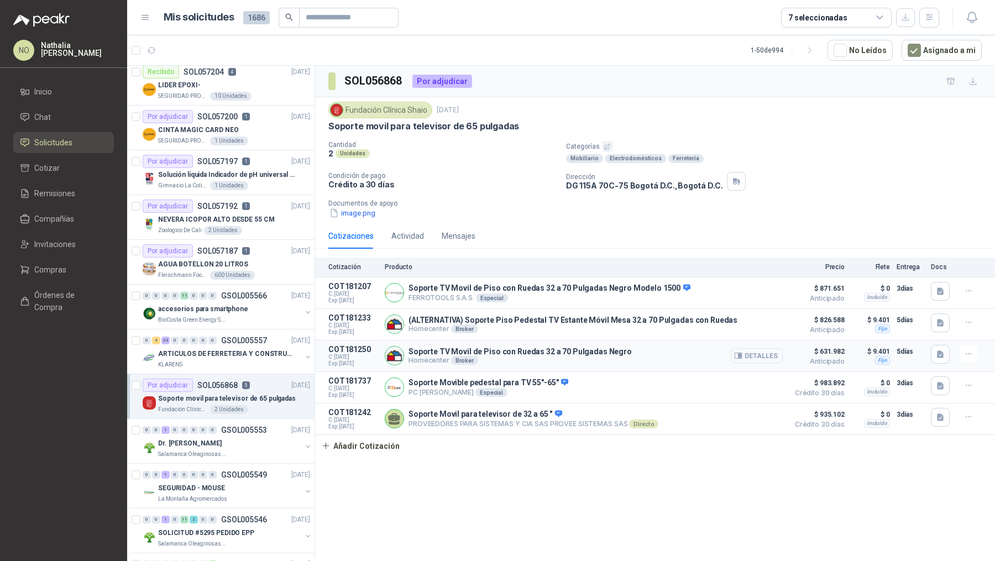
click at [771, 354] on button "Detalles" at bounding box center [757, 355] width 52 height 15
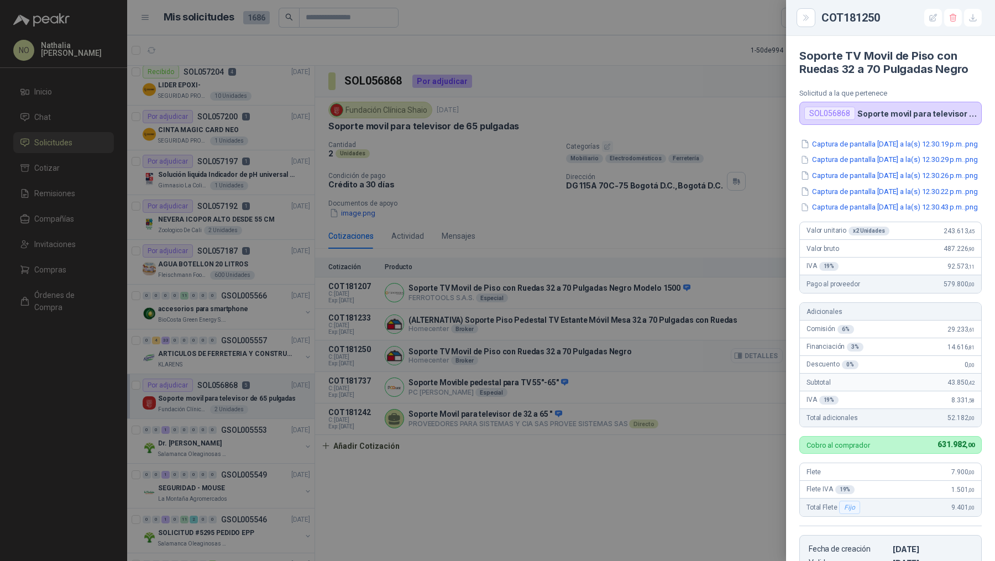
scroll to position [259, 0]
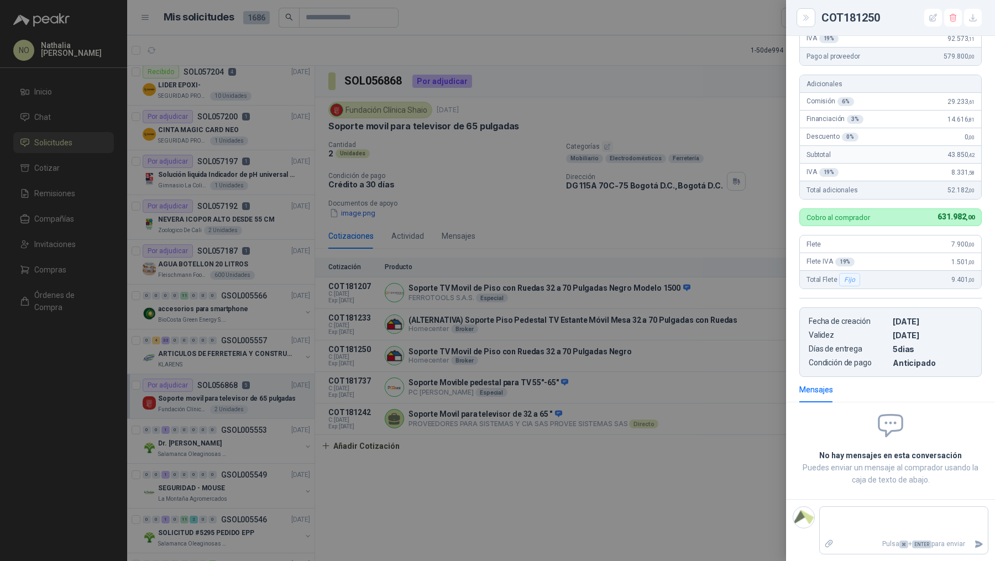
click at [616, 304] on div at bounding box center [497, 280] width 995 height 561
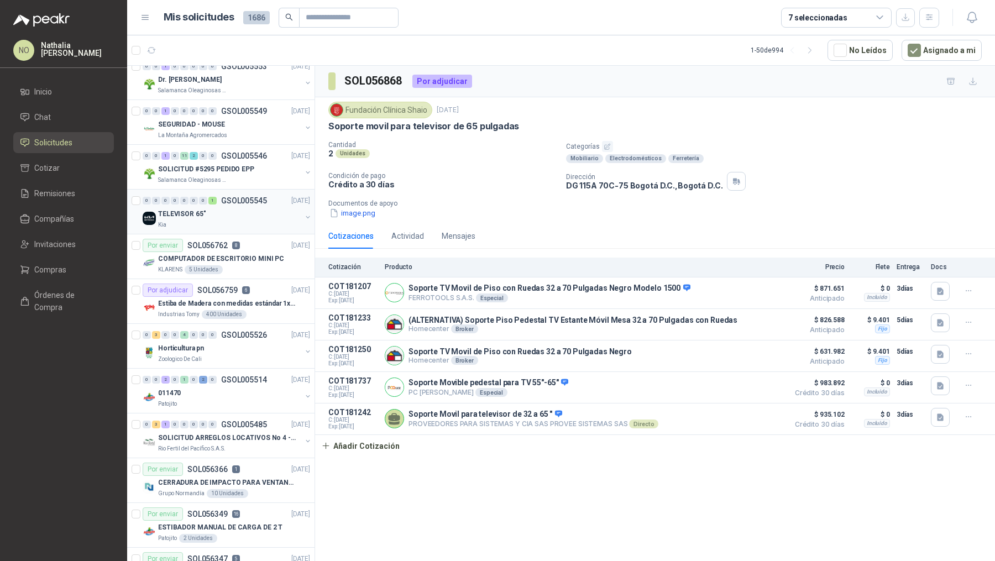
scroll to position [863, 0]
click at [253, 298] on p "Estiba de Madera con medidas estándar 1x120x15 de alto" at bounding box center [227, 302] width 138 height 11
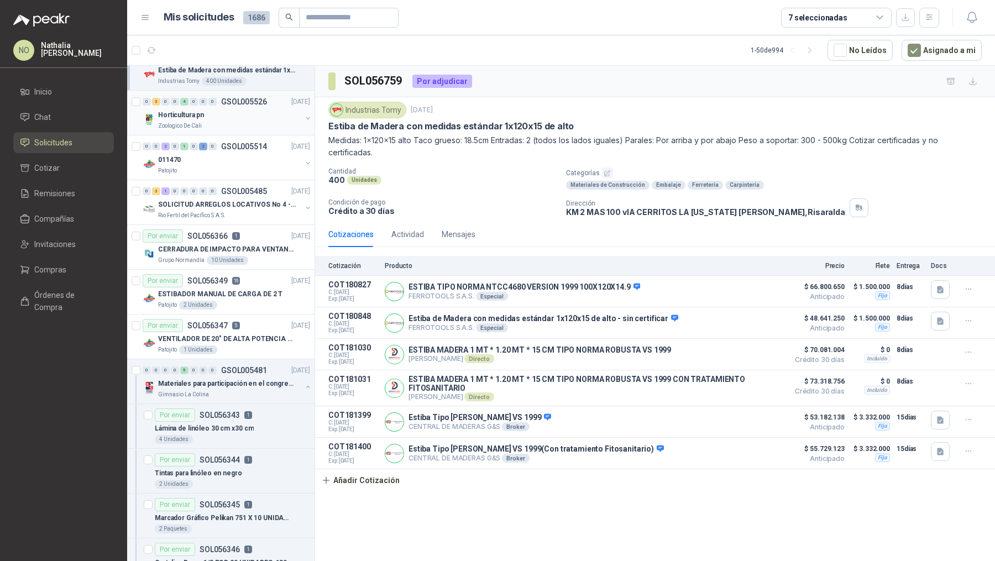
scroll to position [1110, 0]
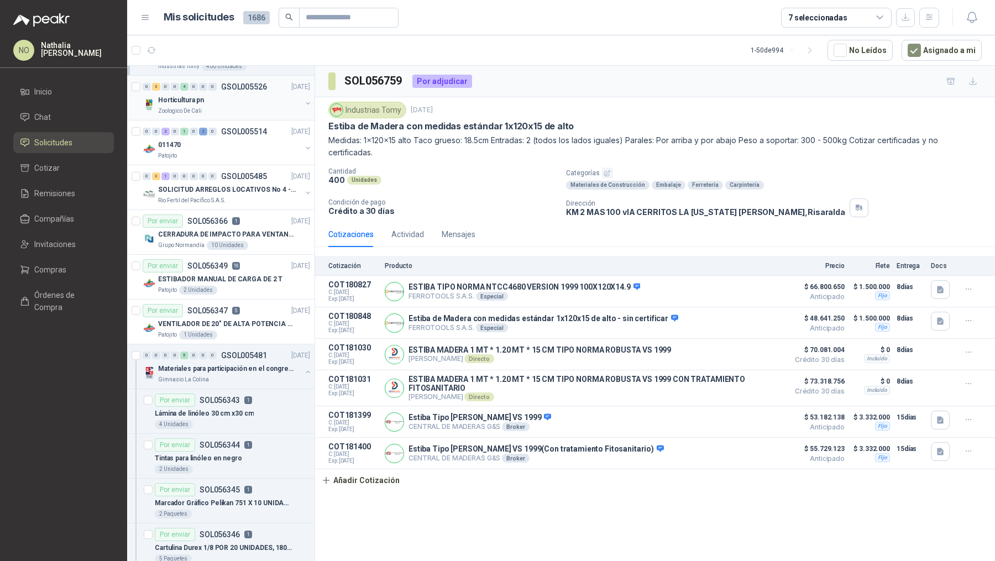
click at [228, 345] on div "0 0 0 0 5 0 0 0 GSOL005481 [DATE] Materiales para participación en el congreso,…" at bounding box center [220, 367] width 187 height 45
click at [236, 376] on div "Gimnasio La Colina" at bounding box center [229, 380] width 143 height 9
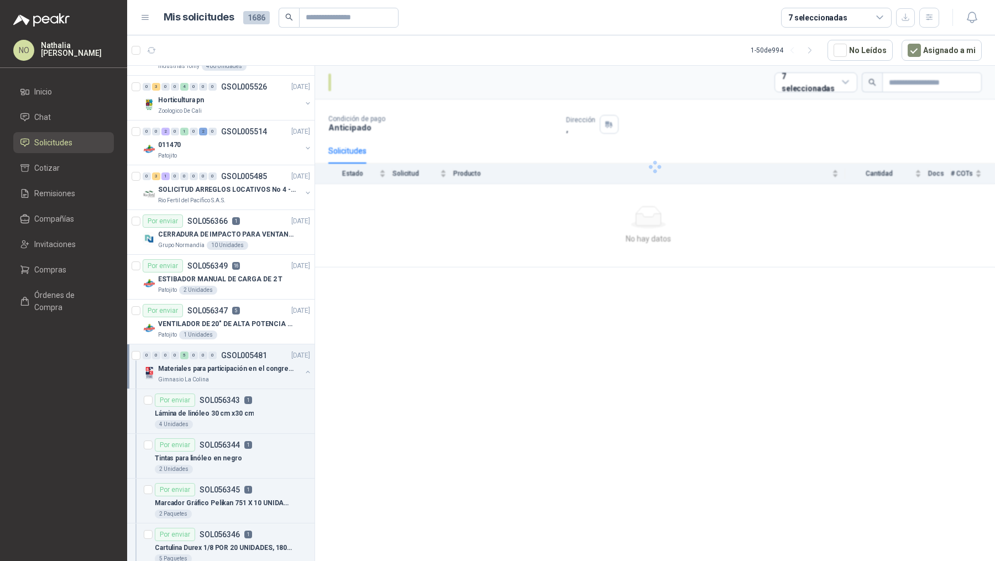
click at [236, 376] on div "Gimnasio La Colina" at bounding box center [229, 380] width 143 height 9
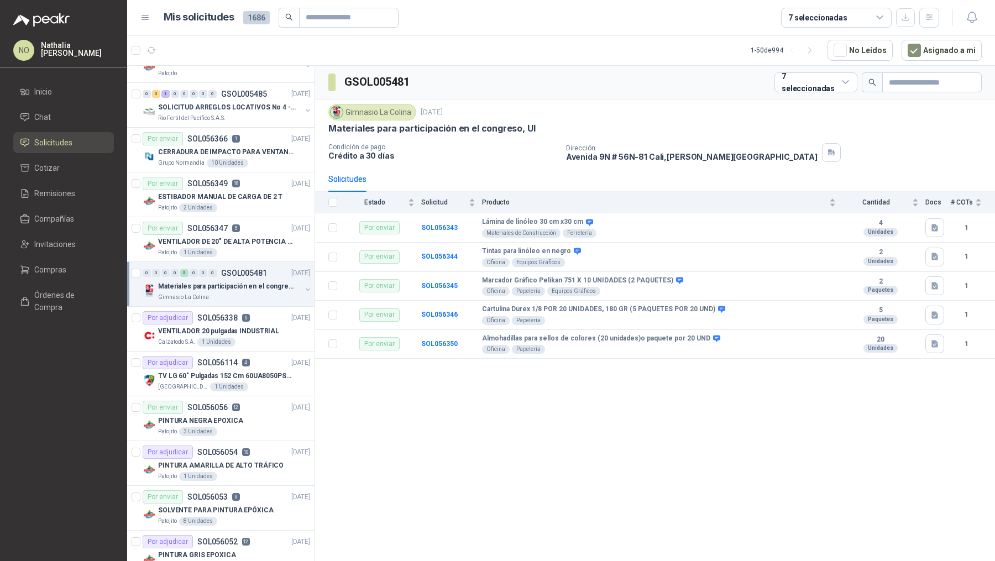
scroll to position [1256, 0]
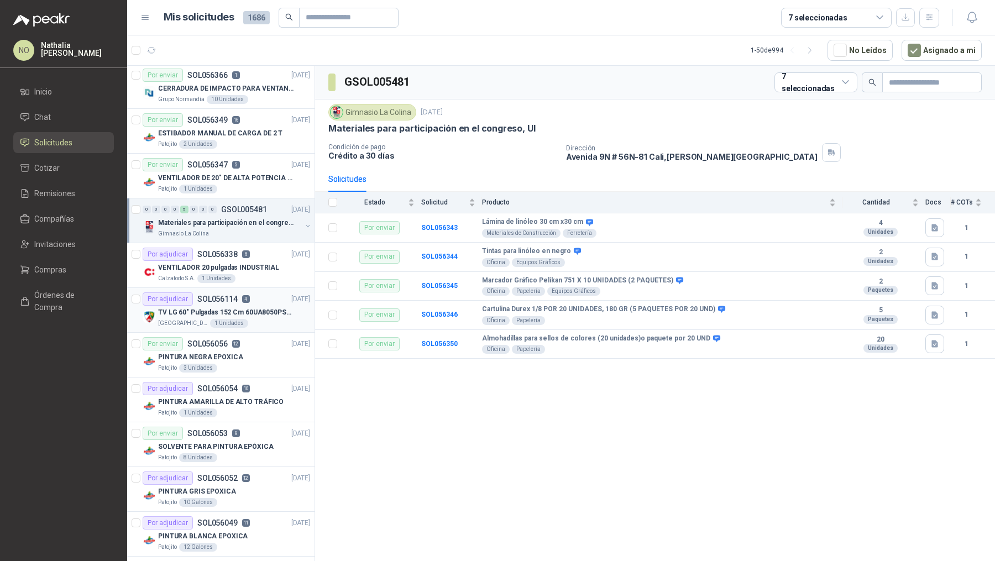
click at [258, 307] on p "TV LG 60" Pulgadas 152 Cm 60UA8050PSA 4K-UHD Smart TV con IA" at bounding box center [227, 312] width 138 height 11
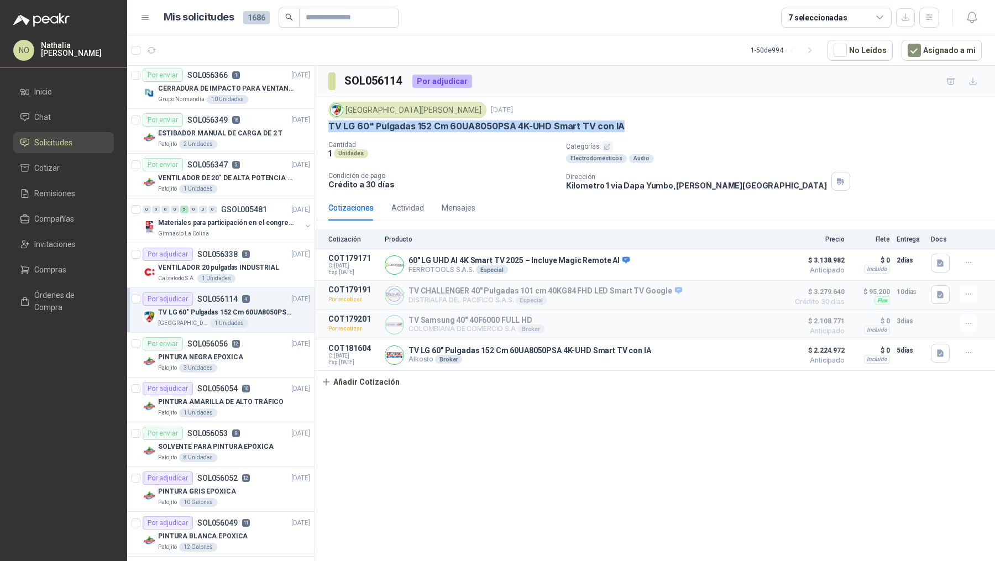
drag, startPoint x: 325, startPoint y: 122, endPoint x: 636, endPoint y: 122, distance: 310.8
click at [636, 122] on div "Colegio [PERSON_NAME] [DATE] TV LG 60" Pulgadas 152 Cm 60UA8050PSA 4K-UHD Smart…" at bounding box center [655, 146] width 680 height 98
copy p "TV LG 60" Pulgadas 152 Cm 60UA8050PSA 4K-UHD Smart TV con IA"
